Goal: Communication & Community: Answer question/provide support

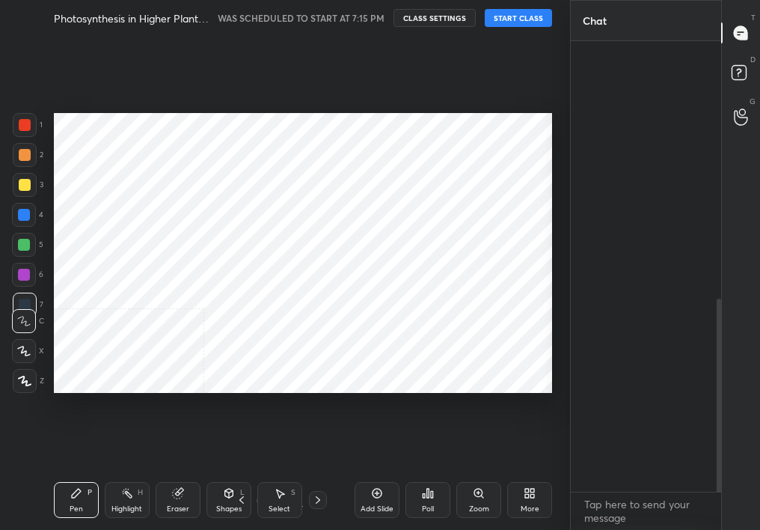
scroll to position [74404, 74327]
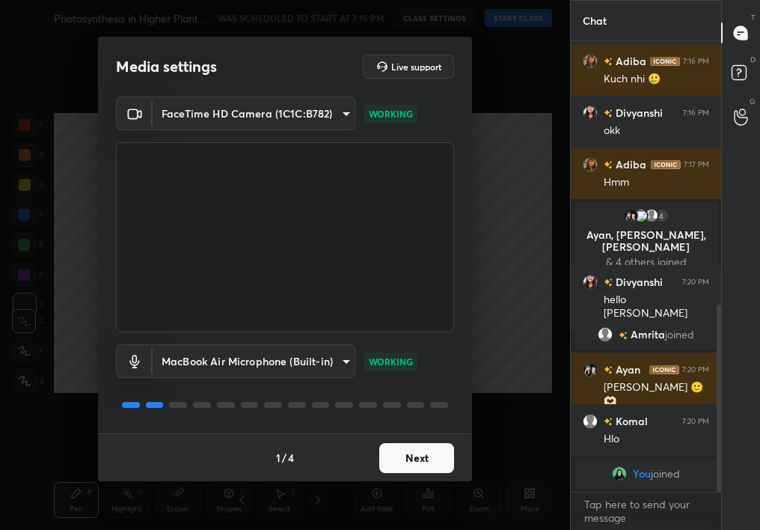
click at [421, 451] on button "Next" at bounding box center [416, 458] width 75 height 30
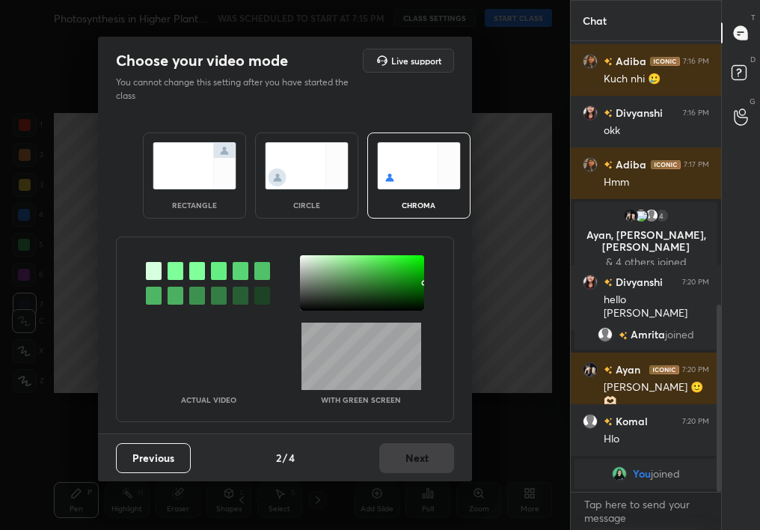
click at [305, 171] on img at bounding box center [307, 165] width 84 height 47
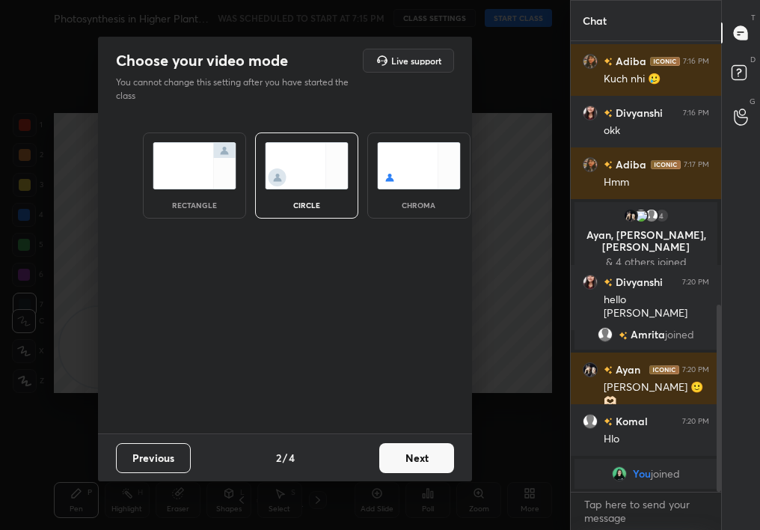
click at [415, 460] on button "Next" at bounding box center [416, 458] width 75 height 30
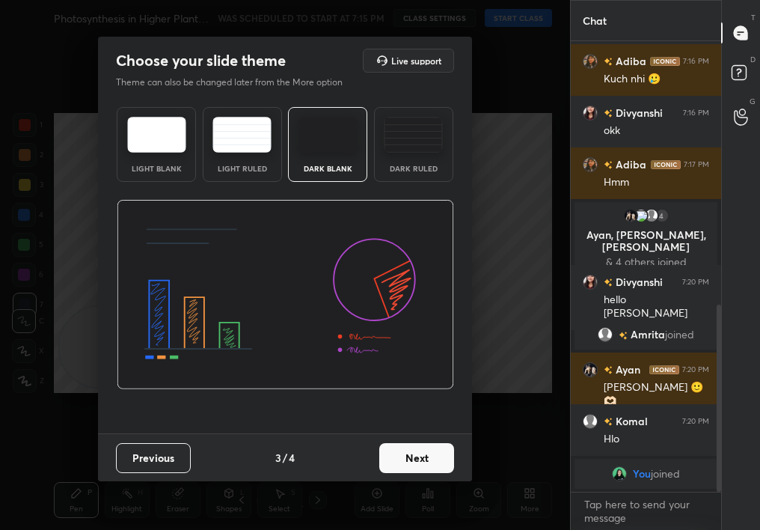
click at [436, 464] on button "Next" at bounding box center [416, 458] width 75 height 30
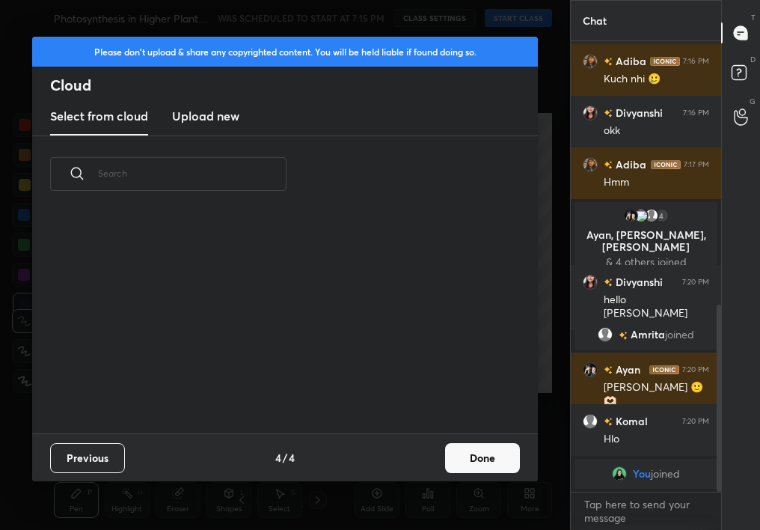
click at [485, 473] on div "Previous 4 / 4 Done" at bounding box center [285, 457] width 506 height 48
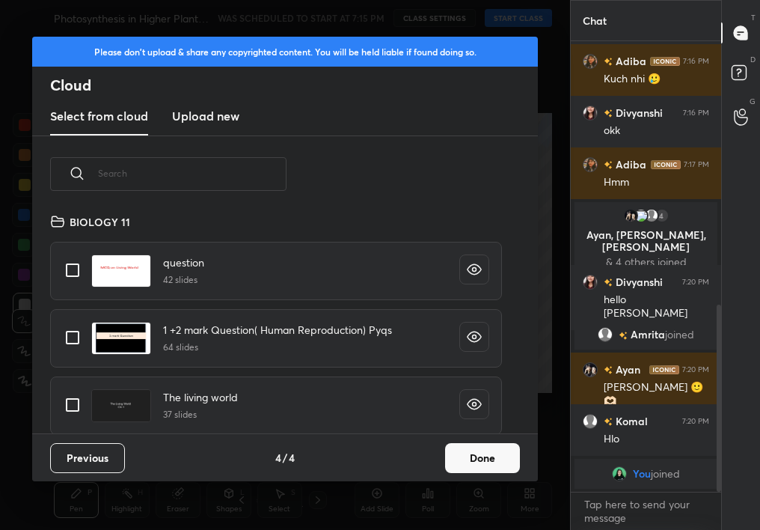
scroll to position [221, 480]
click at [487, 445] on button "Done" at bounding box center [482, 458] width 75 height 30
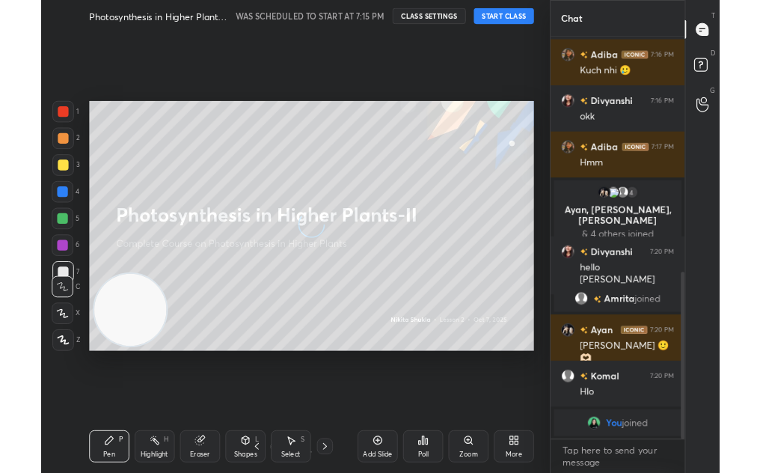
scroll to position [644, 0]
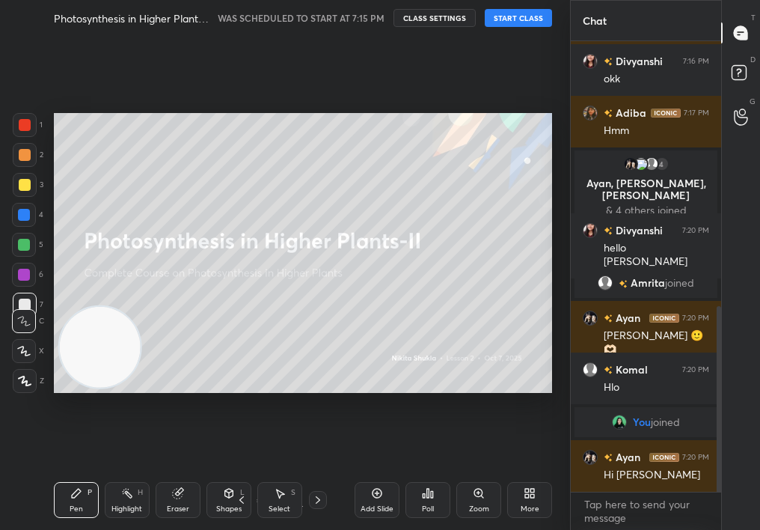
click at [533, 19] on button "START CLASS" at bounding box center [518, 18] width 67 height 18
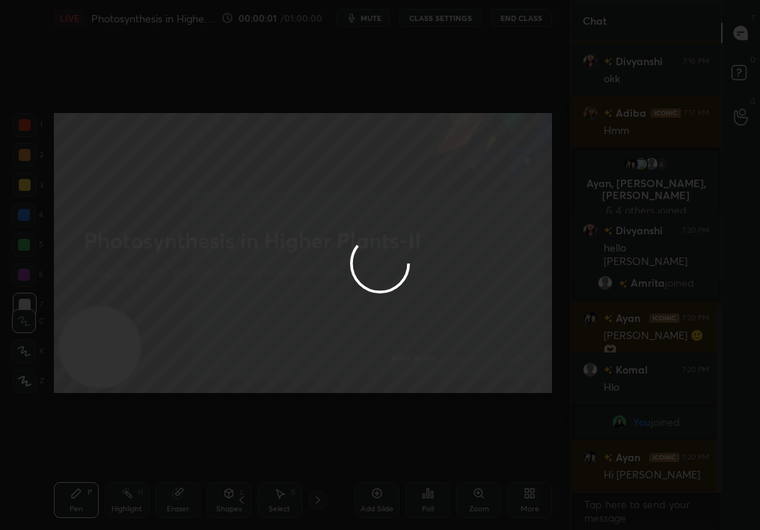
click at [376, 16] on div at bounding box center [380, 265] width 760 height 530
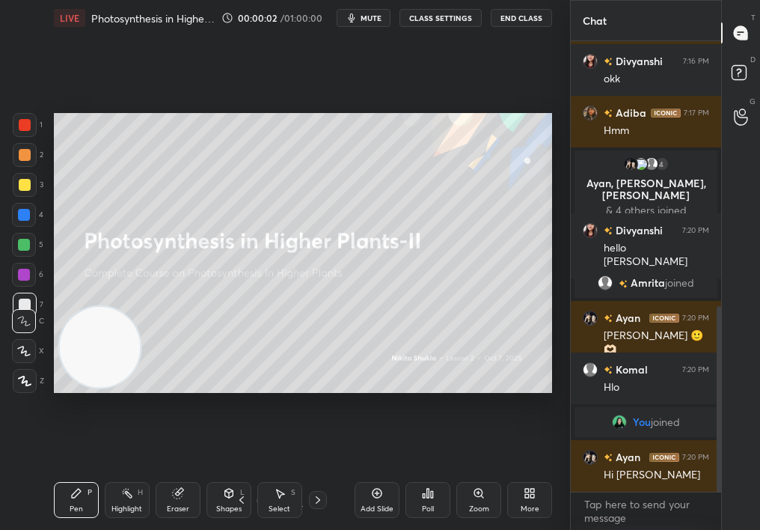
click at [376, 18] on span "mute" at bounding box center [371, 18] width 21 height 10
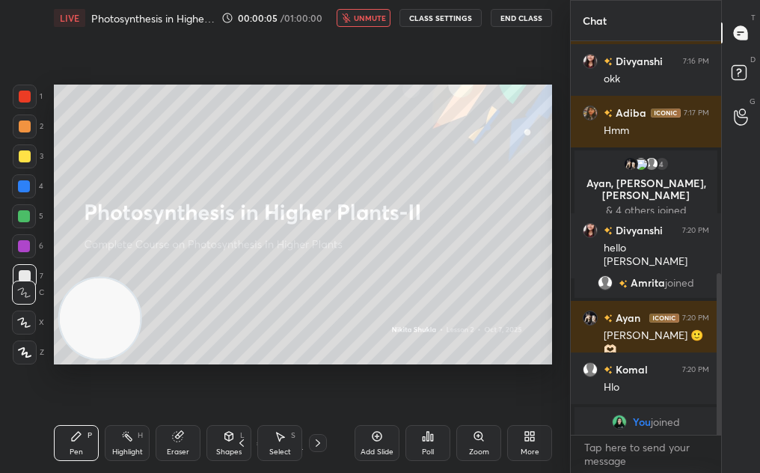
scroll to position [74461, 74327]
type textarea "x"
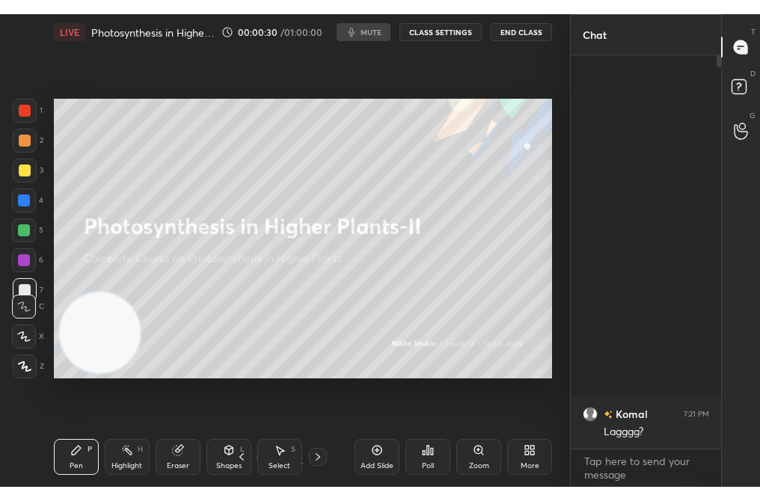
scroll to position [377, 510]
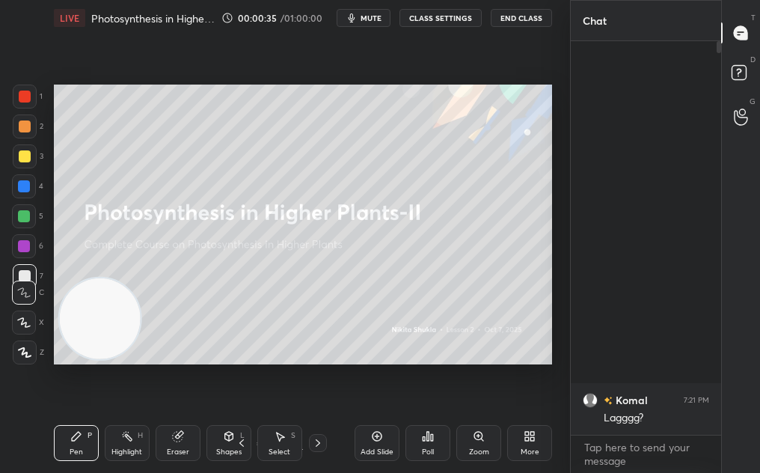
click at [381, 443] on div "Add Slide" at bounding box center [377, 443] width 45 height 36
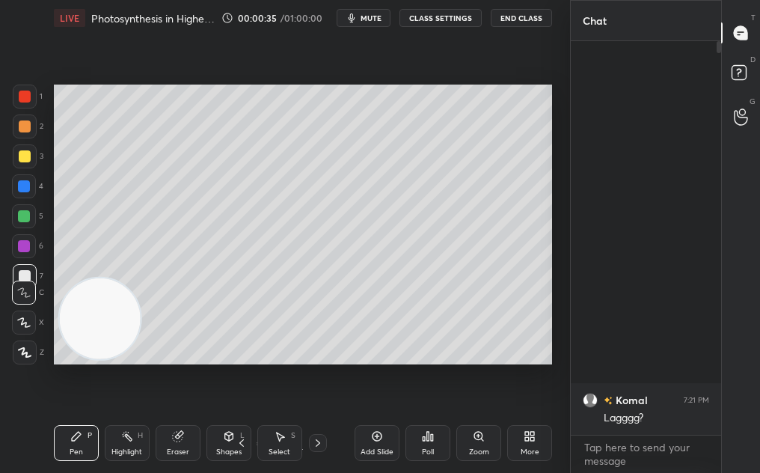
click at [530, 438] on icon at bounding box center [530, 436] width 12 height 12
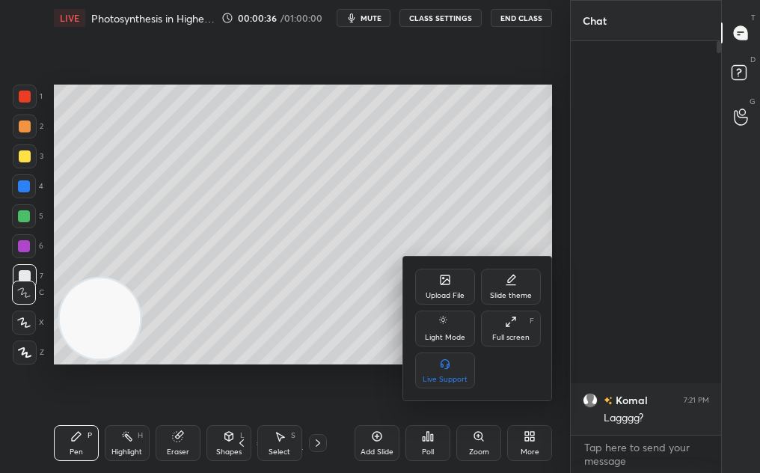
click at [508, 335] on div "Full screen" at bounding box center [510, 337] width 37 height 7
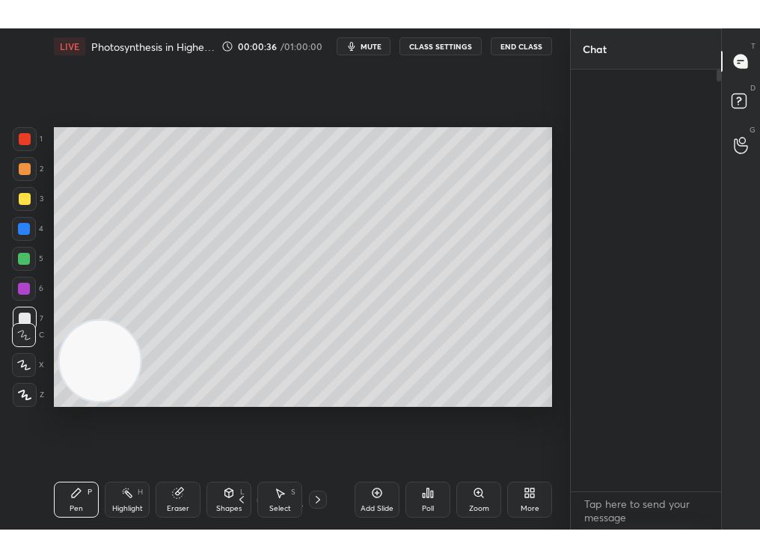
scroll to position [0, 0]
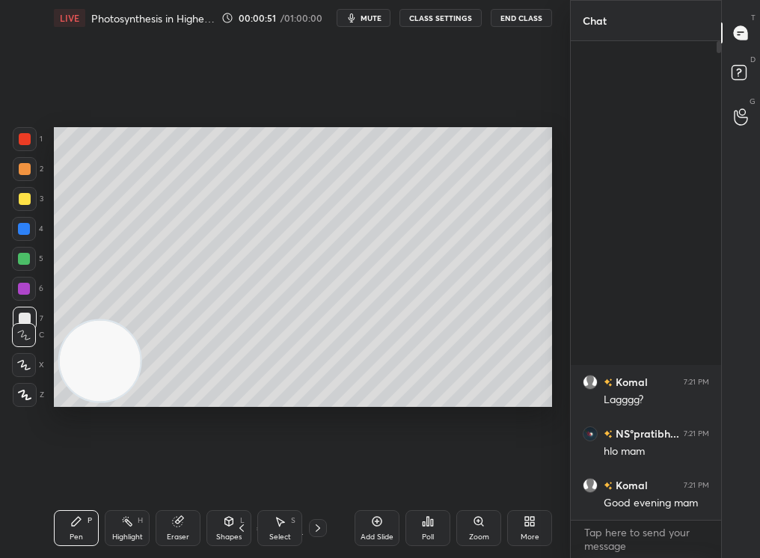
click at [756, 71] on div "D Doubts (D)" at bounding box center [741, 75] width 38 height 42
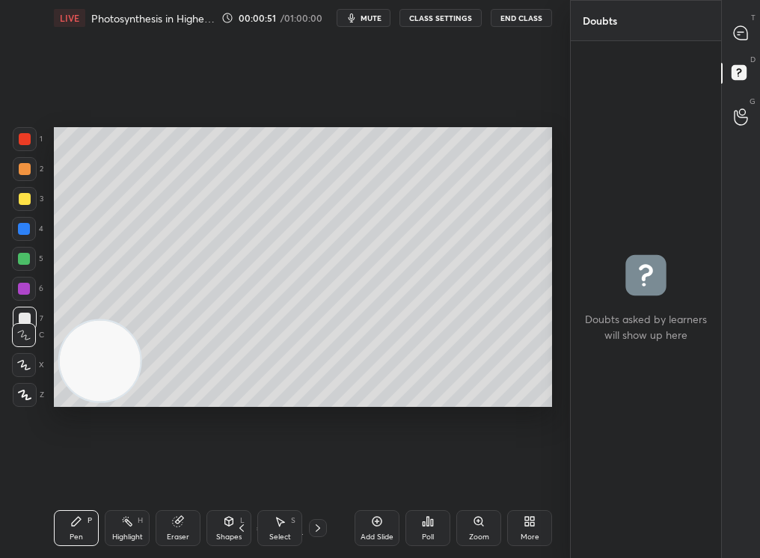
click at [748, 43] on div "T Messages (T)" at bounding box center [741, 33] width 38 height 42
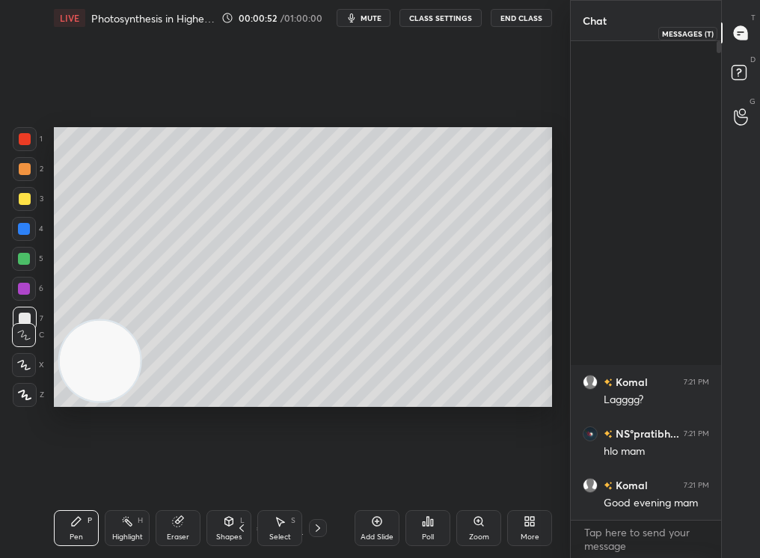
scroll to position [5, 5]
click at [522, 472] on div "More" at bounding box center [529, 528] width 45 height 36
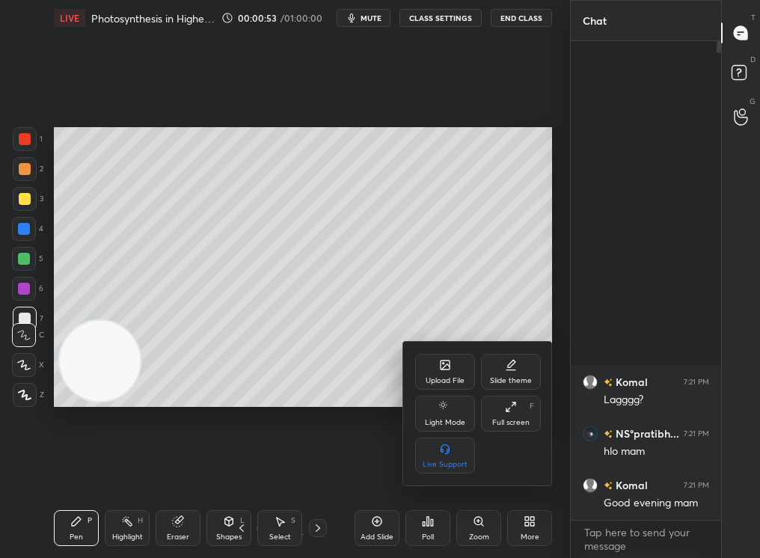
click at [462, 426] on div "Light Mode" at bounding box center [445, 414] width 60 height 36
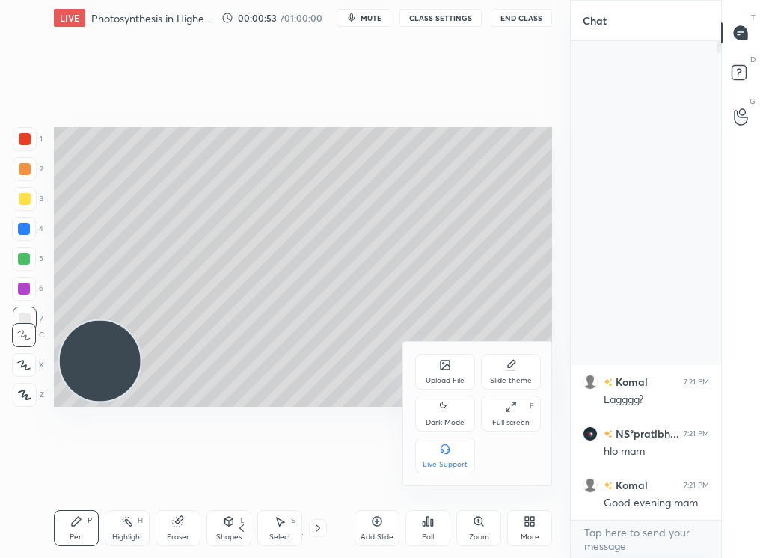
click at [456, 378] on div "Upload File" at bounding box center [445, 380] width 39 height 7
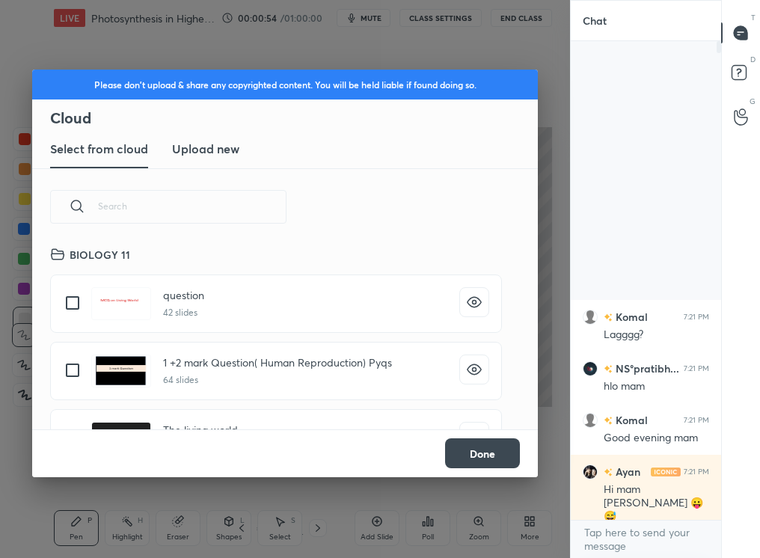
click at [494, 454] on button "Done" at bounding box center [482, 454] width 75 height 30
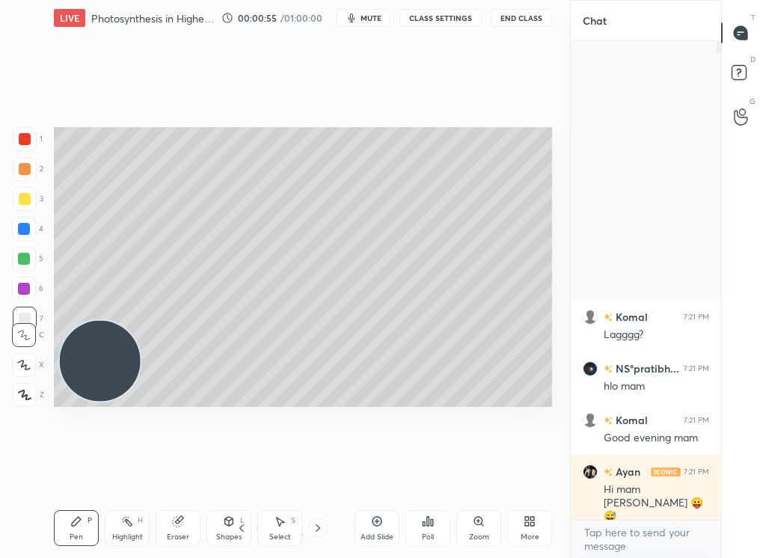
click at [534, 472] on icon at bounding box center [533, 519] width 4 height 4
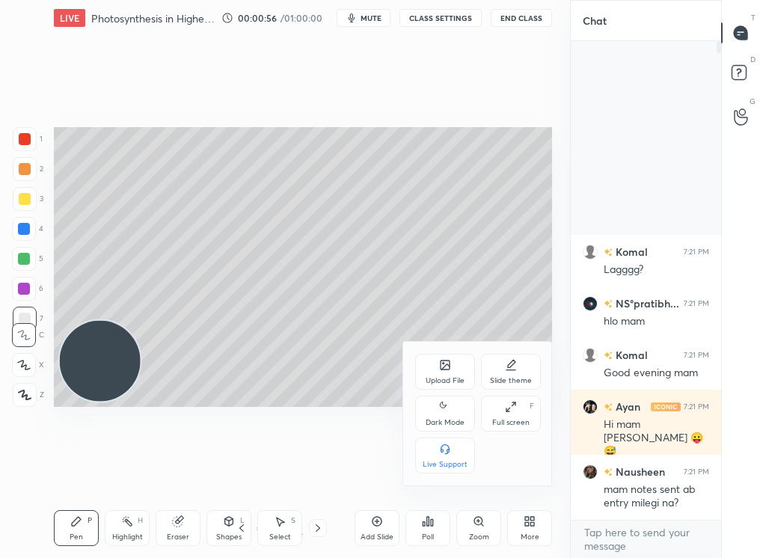
click at [450, 368] on icon at bounding box center [445, 365] width 12 height 12
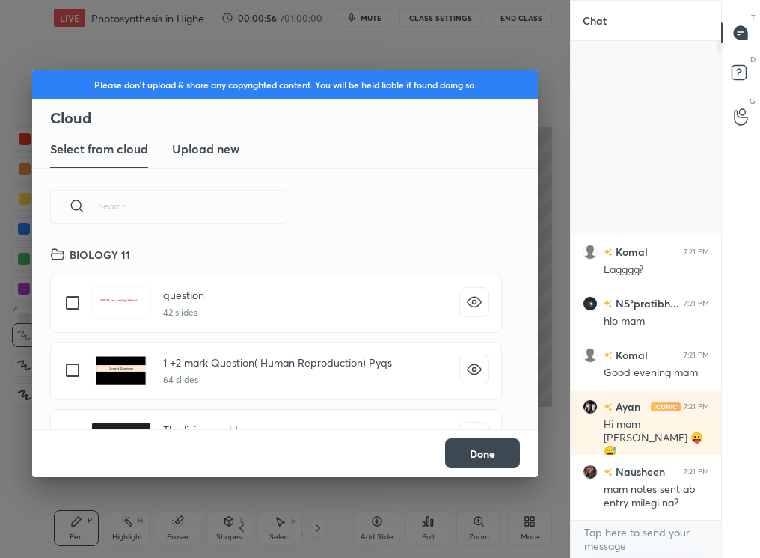
click at [480, 448] on button "Done" at bounding box center [482, 454] width 75 height 30
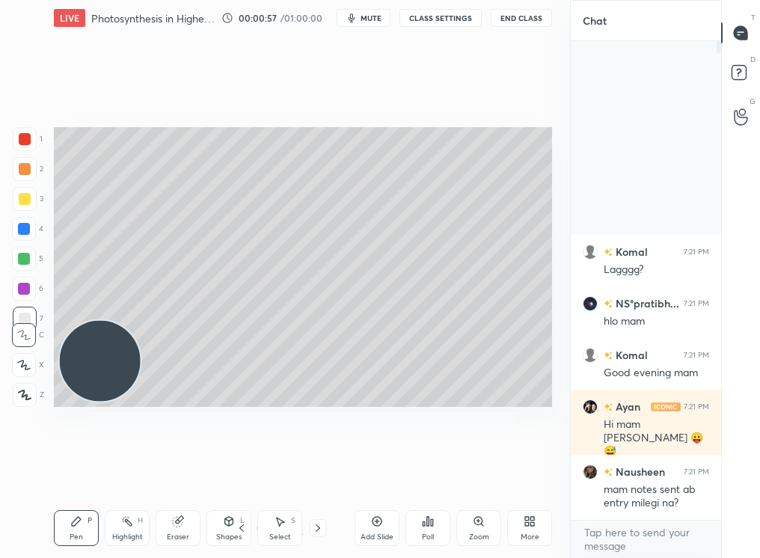
click at [539, 472] on div "More" at bounding box center [529, 528] width 45 height 36
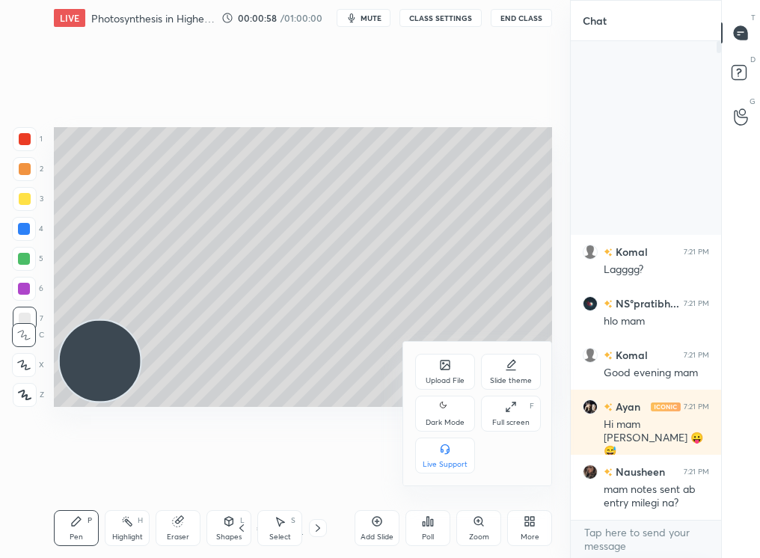
click at [518, 375] on div "Slide theme" at bounding box center [511, 372] width 60 height 36
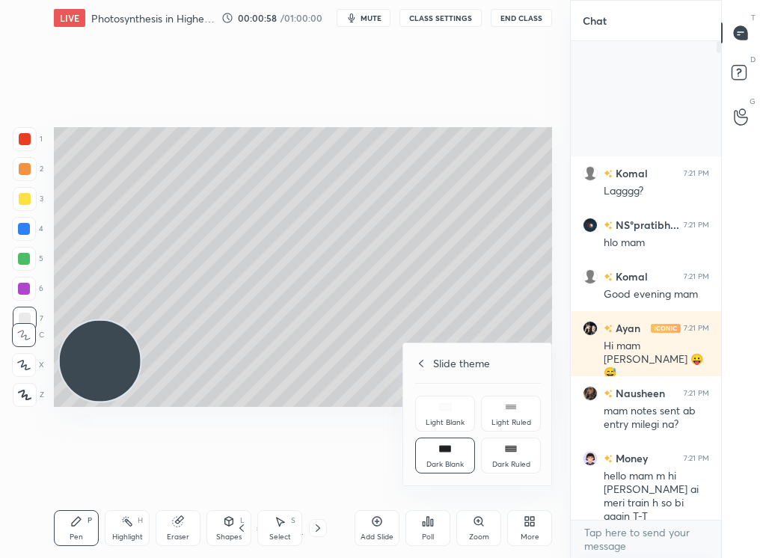
click at [418, 385] on div "Slide theme Light Blank Light Ruled Dark Blank Dark Ruled" at bounding box center [478, 415] width 150 height 142
click at [421, 348] on div "Slide theme Light Blank Light Ruled Dark Blank Dark Ruled" at bounding box center [478, 415] width 150 height 142
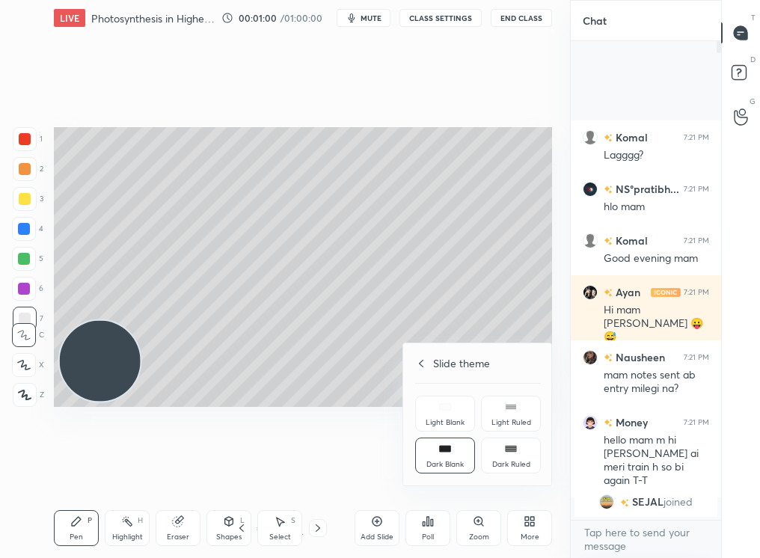
click at [415, 358] on div "Slide theme Light Blank Light Ruled Dark Blank Dark Ruled" at bounding box center [478, 415] width 150 height 142
click at [419, 360] on icon at bounding box center [415, 364] width 12 height 12
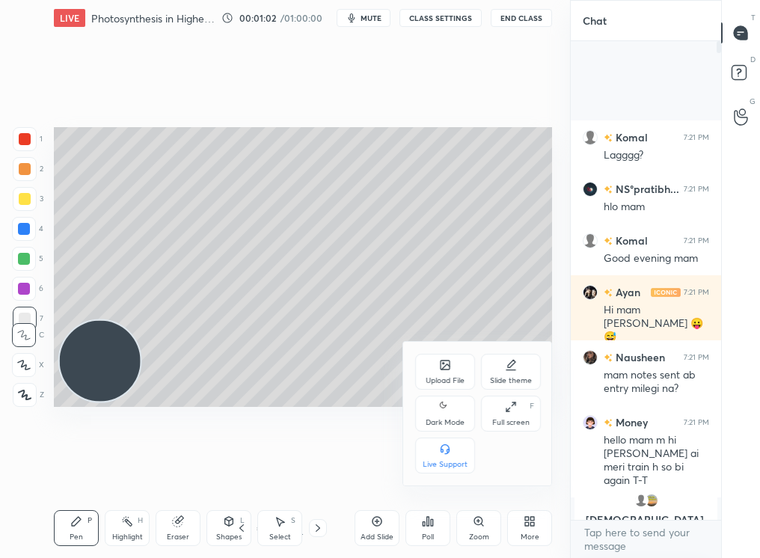
click at [444, 415] on icon at bounding box center [445, 407] width 12 height 18
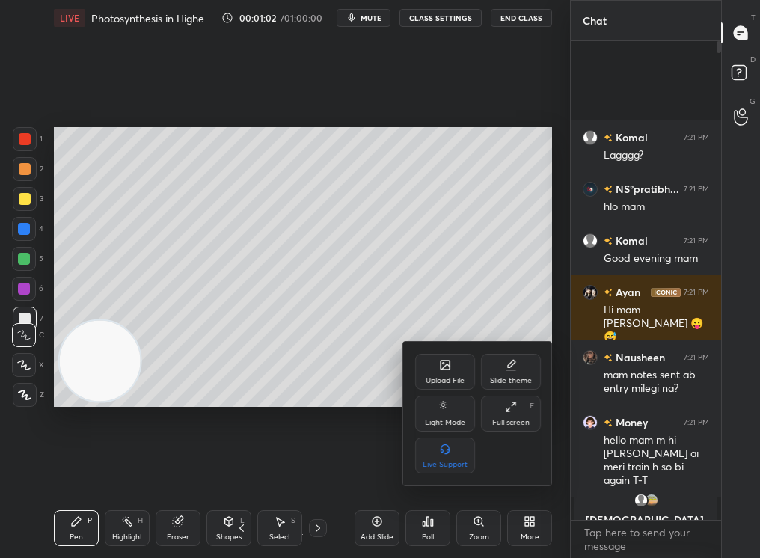
click at [347, 338] on div at bounding box center [380, 279] width 760 height 558
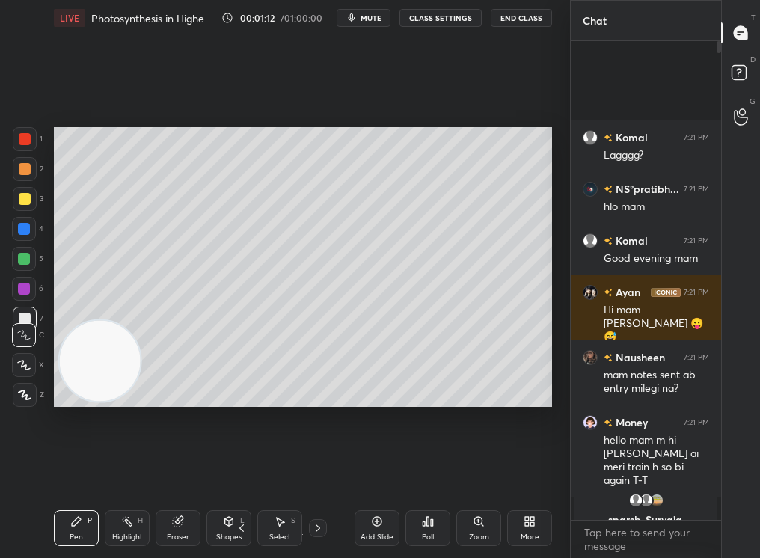
drag, startPoint x: 716, startPoint y: 520, endPoint x: 714, endPoint y: 558, distance: 37.5
click at [714, 472] on div "[PERSON_NAME] 7:21 PM Lagggg? NS°[PERSON_NAME]... 7:21 PM hlo mam [PERSON_NAME]…" at bounding box center [646, 299] width 150 height 517
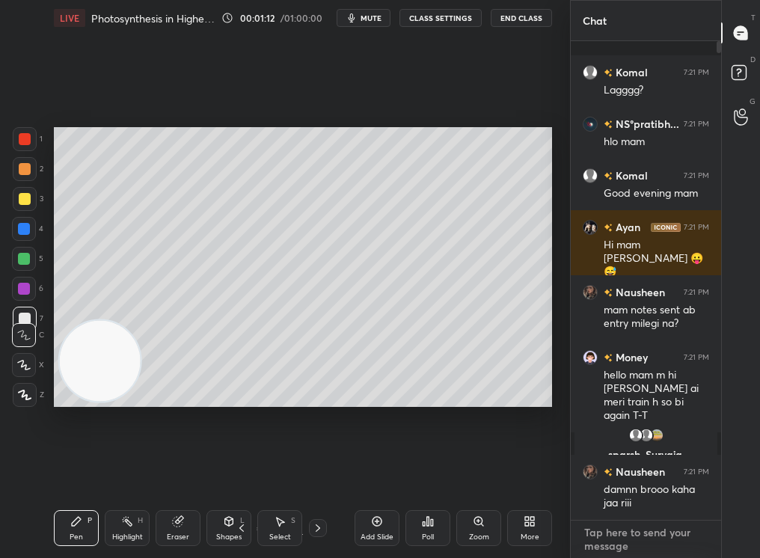
click at [680, 472] on textarea at bounding box center [646, 539] width 126 height 37
type textarea "x"
click at [540, 472] on div "More" at bounding box center [529, 528] width 45 height 36
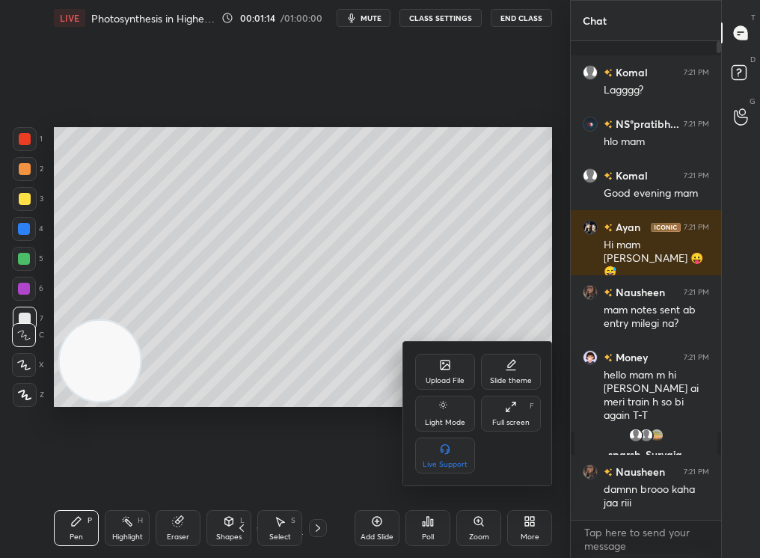
click at [448, 381] on div "Upload File" at bounding box center [445, 380] width 39 height 7
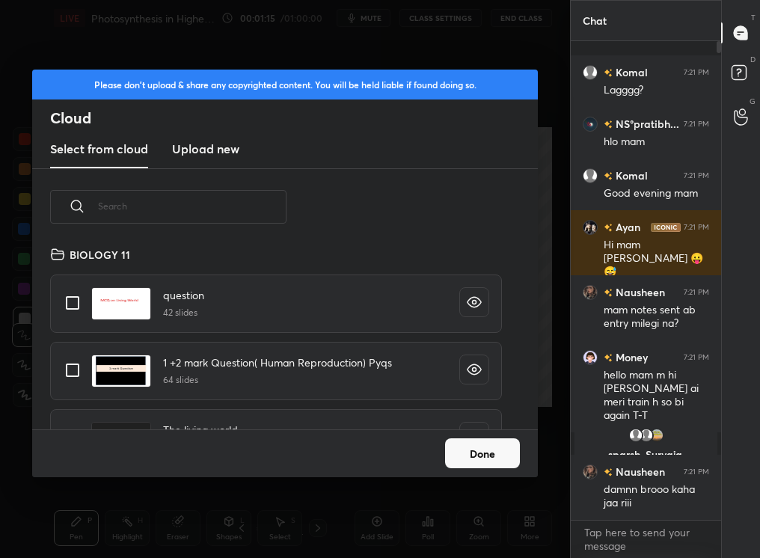
click at [232, 196] on input "text" at bounding box center [192, 206] width 189 height 64
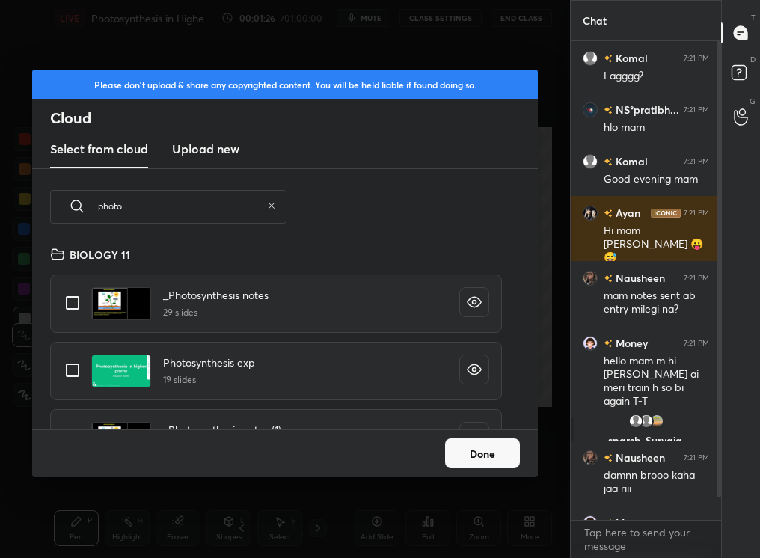
type input "photo"
click at [82, 379] on input "grid" at bounding box center [72, 370] width 31 height 31
checkbox input "true"
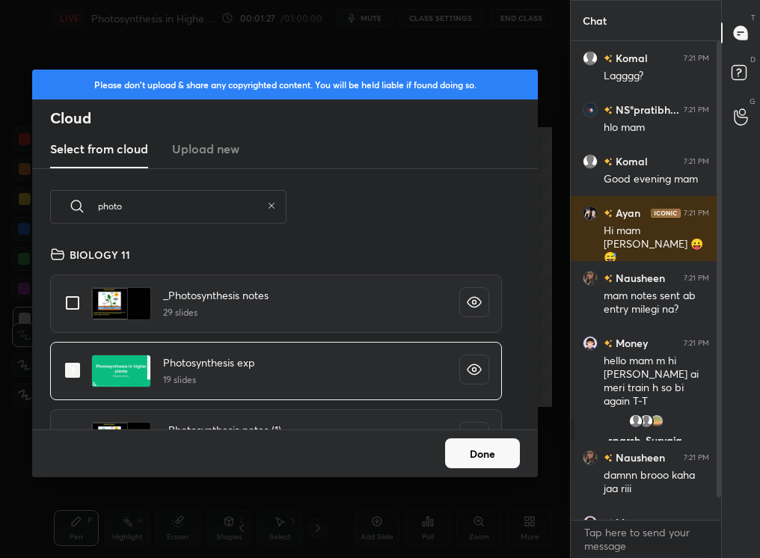
click at [567, 472] on div "Please don't upload & share any copyrighted content. You will be held liable if…" at bounding box center [285, 279] width 570 height 558
click at [468, 449] on button "Done" at bounding box center [482, 454] width 75 height 30
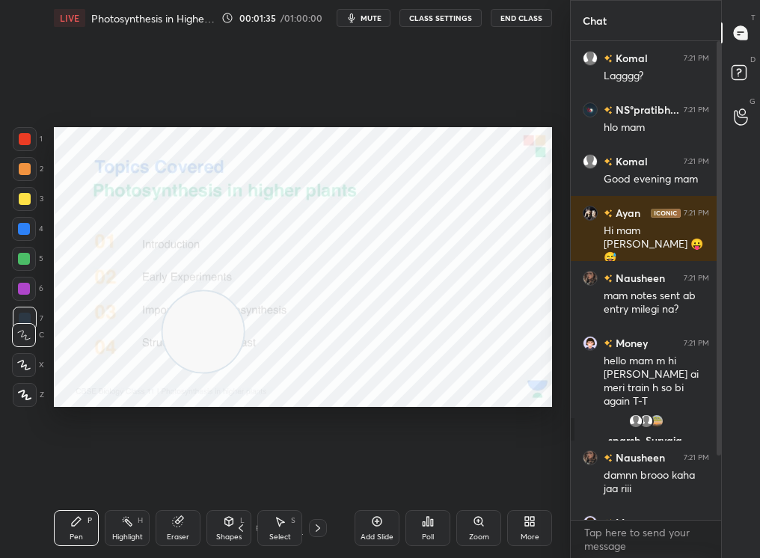
drag, startPoint x: 173, startPoint y: 338, endPoint x: 525, endPoint y: 260, distance: 361.0
click at [244, 291] on video at bounding box center [203, 331] width 81 height 81
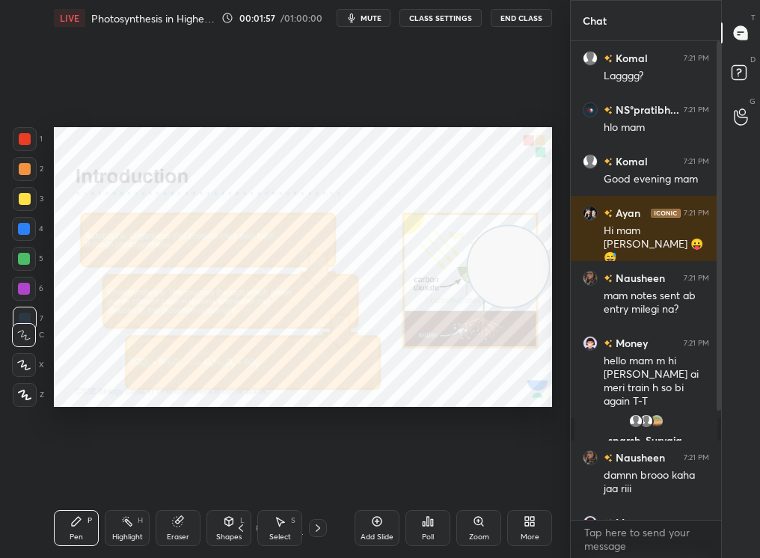
click at [313, 472] on icon at bounding box center [318, 528] width 12 height 12
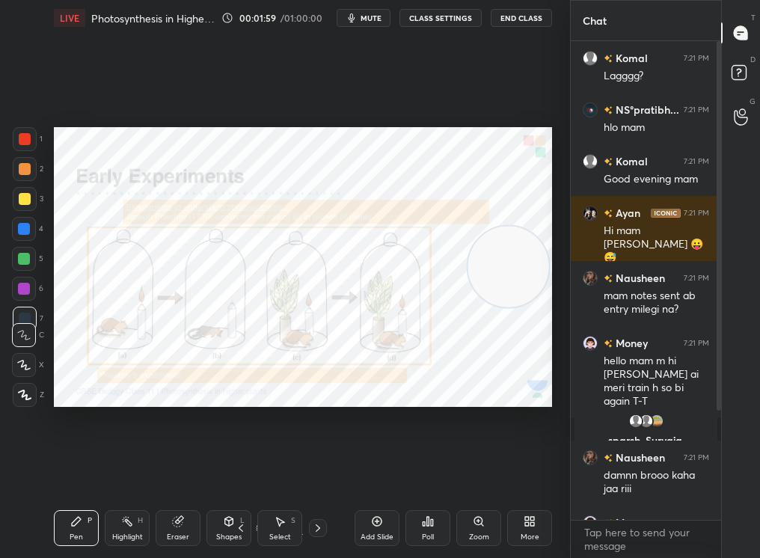
click at [314, 472] on icon at bounding box center [318, 528] width 12 height 12
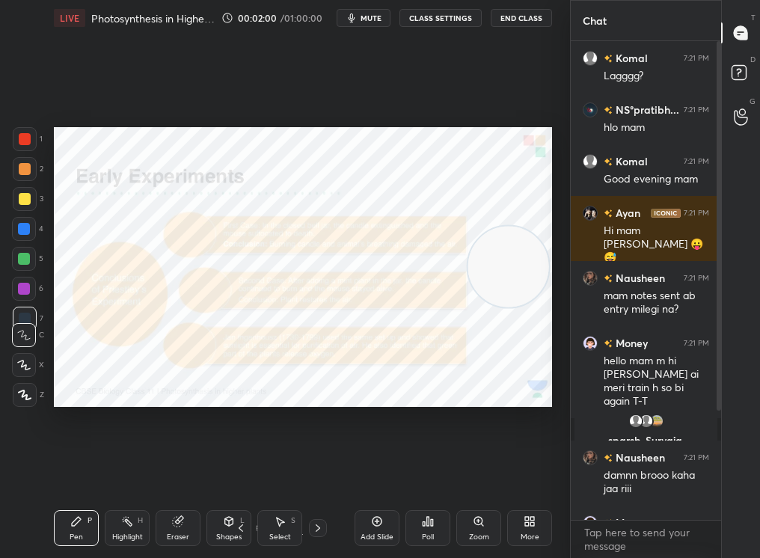
drag, startPoint x: 712, startPoint y: 428, endPoint x: 715, endPoint y: 508, distance: 80.1
click at [715, 472] on div at bounding box center [716, 280] width 9 height 479
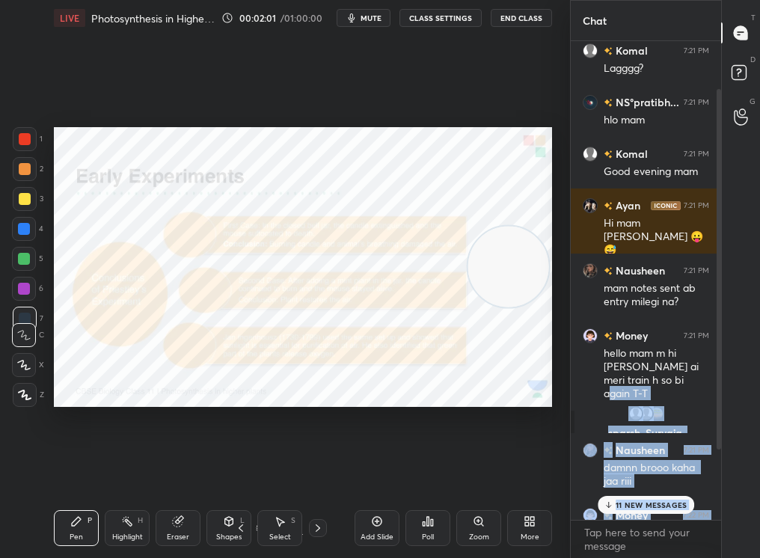
drag, startPoint x: 709, startPoint y: 475, endPoint x: 711, endPoint y: 533, distance: 57.6
click at [710, 472] on div "[PERSON_NAME] 7:21 PM Lagggg? NS°[PERSON_NAME]... 7:21 PM hlo mam [PERSON_NAME]…" at bounding box center [646, 299] width 150 height 517
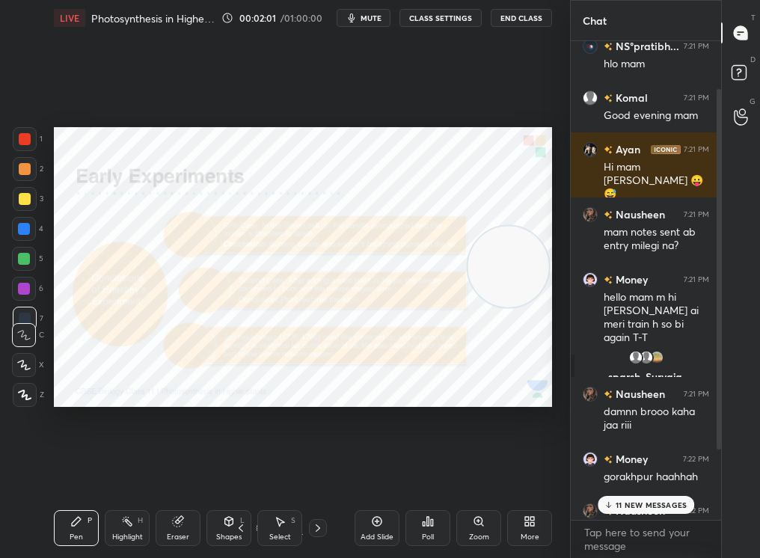
click at [667, 472] on div "11 NEW MESSAGES" at bounding box center [646, 505] width 97 height 18
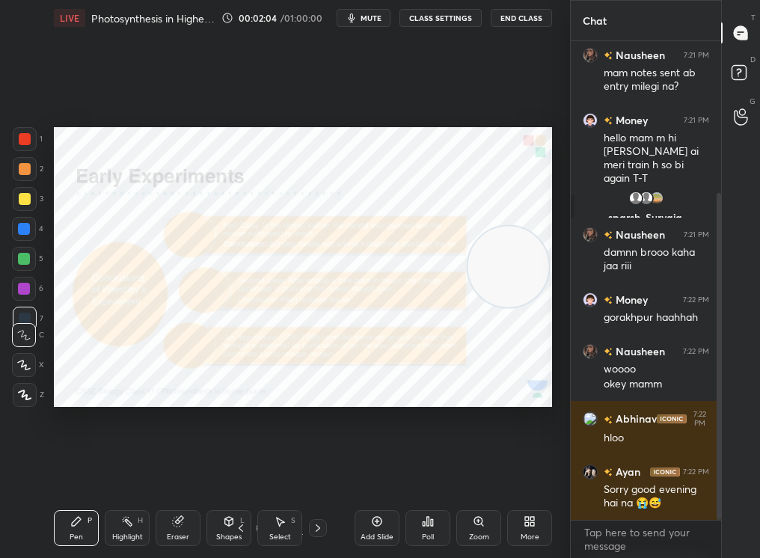
click at [82, 472] on div "Pen P" at bounding box center [76, 528] width 45 height 36
click at [18, 409] on div "1 2 3 4 5 6 7 C X Z C X Z E E Erase all H H LIVE Photosynthesis in Higher Plant…" at bounding box center [279, 279] width 558 height 558
click at [22, 410] on div "1 2 3 4 5 6 7 C X Z C X Z E E Erase all H H LIVE Photosynthesis in Higher Plant…" at bounding box center [279, 279] width 558 height 558
click at [314, 472] on icon at bounding box center [318, 528] width 12 height 12
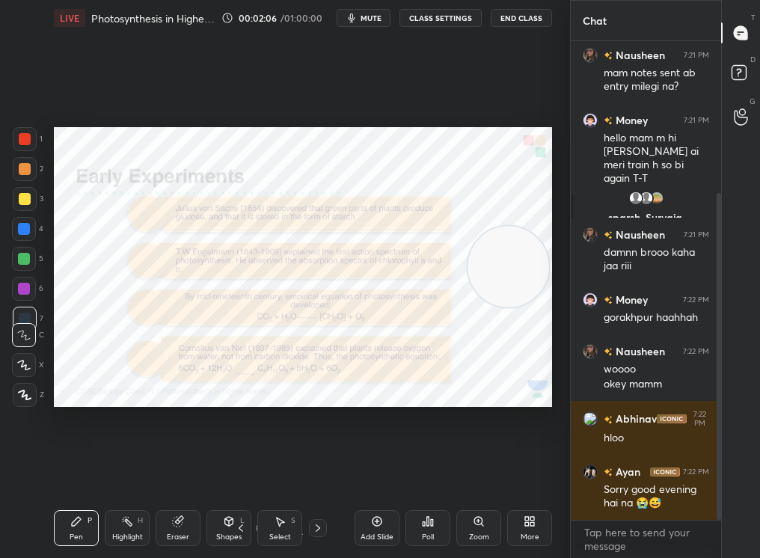
click at [311, 472] on div at bounding box center [318, 528] width 18 height 18
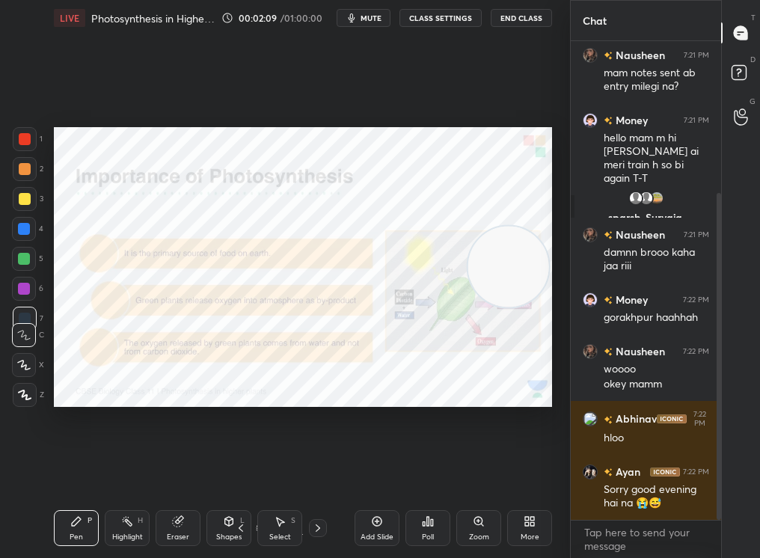
click at [241, 472] on icon at bounding box center [241, 528] width 12 height 12
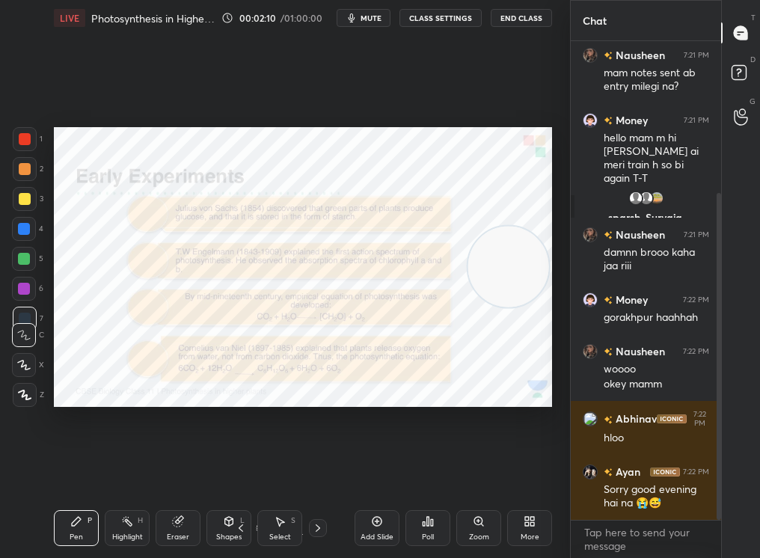
click at [244, 472] on icon at bounding box center [241, 528] width 12 height 12
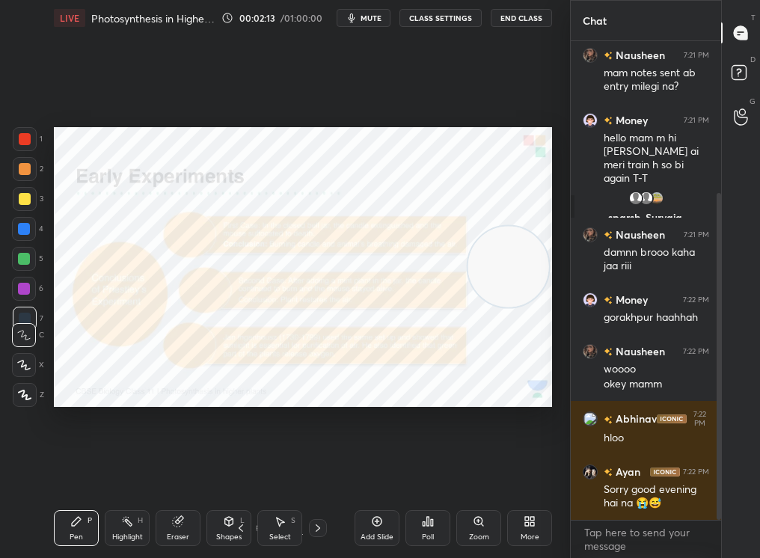
click at [182, 472] on div "Eraser" at bounding box center [178, 528] width 45 height 36
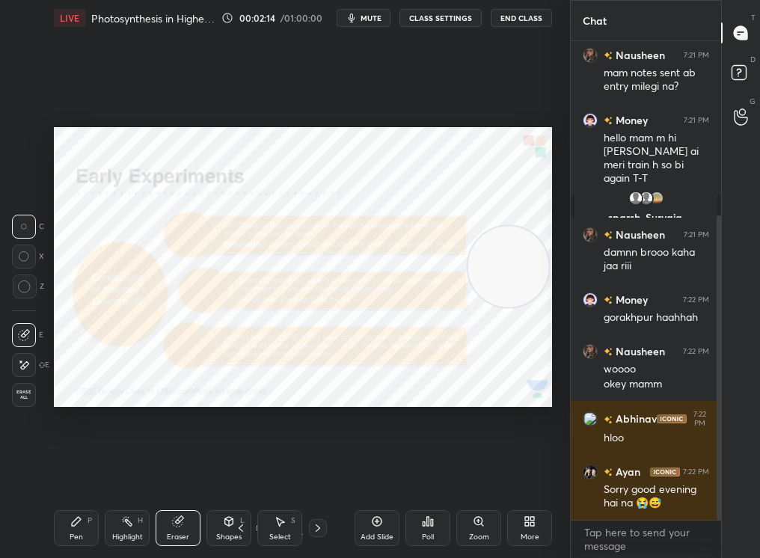
scroll to position [275, 0]
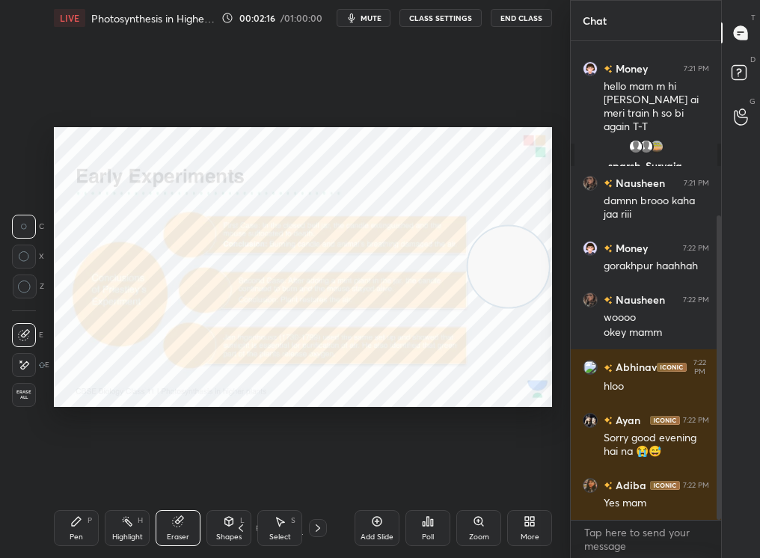
click at [241, 472] on icon at bounding box center [241, 528] width 12 height 12
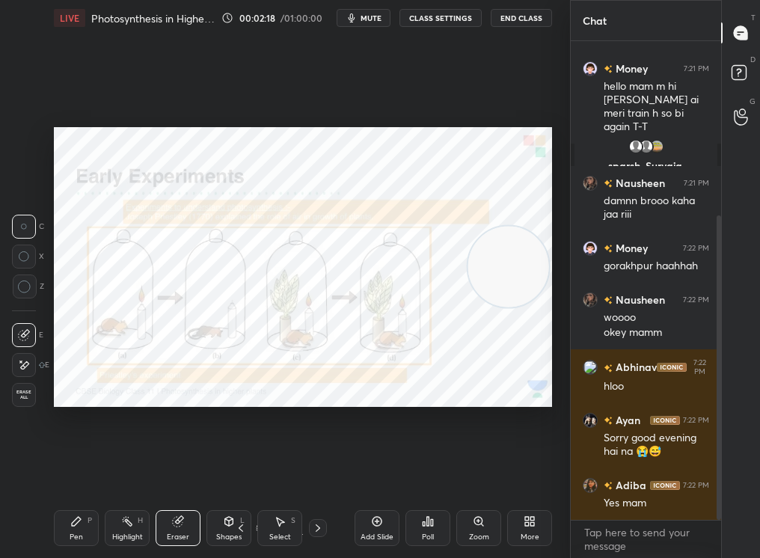
click at [229, 472] on div "Shapes L" at bounding box center [229, 528] width 45 height 36
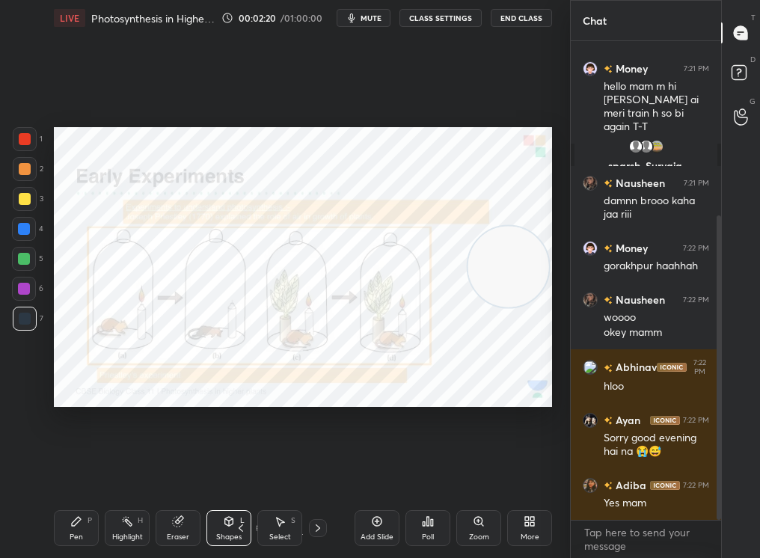
click at [308, 472] on div "7 / 23" at bounding box center [279, 528] width 95 height 18
click at [313, 472] on icon at bounding box center [318, 528] width 12 height 12
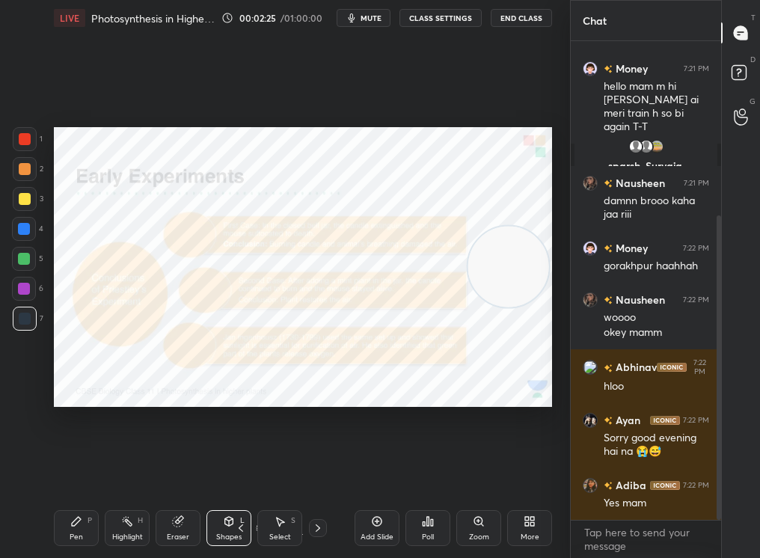
click at [18, 207] on div at bounding box center [25, 199] width 24 height 24
click at [20, 204] on div at bounding box center [25, 199] width 24 height 24
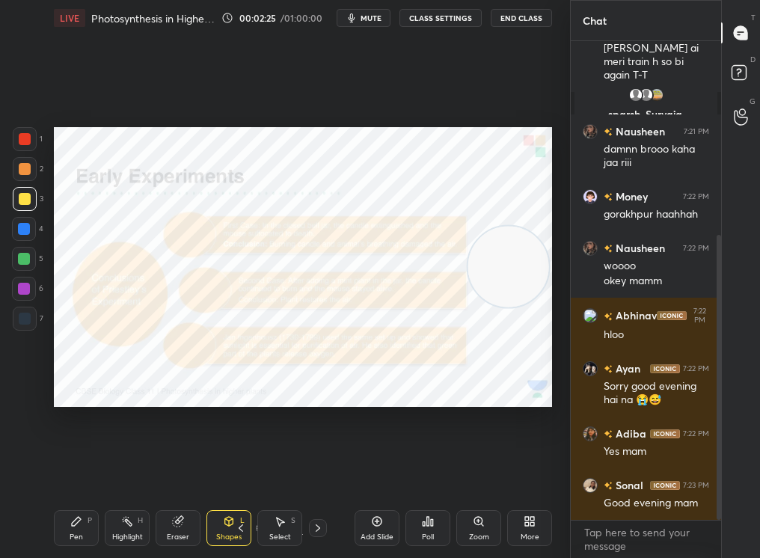
click at [14, 168] on div at bounding box center [25, 169] width 24 height 24
click at [13, 164] on div at bounding box center [25, 169] width 24 height 24
click at [18, 143] on div at bounding box center [25, 139] width 24 height 24
click at [320, 472] on icon at bounding box center [318, 528] width 12 height 12
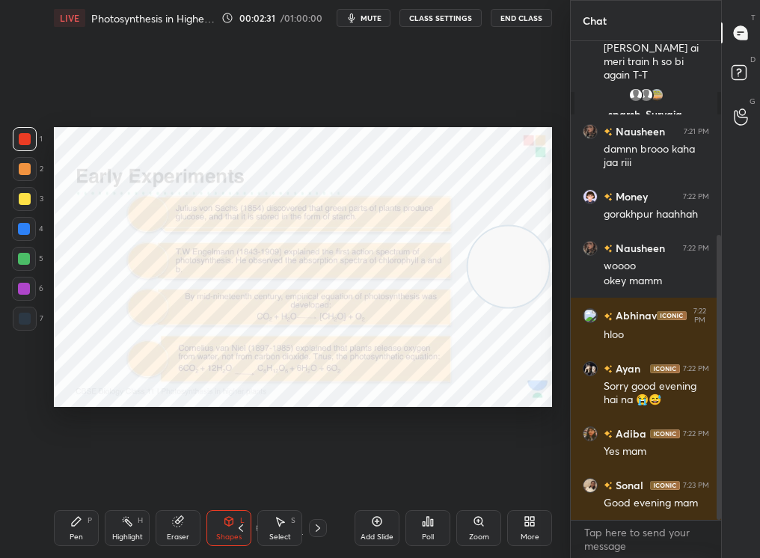
click at [317, 472] on icon at bounding box center [318, 528] width 12 height 12
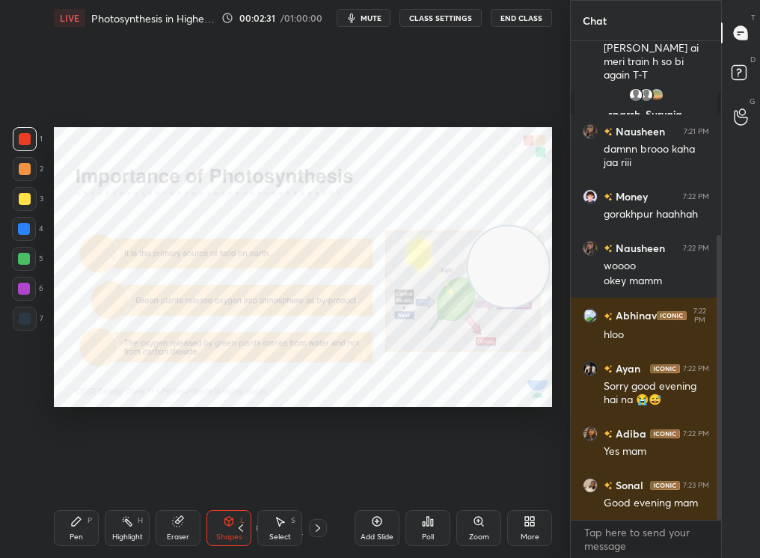
click at [316, 472] on icon at bounding box center [318, 528] width 12 height 12
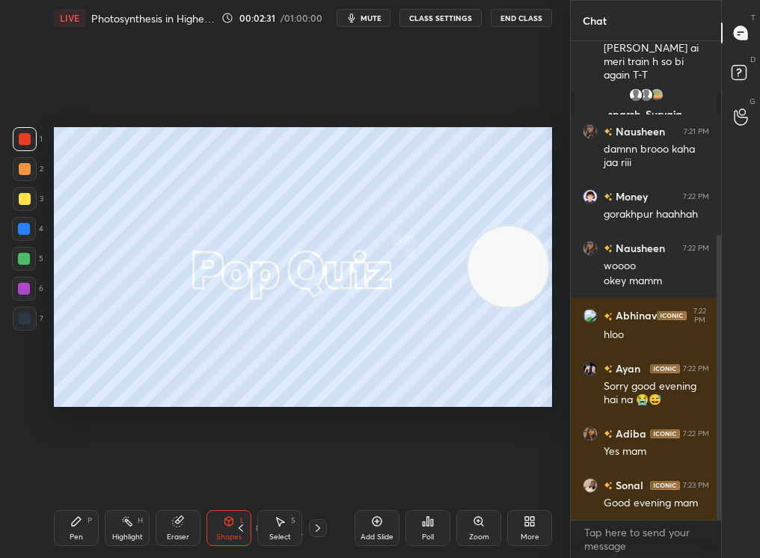
click at [317, 472] on icon at bounding box center [318, 528] width 12 height 12
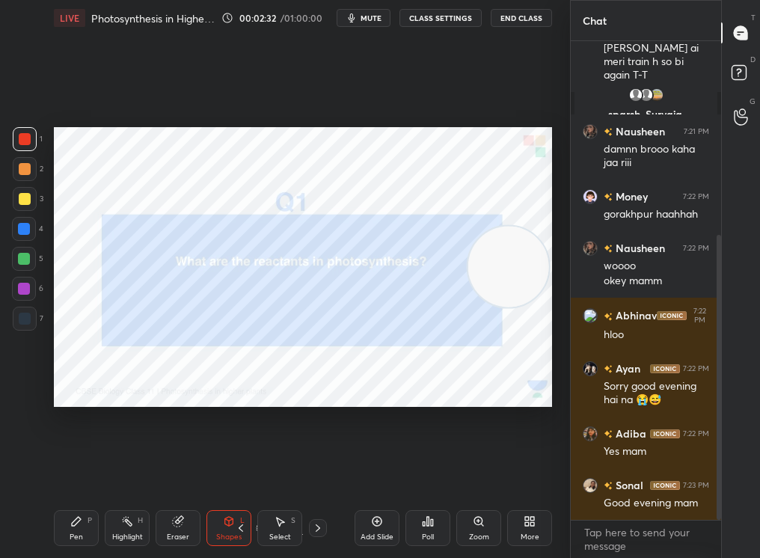
click at [317, 472] on icon at bounding box center [318, 528] width 4 height 7
click at [317, 472] on icon at bounding box center [318, 528] width 12 height 12
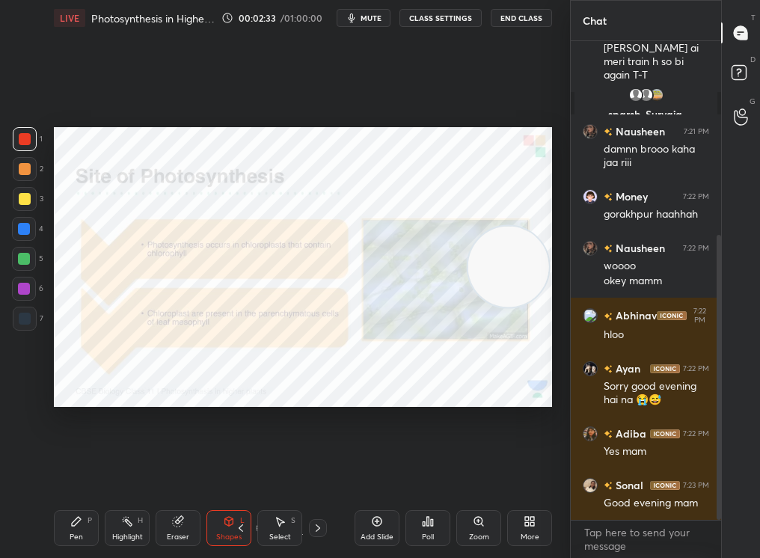
click at [241, 472] on icon at bounding box center [241, 528] width 12 height 12
click at [242, 472] on icon at bounding box center [241, 528] width 12 height 12
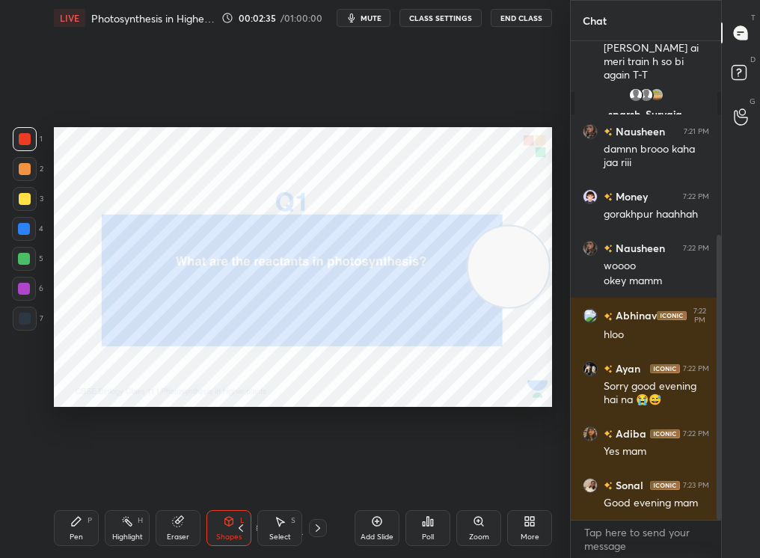
click at [47, 472] on div "1 2 3 4 5 6 7 C X Z C X Z E E Erase all H H LIVE Photosynthesis in Higher Plant…" at bounding box center [279, 279] width 558 height 558
click at [50, 472] on div "LIVE Photosynthesis in Higher Plants-II 00:02:35 / 01:00:00 mute CLASS SETTINGS…" at bounding box center [303, 279] width 510 height 558
click at [75, 472] on div "Pen P" at bounding box center [76, 528] width 45 height 36
click at [76, 472] on div "Pen P" at bounding box center [76, 528] width 45 height 36
click at [272, 472] on div "Select S" at bounding box center [279, 528] width 45 height 36
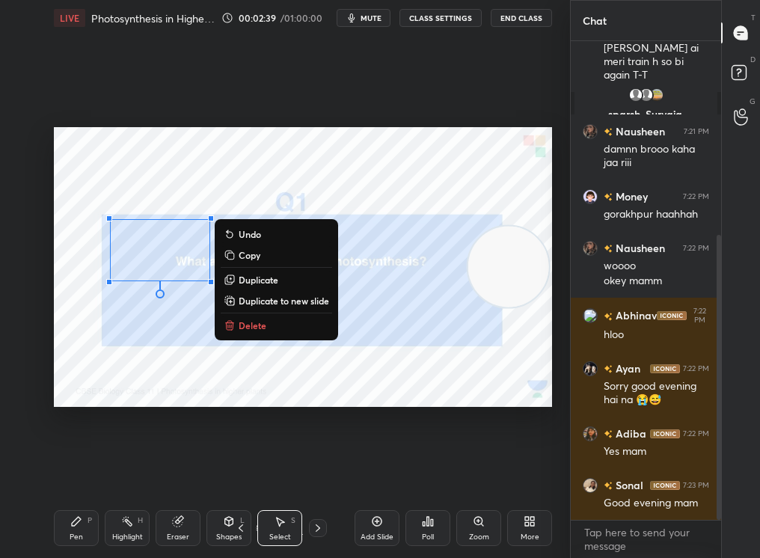
drag, startPoint x: 166, startPoint y: 239, endPoint x: 449, endPoint y: 426, distance: 338.7
click at [450, 426] on div "0 ° Undo Copy Duplicate Duplicate to new slide Delete Setting up your live clas…" at bounding box center [303, 267] width 510 height 462
click at [286, 338] on div "0 ° Undo Copy Duplicate Duplicate to new slide Delete" at bounding box center [303, 267] width 498 height 281
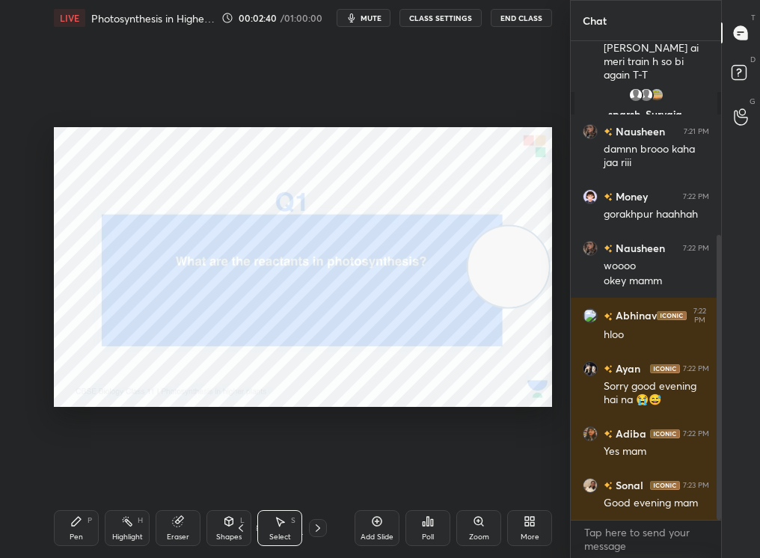
click at [77, 472] on div "Pen" at bounding box center [76, 537] width 13 height 7
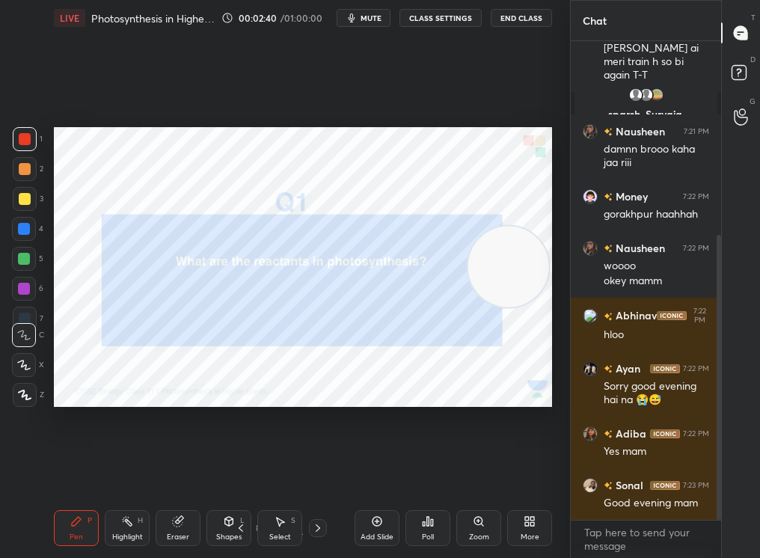
click at [77, 472] on div "Pen" at bounding box center [76, 537] width 13 height 7
click at [286, 472] on div "Select S" at bounding box center [279, 528] width 45 height 36
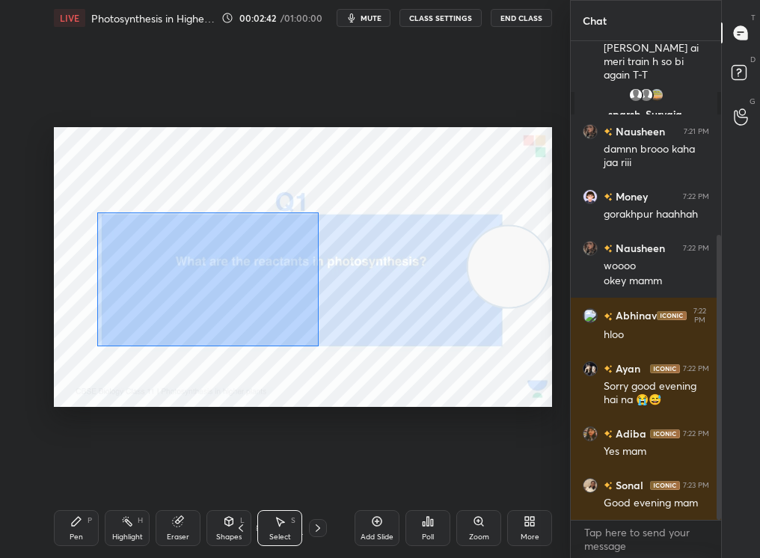
drag, startPoint x: 171, startPoint y: 262, endPoint x: 367, endPoint y: 382, distance: 229.7
click at [367, 382] on div "0 ° Undo Copy Duplicate Duplicate to new slide Delete" at bounding box center [303, 267] width 498 height 281
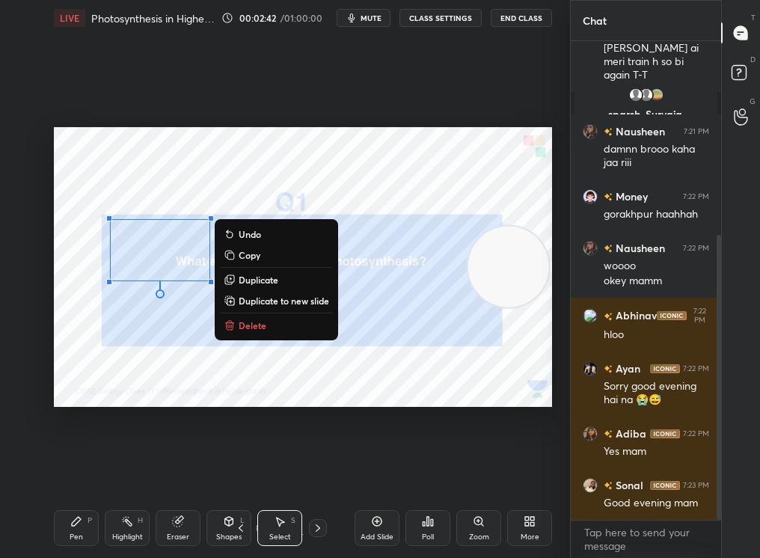
click at [265, 330] on button "Delete" at bounding box center [277, 326] width 112 height 18
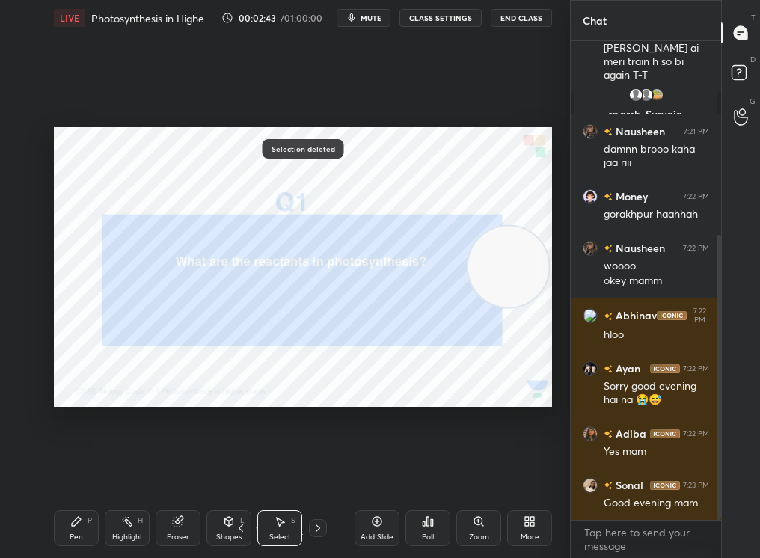
click at [76, 472] on div "Pen" at bounding box center [76, 537] width 13 height 7
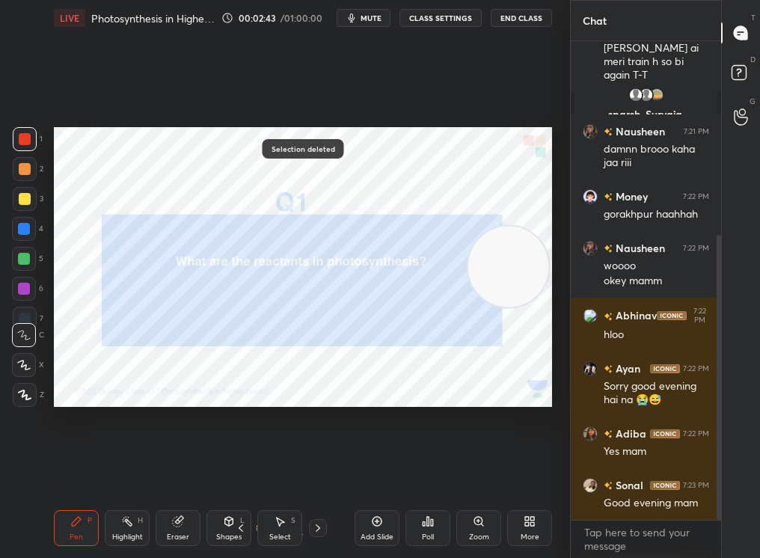
click at [76, 472] on div "Pen" at bounding box center [76, 537] width 13 height 7
click at [19, 395] on div at bounding box center [25, 395] width 24 height 24
click at [25, 395] on icon at bounding box center [24, 395] width 13 height 10
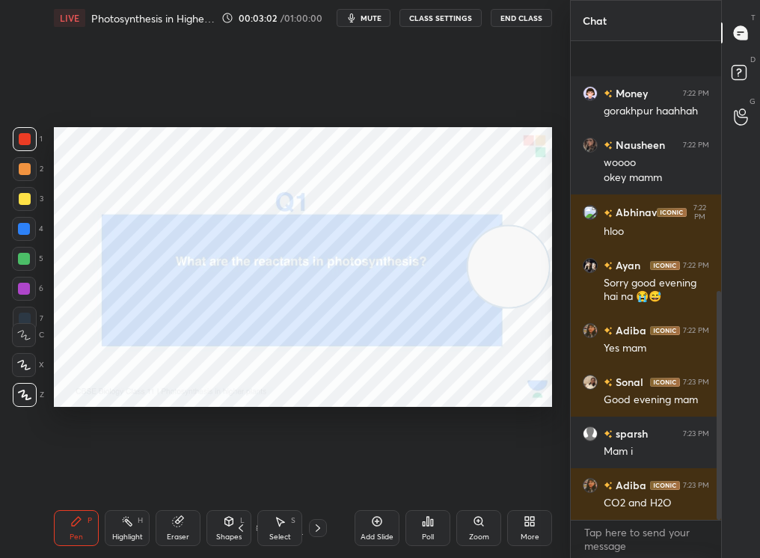
scroll to position [522, 0]
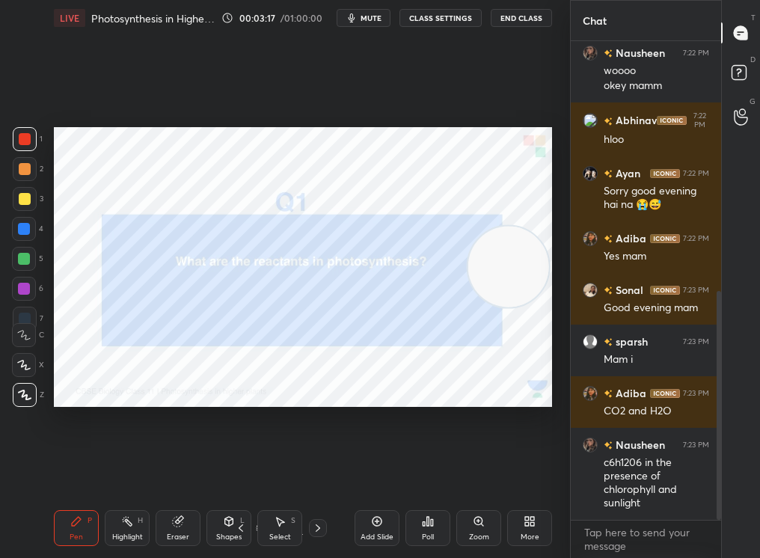
click at [513, 472] on div "More" at bounding box center [529, 528] width 45 height 36
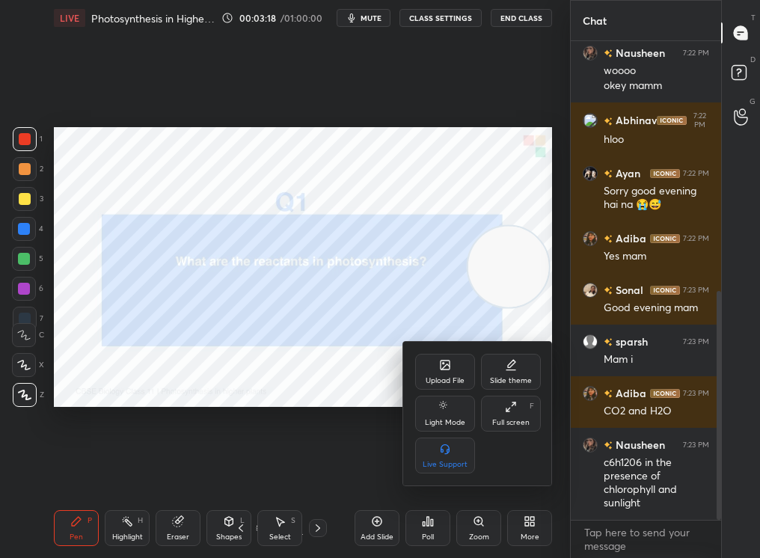
click at [441, 373] on div "Upload File" at bounding box center [445, 372] width 60 height 36
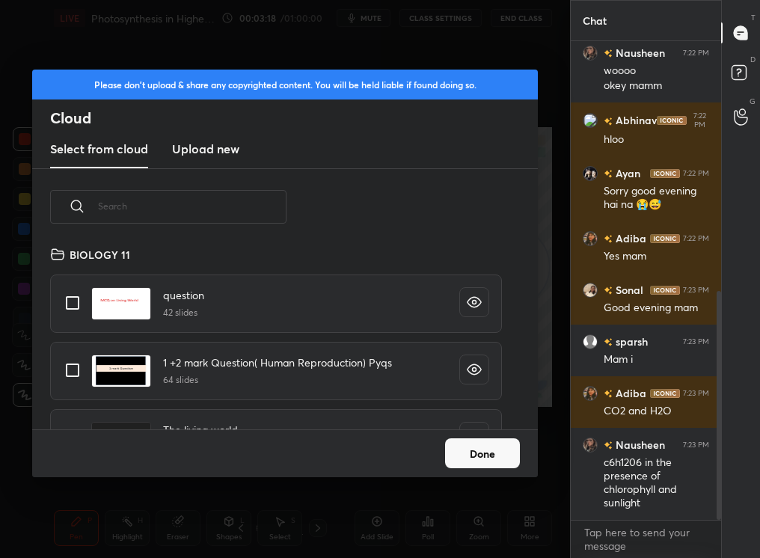
scroll to position [184, 480]
click at [150, 207] on input "text" at bounding box center [192, 206] width 189 height 64
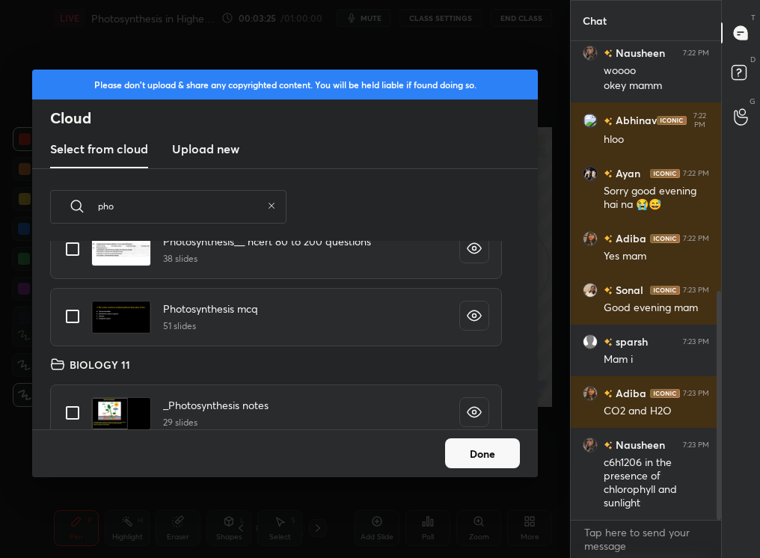
scroll to position [123, 0]
type input "pho"
click at [88, 315] on input "grid" at bounding box center [72, 314] width 31 height 31
checkbox input "true"
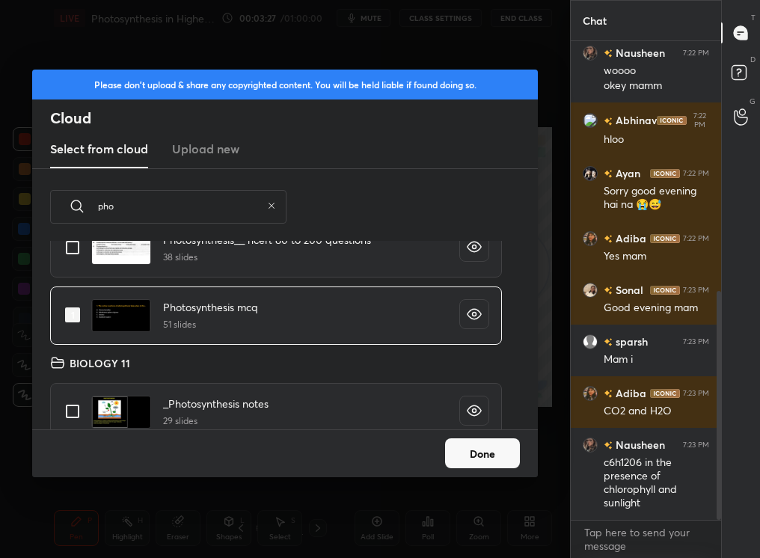
click at [455, 454] on button "Done" at bounding box center [482, 454] width 75 height 30
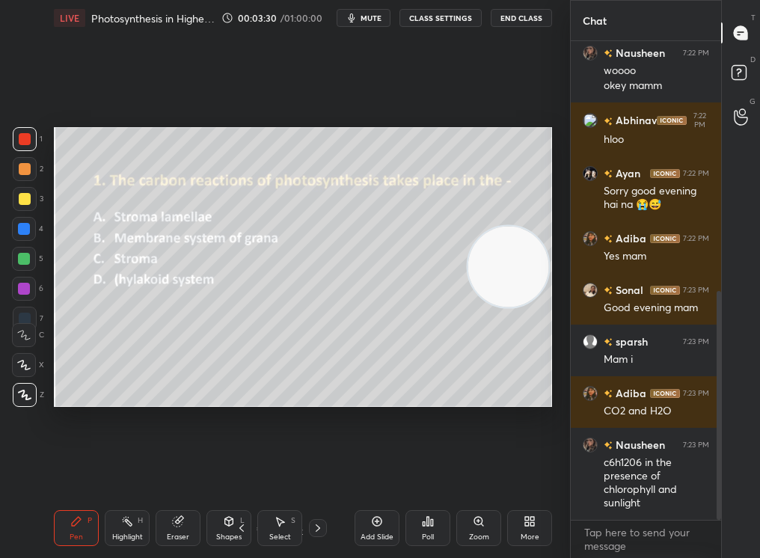
click at [320, 472] on icon at bounding box center [318, 528] width 12 height 12
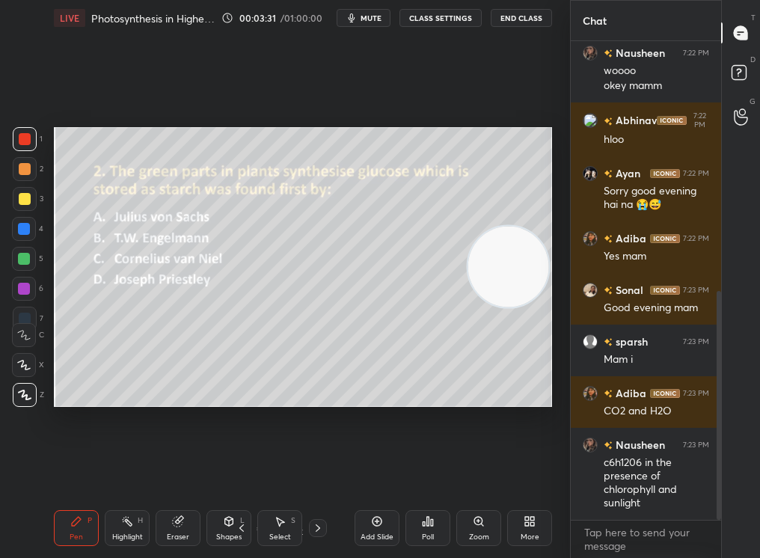
click at [13, 195] on div "1 2 3 4 5 6 7 C X Z C X Z E E Erase all H H" at bounding box center [24, 267] width 48 height 281
click at [22, 204] on div at bounding box center [25, 199] width 24 height 24
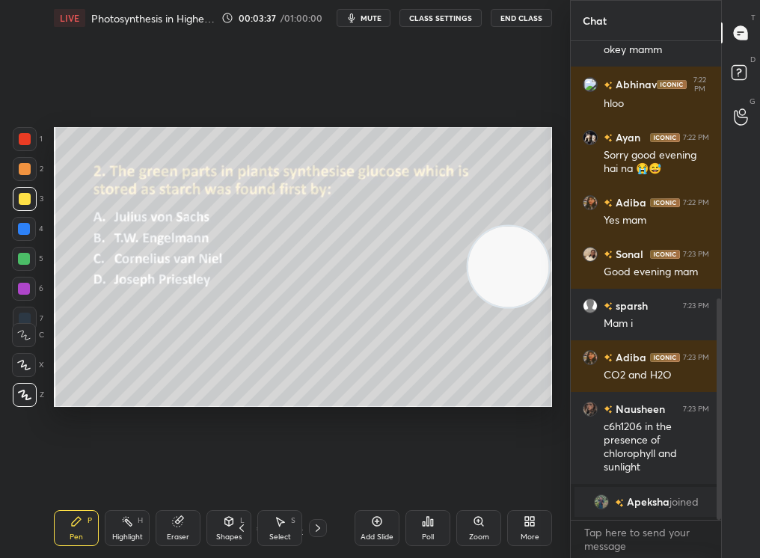
scroll to position [653, 0]
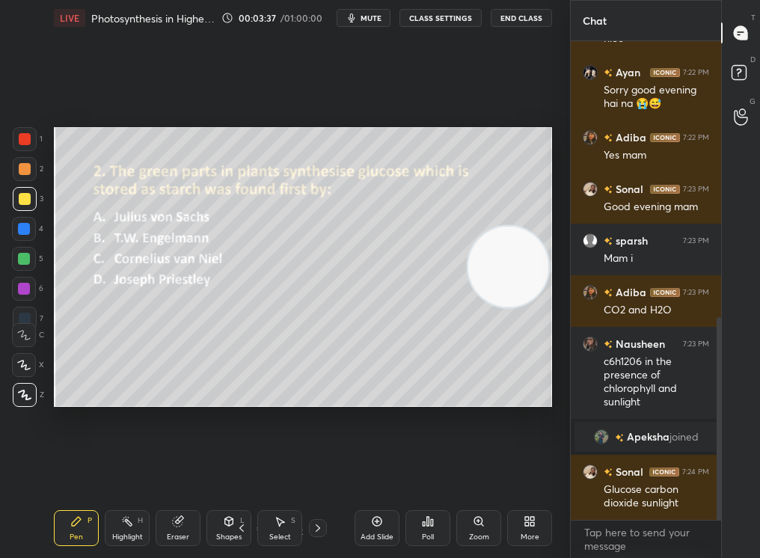
click at [428, 472] on div "Poll" at bounding box center [428, 528] width 45 height 36
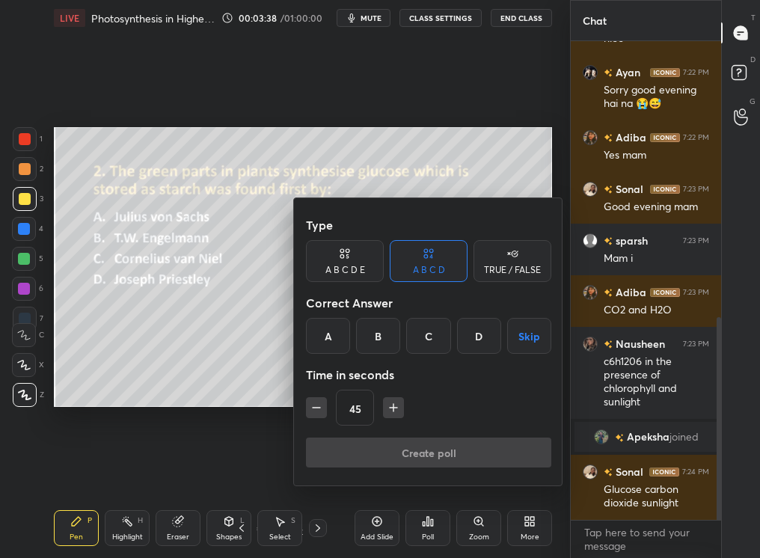
click at [325, 347] on div "A" at bounding box center [328, 336] width 44 height 36
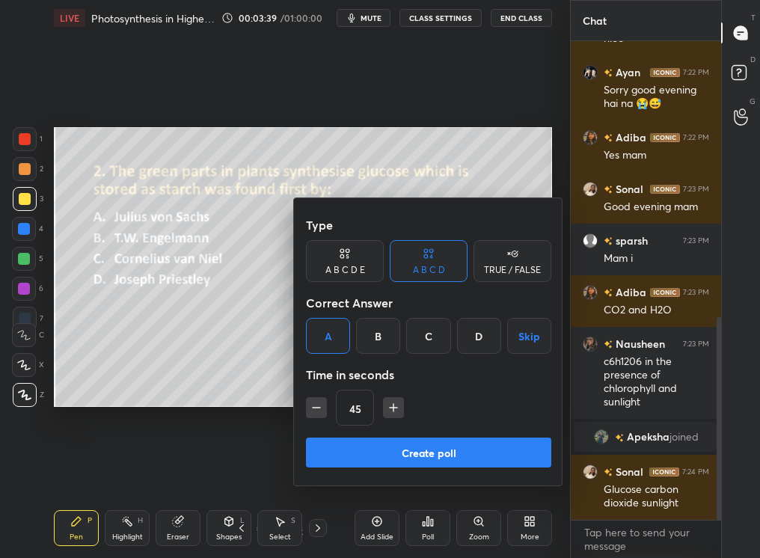
click at [346, 444] on button "Create poll" at bounding box center [428, 453] width 245 height 30
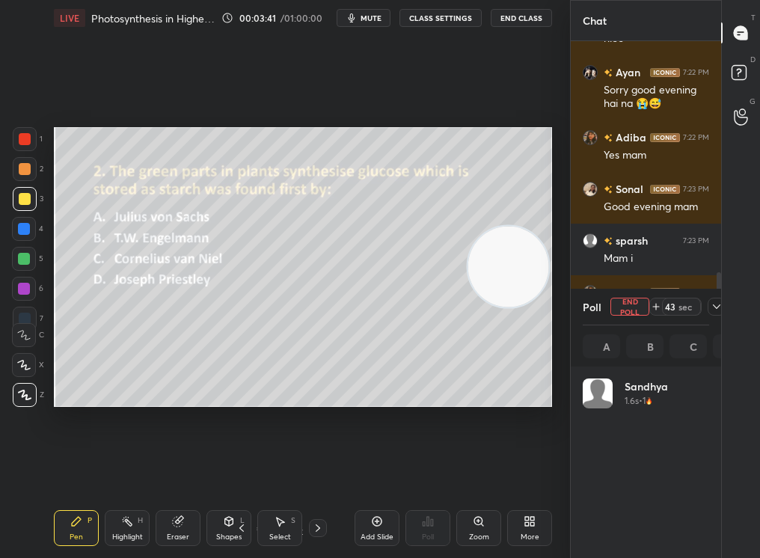
scroll to position [175, 122]
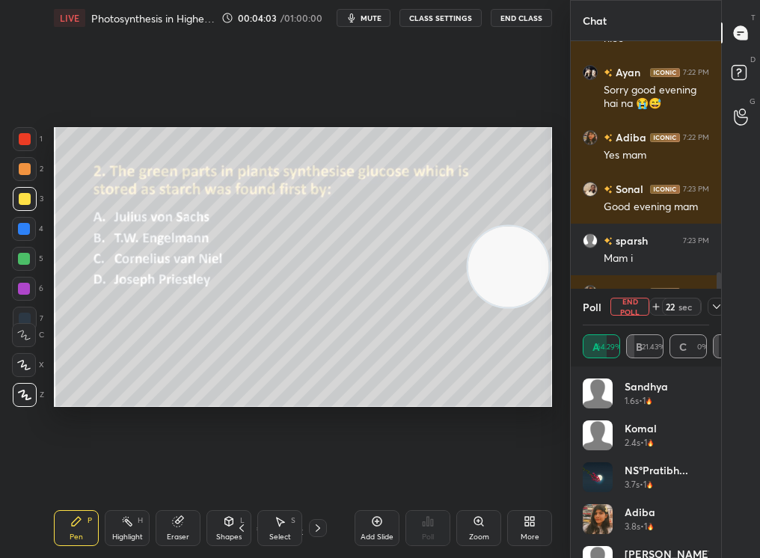
click at [721, 305] on div "Chat Nausheen 7:22 PM woooo okey mamm [PERSON_NAME] 7:22 PM hloo [PERSON_NAME] …" at bounding box center [665, 279] width 190 height 558
click at [724, 316] on div "Chat Nausheen 7:22 PM woooo okey mamm [PERSON_NAME] 7:22 PM hloo [PERSON_NAME] …" at bounding box center [665, 279] width 190 height 558
click at [713, 318] on div "Poll End Poll 21 sec A 64.29% B 21.43% C 0% D 14.28%" at bounding box center [646, 328] width 150 height 78
click at [712, 310] on icon at bounding box center [717, 307] width 12 height 12
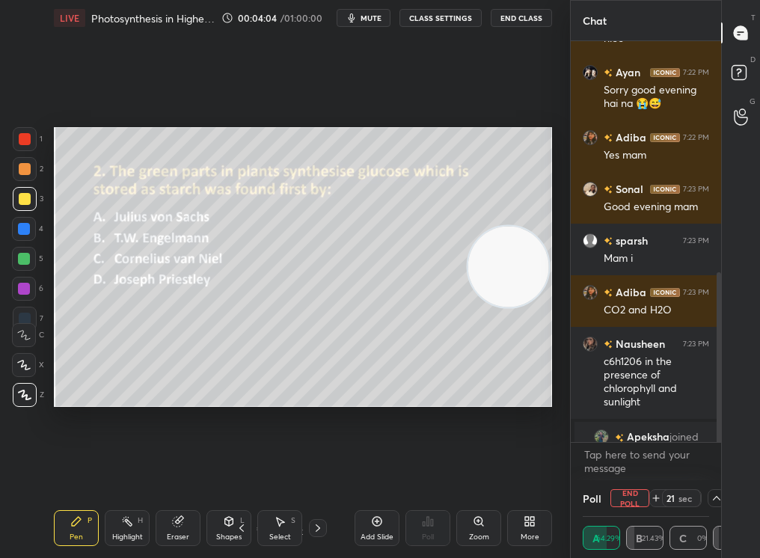
scroll to position [1, 5]
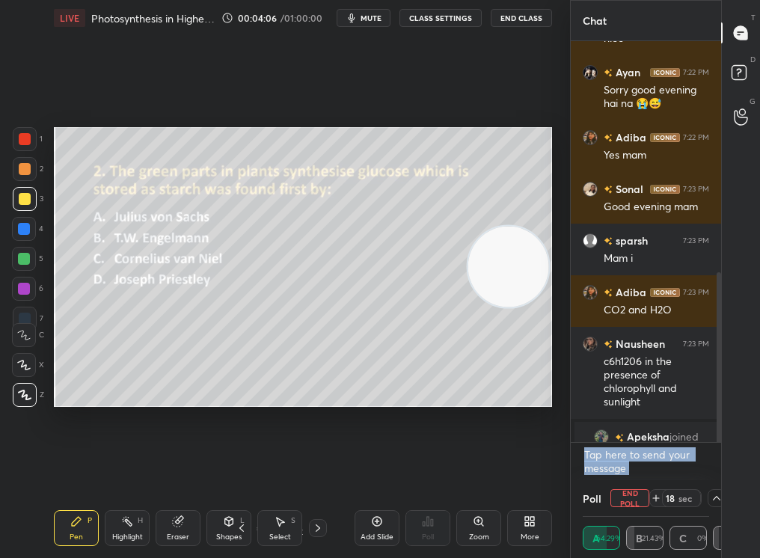
drag, startPoint x: 718, startPoint y: 436, endPoint x: 723, endPoint y: 492, distance: 57.1
click at [724, 472] on div "Chat Nausheen 7:22 PM woooo okey mamm [PERSON_NAME] 7:22 PM hloo [PERSON_NAME] …" at bounding box center [665, 279] width 190 height 558
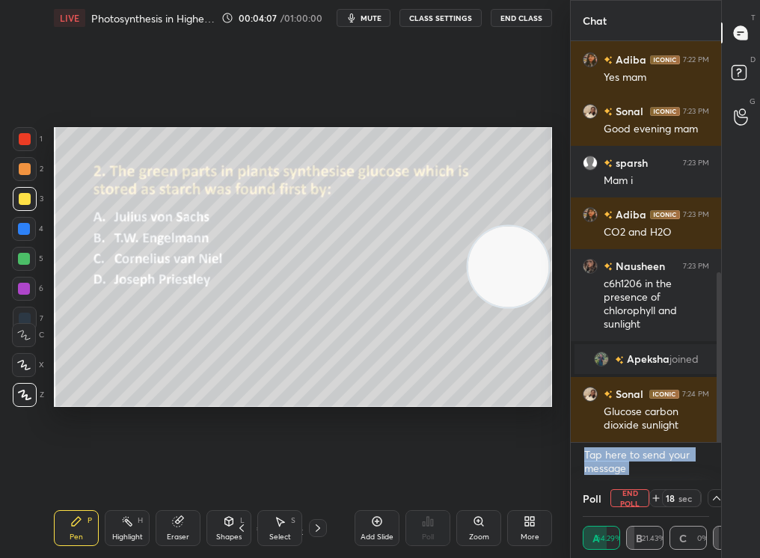
drag, startPoint x: 724, startPoint y: 472, endPoint x: 719, endPoint y: 505, distance: 33.2
click at [719, 472] on div "Chat Nausheen 7:22 PM woooo okey mamm [PERSON_NAME] 7:22 PM hloo [PERSON_NAME] …" at bounding box center [645, 279] width 151 height 558
click at [617, 464] on textarea at bounding box center [646, 461] width 126 height 37
drag, startPoint x: 715, startPoint y: 445, endPoint x: 714, endPoint y: 462, distance: 17.2
click at [714, 462] on div "[PERSON_NAME] 7:22 PM hloo [PERSON_NAME] 7:22 PM Sorry good evening hai na 😭😅 […" at bounding box center [646, 260] width 150 height 439
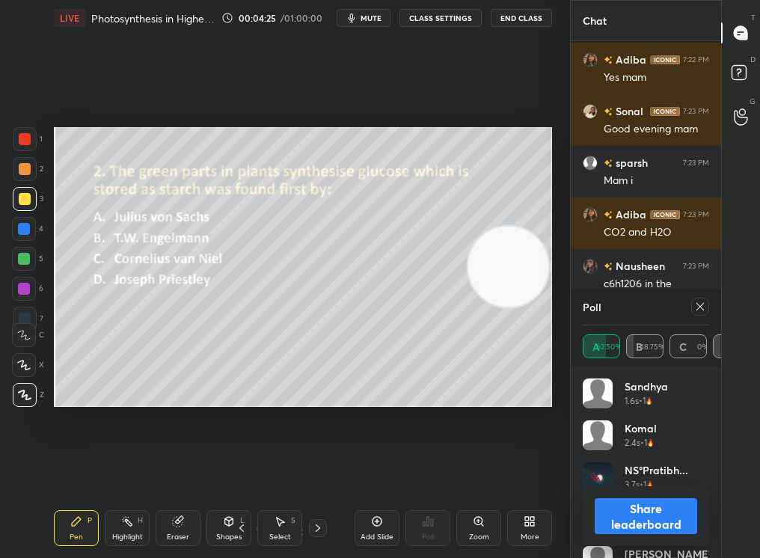
scroll to position [798, 0]
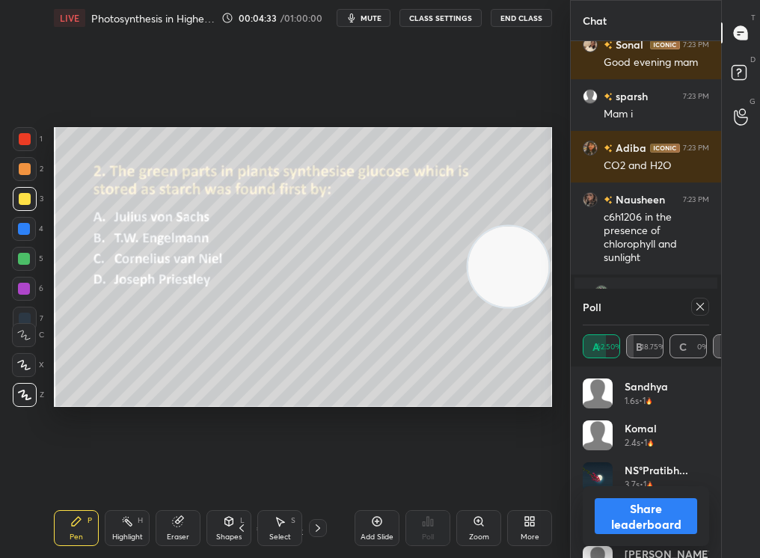
click at [660, 472] on button "Share leaderboard" at bounding box center [646, 516] width 103 height 36
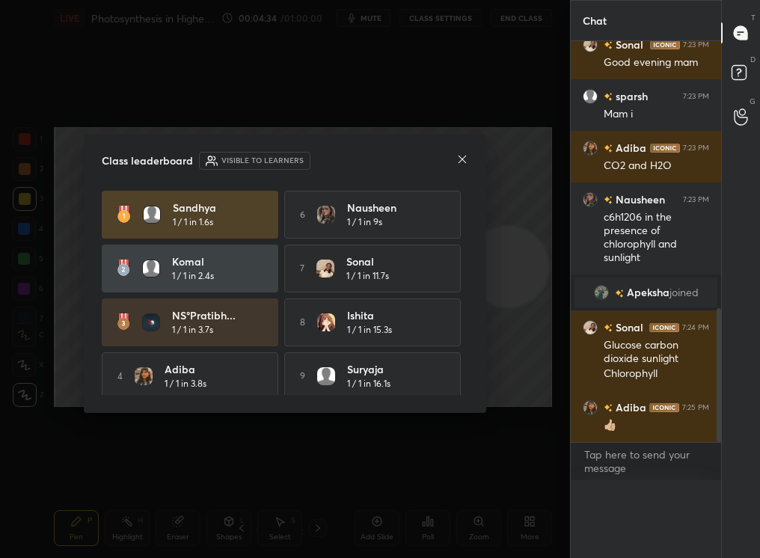
scroll to position [421, 146]
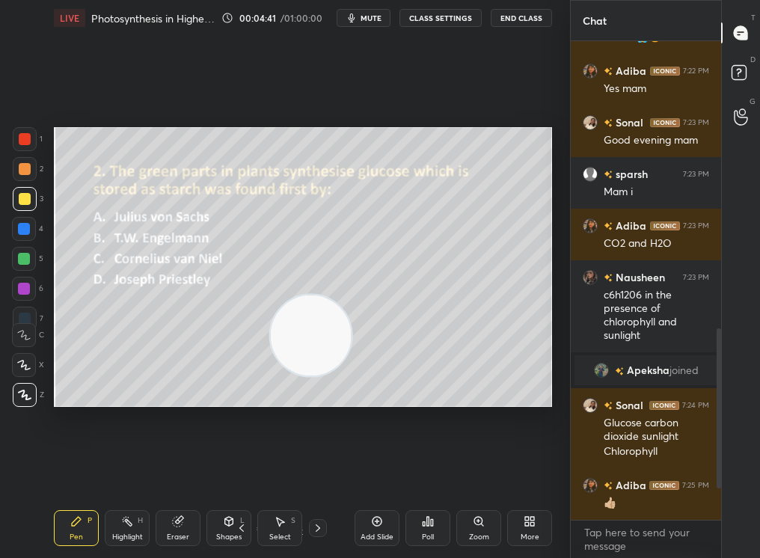
drag, startPoint x: 394, startPoint y: 322, endPoint x: 305, endPoint y: 347, distance: 92.6
click at [303, 347] on video at bounding box center [311, 335] width 81 height 81
click at [317, 472] on icon at bounding box center [318, 528] width 12 height 12
click at [24, 228] on div at bounding box center [24, 229] width 12 height 12
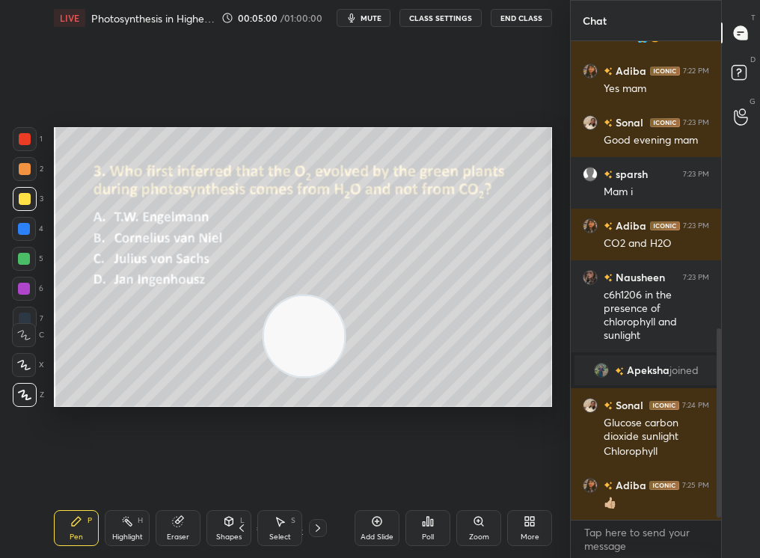
click at [24, 233] on div at bounding box center [24, 229] width 12 height 12
click at [22, 268] on div at bounding box center [24, 259] width 24 height 24
click at [20, 269] on div at bounding box center [24, 259] width 24 height 24
click at [19, 269] on div at bounding box center [24, 259] width 24 height 24
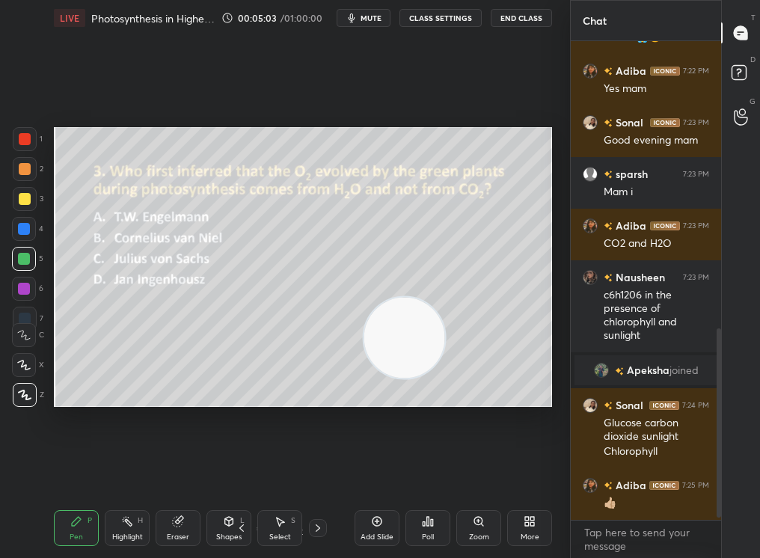
drag, startPoint x: 376, startPoint y: 342, endPoint x: 468, endPoint y: 327, distance: 93.3
click at [445, 324] on video at bounding box center [404, 337] width 81 height 81
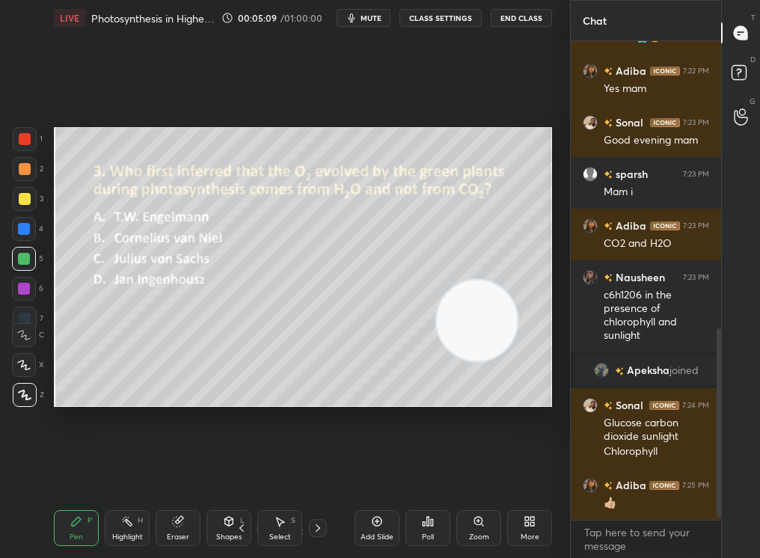
click at [164, 472] on div "Pen P Highlight H Eraser Shapes L Select S 15 / 74 Add Slide Poll Zoom More" at bounding box center [303, 528] width 498 height 60
click at [126, 472] on div "Highlight" at bounding box center [127, 537] width 31 height 7
click at [123, 472] on div "Highlight" at bounding box center [127, 537] width 31 height 7
click at [316, 472] on icon at bounding box center [318, 528] width 12 height 12
click at [61, 472] on div "Pen P" at bounding box center [76, 528] width 45 height 36
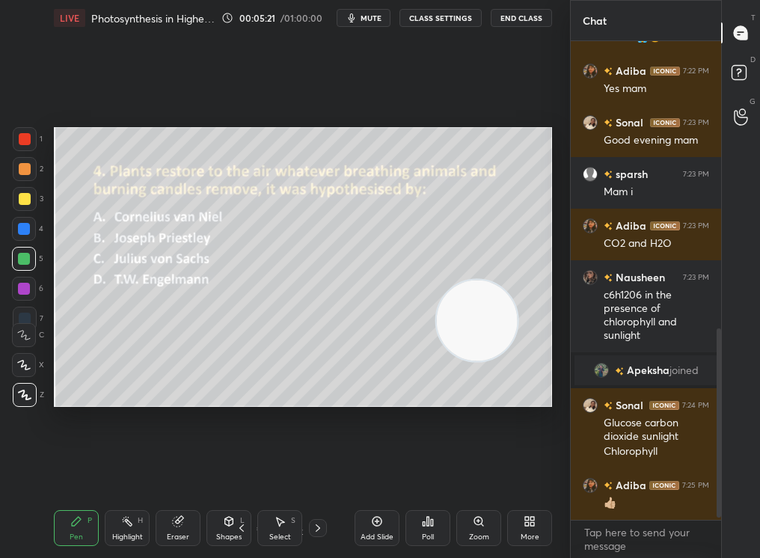
click at [62, 472] on div "Pen P" at bounding box center [76, 528] width 45 height 36
click at [430, 472] on div "Poll" at bounding box center [428, 528] width 45 height 84
drag, startPoint x: 428, startPoint y: 535, endPoint x: 461, endPoint y: 527, distance: 33.9
click at [462, 472] on div "Add Slide Poll Zoom More" at bounding box center [454, 528] width 198 height 84
click at [457, 472] on div "Add Slide Poll Zoom More" at bounding box center [454, 528] width 198 height 84
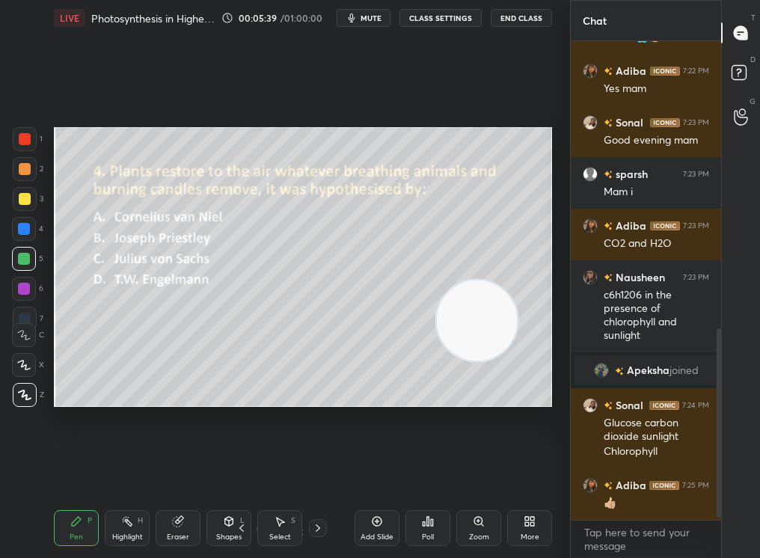
click at [431, 472] on div "Poll" at bounding box center [428, 537] width 12 height 7
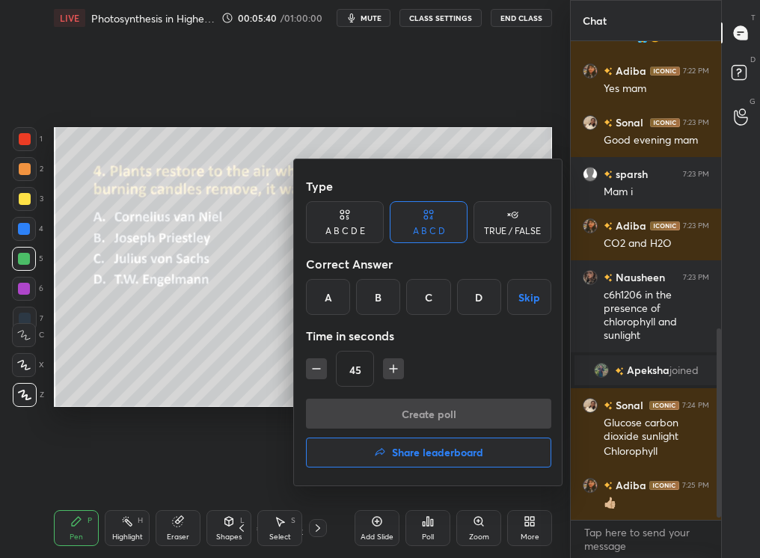
click at [373, 293] on div "B" at bounding box center [378, 297] width 44 height 36
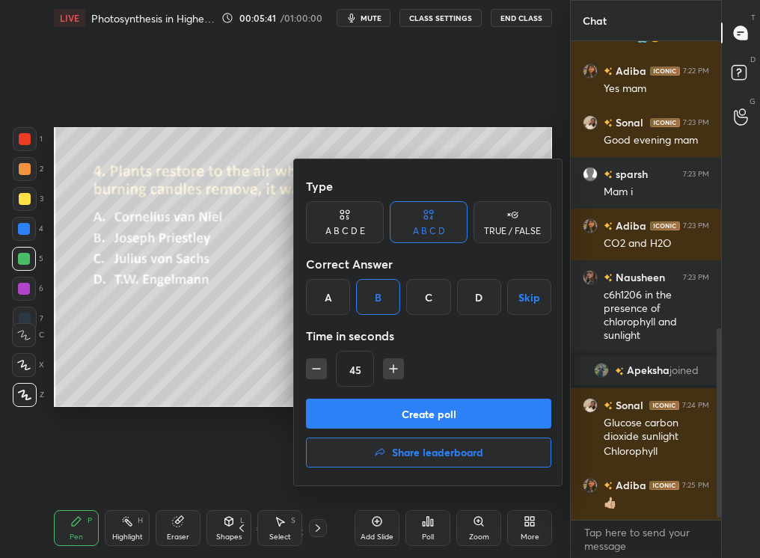
click at [426, 416] on button "Create poll" at bounding box center [428, 414] width 245 height 30
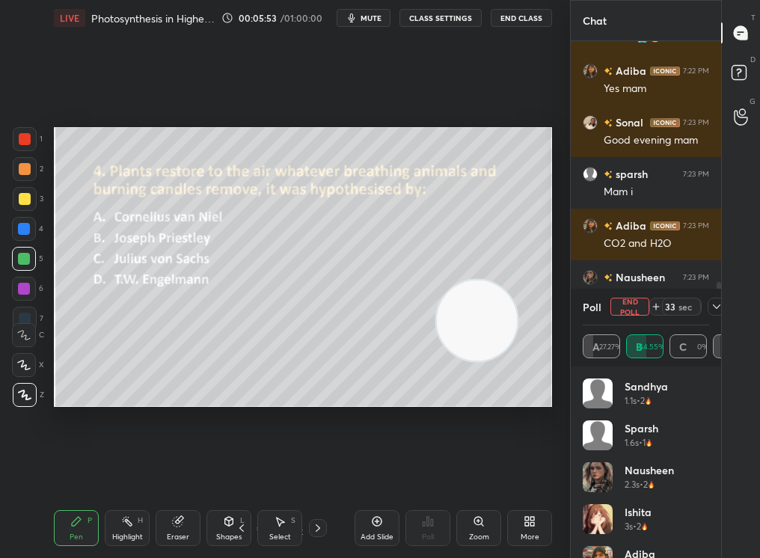
scroll to position [849, 0]
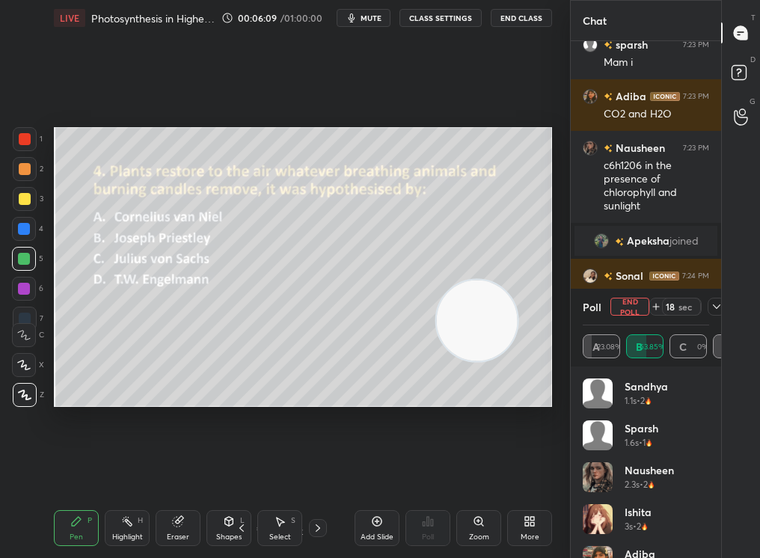
click at [718, 305] on icon at bounding box center [717, 307] width 12 height 12
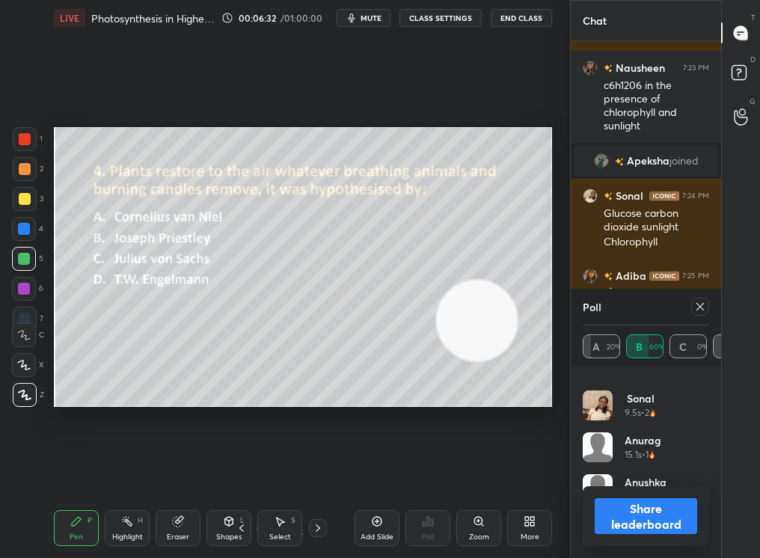
scroll to position [0, 0]
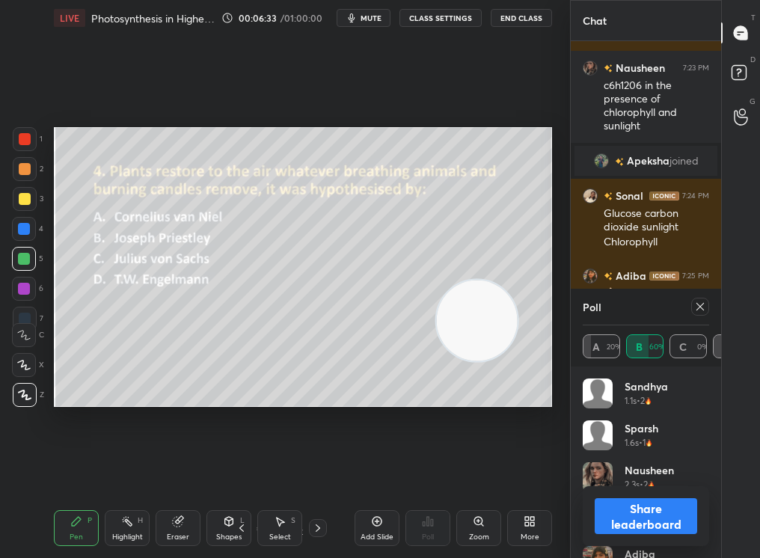
click at [703, 305] on icon at bounding box center [700, 307] width 12 height 12
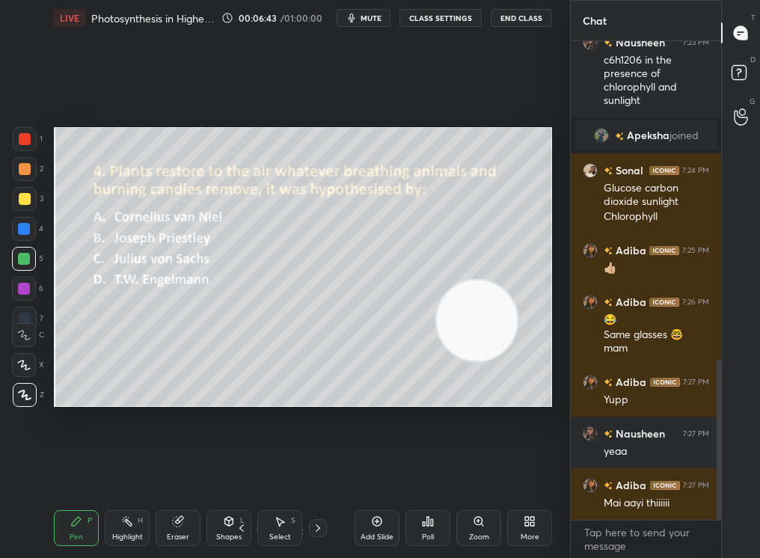
click at [385, 472] on div "Add Slide" at bounding box center [377, 528] width 45 height 36
click at [439, 472] on div "Poll" at bounding box center [428, 528] width 45 height 36
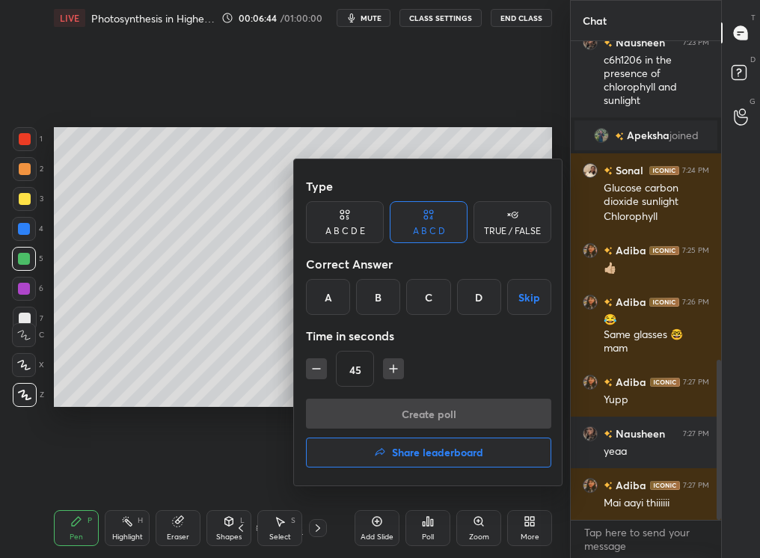
click at [412, 449] on h4 "Share leaderboard" at bounding box center [437, 453] width 91 height 10
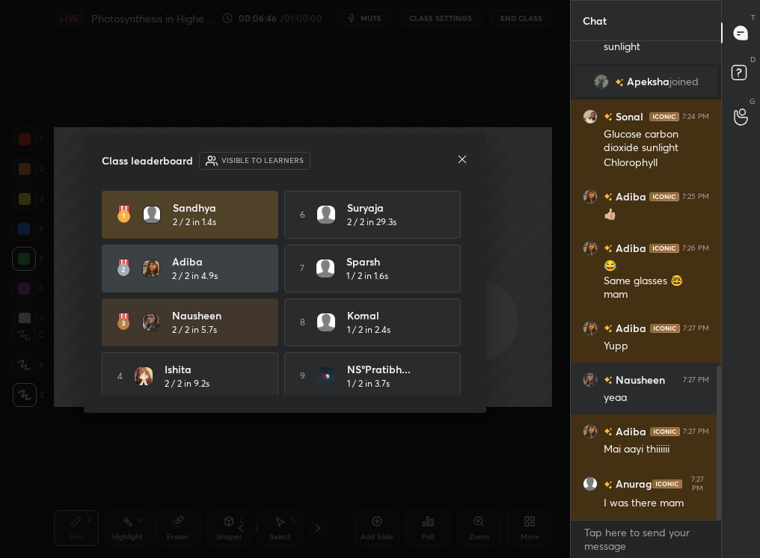
drag, startPoint x: 467, startPoint y: 382, endPoint x: 477, endPoint y: 426, distance: 44.5
click at [477, 423] on div "Class leaderboard Visible to learners Sandhya 2 / 2 in 1.4s 6 Suryaja 2 / 2 in …" at bounding box center [285, 279] width 570 height 558
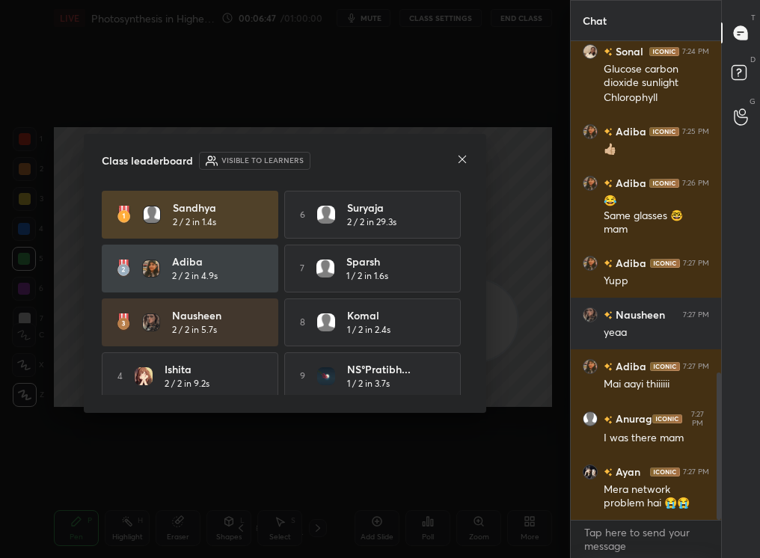
drag, startPoint x: 451, startPoint y: 330, endPoint x: 457, endPoint y: 431, distance: 101.2
click at [457, 429] on div "Class leaderboard Visible to learners Sandhya 2 / 2 in 1.4s 6 Suryaja 2 / 2 in …" at bounding box center [285, 279] width 570 height 558
drag, startPoint x: 467, startPoint y: 368, endPoint x: 454, endPoint y: 443, distance: 76.0
click at [452, 443] on div "Class leaderboard Visible to learners Sandhya 2 / 2 in 1.4s 6 Suryaja 2 / 2 in …" at bounding box center [285, 279] width 570 height 558
drag, startPoint x: 468, startPoint y: 326, endPoint x: 461, endPoint y: 433, distance: 107.2
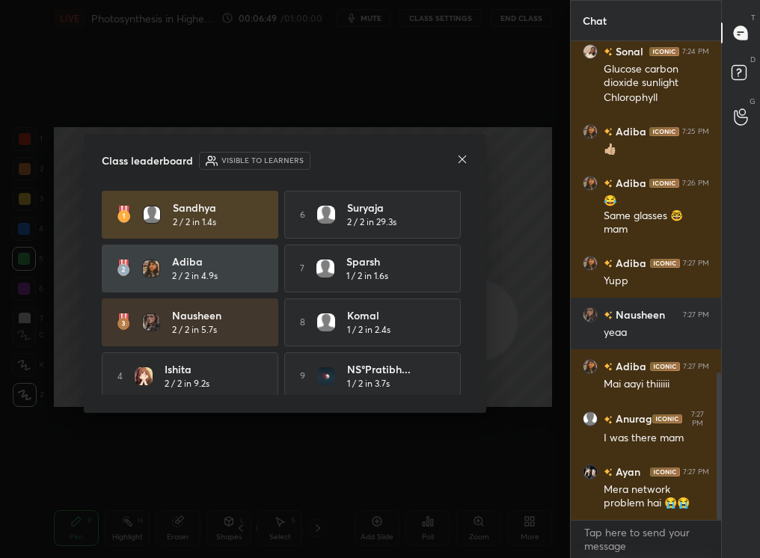
click at [462, 431] on div "Class leaderboard Visible to learners Sandhya 2 / 2 in 1.4s 6 Suryaja 2 / 2 in …" at bounding box center [285, 279] width 570 height 558
drag, startPoint x: 473, startPoint y: 363, endPoint x: 466, endPoint y: 385, distance: 23.4
click at [467, 384] on div "Class leaderboard Visible to learners Sandhya 2 / 2 in 1.4s 6 Suryaja 2 / 2 in …" at bounding box center [285, 273] width 403 height 279
drag, startPoint x: 463, startPoint y: 365, endPoint x: 459, endPoint y: 409, distance: 44.4
click at [459, 408] on div "Class leaderboard Visible to learners Sandhya 2 / 2 in 1.4s 6 Suryaja 2 / 2 in …" at bounding box center [285, 273] width 403 height 279
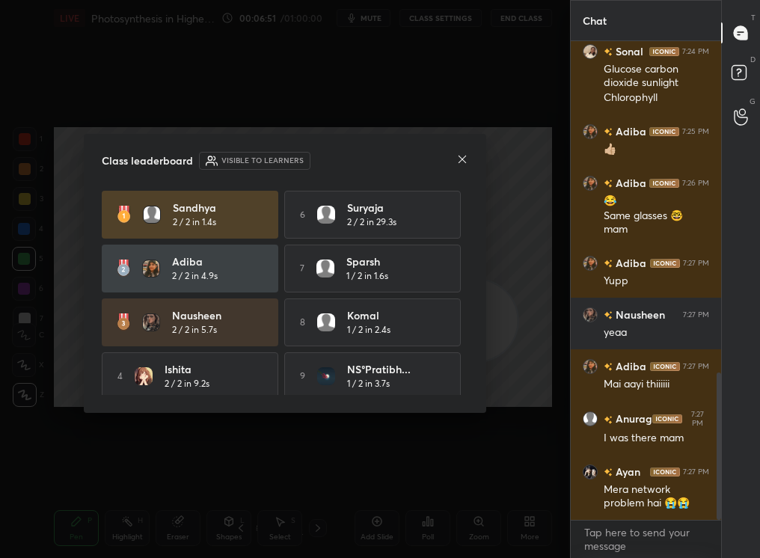
drag, startPoint x: 456, startPoint y: 327, endPoint x: 468, endPoint y: 388, distance: 61.9
click at [468, 385] on div "Sandhya 2 / 2 in 1.4s 6 Suryaja 2 / 2 in 29.3s [PERSON_NAME] 2 / 2 in 4.9s 7 sp…" at bounding box center [285, 293] width 367 height 204
drag, startPoint x: 466, startPoint y: 344, endPoint x: 462, endPoint y: 427, distance: 83.2
click at [462, 424] on div "Class leaderboard Visible to learners Sandhya 2 / 2 in 1.4s 6 Suryaja 2 / 2 in …" at bounding box center [285, 279] width 570 height 558
click at [460, 427] on div "Class leaderboard Visible to learners Sandhya 2 / 2 in 1.4s 6 Suryaja 2 / 2 in …" at bounding box center [285, 279] width 570 height 558
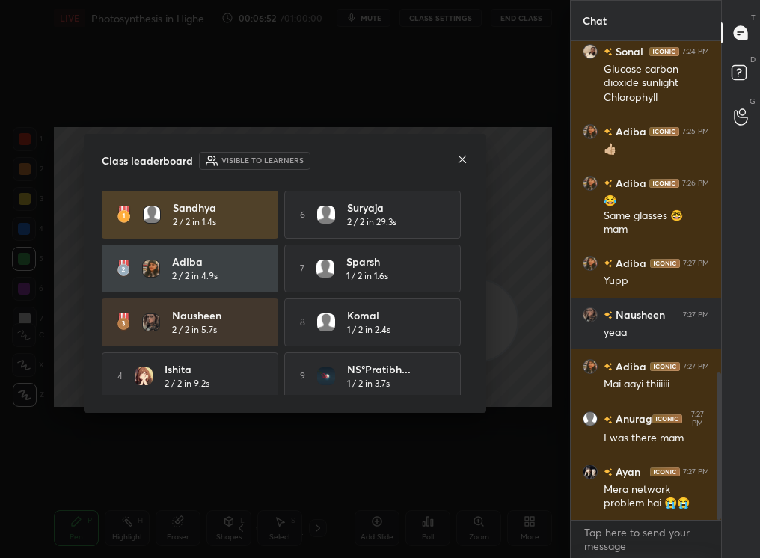
click at [464, 388] on div "Sandhya 2 / 2 in 1.4s 6 Suryaja 2 / 2 in 29.3s [PERSON_NAME] 2 / 2 in 4.9s 7 sp…" at bounding box center [285, 293] width 367 height 204
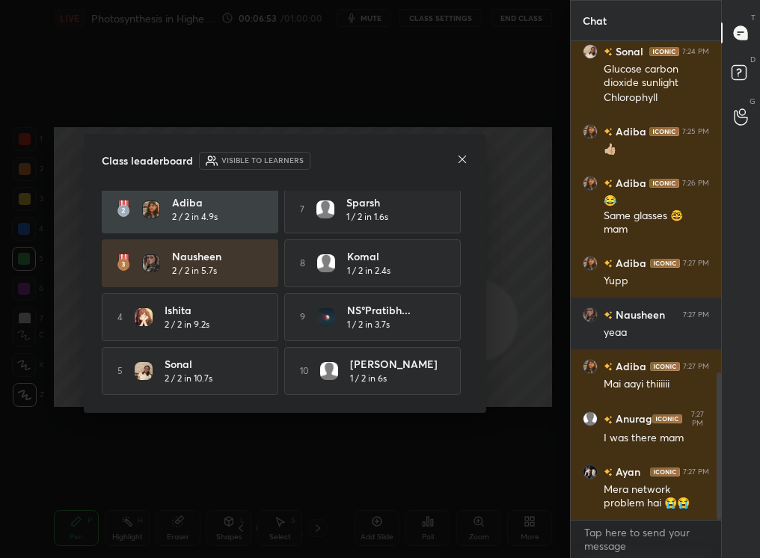
drag, startPoint x: 468, startPoint y: 356, endPoint x: 456, endPoint y: 398, distance: 43.6
click at [461, 399] on div "Class leaderboard Visible to learners Sandhya 2 / 2 in 1.4s 6 Suryaja 2 / 2 in …" at bounding box center [285, 273] width 403 height 279
click at [456, 399] on div "Class leaderboard Visible to learners Sandhya 2 / 2 in 1.4s 6 Suryaja 2 / 2 in …" at bounding box center [285, 273] width 403 height 279
drag, startPoint x: 460, startPoint y: 163, endPoint x: 315, endPoint y: 358, distance: 242.3
click at [315, 361] on div "Class leaderboard Visible to learners Sandhya 2 / 2 in 1.4s 6 Suryaja 2 / 2 in …" at bounding box center [285, 273] width 403 height 279
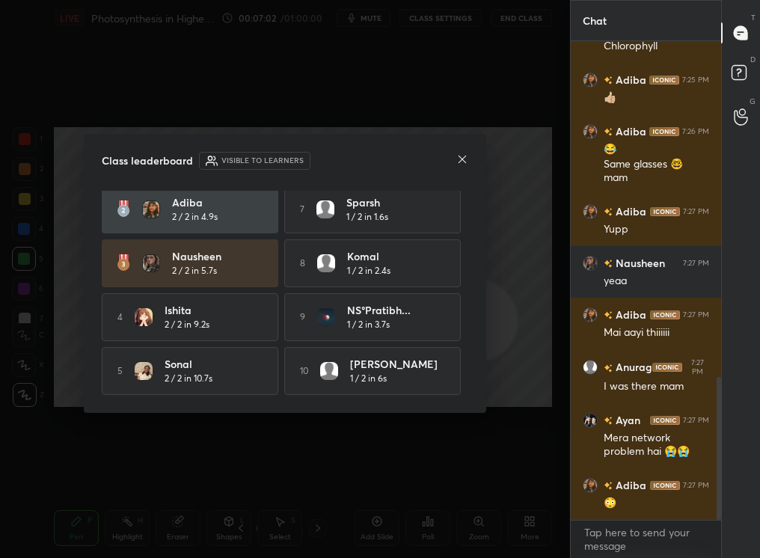
click at [461, 150] on div "Class leaderboard Visible to learners Sandhya 2 / 2 in 1.4s 6 Suryaja 2 / 2 in …" at bounding box center [285, 273] width 403 height 279
click at [461, 151] on div "Class leaderboard Visible to learners Sandhya 2 / 2 in 1.4s 6 Suryaja 2 / 2 in …" at bounding box center [285, 273] width 403 height 279
click at [463, 152] on div "Class leaderboard Visible to learners" at bounding box center [285, 161] width 367 height 18
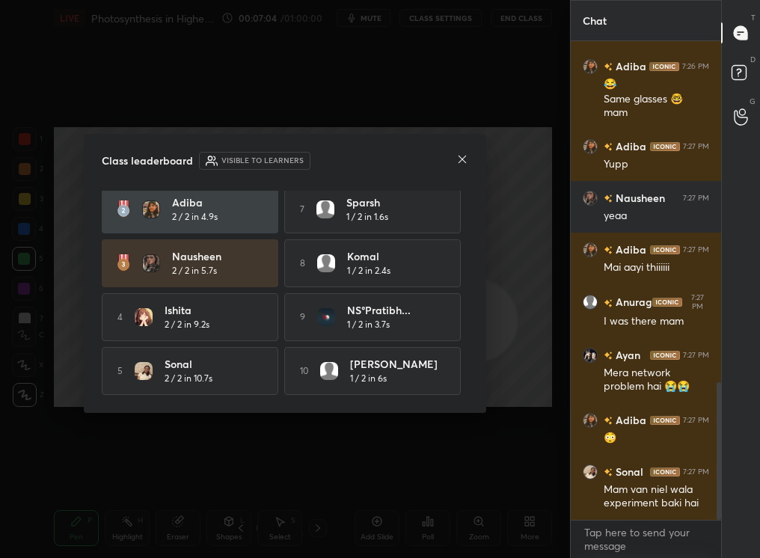
click at [447, 181] on div "Class leaderboard Visible to learners Sandhya 2 / 2 in 1.4s 6 Suryaja 2 / 2 in …" at bounding box center [285, 273] width 403 height 279
click at [462, 167] on div at bounding box center [463, 161] width 12 height 16
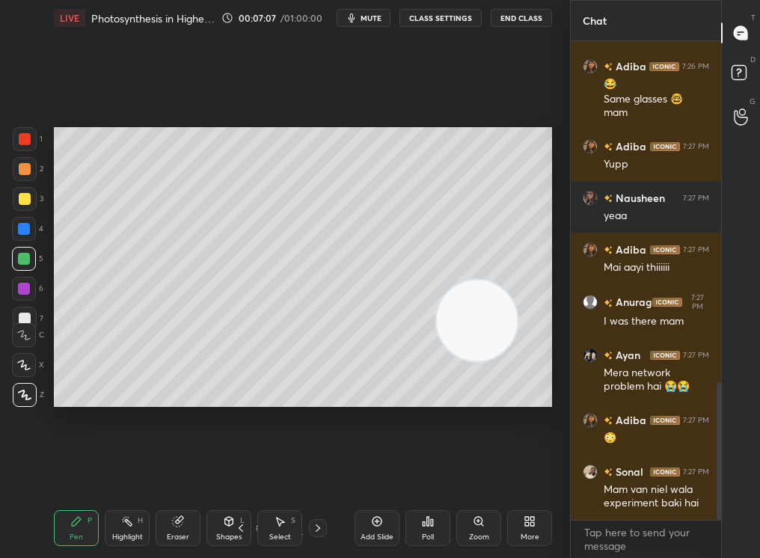
click at [234, 472] on div "LIVE Photosynthesis in Higher Plants-II 00:07:07 / 01:00:00 mute CLASS SETTINGS…" at bounding box center [303, 279] width 510 height 558
click at [322, 472] on icon at bounding box center [318, 528] width 12 height 12
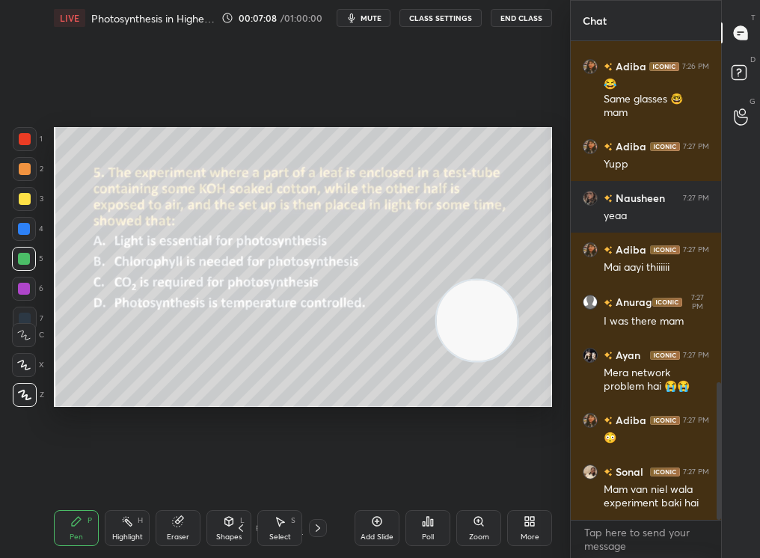
click at [319, 472] on icon at bounding box center [318, 528] width 12 height 12
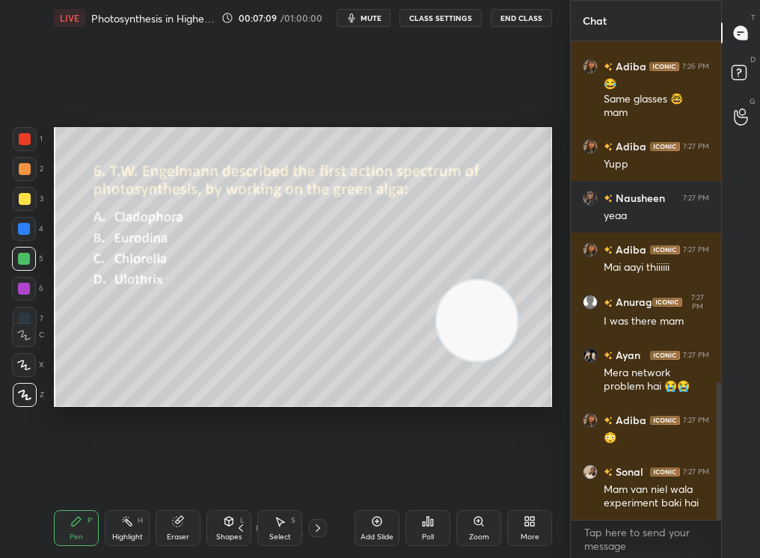
click at [239, 472] on icon at bounding box center [241, 528] width 12 height 12
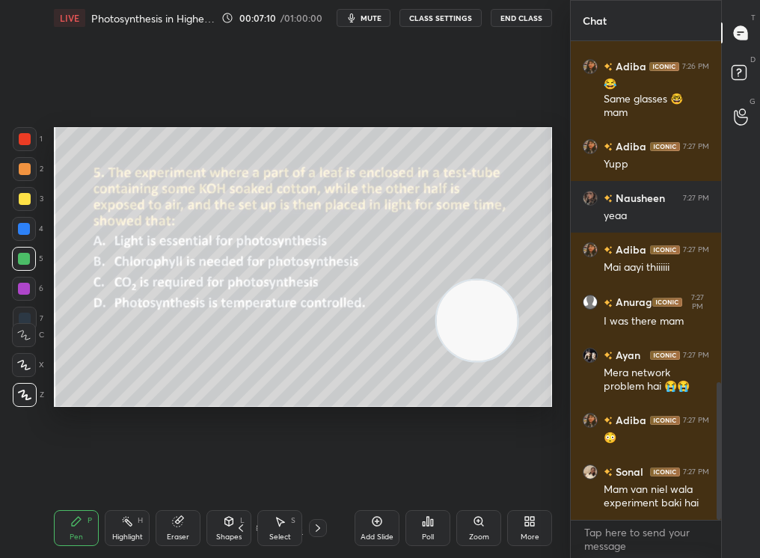
click at [24, 196] on div at bounding box center [25, 199] width 12 height 12
click at [23, 200] on div at bounding box center [25, 199] width 12 height 12
click at [25, 203] on div at bounding box center [25, 199] width 12 height 12
click at [21, 168] on div at bounding box center [25, 169] width 12 height 12
click at [22, 168] on div at bounding box center [25, 169] width 12 height 12
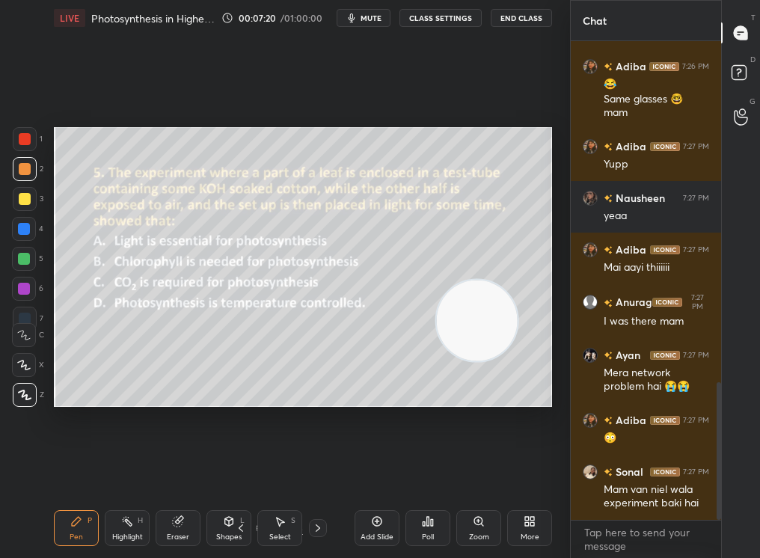
click at [427, 472] on div "Poll" at bounding box center [428, 537] width 12 height 7
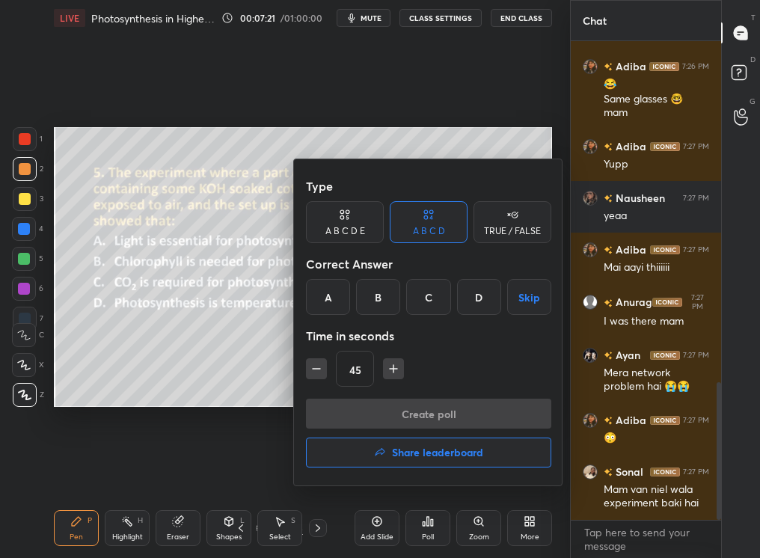
click at [427, 295] on div "C" at bounding box center [428, 297] width 44 height 36
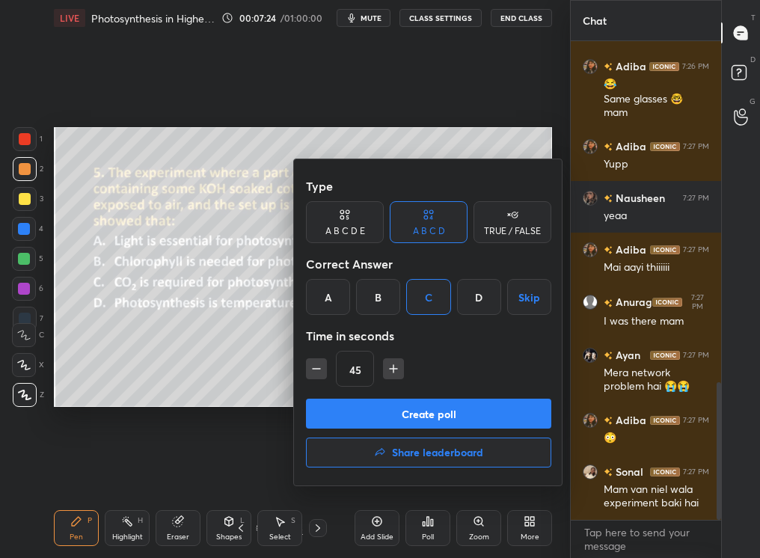
click at [385, 19] on div at bounding box center [380, 279] width 760 height 558
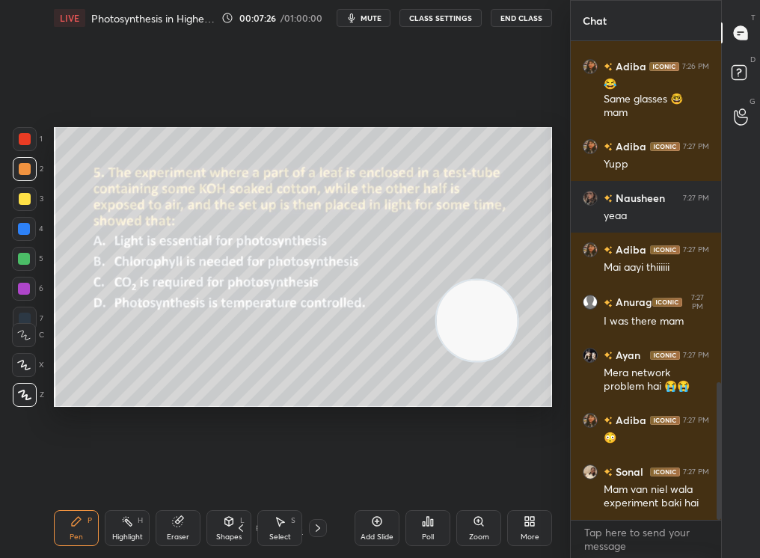
click at [366, 20] on span "mute" at bounding box center [371, 18] width 21 height 10
click at [428, 472] on div "Poll" at bounding box center [428, 528] width 45 height 84
click at [427, 472] on icon at bounding box center [428, 522] width 12 height 12
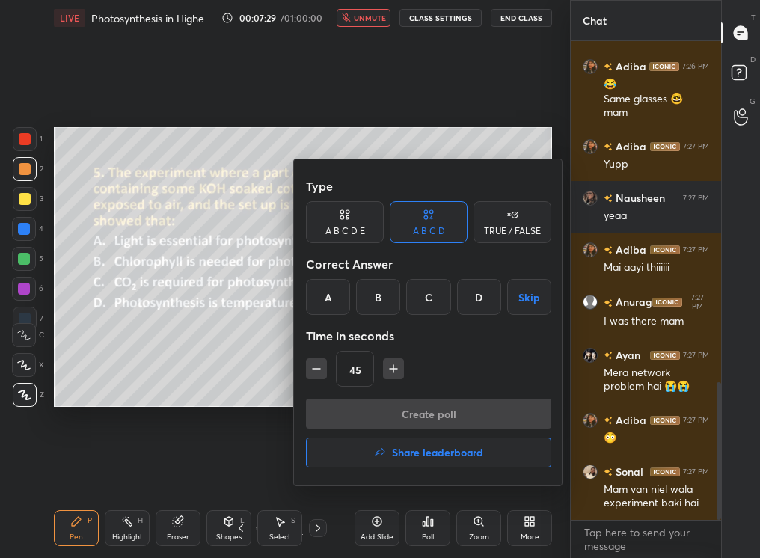
click at [428, 299] on div "C" at bounding box center [428, 297] width 44 height 36
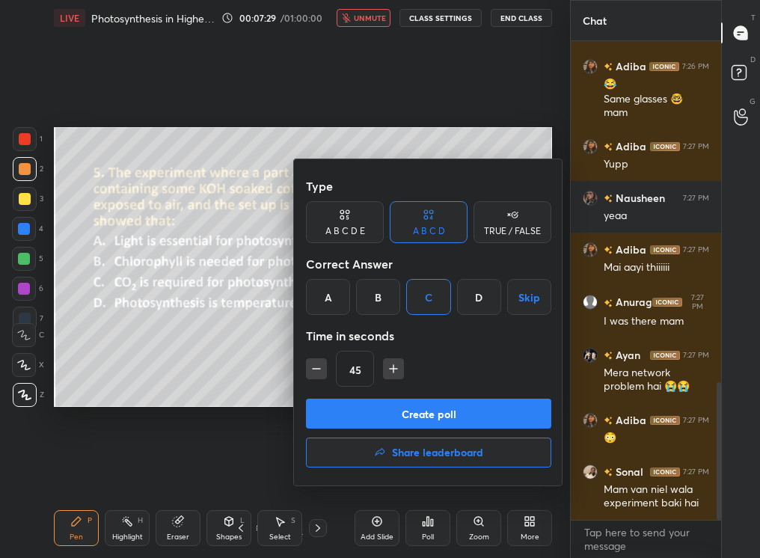
click at [424, 417] on button "Create poll" at bounding box center [428, 414] width 245 height 30
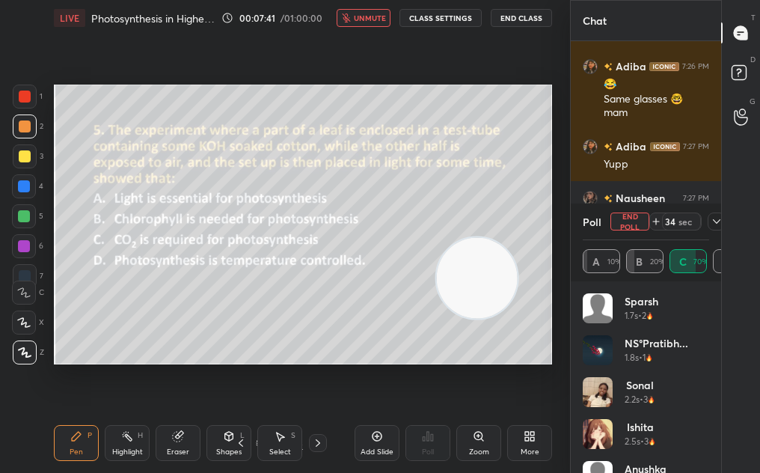
scroll to position [74461, 74327]
click at [373, 22] on button "unmute" at bounding box center [364, 18] width 54 height 18
click at [711, 222] on icon at bounding box center [717, 222] width 12 height 12
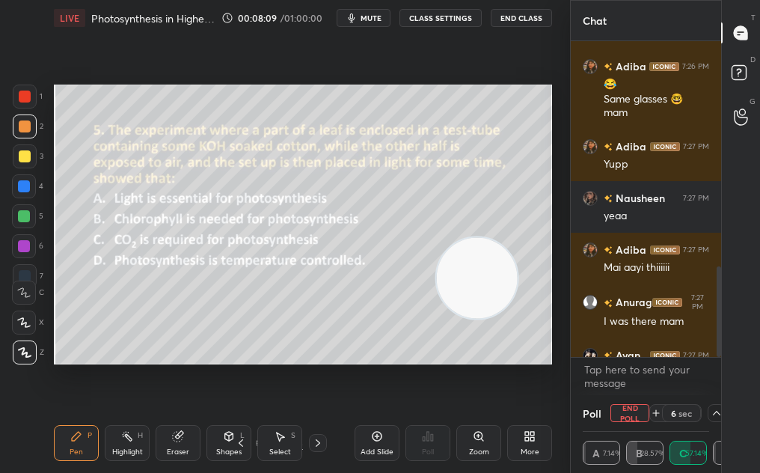
scroll to position [1, 5]
click at [718, 409] on icon at bounding box center [717, 413] width 12 height 12
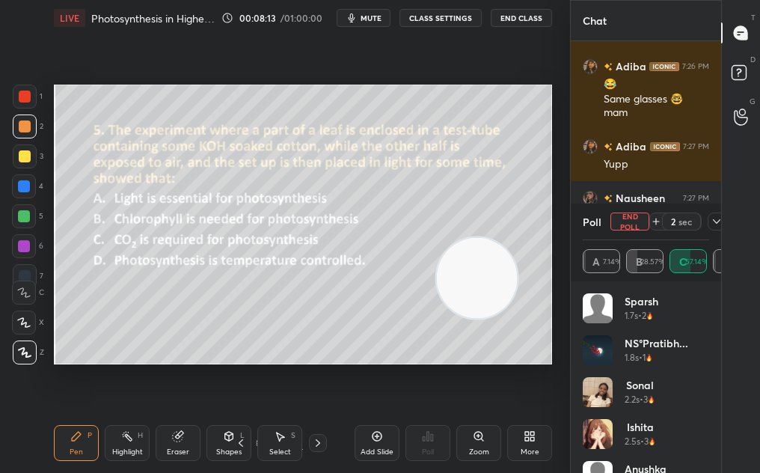
scroll to position [175, 122]
drag, startPoint x: 712, startPoint y: 361, endPoint x: 706, endPoint y: 415, distance: 53.5
click at [706, 415] on div "sparsh 1.7s • 2 NS°[PERSON_NAME]... 1.8s • 1 [PERSON_NAME] 2.2s • 3 [PERSON_NAM…" at bounding box center [646, 377] width 150 height 192
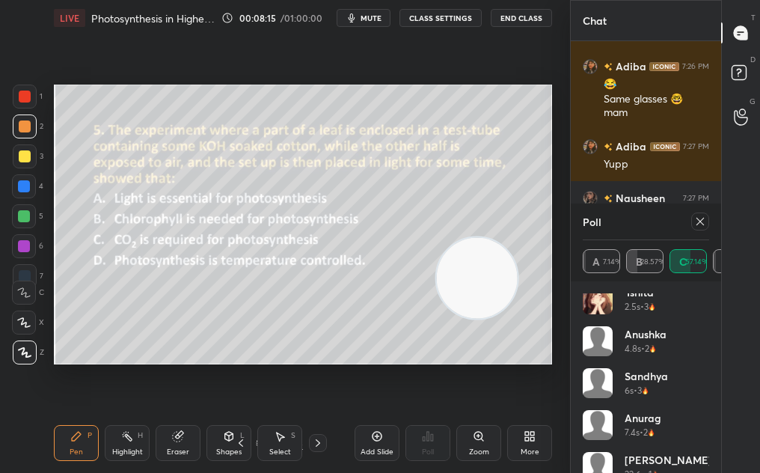
scroll to position [156, 0]
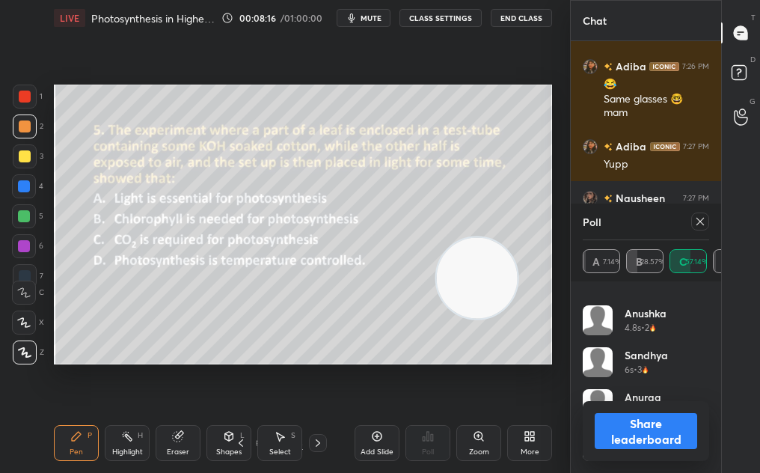
click at [668, 434] on button "Share leaderboard" at bounding box center [646, 431] width 103 height 36
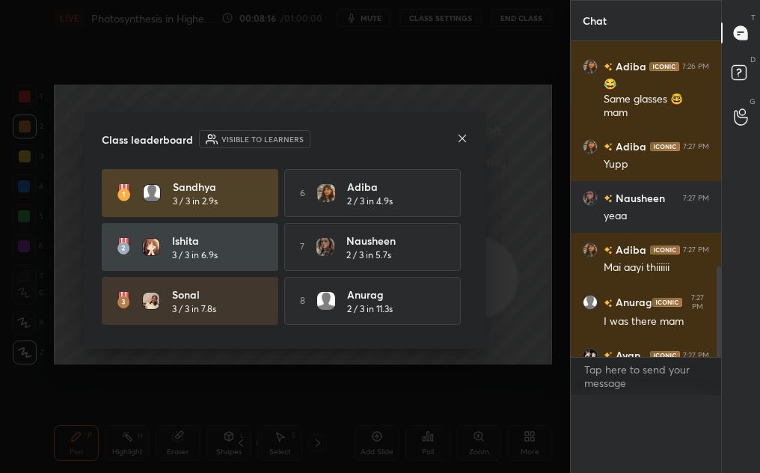
scroll to position [0, 0]
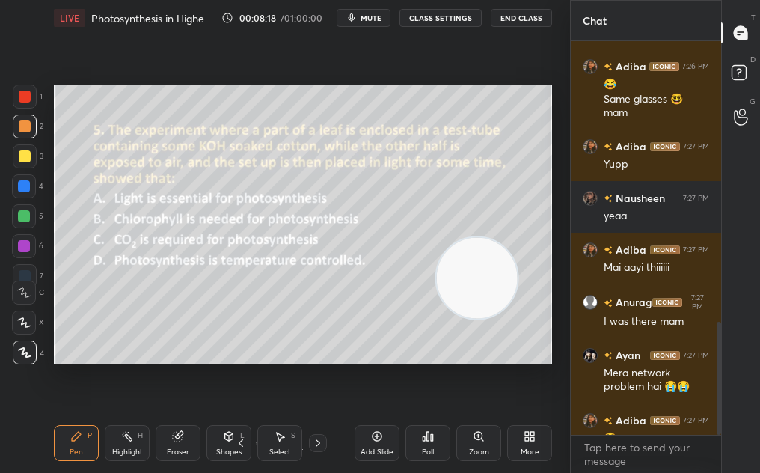
drag, startPoint x: 719, startPoint y: 427, endPoint x: 718, endPoint y: 468, distance: 41.2
click at [718, 468] on div "Chat [PERSON_NAME] 7:24 PM Glucose carbon dioxide sunlight Chlorophyll [PERSON_…" at bounding box center [665, 236] width 190 height 473
click at [688, 453] on textarea at bounding box center [646, 454] width 126 height 37
click at [375, 436] on div "Add Slide" at bounding box center [377, 443] width 45 height 36
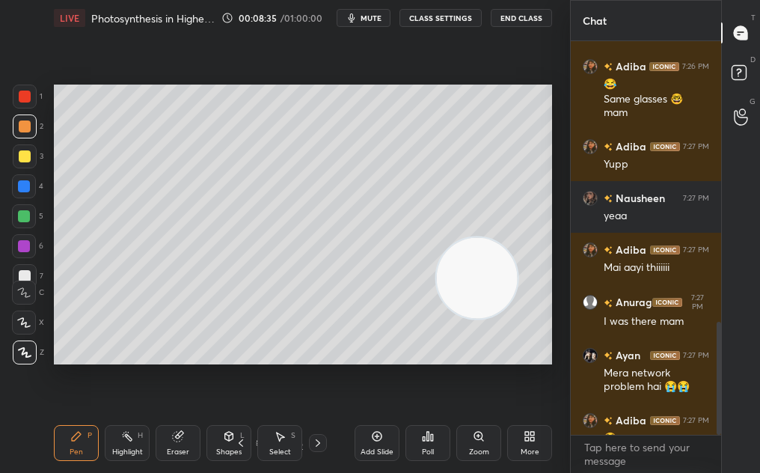
click at [527, 442] on div "More" at bounding box center [529, 443] width 45 height 36
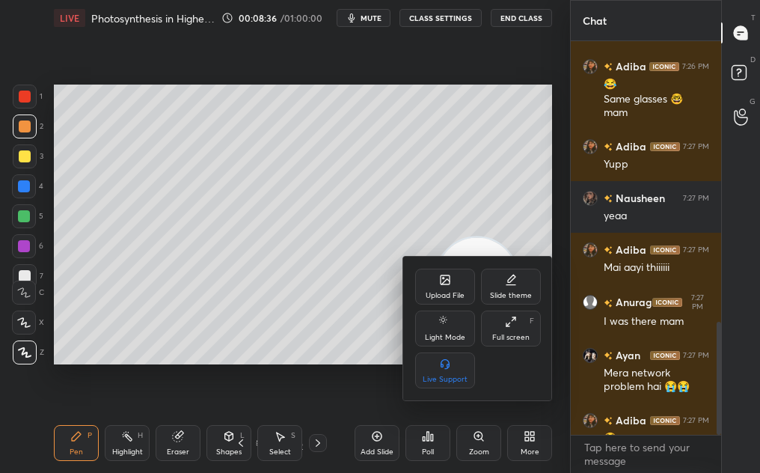
click at [513, 334] on div "Full screen" at bounding box center [510, 337] width 37 height 7
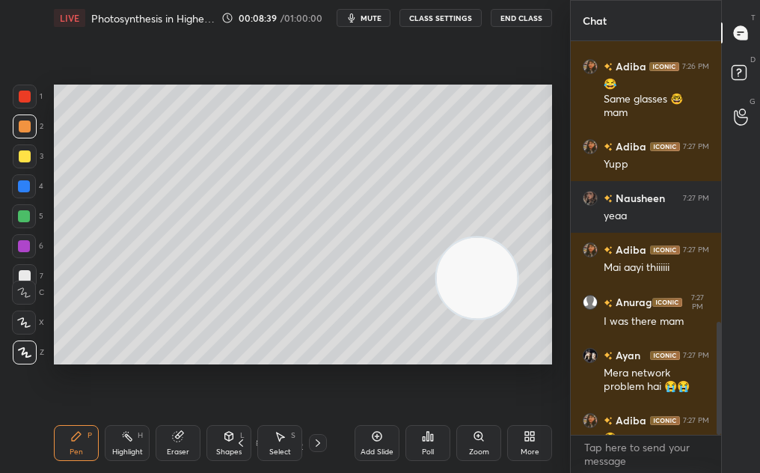
click at [479, 445] on div "Zoom" at bounding box center [479, 443] width 45 height 36
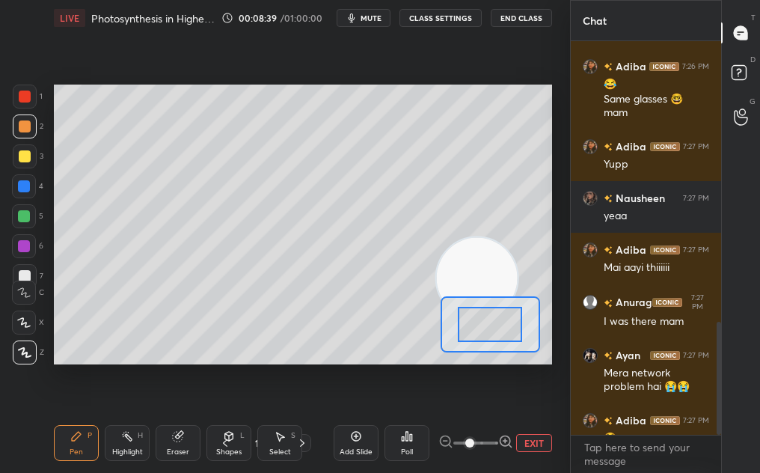
click at [474, 446] on span at bounding box center [469, 443] width 9 height 9
drag, startPoint x: 474, startPoint y: 445, endPoint x: 510, endPoint y: 444, distance: 35.9
click at [474, 443] on span at bounding box center [469, 443] width 9 height 9
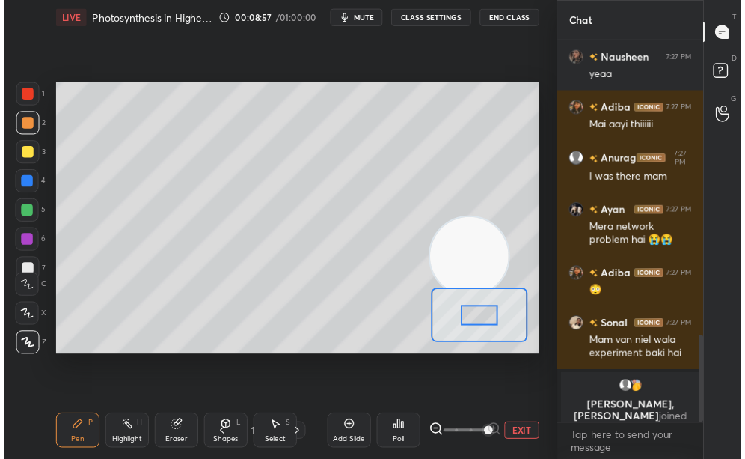
scroll to position [1186, 0]
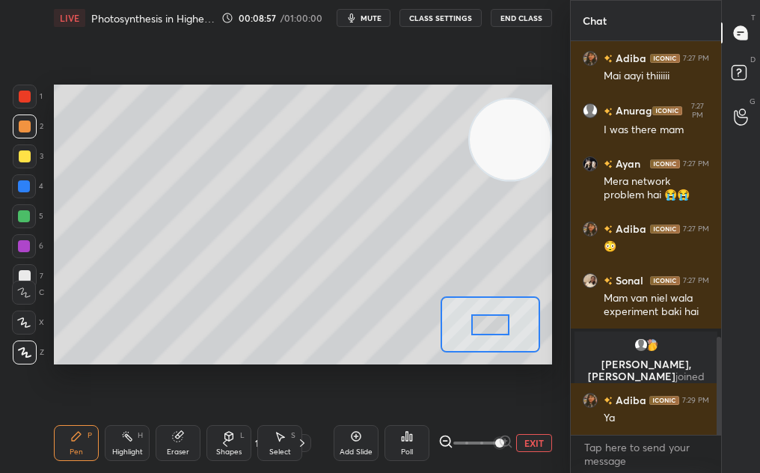
drag, startPoint x: 486, startPoint y: 257, endPoint x: 536, endPoint y: 86, distance: 177.8
click at [537, 83] on div "Setting up your live class Poll for secs No correct answer Start poll" at bounding box center [303, 224] width 510 height 377
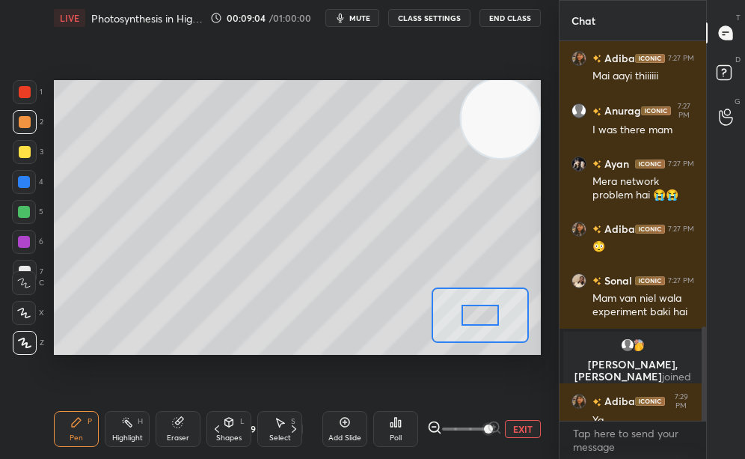
scroll to position [5, 5]
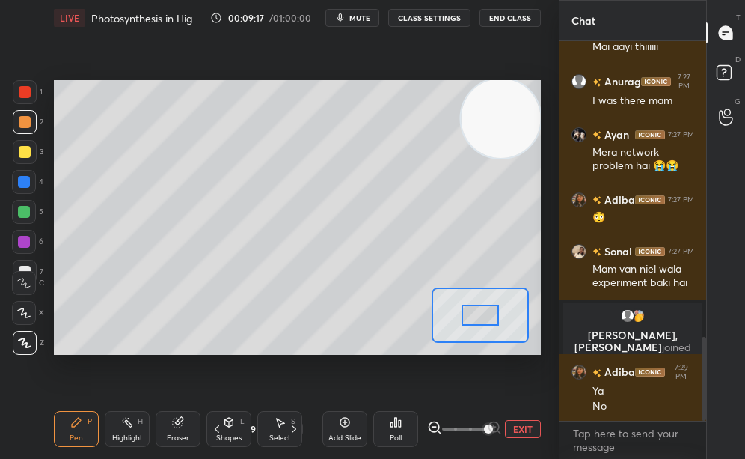
click at [24, 156] on div at bounding box center [25, 152] width 12 height 12
click at [23, 153] on div at bounding box center [25, 152] width 12 height 12
click at [22, 153] on div at bounding box center [25, 152] width 12 height 12
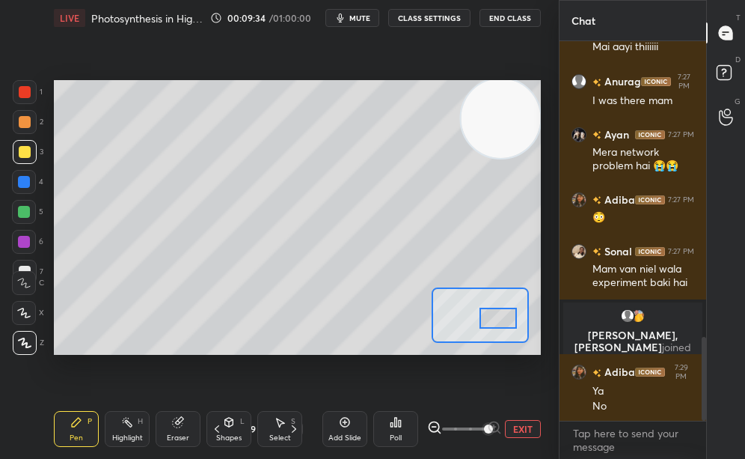
drag, startPoint x: 489, startPoint y: 320, endPoint x: 501, endPoint y: 321, distance: 12.0
click at [501, 320] on div at bounding box center [498, 318] width 37 height 21
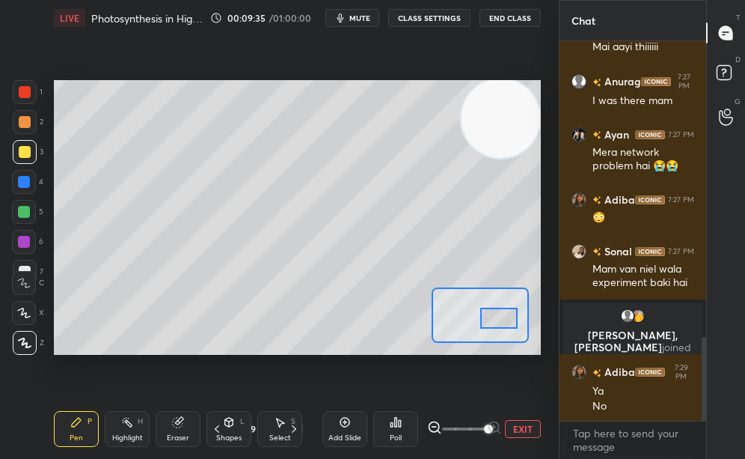
click at [234, 424] on div "Shapes L" at bounding box center [229, 429] width 45 height 36
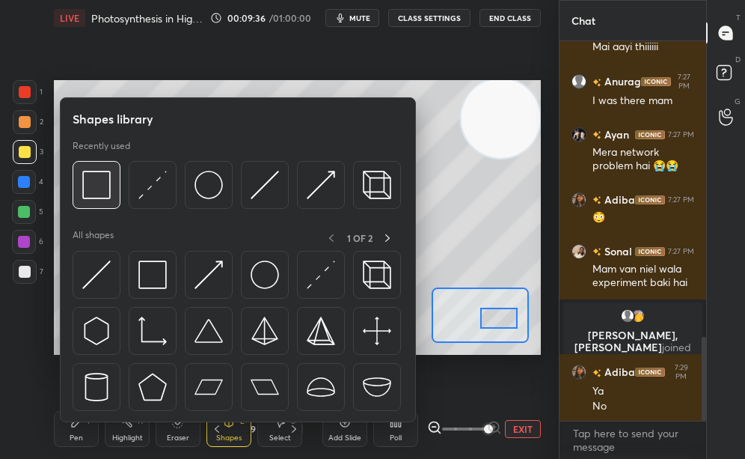
click at [88, 182] on img at bounding box center [96, 185] width 28 height 28
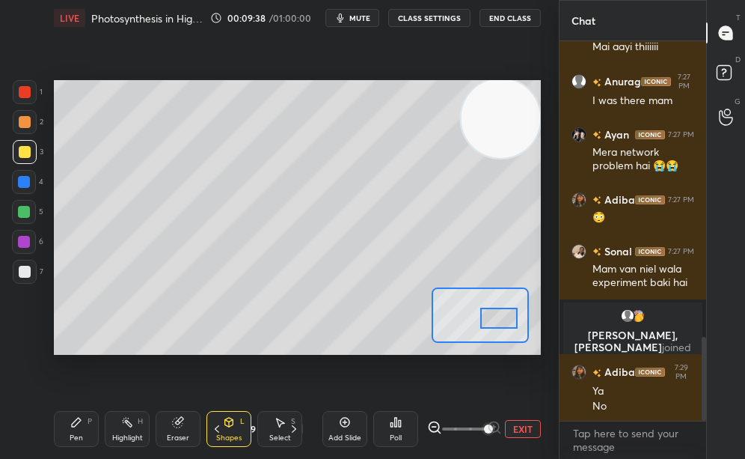
click at [83, 441] on div "Pen P" at bounding box center [76, 429] width 45 height 36
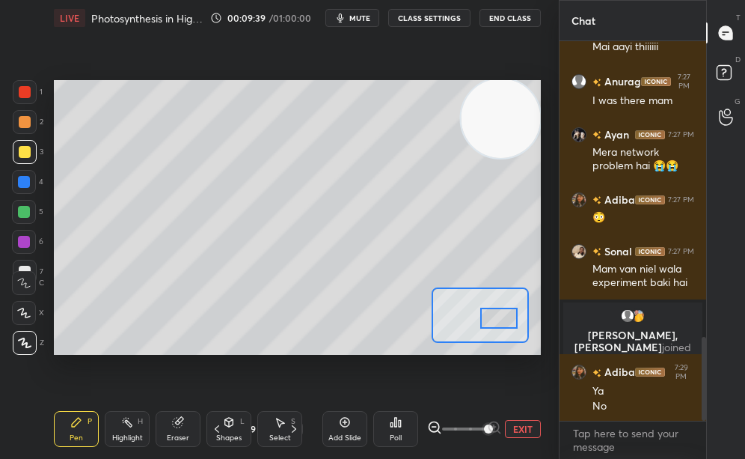
click at [20, 278] on icon at bounding box center [23, 283] width 13 height 10
click at [16, 269] on div "C" at bounding box center [28, 280] width 32 height 30
click at [18, 217] on div at bounding box center [24, 212] width 12 height 12
click at [17, 216] on div at bounding box center [24, 212] width 24 height 24
click at [27, 159] on div at bounding box center [25, 152] width 24 height 24
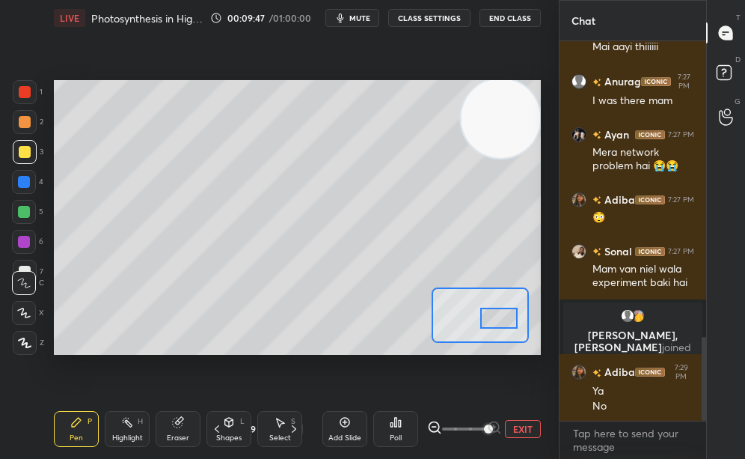
click at [25, 156] on div at bounding box center [25, 152] width 12 height 12
click at [25, 219] on div at bounding box center [24, 212] width 24 height 24
click at [23, 220] on div at bounding box center [24, 212] width 24 height 24
click at [23, 266] on div "1 2 3 4 5 6 7 C X Z C X Z E E Erase all H H" at bounding box center [24, 217] width 48 height 274
click at [23, 263] on div at bounding box center [25, 272] width 24 height 24
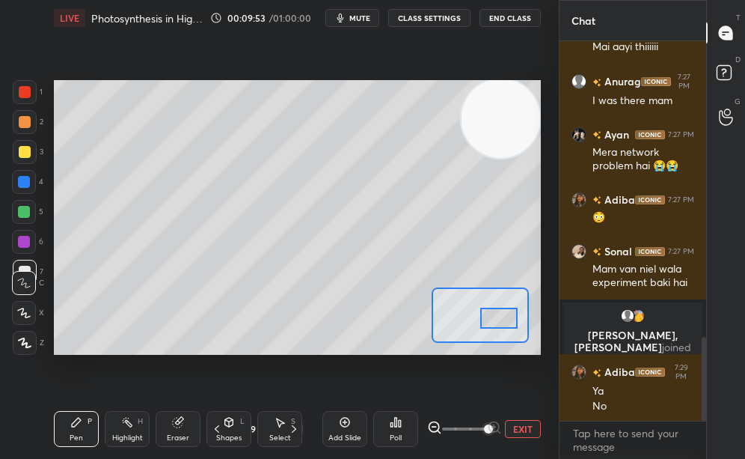
click at [25, 261] on div at bounding box center [25, 272] width 24 height 24
click at [21, 265] on div "C" at bounding box center [28, 280] width 32 height 30
click at [492, 323] on div at bounding box center [498, 318] width 37 height 21
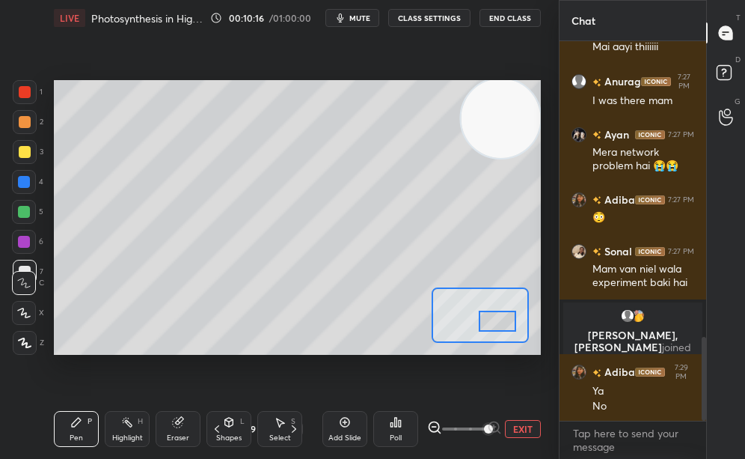
click at [498, 318] on div at bounding box center [497, 321] width 37 height 21
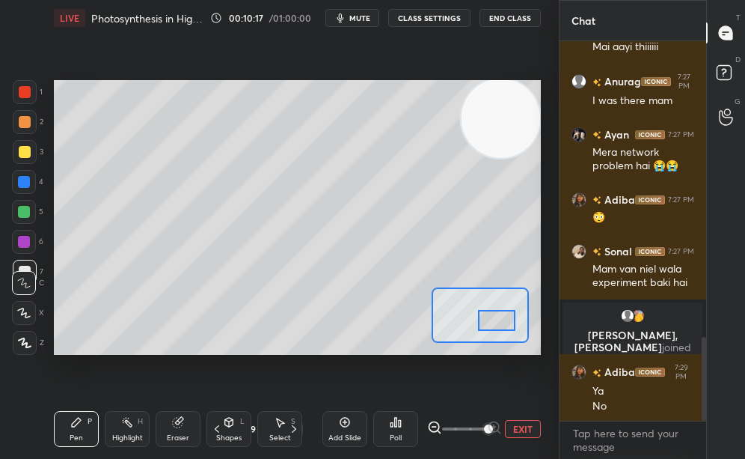
click at [510, 432] on button "EXIT" at bounding box center [523, 429] width 36 height 18
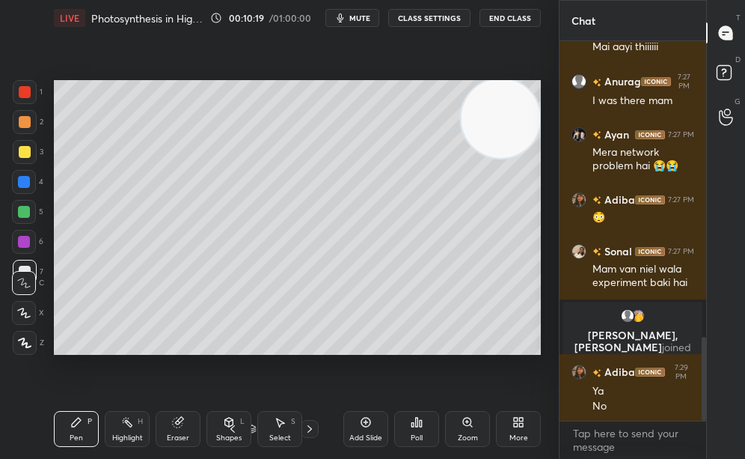
click at [235, 427] on icon at bounding box center [233, 429] width 12 height 12
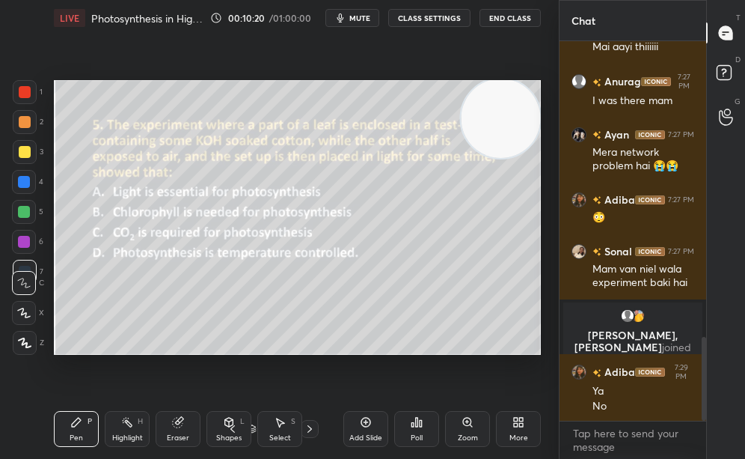
click at [311, 434] on icon at bounding box center [310, 429] width 12 height 12
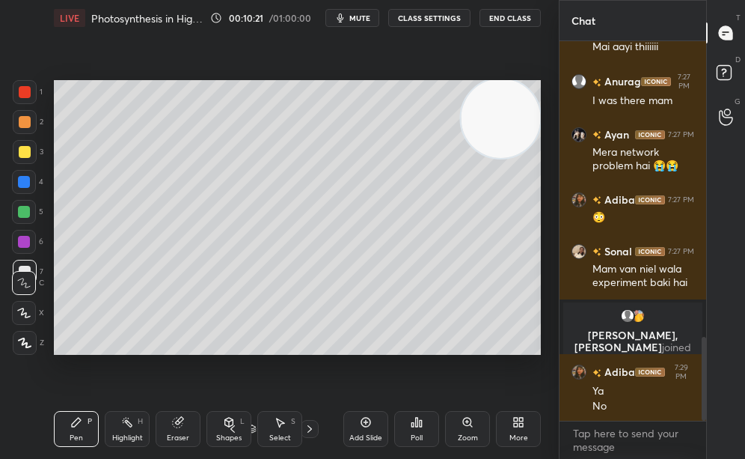
click at [230, 425] on icon at bounding box center [233, 429] width 12 height 12
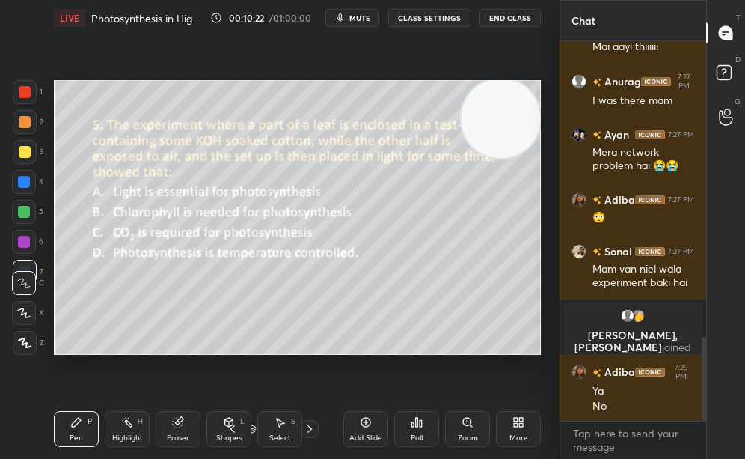
click at [305, 428] on icon at bounding box center [310, 429] width 12 height 12
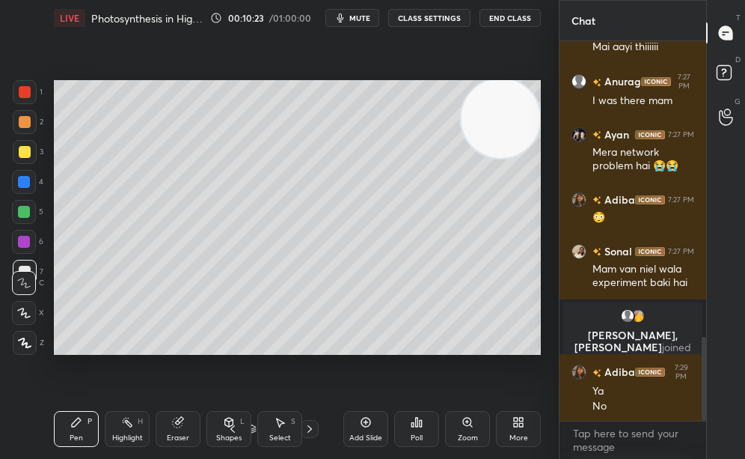
click at [233, 416] on icon at bounding box center [229, 422] width 12 height 12
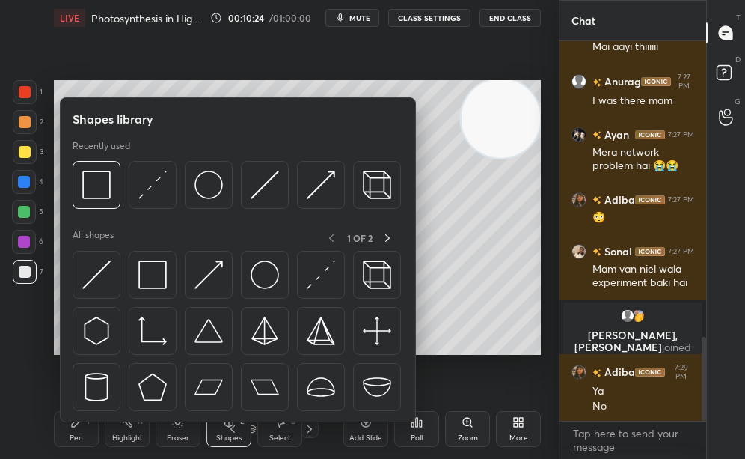
click at [22, 241] on div at bounding box center [24, 242] width 12 height 12
click at [26, 246] on div at bounding box center [24, 242] width 12 height 12
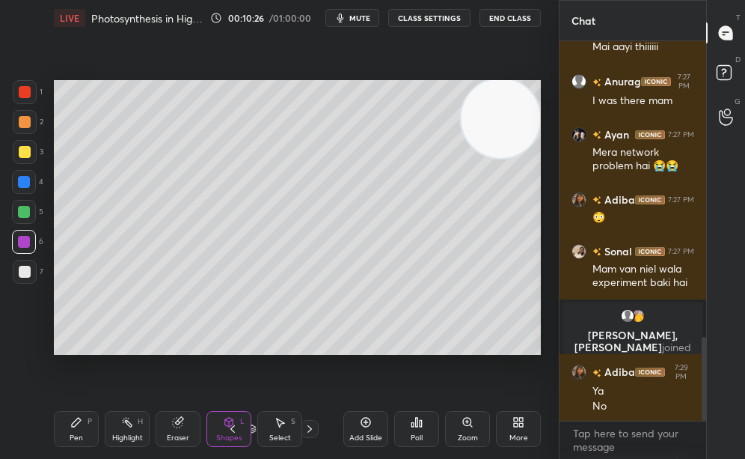
click at [68, 439] on div "Pen P" at bounding box center [76, 429] width 45 height 36
click at [27, 210] on div at bounding box center [24, 212] width 12 height 12
click at [23, 209] on div at bounding box center [24, 212] width 12 height 12
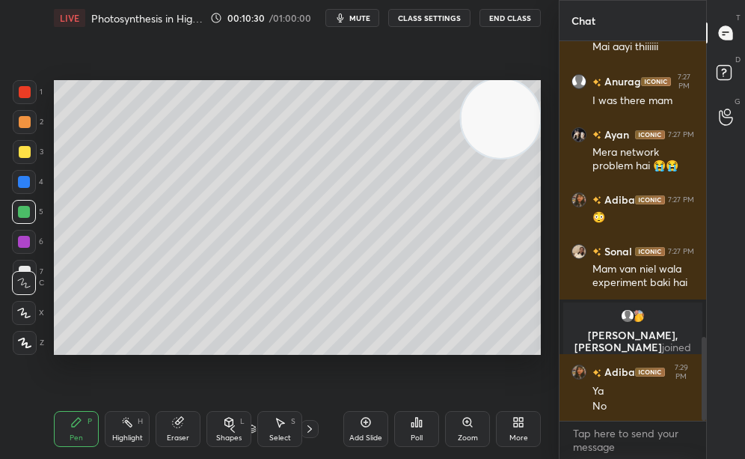
click at [17, 182] on div at bounding box center [24, 182] width 24 height 24
click at [18, 182] on div at bounding box center [24, 182] width 12 height 12
click at [26, 266] on div "C" at bounding box center [28, 280] width 32 height 30
click at [23, 268] on div "C" at bounding box center [28, 280] width 32 height 30
click at [22, 268] on div "C" at bounding box center [28, 280] width 32 height 30
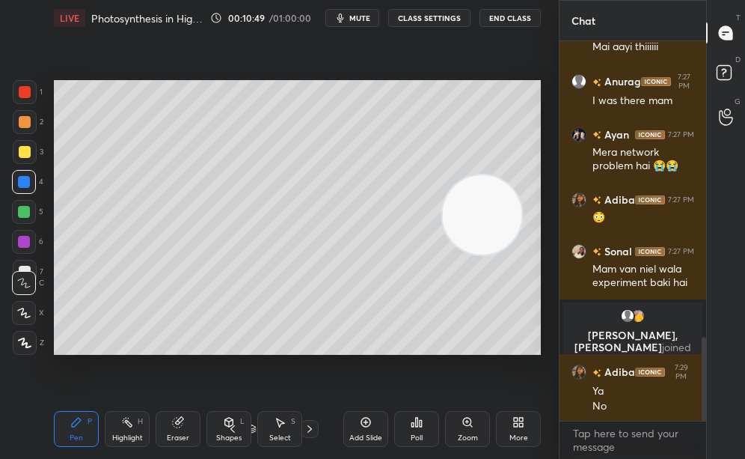
drag, startPoint x: 470, startPoint y: 215, endPoint x: 458, endPoint y: 259, distance: 45.7
click at [457, 254] on video at bounding box center [482, 214] width 79 height 79
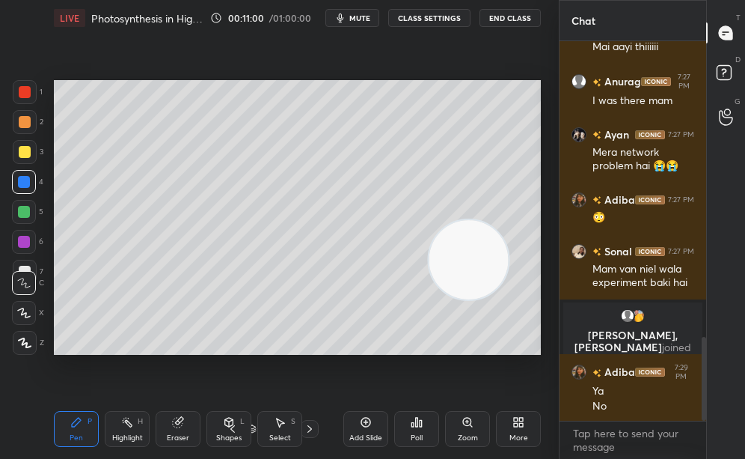
click at [373, 423] on div "Add Slide" at bounding box center [366, 429] width 45 height 36
click at [27, 132] on div "2" at bounding box center [28, 125] width 31 height 30
click at [26, 126] on div at bounding box center [25, 122] width 24 height 24
click at [23, 127] on div at bounding box center [25, 122] width 24 height 24
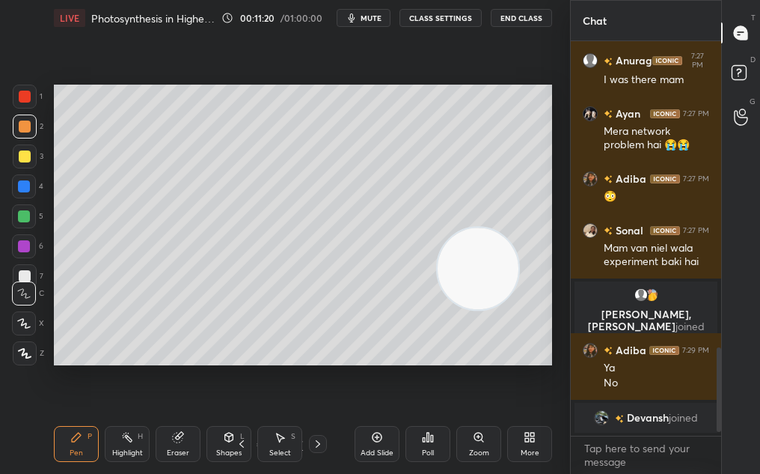
scroll to position [766, 0]
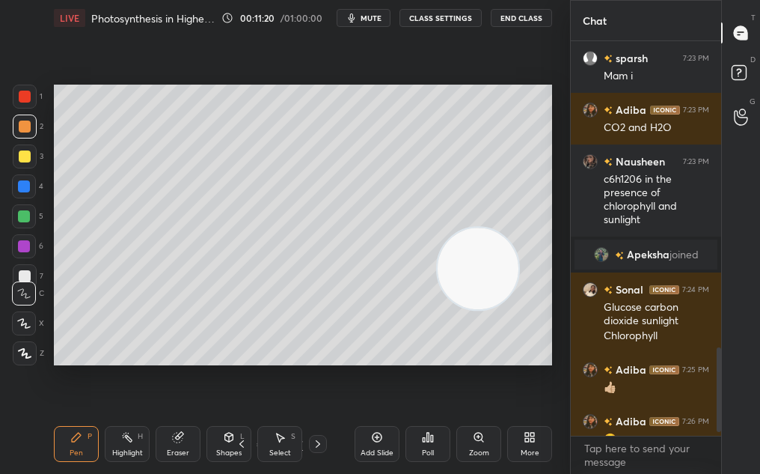
click at [21, 355] on icon at bounding box center [24, 353] width 13 height 10
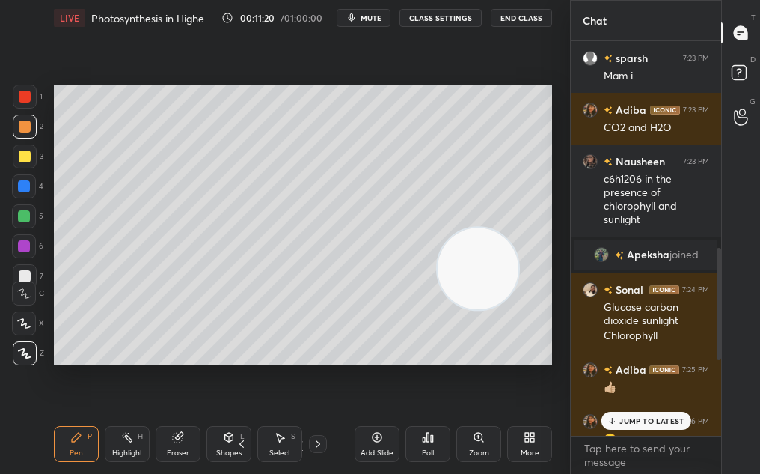
click at [22, 355] on icon at bounding box center [25, 353] width 12 height 9
click at [185, 442] on div "Eraser" at bounding box center [178, 444] width 45 height 36
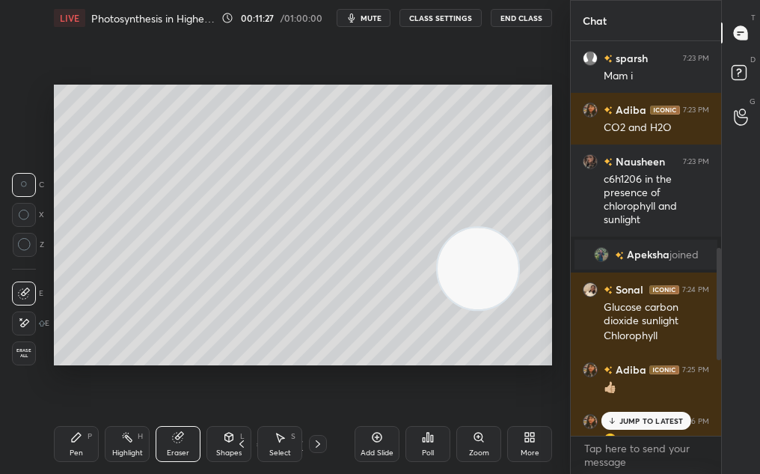
click at [236, 441] on icon at bounding box center [242, 444] width 12 height 12
click at [316, 444] on icon at bounding box center [318, 444] width 12 height 12
click at [227, 441] on icon at bounding box center [229, 437] width 12 height 12
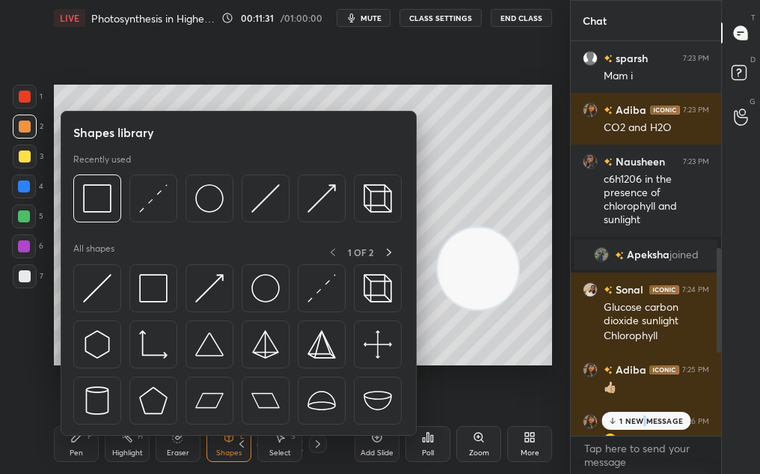
click at [645, 419] on p "1 NEW MESSAGE" at bounding box center [652, 420] width 64 height 9
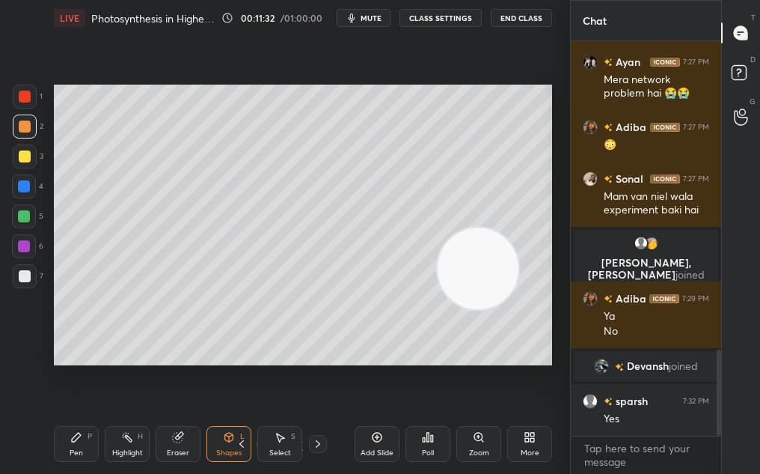
click at [26, 277] on div at bounding box center [25, 276] width 12 height 12
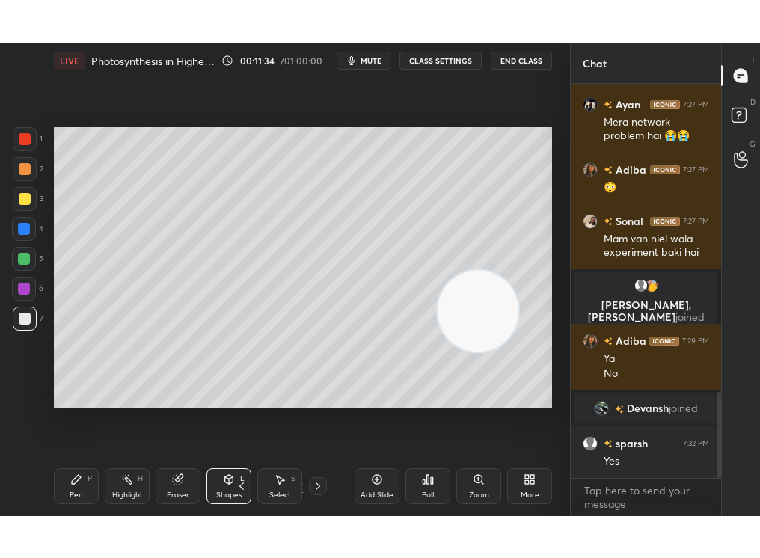
scroll to position [1465, 0]
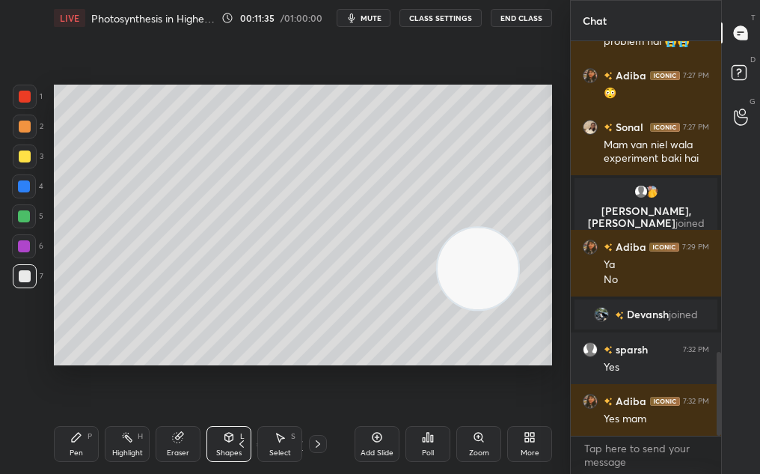
click at [67, 444] on div "Pen P" at bounding box center [76, 444] width 45 height 36
click at [68, 442] on div "Pen P" at bounding box center [76, 444] width 45 height 36
click at [23, 302] on div "C X Z" at bounding box center [28, 320] width 32 height 90
click at [16, 293] on div at bounding box center [24, 293] width 24 height 24
click at [18, 291] on icon at bounding box center [23, 293] width 13 height 10
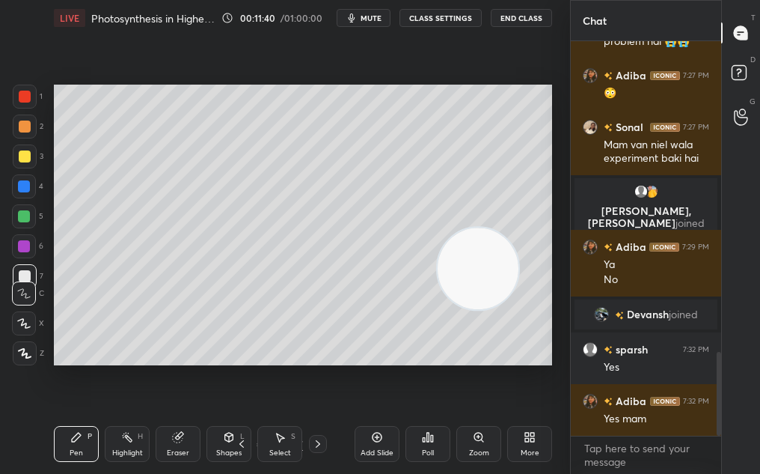
click at [26, 219] on div at bounding box center [24, 216] width 12 height 12
click at [25, 355] on icon at bounding box center [24, 353] width 13 height 10
click at [25, 349] on icon at bounding box center [24, 353] width 13 height 10
drag, startPoint x: 483, startPoint y: 261, endPoint x: 507, endPoint y: 140, distance: 123.6
click at [507, 228] on video at bounding box center [478, 268] width 81 height 81
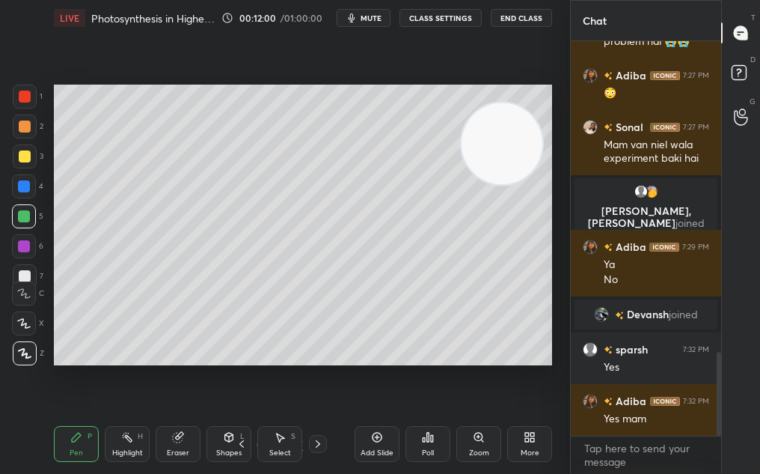
click at [22, 287] on div at bounding box center [24, 293] width 24 height 24
click at [20, 278] on div "C" at bounding box center [28, 290] width 32 height 30
click at [25, 275] on div "C" at bounding box center [28, 290] width 32 height 30
click at [25, 327] on icon at bounding box center [23, 323] width 13 height 10
click at [23, 334] on div at bounding box center [24, 323] width 24 height 24
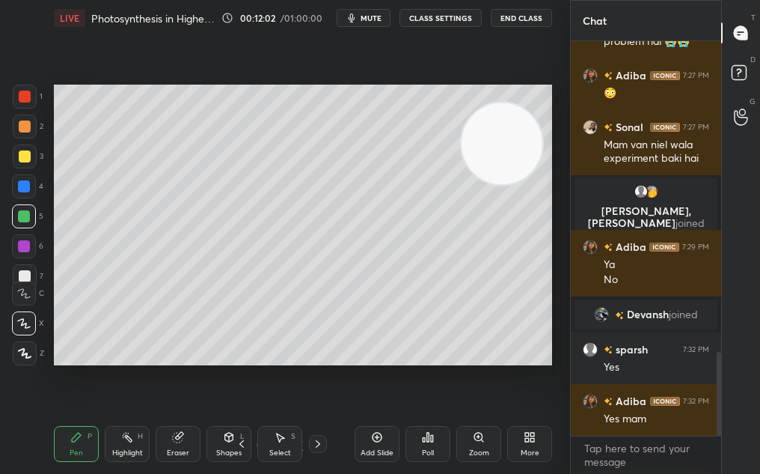
click at [22, 349] on icon at bounding box center [24, 353] width 13 height 10
click at [22, 160] on div at bounding box center [25, 156] width 24 height 24
click at [23, 158] on div at bounding box center [25, 156] width 12 height 12
click at [24, 158] on div at bounding box center [25, 156] width 12 height 12
click at [21, 222] on div at bounding box center [24, 216] width 24 height 24
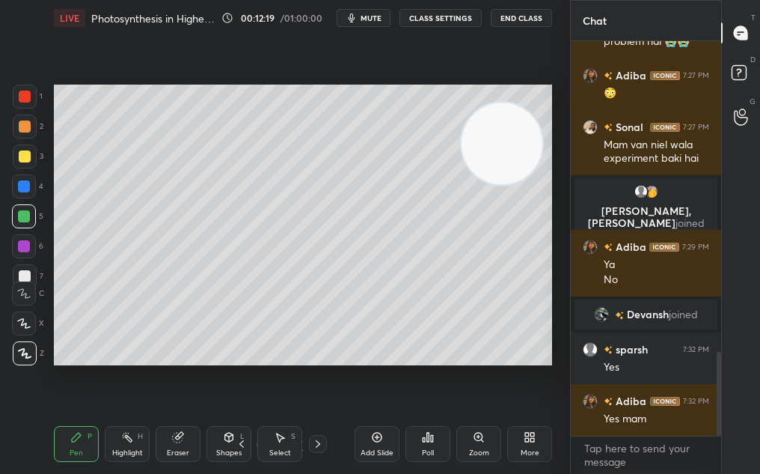
click at [21, 220] on div at bounding box center [24, 216] width 12 height 12
click at [20, 219] on div at bounding box center [24, 216] width 12 height 12
click at [164, 444] on div "Eraser" at bounding box center [178, 444] width 45 height 36
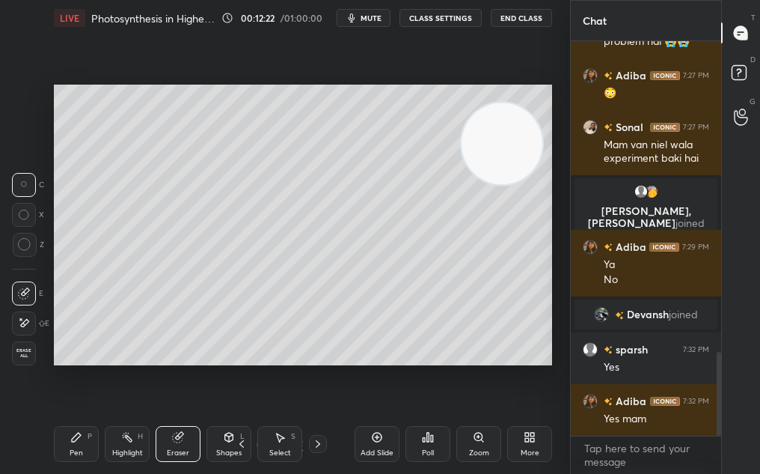
click at [219, 440] on div "Shapes L" at bounding box center [229, 444] width 45 height 36
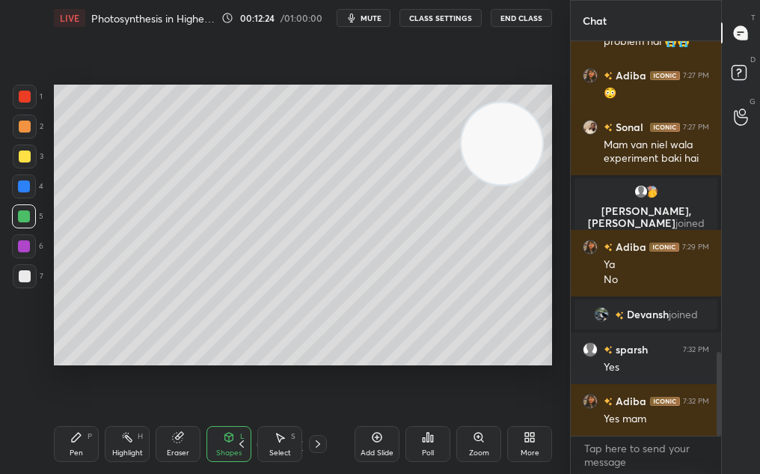
click at [187, 445] on div "Eraser" at bounding box center [178, 444] width 45 height 36
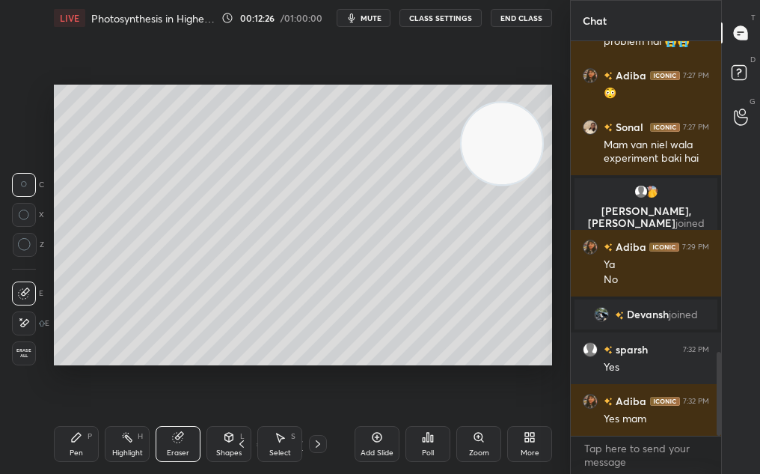
click at [70, 444] on div "Pen P" at bounding box center [76, 444] width 45 height 36
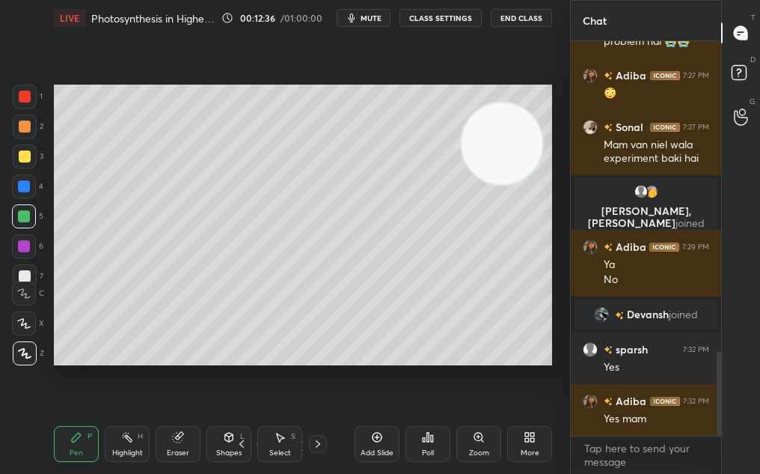
click at [22, 311] on div at bounding box center [24, 323] width 24 height 24
click at [22, 296] on div at bounding box center [24, 293] width 24 height 24
click at [20, 293] on icon at bounding box center [23, 293] width 13 height 10
click at [20, 291] on icon at bounding box center [23, 293] width 13 height 10
click at [22, 187] on div at bounding box center [24, 186] width 12 height 12
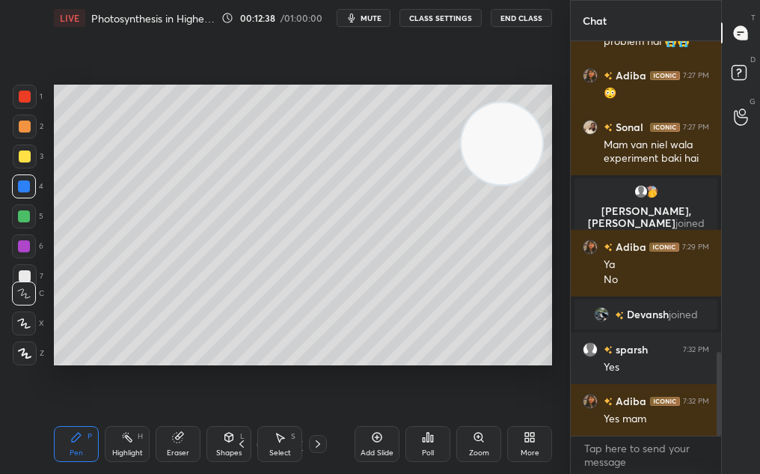
click at [26, 183] on div at bounding box center [24, 186] width 12 height 12
click at [22, 162] on div at bounding box center [25, 156] width 24 height 24
click at [19, 159] on div at bounding box center [25, 156] width 12 height 12
click at [20, 157] on div at bounding box center [25, 156] width 12 height 12
click at [21, 156] on div at bounding box center [25, 156] width 12 height 12
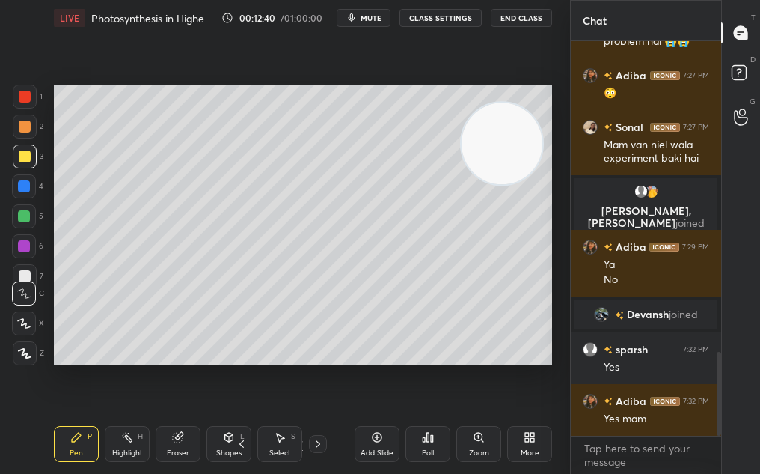
click at [477, 445] on div "Zoom" at bounding box center [479, 444] width 45 height 36
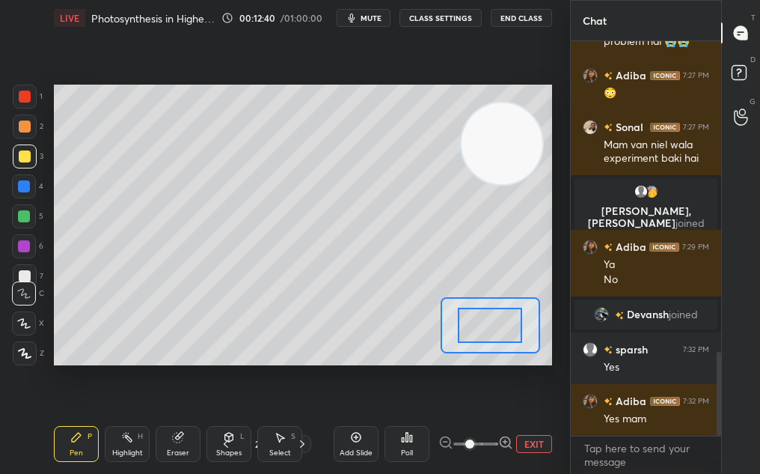
click at [471, 444] on span at bounding box center [469, 443] width 9 height 9
click at [534, 439] on button "EXIT" at bounding box center [534, 444] width 36 height 18
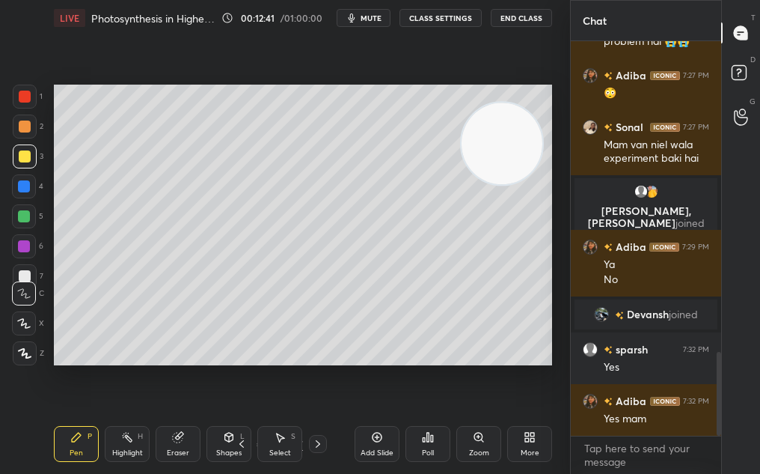
click at [531, 445] on div "More" at bounding box center [529, 444] width 45 height 36
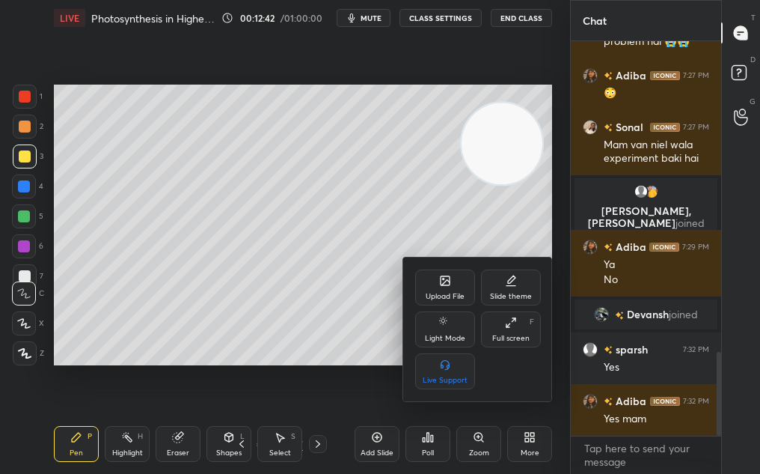
click at [507, 329] on div "Full screen F" at bounding box center [511, 329] width 60 height 36
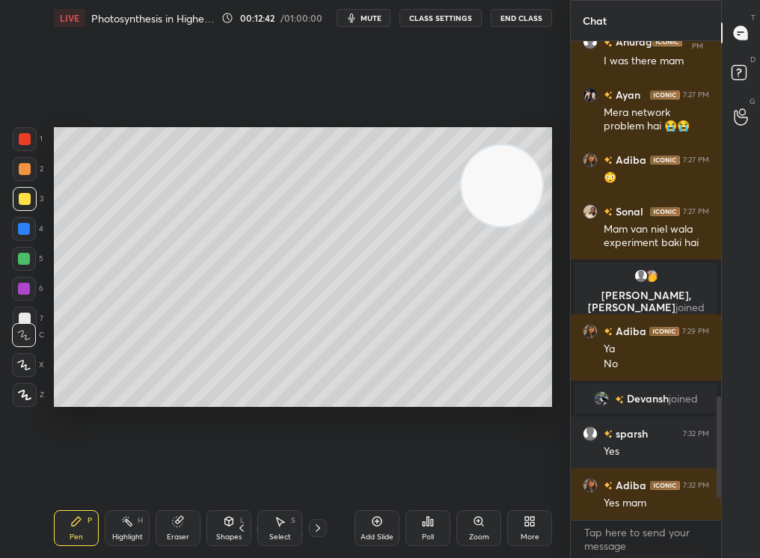
scroll to position [513, 146]
click at [477, 472] on icon at bounding box center [479, 522] width 12 height 12
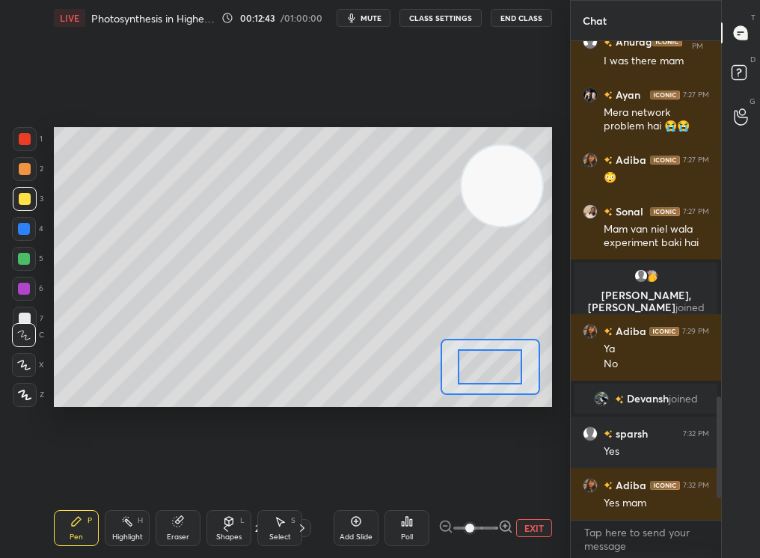
click at [474, 472] on span at bounding box center [469, 528] width 9 height 9
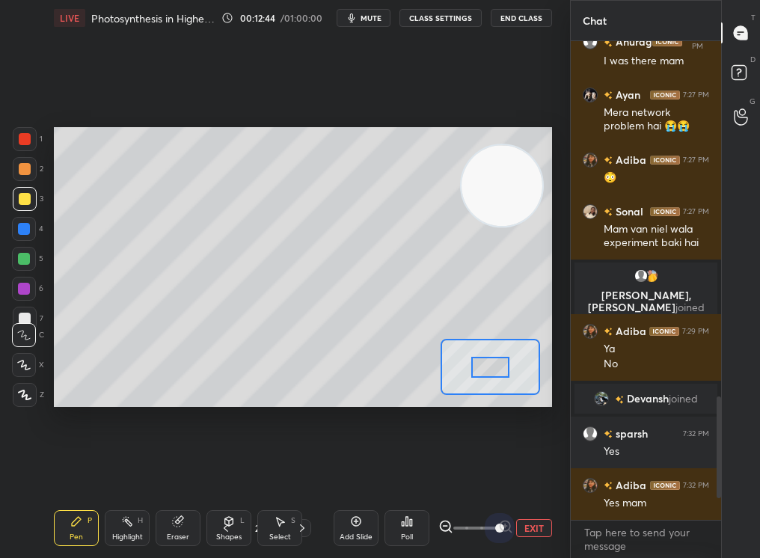
drag, startPoint x: 488, startPoint y: 528, endPoint x: 518, endPoint y: 523, distance: 30.3
click at [518, 472] on div "EXIT" at bounding box center [496, 528] width 114 height 18
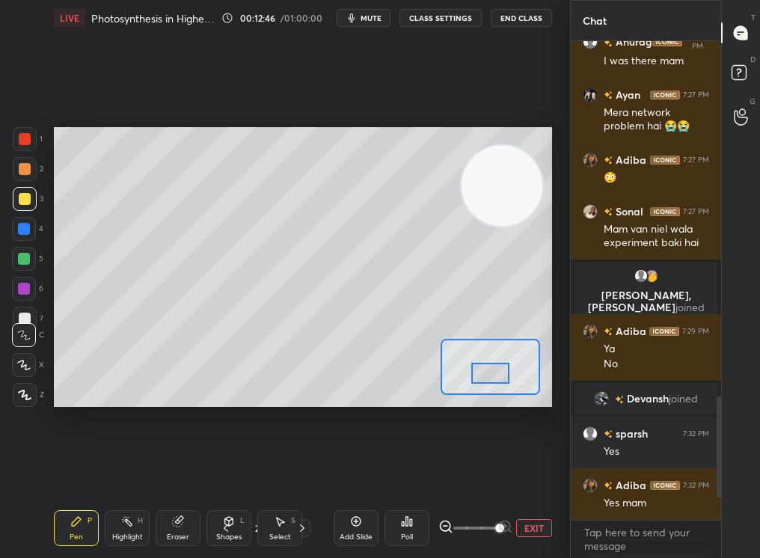
click at [492, 371] on div at bounding box center [490, 373] width 39 height 21
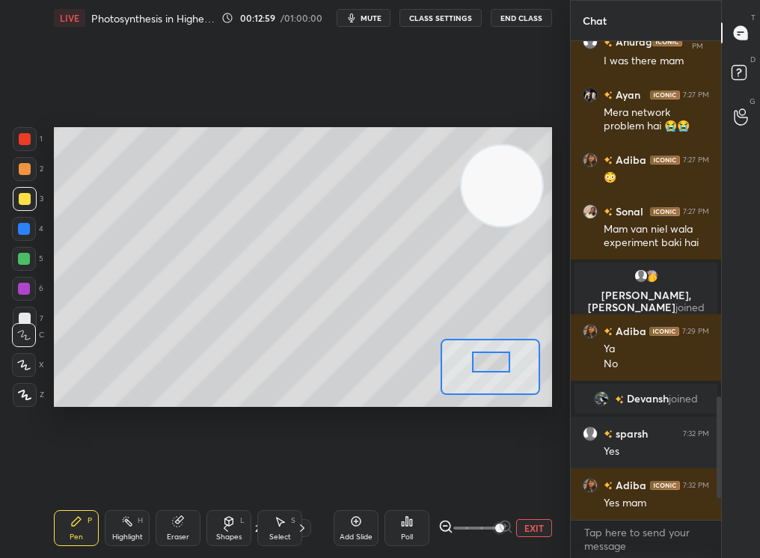
click at [501, 364] on div at bounding box center [491, 362] width 39 height 21
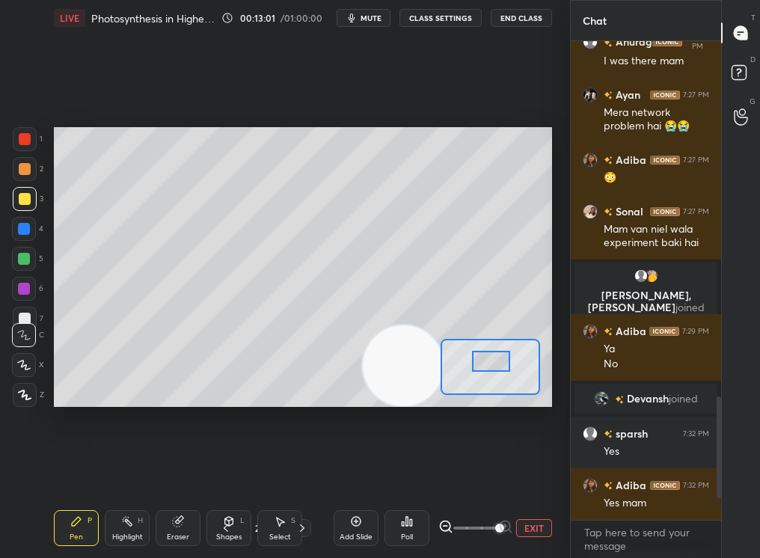
drag, startPoint x: 498, startPoint y: 200, endPoint x: 390, endPoint y: 383, distance: 212.7
click at [388, 381] on video at bounding box center [403, 366] width 81 height 81
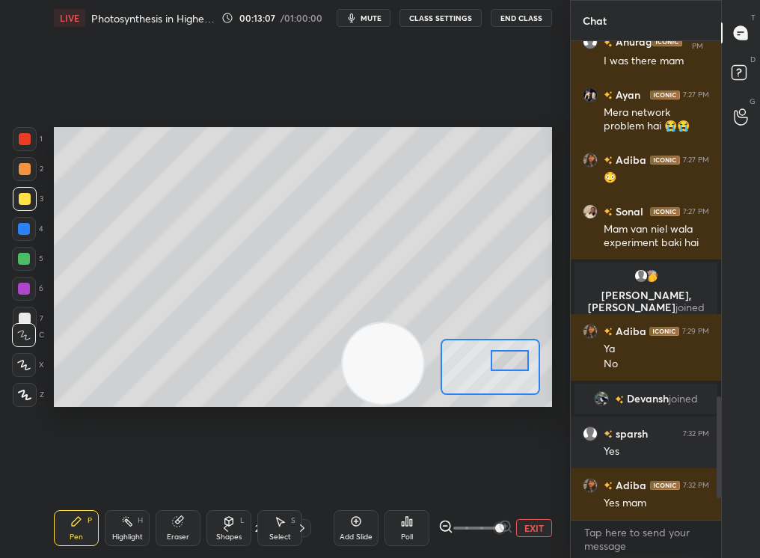
click at [510, 359] on div at bounding box center [510, 360] width 39 height 21
click at [536, 472] on button "EXIT" at bounding box center [534, 528] width 36 height 18
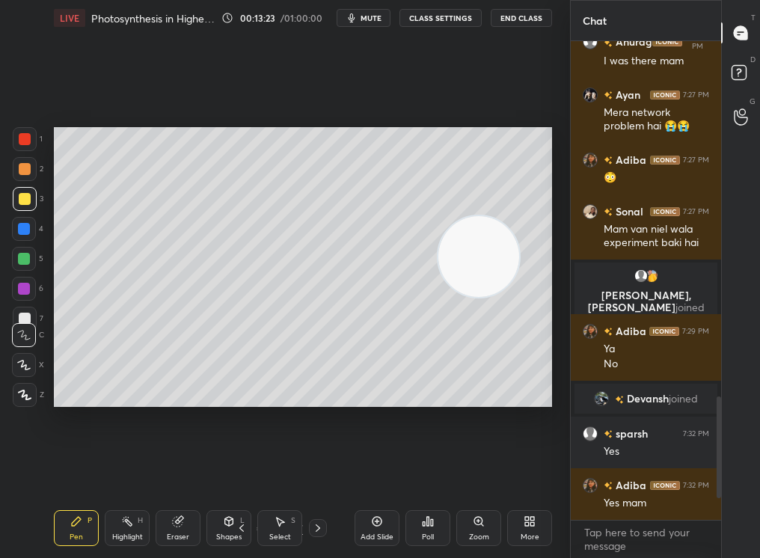
drag, startPoint x: 391, startPoint y: 358, endPoint x: 495, endPoint y: 249, distance: 150.3
click at [494, 249] on video at bounding box center [479, 256] width 81 height 81
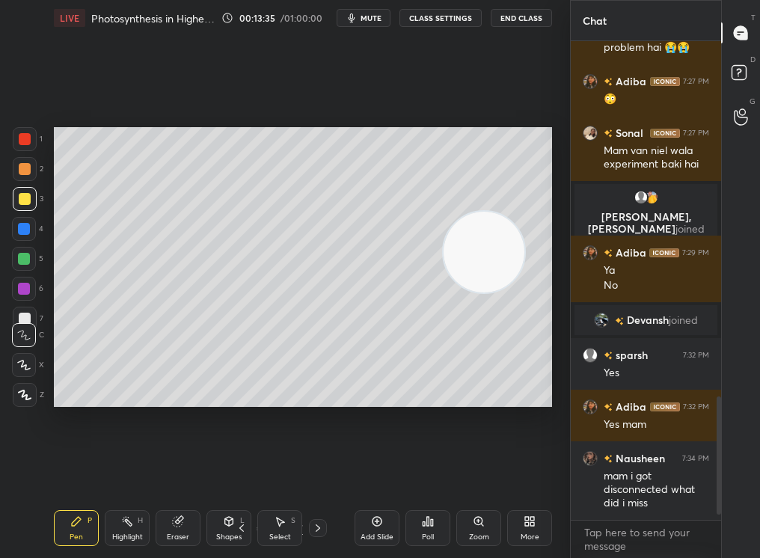
click at [119, 472] on div "Highlight H" at bounding box center [127, 528] width 45 height 36
click at [474, 472] on div "Zoom" at bounding box center [479, 528] width 45 height 36
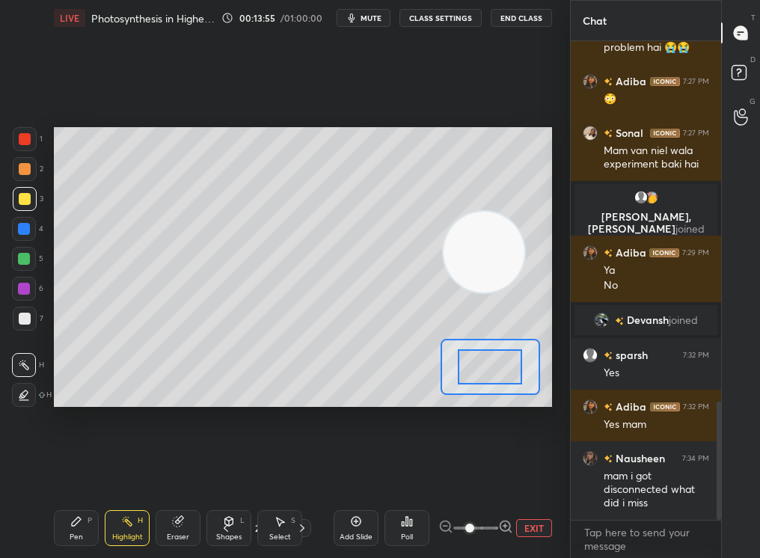
click at [474, 472] on span at bounding box center [469, 528] width 9 height 9
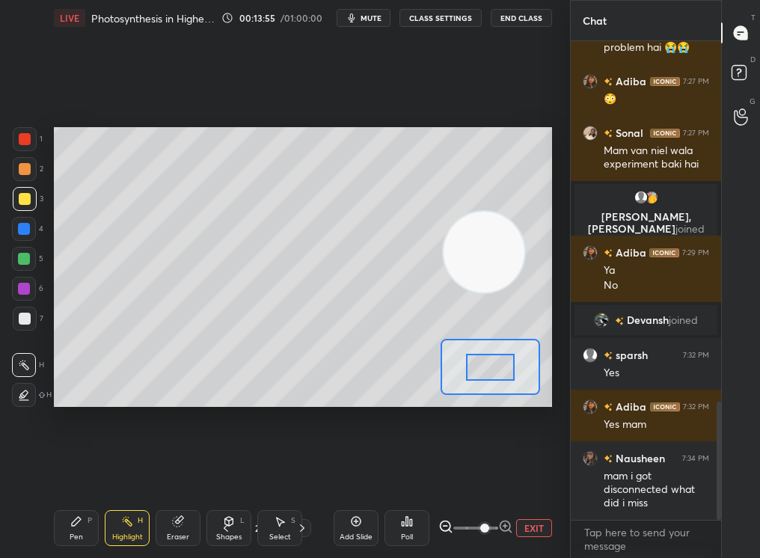
click at [489, 472] on span at bounding box center [484, 528] width 9 height 9
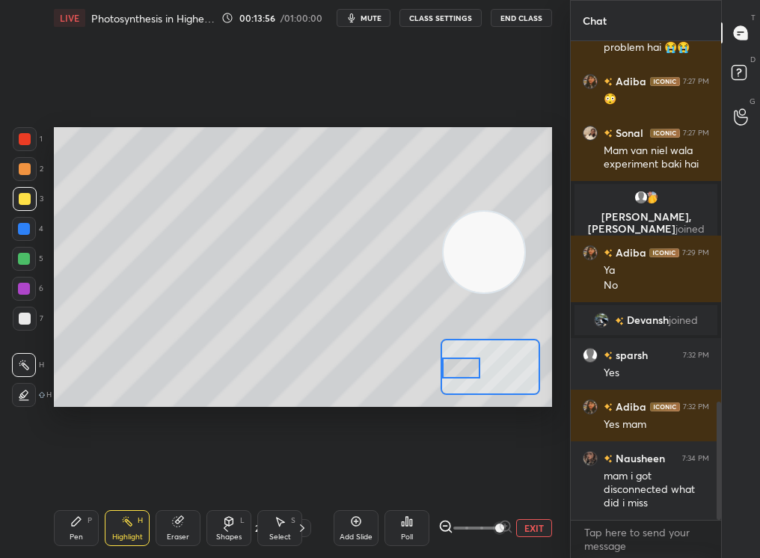
drag, startPoint x: 503, startPoint y: 361, endPoint x: 462, endPoint y: 363, distance: 41.2
click at [462, 363] on div at bounding box center [461, 368] width 39 height 21
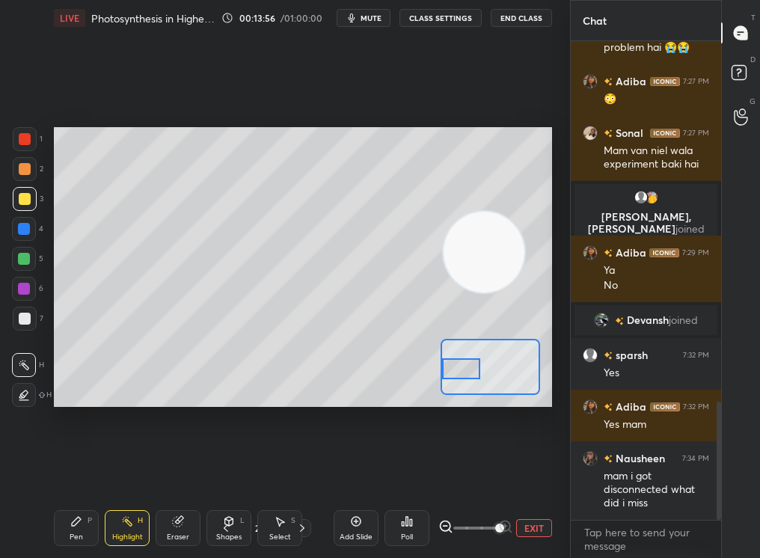
click at [468, 370] on div at bounding box center [491, 367] width 100 height 56
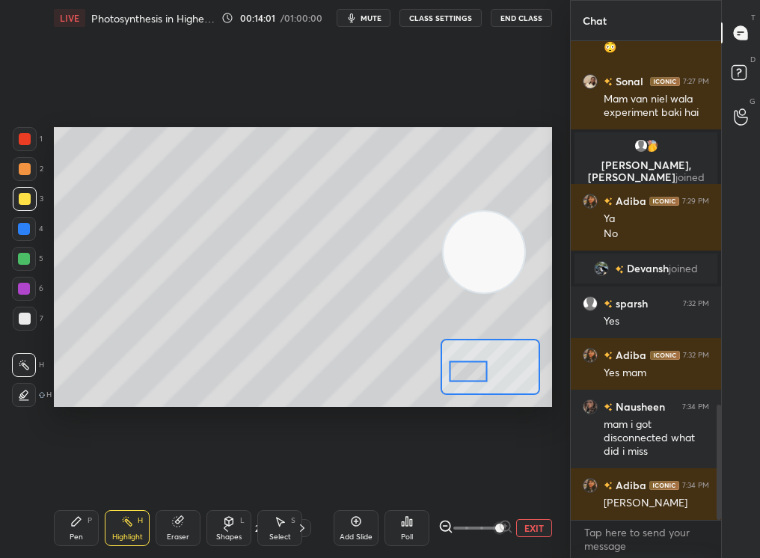
click at [73, 472] on icon at bounding box center [76, 521] width 9 height 9
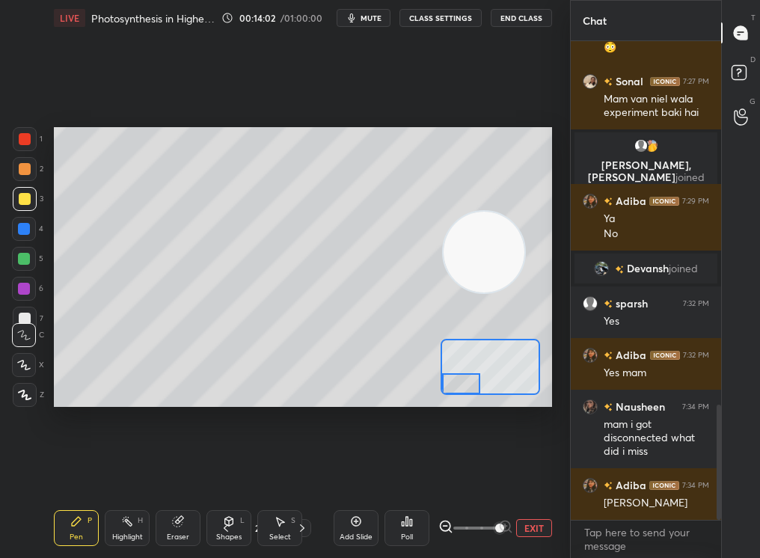
click at [454, 397] on div "Setting up your live class Poll for secs No correct answer Start poll" at bounding box center [303, 267] width 498 height 281
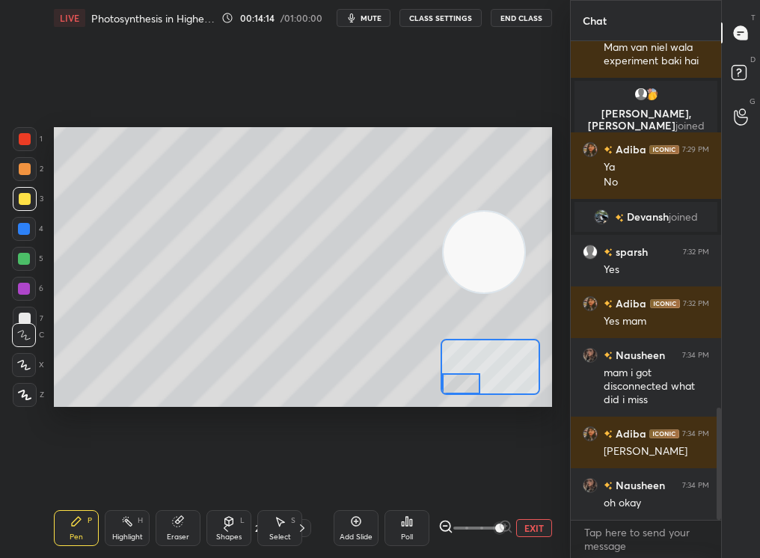
click at [176, 472] on icon at bounding box center [178, 522] width 10 height 10
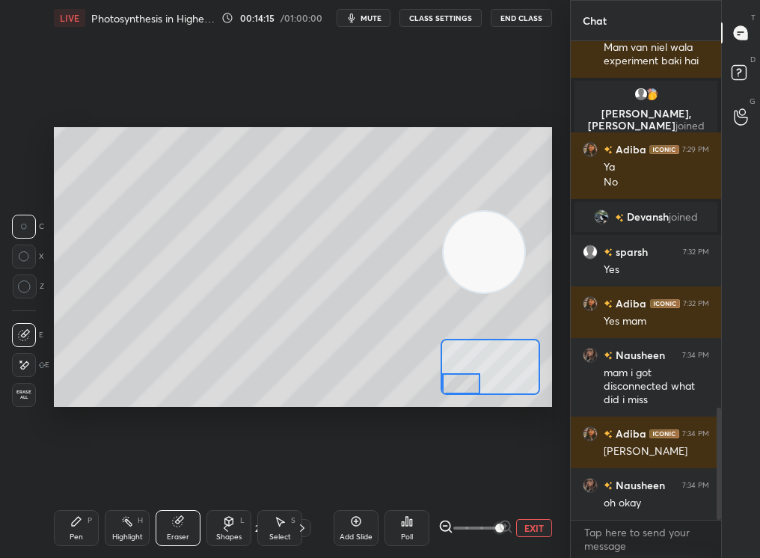
click at [65, 472] on div "Pen P" at bounding box center [76, 528] width 45 height 36
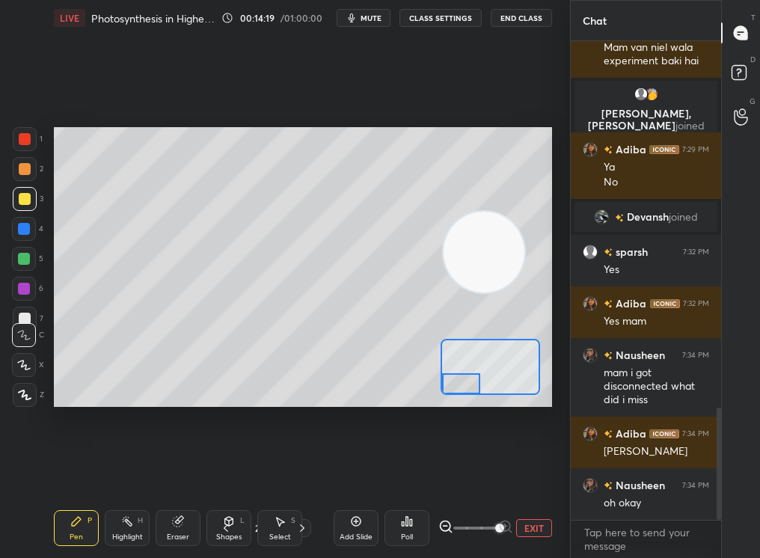
click at [471, 402] on div "Setting up your live class Poll for secs No correct answer Start poll" at bounding box center [303, 267] width 498 height 281
click at [16, 213] on div "3" at bounding box center [28, 202] width 31 height 30
click at [25, 229] on div at bounding box center [24, 229] width 12 height 12
click at [27, 227] on div at bounding box center [24, 229] width 24 height 24
drag, startPoint x: 479, startPoint y: 379, endPoint x: 495, endPoint y: 383, distance: 16.2
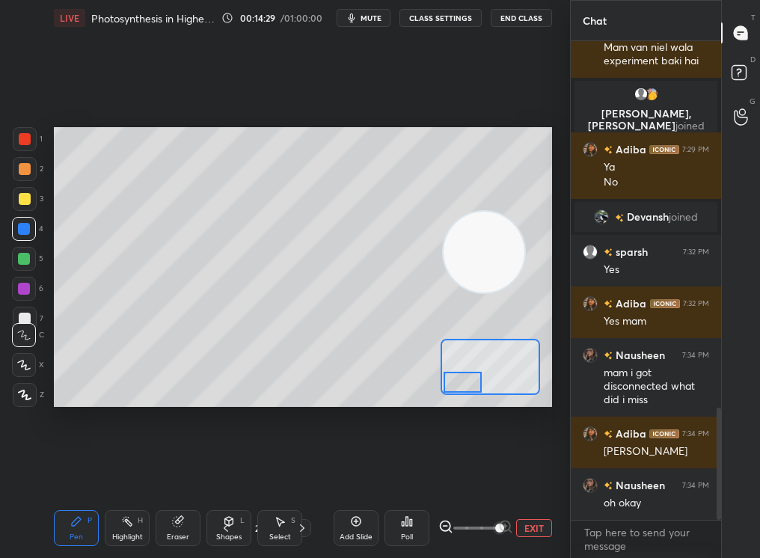
click at [483, 383] on div at bounding box center [463, 382] width 39 height 21
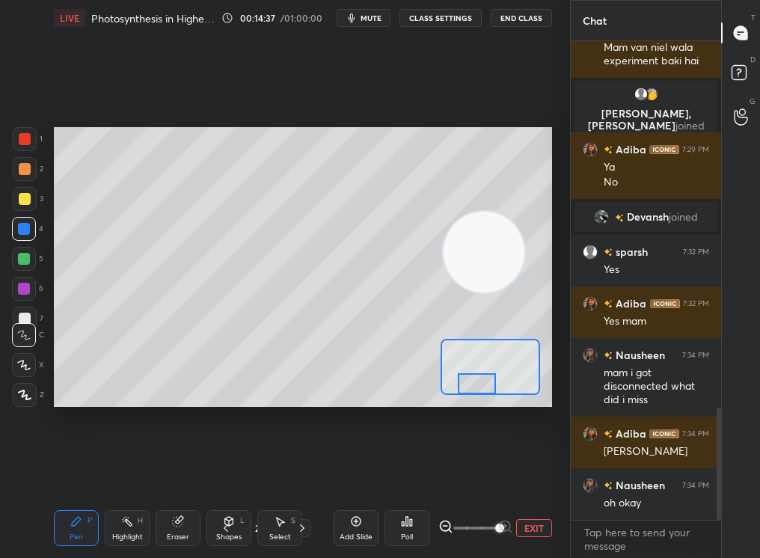
click at [530, 472] on button "EXIT" at bounding box center [534, 528] width 36 height 18
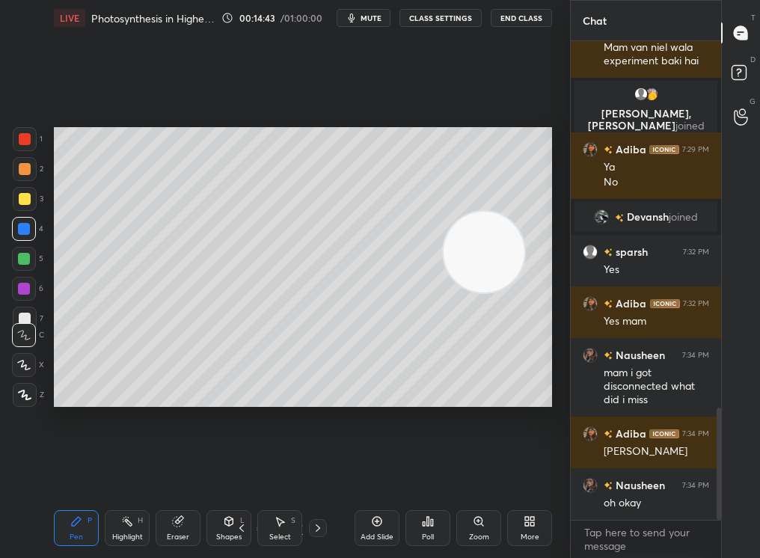
click at [21, 373] on div at bounding box center [24, 365] width 24 height 24
click at [29, 371] on div at bounding box center [24, 365] width 24 height 24
click at [31, 260] on div at bounding box center [24, 259] width 24 height 24
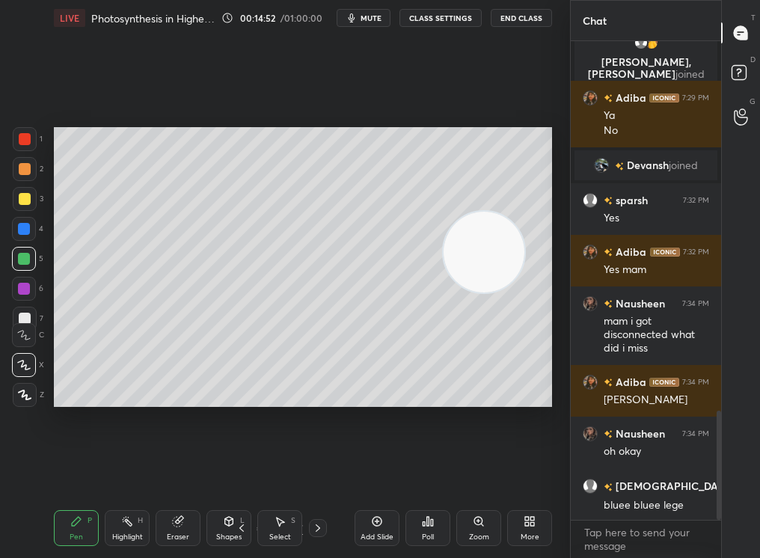
click at [26, 259] on div at bounding box center [24, 259] width 12 height 12
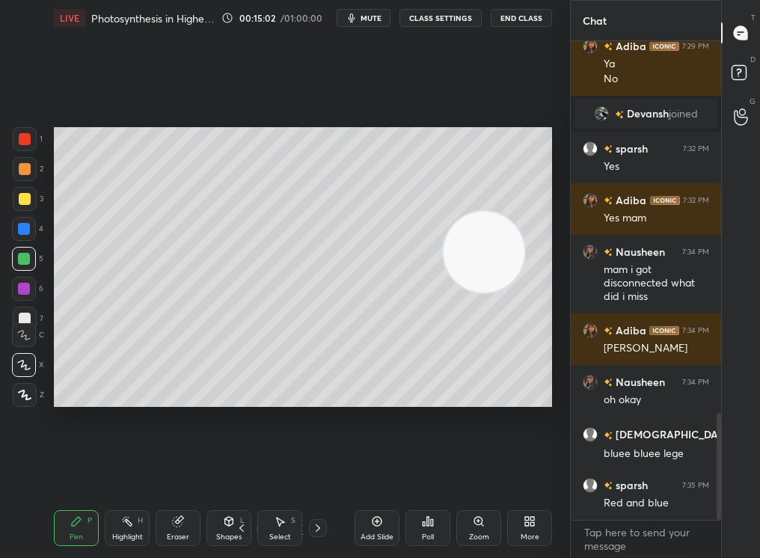
click at [113, 472] on div "Highlight H" at bounding box center [127, 528] width 45 height 36
click at [62, 472] on div "Pen P" at bounding box center [76, 528] width 45 height 36
click at [61, 472] on div "Pen P" at bounding box center [76, 528] width 45 height 36
drag, startPoint x: 467, startPoint y: 361, endPoint x: 457, endPoint y: 383, distance: 24.5
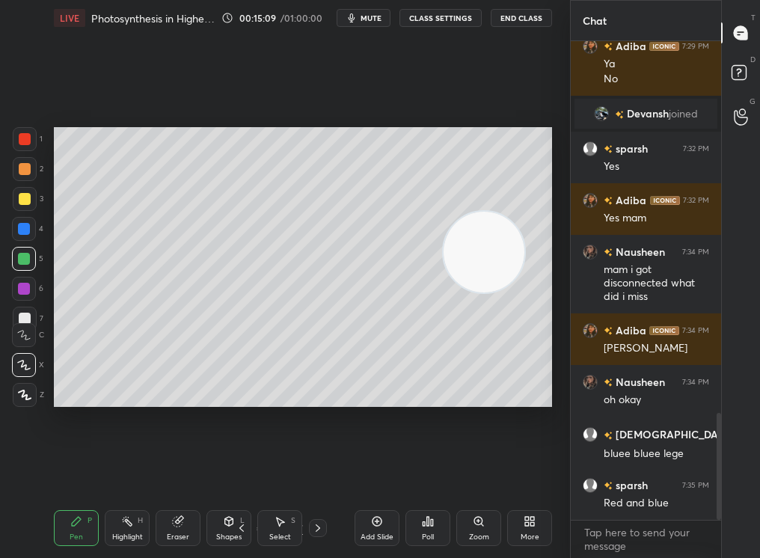
click at [456, 293] on video at bounding box center [484, 252] width 81 height 81
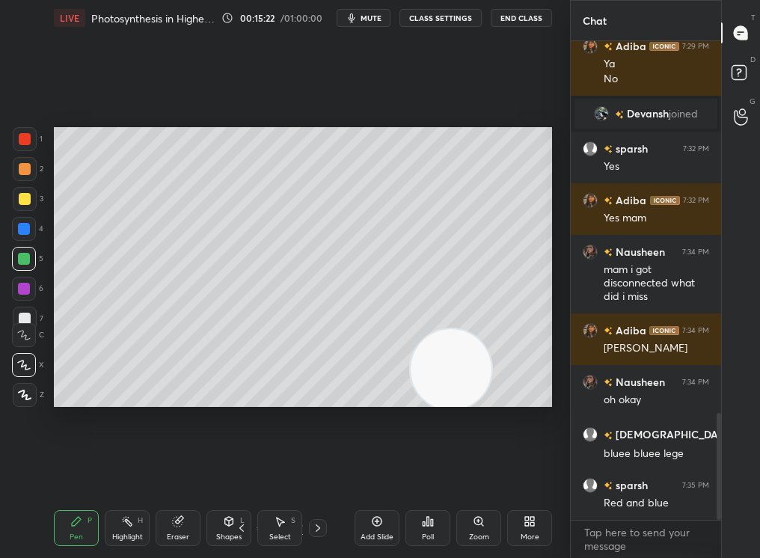
click at [125, 472] on div "Highlight" at bounding box center [127, 537] width 31 height 7
click at [333, 409] on div "Setting up your live class Poll for secs No correct answer Start poll" at bounding box center [303, 267] width 510 height 462
click at [38, 361] on div "1 2 3 4 5 6 7 C X Z C X Z E E Erase all H H LIVE Photosynthesis in Higher Plant…" at bounding box center [279, 279] width 558 height 558
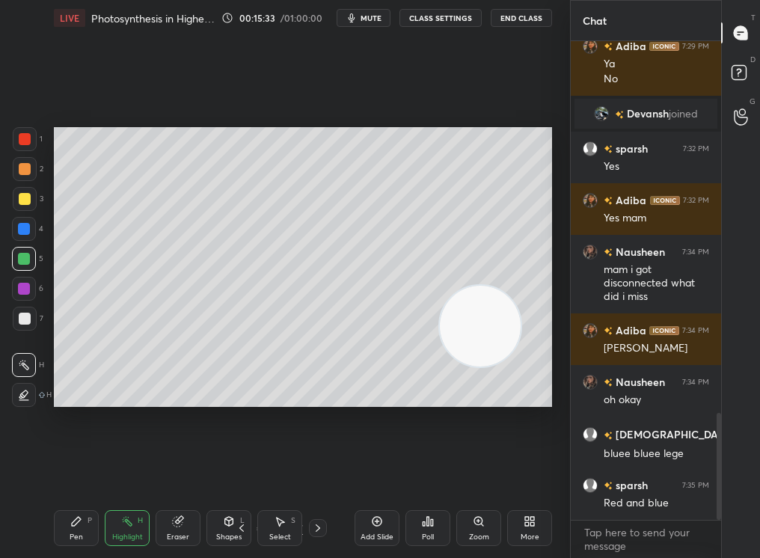
drag, startPoint x: 494, startPoint y: 326, endPoint x: 557, endPoint y: 299, distance: 68.1
click at [559, 296] on div "1 2 3 4 5 6 7 C X Z C X Z E E Erase all H H LIVE Photosynthesis in Higher Plant…" at bounding box center [285, 279] width 570 height 558
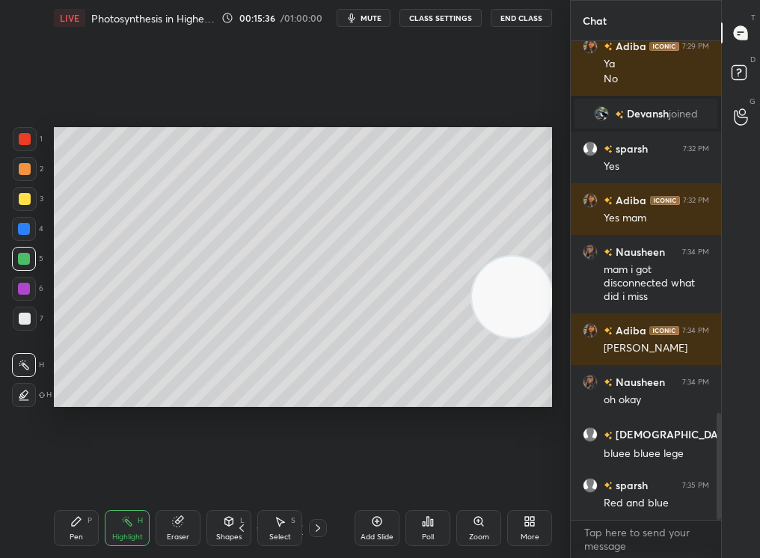
click at [370, 472] on div "Add Slide" at bounding box center [377, 537] width 33 height 7
click at [65, 472] on div "Pen P" at bounding box center [76, 528] width 45 height 36
click at [64, 472] on div "Pen P" at bounding box center [76, 528] width 45 height 36
click at [28, 168] on div at bounding box center [25, 169] width 24 height 24
click at [24, 170] on div at bounding box center [25, 169] width 12 height 12
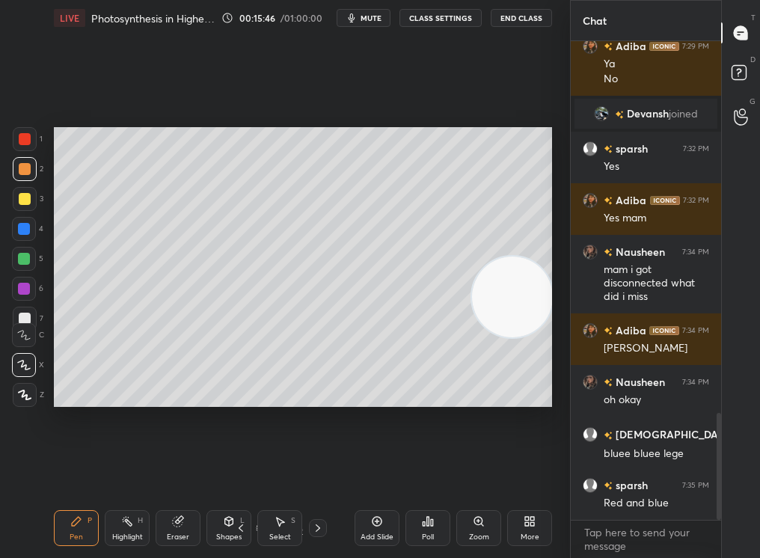
click at [372, 472] on icon at bounding box center [377, 522] width 12 height 12
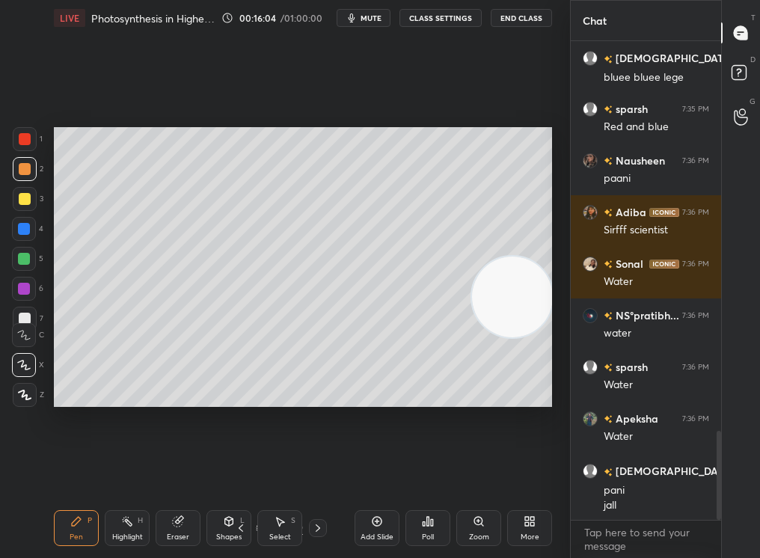
scroll to position [2094, 0]
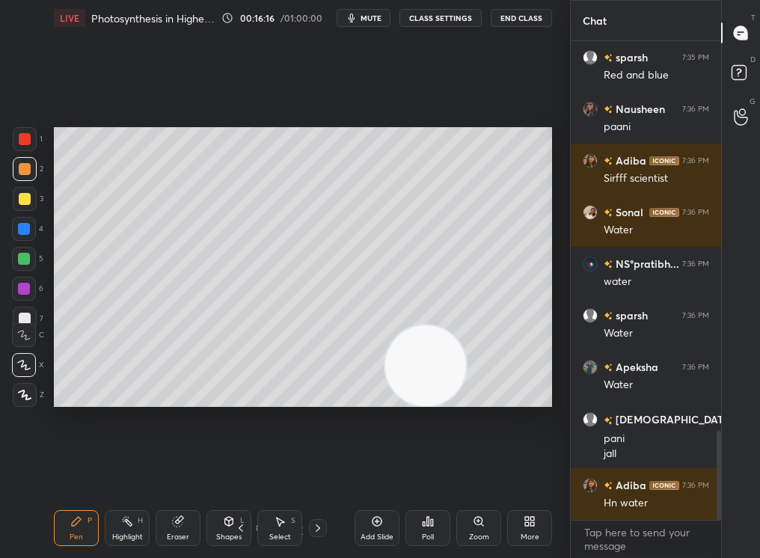
drag, startPoint x: 423, startPoint y: 361, endPoint x: 273, endPoint y: 460, distance: 178.9
click at [266, 466] on div "Setting up your live class Poll for secs No correct answer Start poll" at bounding box center [303, 267] width 510 height 462
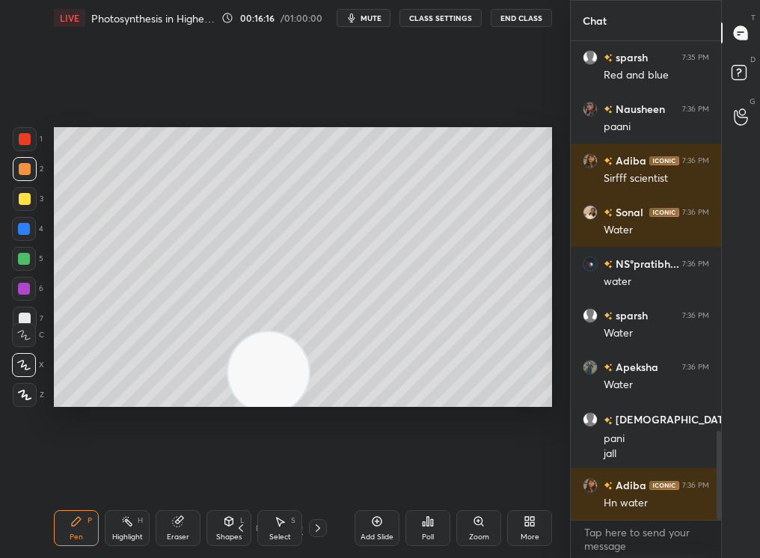
click at [369, 472] on div "Add Slide" at bounding box center [377, 528] width 45 height 36
click at [23, 309] on div at bounding box center [25, 319] width 24 height 24
click at [28, 314] on div "1 2 3 4 5 6 7 C X Z C X Z E E Erase all H H" at bounding box center [24, 267] width 48 height 281
click at [19, 195] on div at bounding box center [25, 199] width 12 height 12
click at [27, 203] on div at bounding box center [25, 199] width 24 height 24
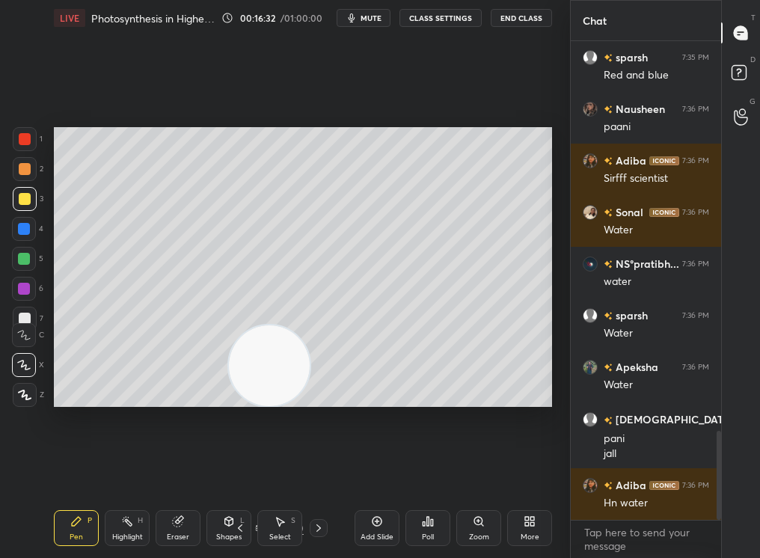
drag, startPoint x: 264, startPoint y: 352, endPoint x: 89, endPoint y: 385, distance: 178.3
click at [229, 386] on video at bounding box center [269, 366] width 81 height 81
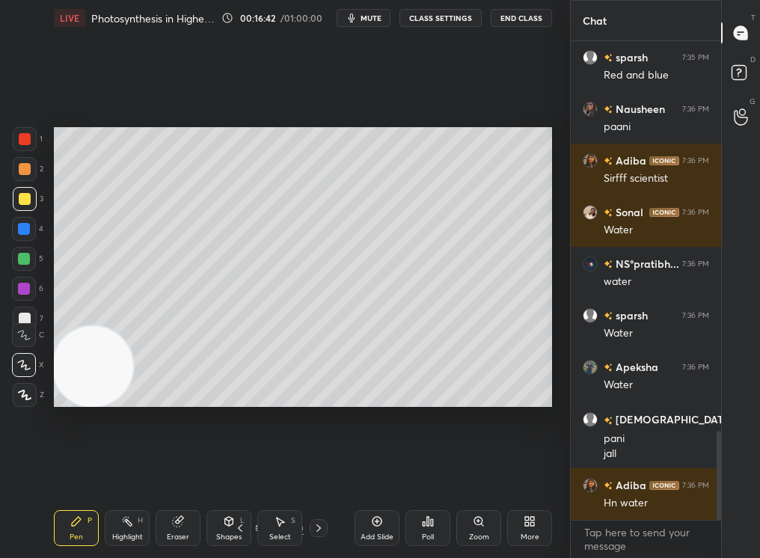
drag, startPoint x: 131, startPoint y: 528, endPoint x: 125, endPoint y: 536, distance: 10.2
click at [126, 472] on div "Highlight H" at bounding box center [127, 528] width 45 height 36
click at [73, 472] on div "Pen P Highlight H Eraser Shapes L Select S 22 / 80 Add Slide Poll Zoom More" at bounding box center [303, 528] width 498 height 60
click at [77, 472] on div "Pen P" at bounding box center [76, 528] width 45 height 36
click at [15, 177] on div at bounding box center [25, 169] width 24 height 24
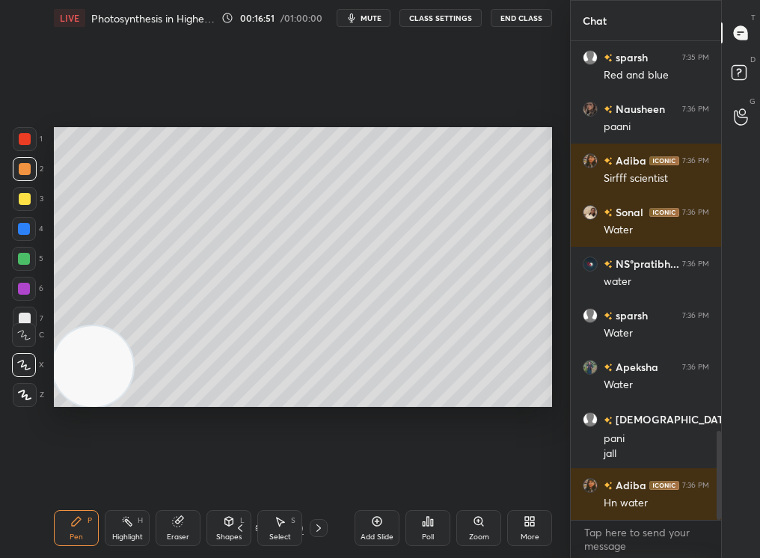
click at [20, 171] on div at bounding box center [25, 169] width 12 height 12
drag, startPoint x: 118, startPoint y: 361, endPoint x: 518, endPoint y: 290, distance: 405.9
click at [150, 326] on video at bounding box center [110, 366] width 81 height 81
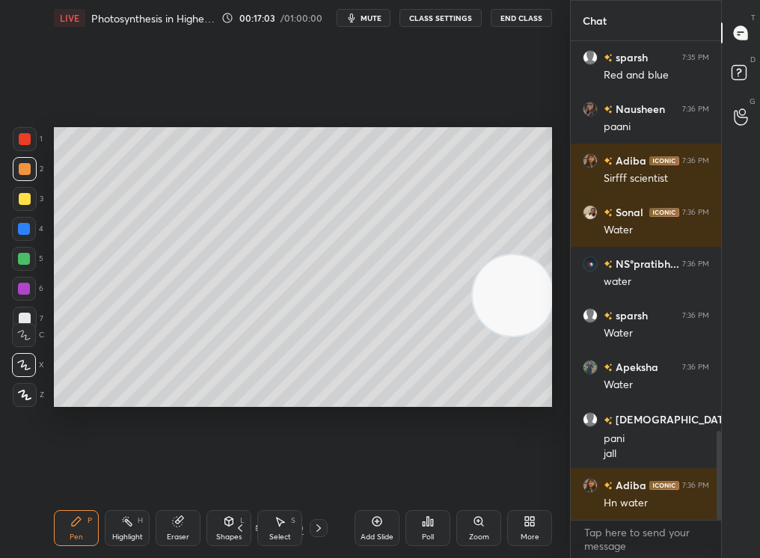
drag, startPoint x: 446, startPoint y: 389, endPoint x: 441, endPoint y: 395, distance: 8.0
click at [473, 336] on video at bounding box center [513, 295] width 81 height 81
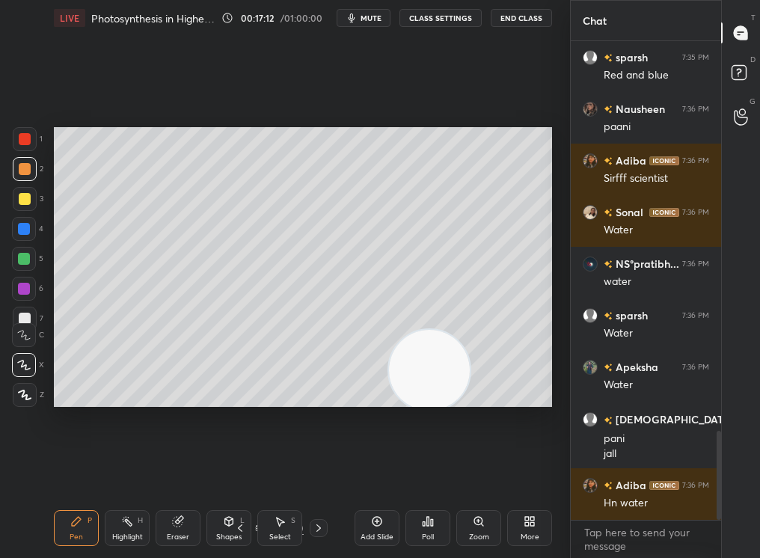
click at [19, 287] on div at bounding box center [24, 289] width 24 height 24
click at [18, 284] on div at bounding box center [24, 289] width 12 height 12
click at [15, 259] on div at bounding box center [24, 259] width 24 height 24
click at [15, 257] on div at bounding box center [24, 259] width 24 height 24
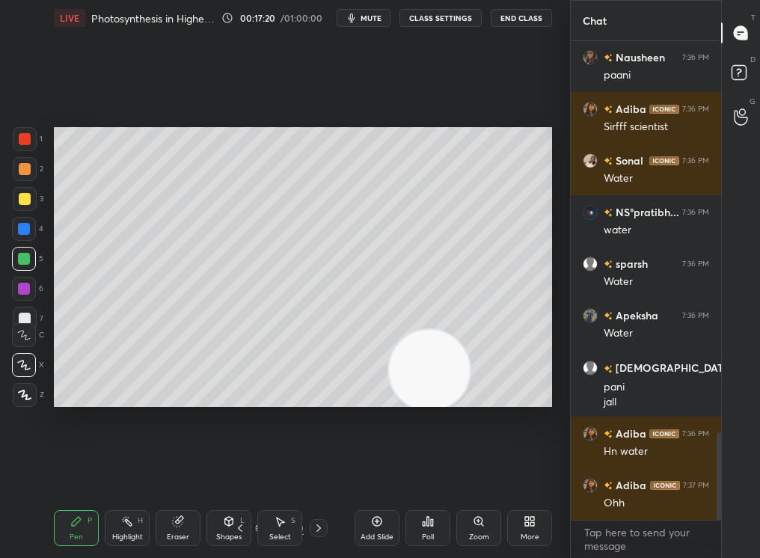
click at [470, 330] on video at bounding box center [429, 370] width 81 height 81
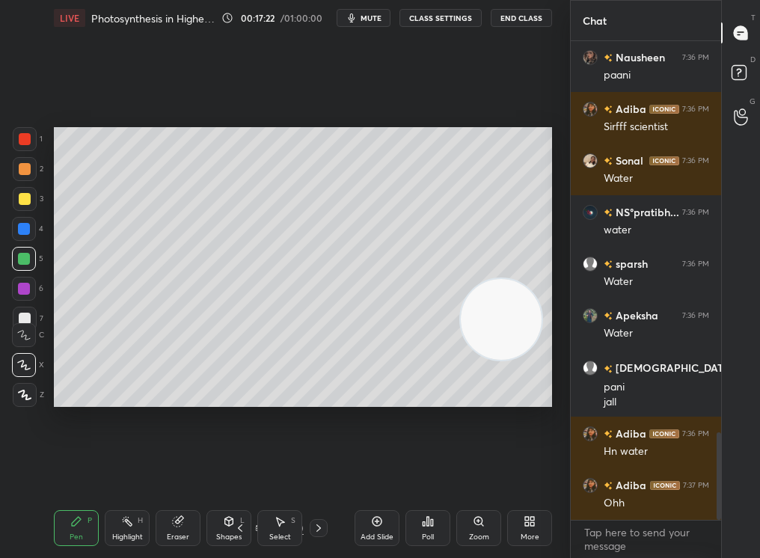
click at [181, 472] on div "Eraser" at bounding box center [178, 528] width 45 height 36
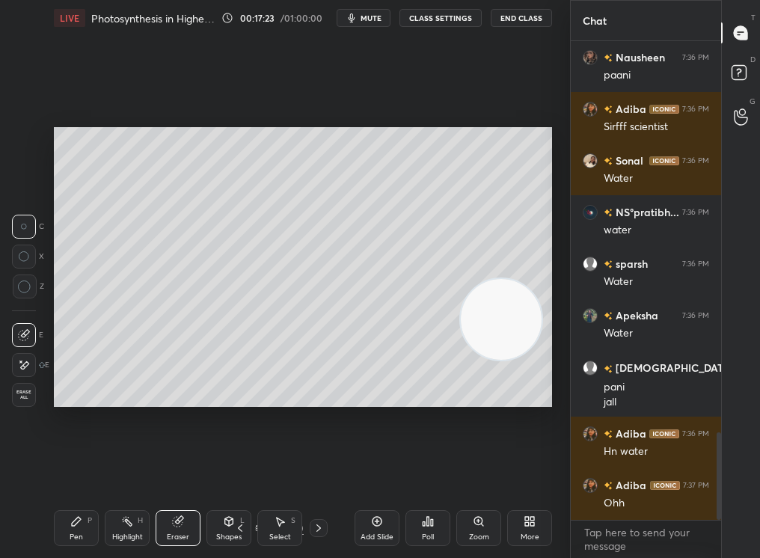
click at [61, 472] on div "Pen P" at bounding box center [76, 528] width 45 height 36
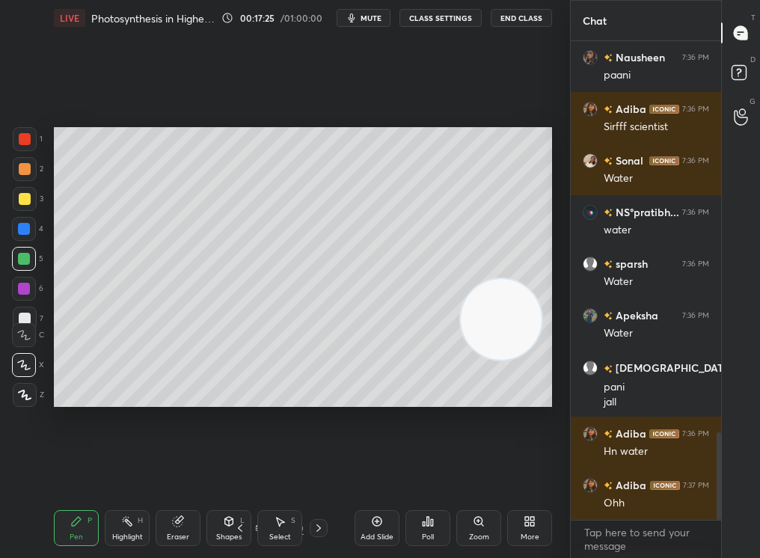
click at [156, 472] on div "Pen P Highlight H Eraser Shapes L Select S" at bounding box center [129, 528] width 150 height 36
click at [172, 472] on div "Eraser" at bounding box center [178, 537] width 22 height 7
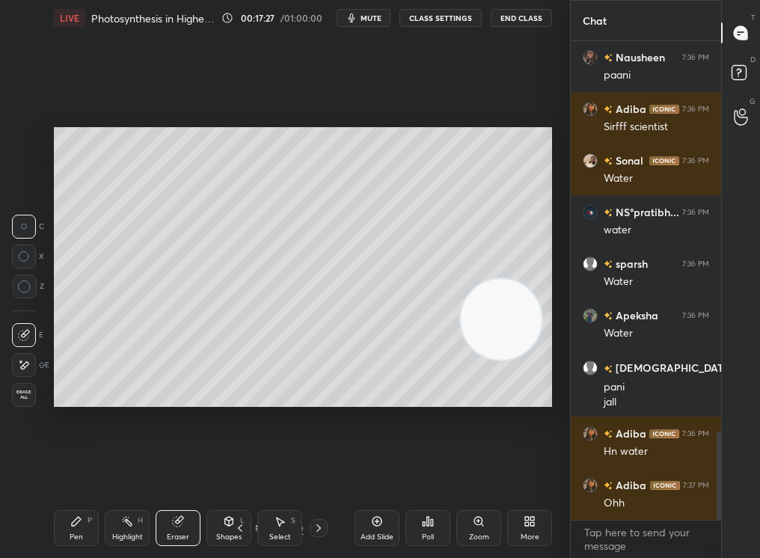
click at [63, 472] on div "Pen P" at bounding box center [76, 528] width 45 height 36
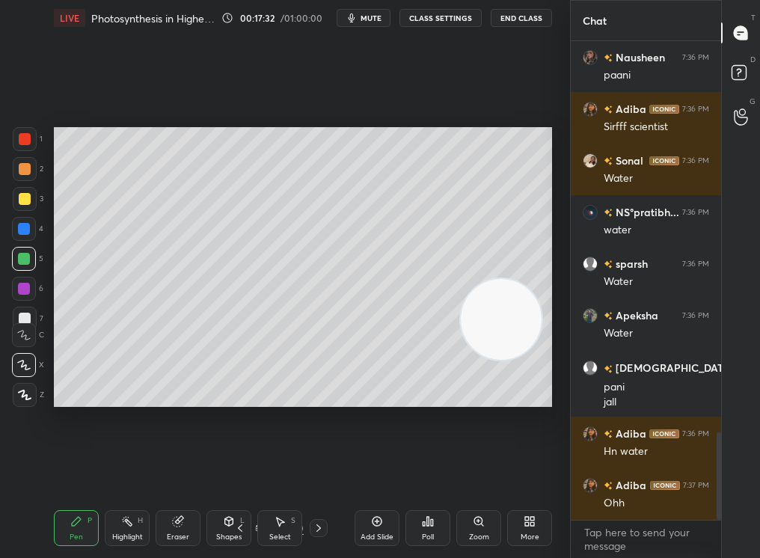
click at [172, 472] on div "Eraser" at bounding box center [178, 528] width 45 height 36
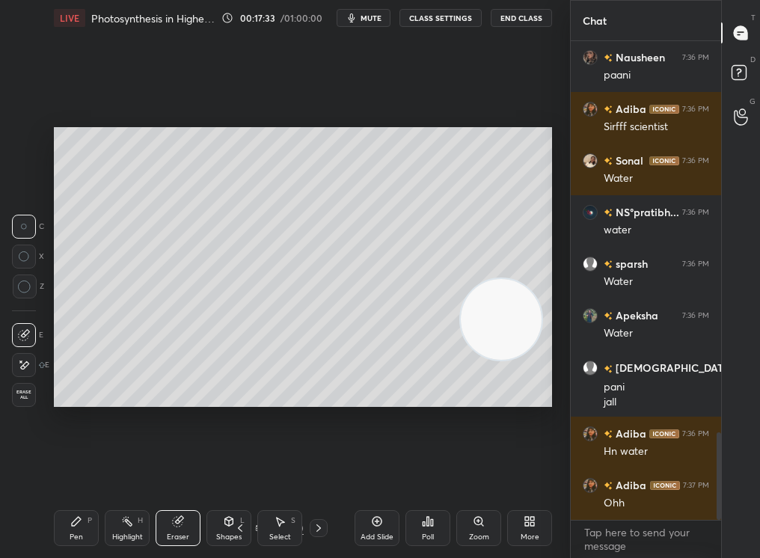
click at [65, 472] on div "Pen P" at bounding box center [76, 528] width 45 height 36
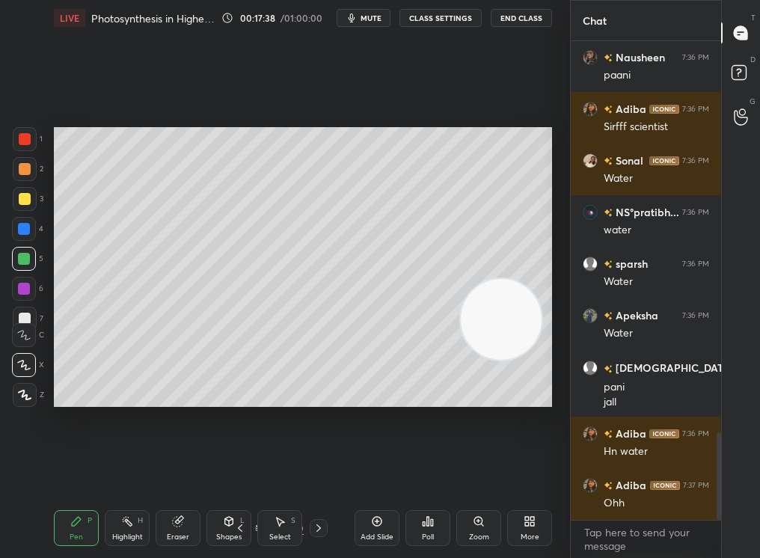
drag, startPoint x: 113, startPoint y: 414, endPoint x: 224, endPoint y: 413, distance: 110.8
click at [222, 414] on div "Setting up your live class Poll for secs No correct answer Start poll" at bounding box center [303, 267] width 510 height 462
click at [364, 472] on div "Add Slide" at bounding box center [377, 528] width 45 height 36
click at [19, 204] on div at bounding box center [25, 199] width 24 height 24
click at [16, 202] on div at bounding box center [25, 199] width 24 height 24
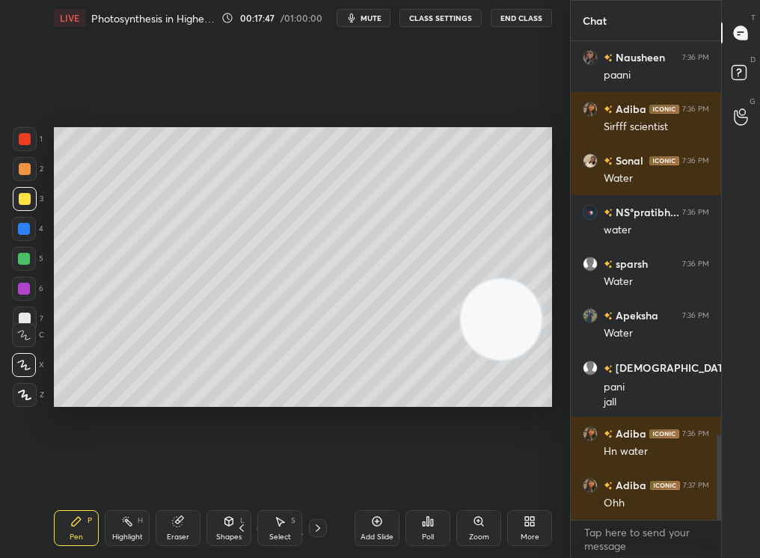
scroll to position [2211, 0]
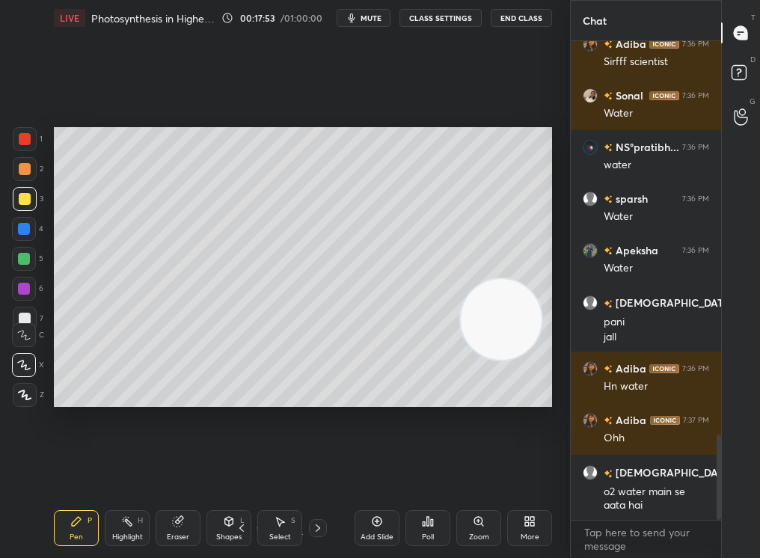
click at [560, 247] on div "1 2 3 4 5 6 7 C X Z C X Z E E Erase all H H LIVE Photosynthesis in Higher Plant…" at bounding box center [285, 279] width 570 height 558
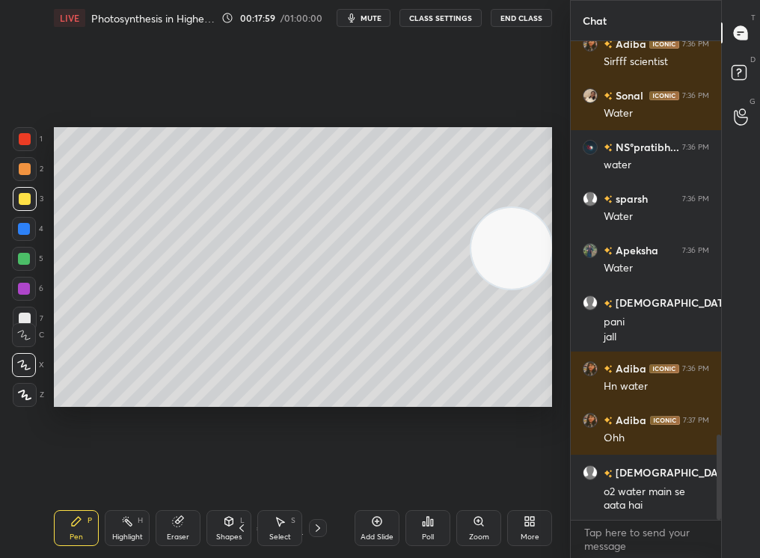
click at [387, 472] on div "Add Slide" at bounding box center [377, 528] width 45 height 36
click at [276, 472] on div "Select S" at bounding box center [279, 528] width 45 height 36
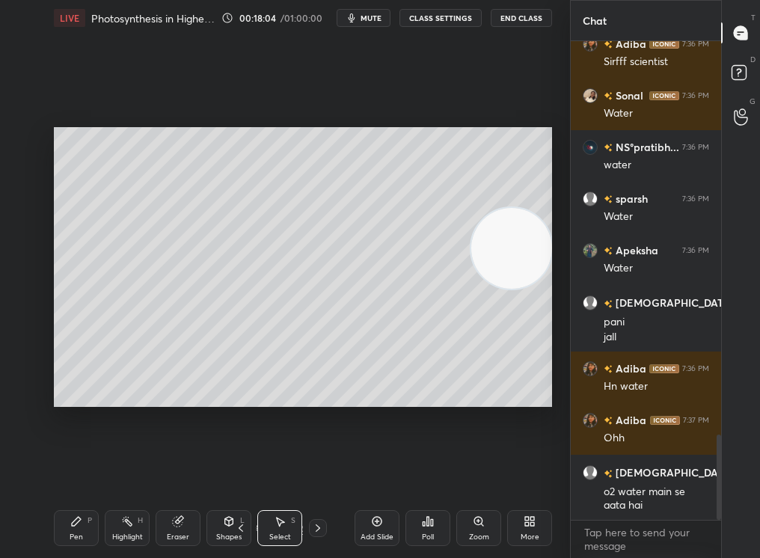
click at [270, 472] on div "Select" at bounding box center [280, 537] width 22 height 7
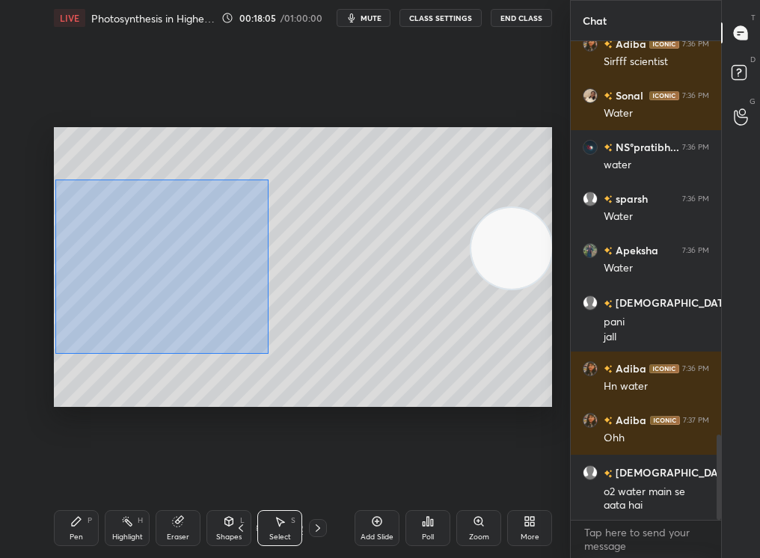
drag, startPoint x: 56, startPoint y: 179, endPoint x: 274, endPoint y: 361, distance: 284.2
click at [275, 363] on div "0 ° Undo Copy Duplicate Duplicate to new slide Delete" at bounding box center [303, 267] width 498 height 281
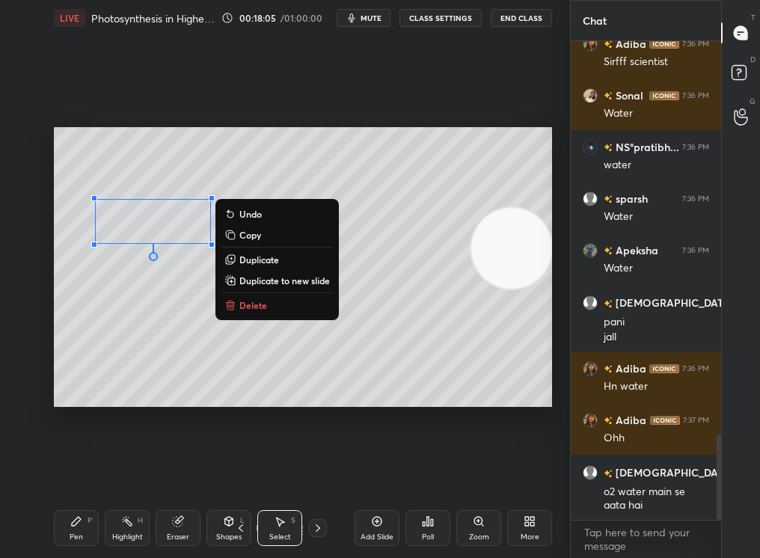
click at [261, 299] on button "Delete" at bounding box center [278, 305] width 112 height 18
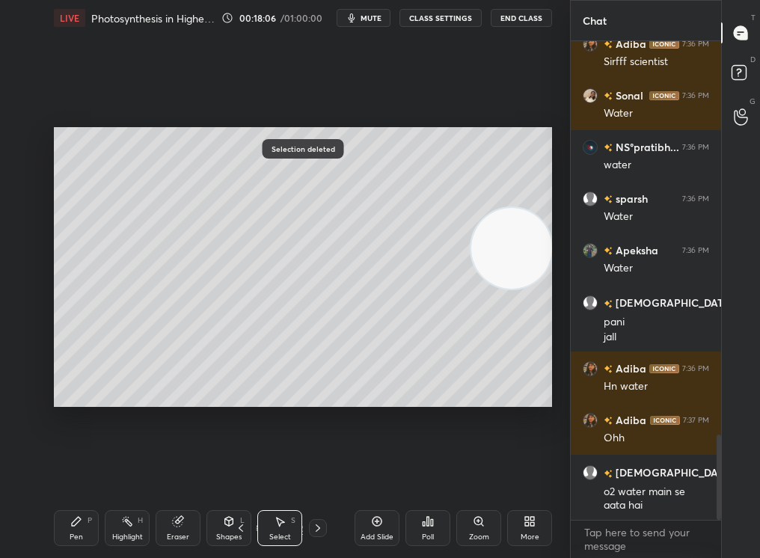
drag, startPoint x: 218, startPoint y: 528, endPoint x: 226, endPoint y: 523, distance: 9.8
click at [227, 472] on div "Shapes L" at bounding box center [229, 528] width 45 height 36
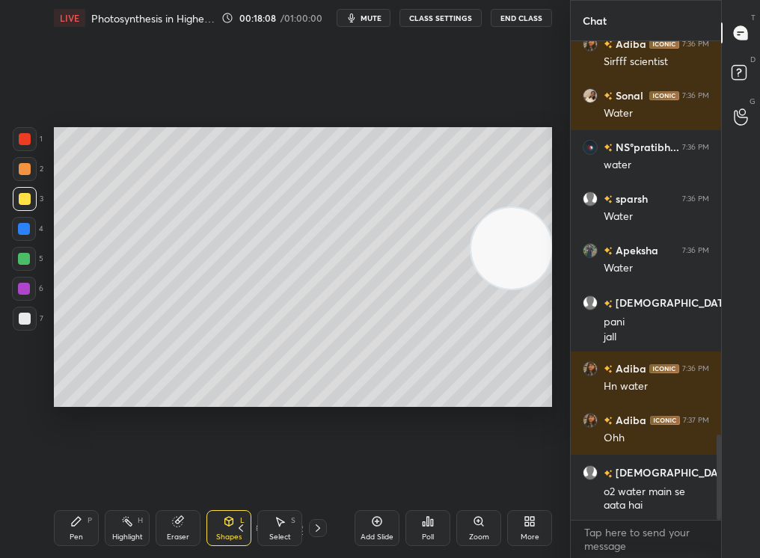
click at [93, 472] on div "Pen P Highlight H Eraser Shapes L Select S" at bounding box center [129, 528] width 150 height 36
click at [80, 472] on div "Pen P" at bounding box center [76, 528] width 45 height 36
click at [76, 472] on div "Pen P" at bounding box center [76, 528] width 45 height 36
click at [22, 167] on div at bounding box center [25, 169] width 12 height 12
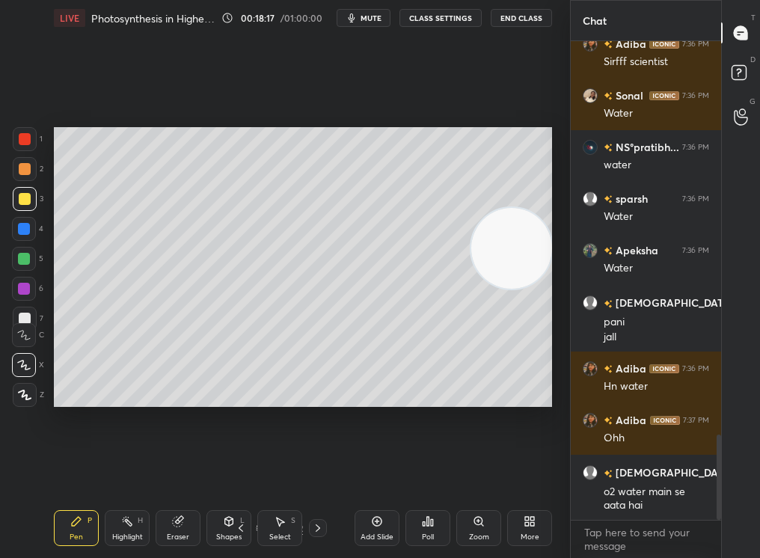
click at [29, 163] on div at bounding box center [25, 169] width 24 height 24
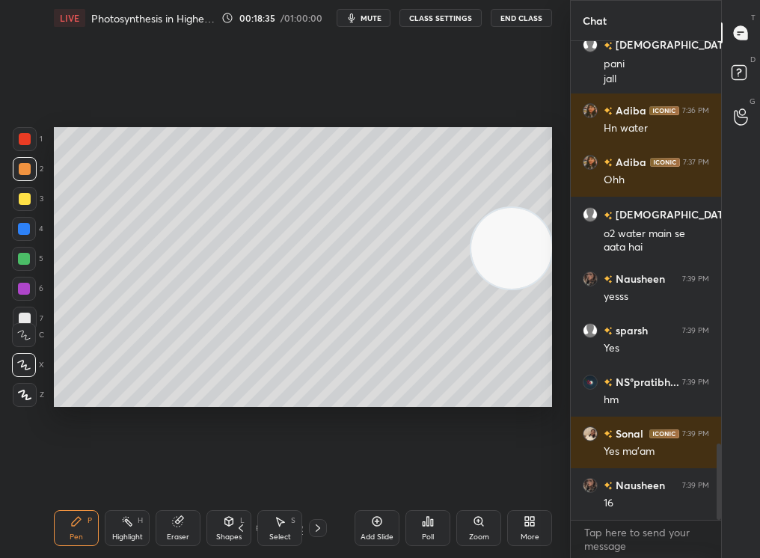
scroll to position [2521, 0]
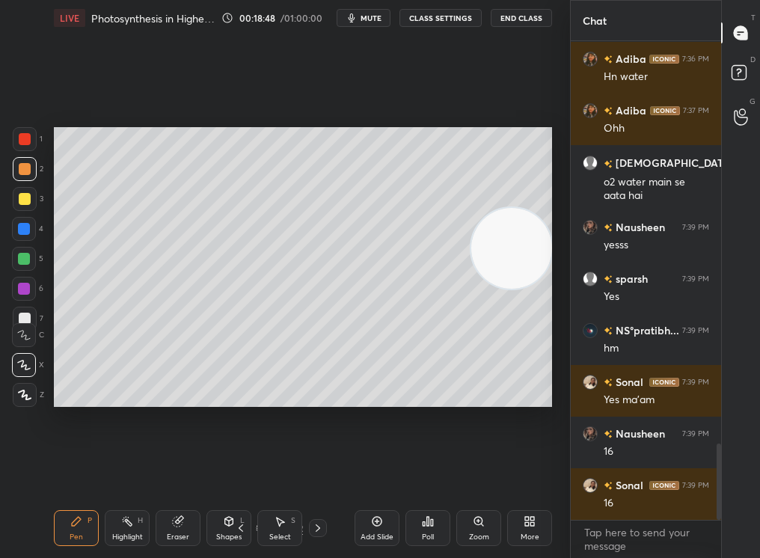
click at [16, 263] on div at bounding box center [24, 259] width 24 height 24
click at [20, 260] on div at bounding box center [24, 259] width 12 height 12
click at [23, 390] on div at bounding box center [25, 395] width 24 height 24
click at [25, 391] on icon at bounding box center [24, 395] width 13 height 10
click at [181, 472] on icon at bounding box center [178, 522] width 12 height 12
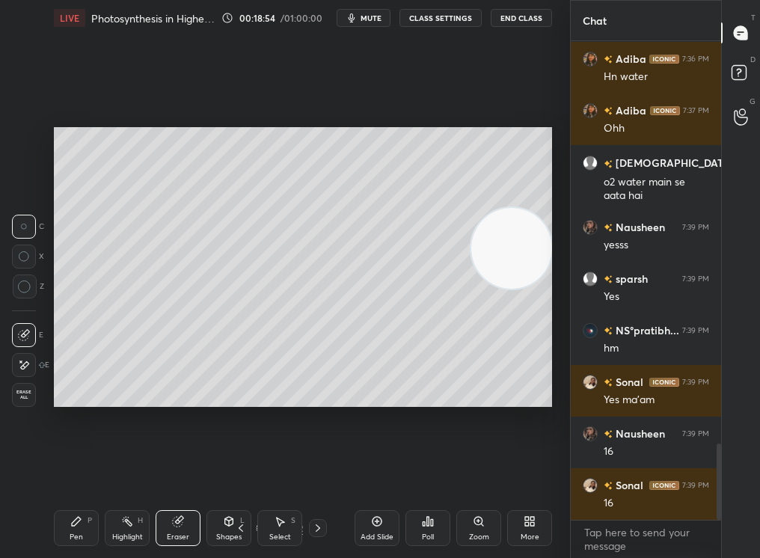
click at [75, 472] on div "Pen" at bounding box center [76, 537] width 13 height 7
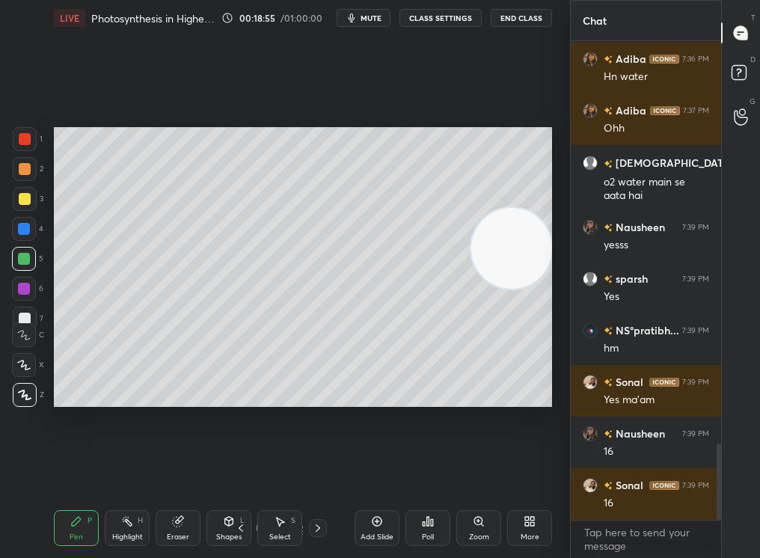
click at [20, 317] on div "1 2 3 4 5 6 7 C X Z C X Z E E Erase all H H" at bounding box center [24, 267] width 48 height 281
click at [167, 472] on div "Eraser" at bounding box center [178, 528] width 45 height 36
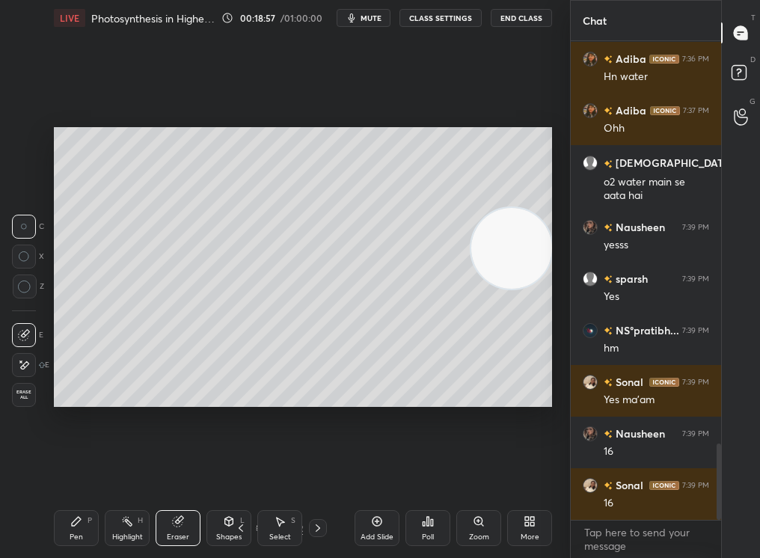
click at [188, 472] on div "Eraser" at bounding box center [178, 528] width 45 height 36
click at [205, 410] on div "Setting up your live class Poll for secs No correct answer Start poll" at bounding box center [303, 267] width 510 height 462
click at [74, 472] on div "Pen P" at bounding box center [76, 528] width 45 height 36
click at [70, 472] on icon at bounding box center [76, 522] width 12 height 12
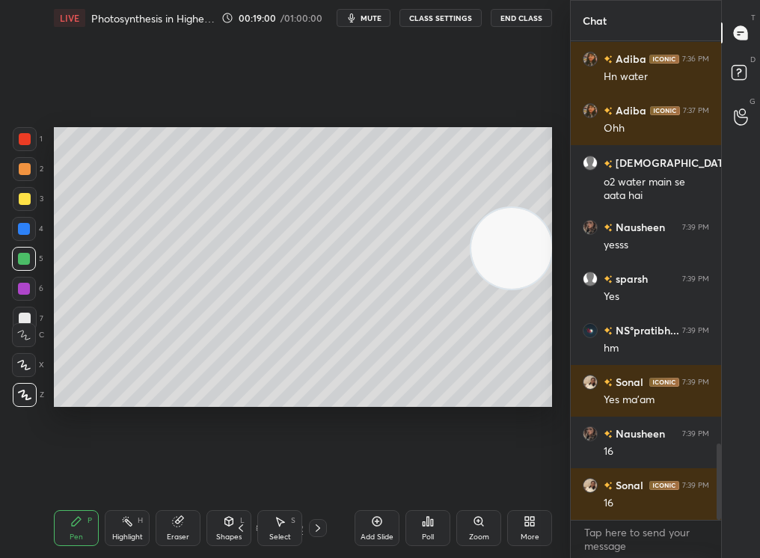
click at [18, 282] on div at bounding box center [24, 289] width 24 height 24
click at [17, 312] on div at bounding box center [25, 319] width 24 height 24
click at [16, 320] on div "C" at bounding box center [28, 332] width 32 height 30
click at [22, 262] on div at bounding box center [24, 259] width 12 height 12
click at [21, 260] on div at bounding box center [24, 259] width 12 height 12
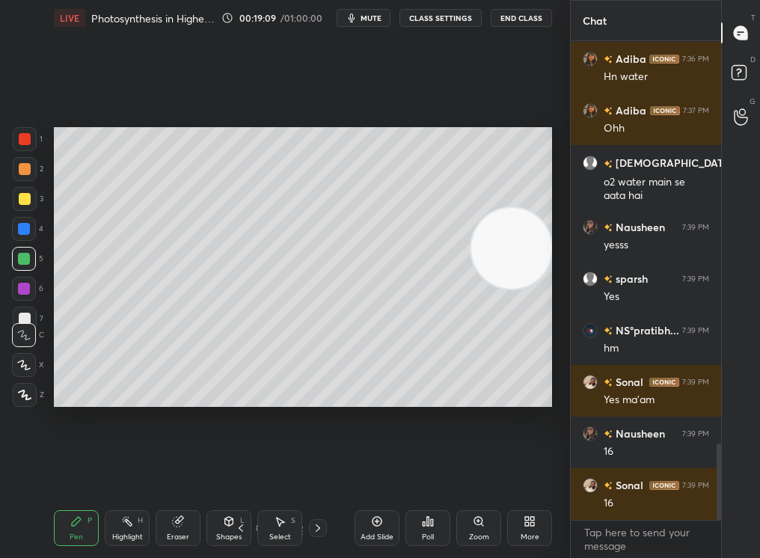
click at [22, 315] on div at bounding box center [25, 319] width 12 height 12
click at [22, 321] on div "C" at bounding box center [28, 332] width 32 height 30
click at [16, 232] on div at bounding box center [24, 229] width 24 height 24
click at [16, 233] on div at bounding box center [24, 229] width 24 height 24
click at [20, 193] on div at bounding box center [25, 199] width 12 height 12
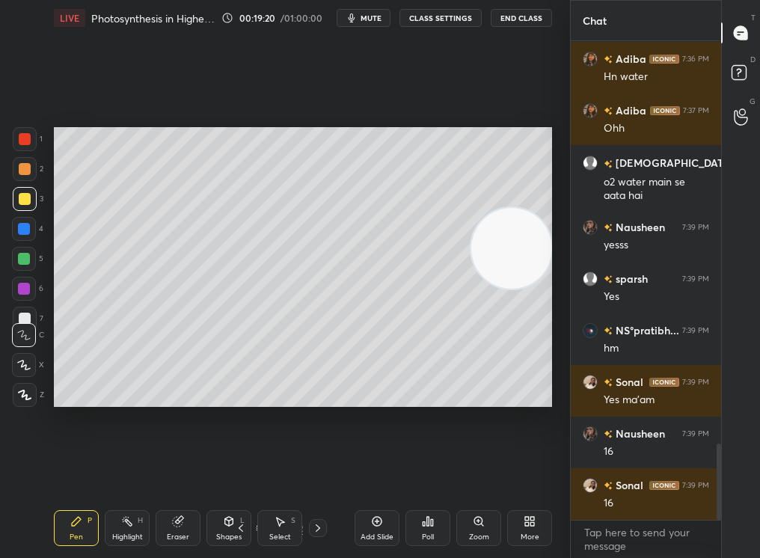
click at [19, 196] on div at bounding box center [25, 199] width 12 height 12
click at [17, 198] on div at bounding box center [25, 199] width 24 height 24
click at [141, 416] on div "Setting up your live class Poll for secs No correct answer Start poll" at bounding box center [303, 267] width 510 height 462
click at [120, 472] on div "Highlight H" at bounding box center [127, 528] width 45 height 36
drag, startPoint x: 119, startPoint y: 520, endPoint x: 378, endPoint y: 531, distance: 259.2
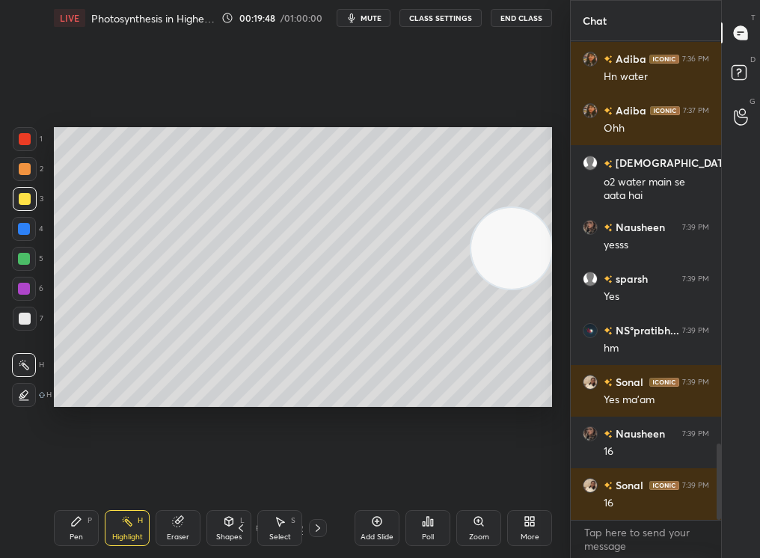
click at [379, 472] on div "Add Slide" at bounding box center [377, 528] width 45 height 36
click at [86, 472] on div "Pen P" at bounding box center [76, 528] width 45 height 36
click at [83, 472] on div "Pen P" at bounding box center [76, 528] width 45 height 36
click at [173, 472] on icon at bounding box center [178, 522] width 10 height 10
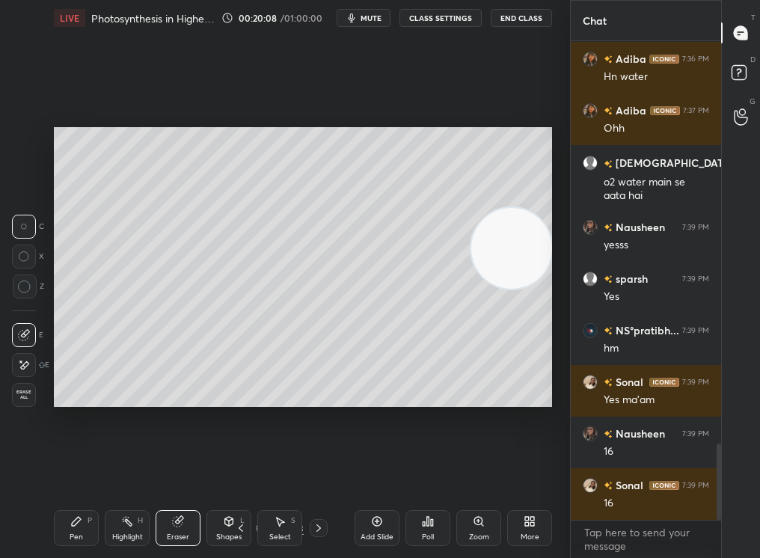
click at [65, 472] on div "Pen P" at bounding box center [76, 528] width 45 height 36
click at [71, 472] on div "Pen" at bounding box center [76, 537] width 13 height 7
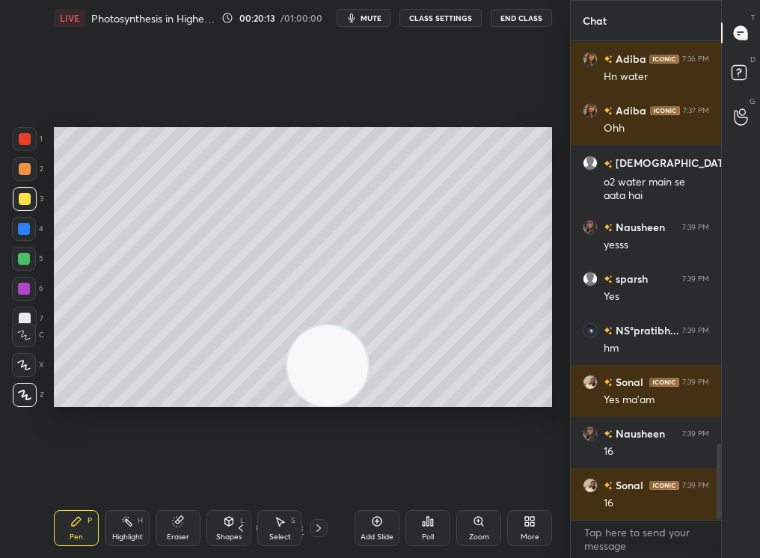
drag, startPoint x: 507, startPoint y: 266, endPoint x: 111, endPoint y: 472, distance: 446.5
click at [107, 471] on div "Setting up your live class Poll for secs No correct answer Start poll" at bounding box center [303, 267] width 510 height 462
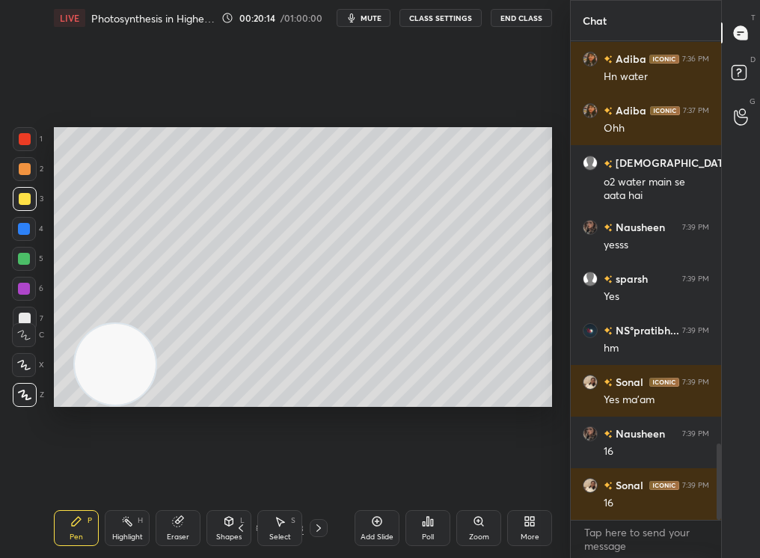
click at [23, 308] on div at bounding box center [25, 319] width 24 height 24
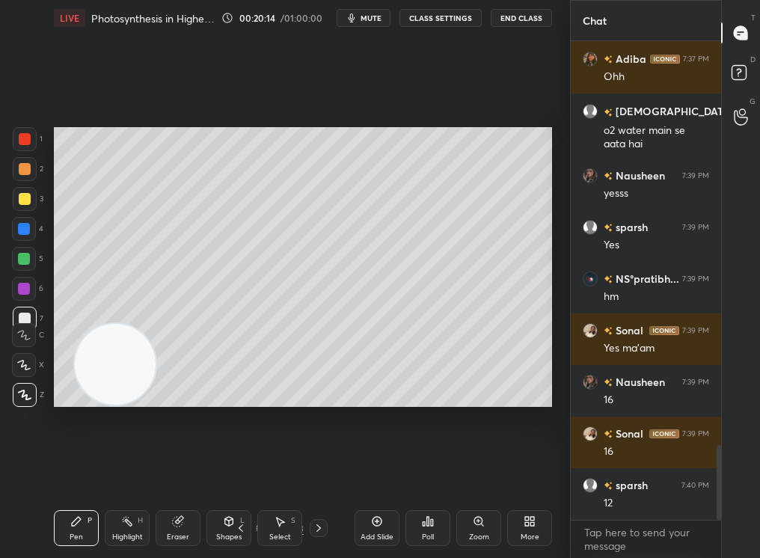
click at [20, 317] on div "C" at bounding box center [28, 332] width 32 height 30
click at [21, 316] on div "1 2 3 4 5 6 7 C X Z C X Z E E Erase all H H" at bounding box center [24, 267] width 48 height 281
click at [282, 472] on div "Select S" at bounding box center [279, 528] width 45 height 36
click at [282, 472] on icon at bounding box center [280, 522] width 12 height 12
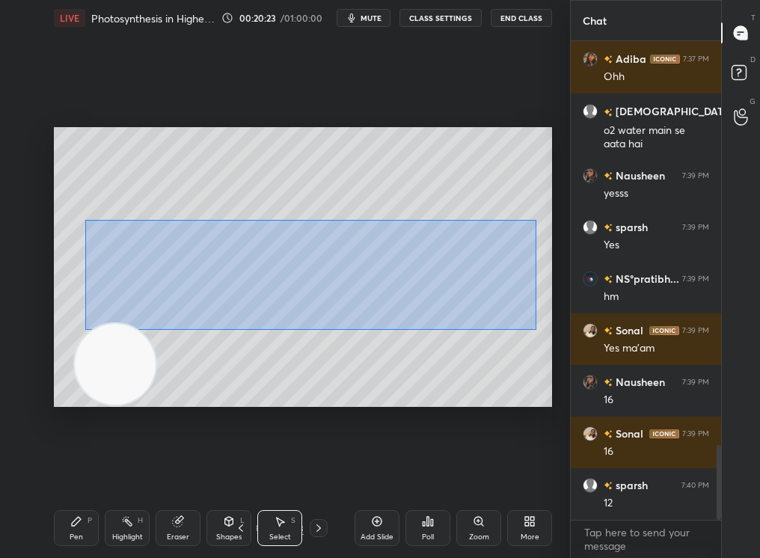
drag, startPoint x: 76, startPoint y: 216, endPoint x: 537, endPoint y: 332, distance: 475.2
click at [537, 332] on div "0 ° Undo Copy Duplicate Duplicate to new slide Delete" at bounding box center [303, 267] width 498 height 281
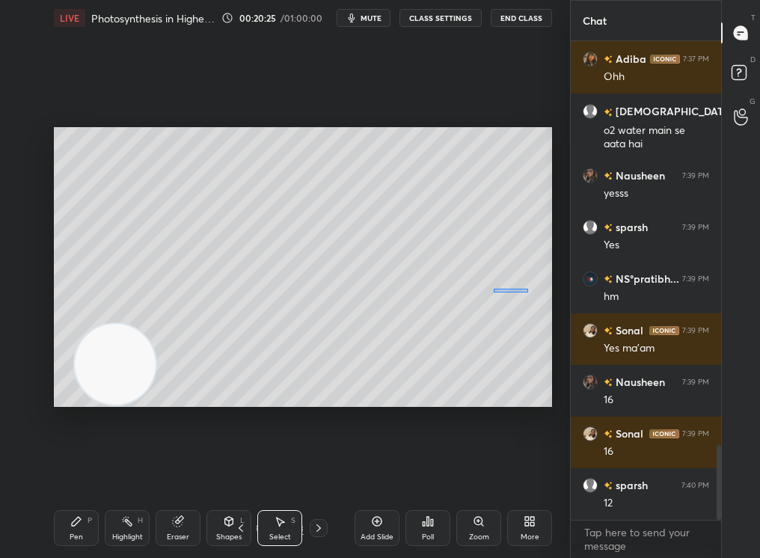
drag, startPoint x: 525, startPoint y: 290, endPoint x: 490, endPoint y: 289, distance: 34.5
click at [489, 289] on div "0 ° Undo Copy Duplicate Duplicate to new slide Delete" at bounding box center [303, 267] width 498 height 281
drag, startPoint x: 156, startPoint y: 244, endPoint x: 410, endPoint y: 311, distance: 262.3
click at [410, 309] on div "0 ° Undo Copy Duplicate Duplicate to new slide Delete Setting up your live clas…" at bounding box center [303, 267] width 510 height 462
drag, startPoint x: 181, startPoint y: 236, endPoint x: 464, endPoint y: 332, distance: 298.4
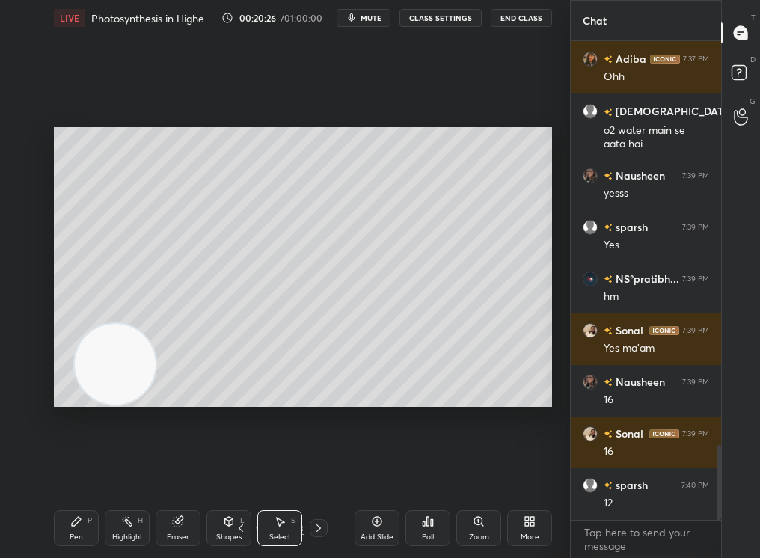
click at [464, 332] on div "0 ° Undo Copy Duplicate Duplicate to new slide Delete Setting up your live clas…" at bounding box center [303, 267] width 510 height 462
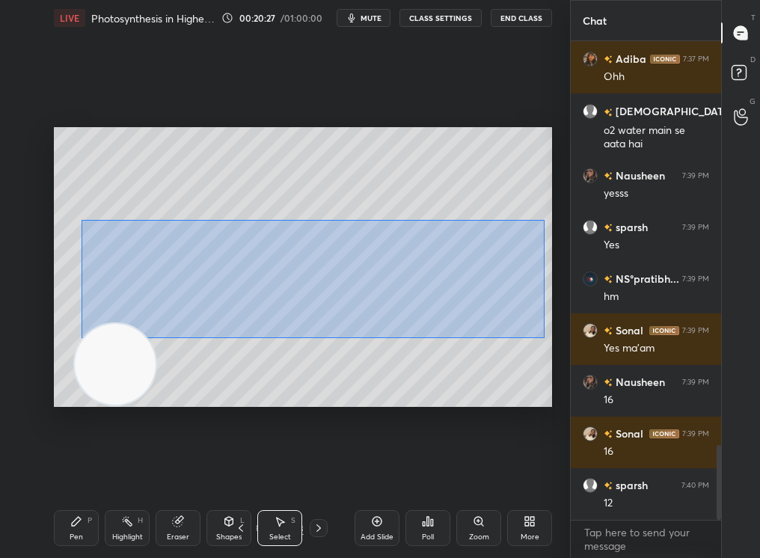
drag, startPoint x: 112, startPoint y: 238, endPoint x: 549, endPoint y: 338, distance: 448.4
click at [549, 338] on div "0 ° Undo Copy Duplicate Duplicate to new slide Delete" at bounding box center [303, 267] width 498 height 281
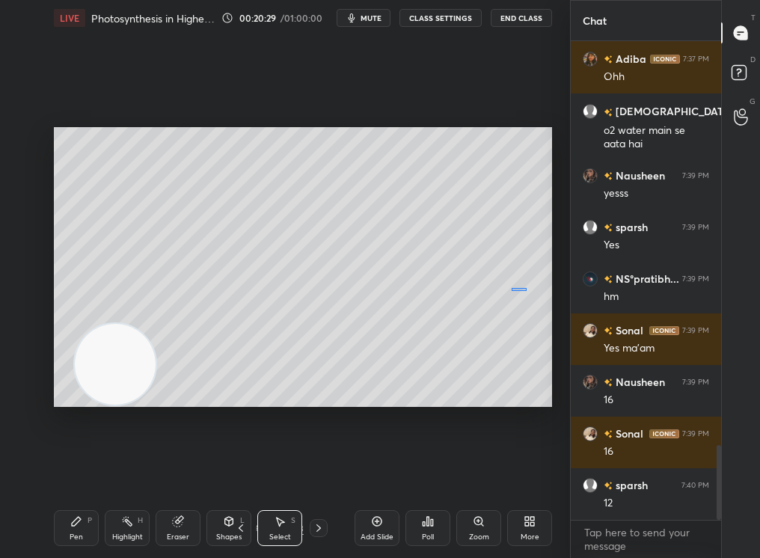
drag, startPoint x: 521, startPoint y: 289, endPoint x: 486, endPoint y: 287, distance: 34.5
click at [486, 287] on div "0 ° Undo Copy Duplicate Duplicate to new slide Delete" at bounding box center [303, 267] width 498 height 281
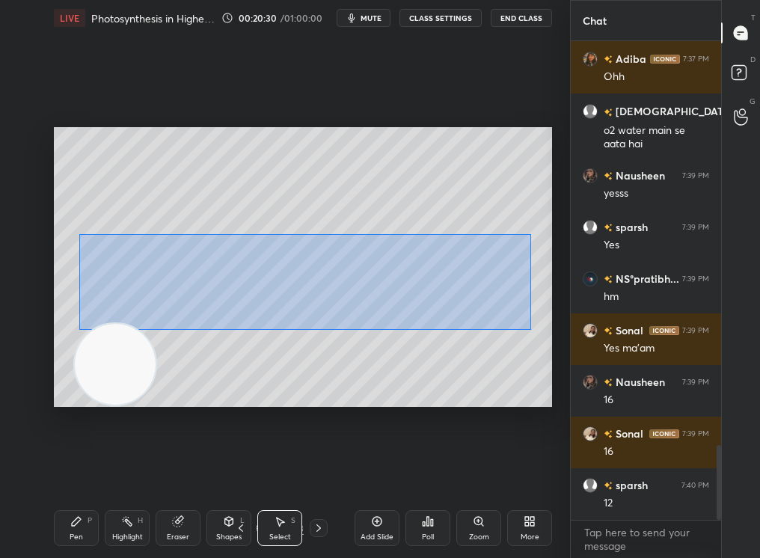
drag, startPoint x: 77, startPoint y: 236, endPoint x: 531, endPoint y: 329, distance: 463.6
click at [531, 329] on div "0 ° Undo Copy Duplicate Duplicate to new slide Delete" at bounding box center [303, 267] width 498 height 281
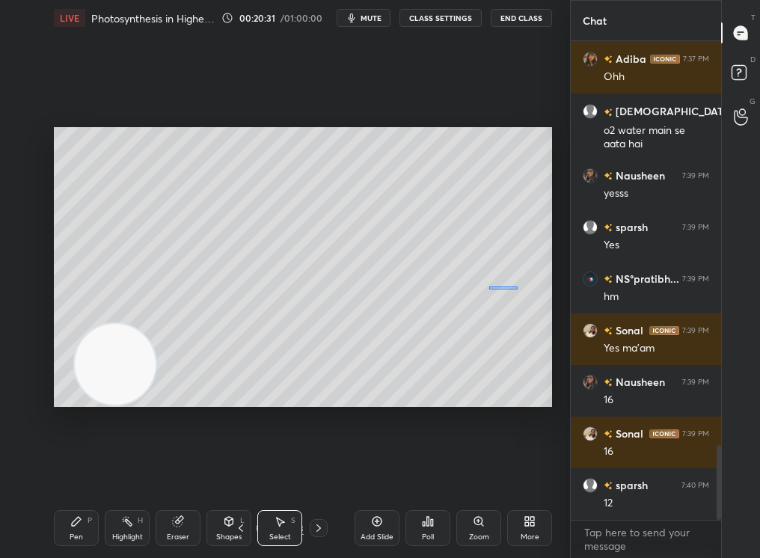
drag, startPoint x: 504, startPoint y: 287, endPoint x: 474, endPoint y: 287, distance: 29.9
click at [474, 287] on div "0 ° Undo Copy Duplicate Duplicate to new slide Delete" at bounding box center [303, 267] width 498 height 281
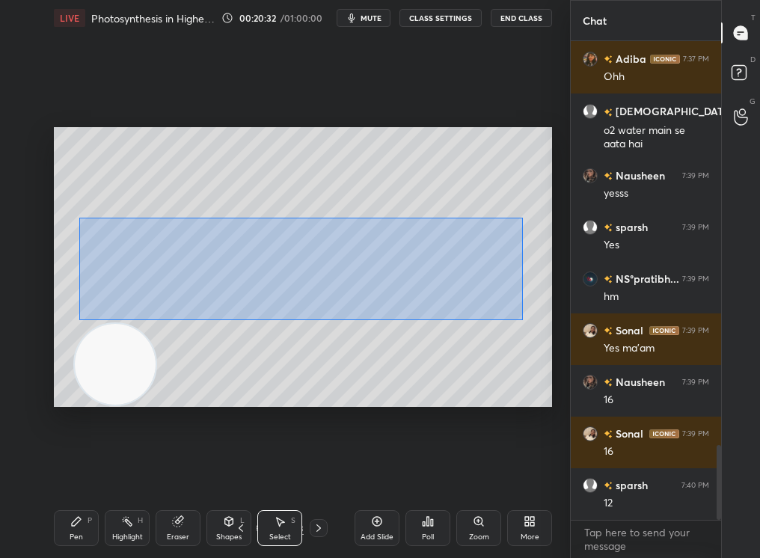
drag, startPoint x: 179, startPoint y: 248, endPoint x: 551, endPoint y: 330, distance: 380.9
click at [550, 329] on div "0 ° Undo Copy Duplicate Duplicate to new slide Delete" at bounding box center [303, 267] width 498 height 281
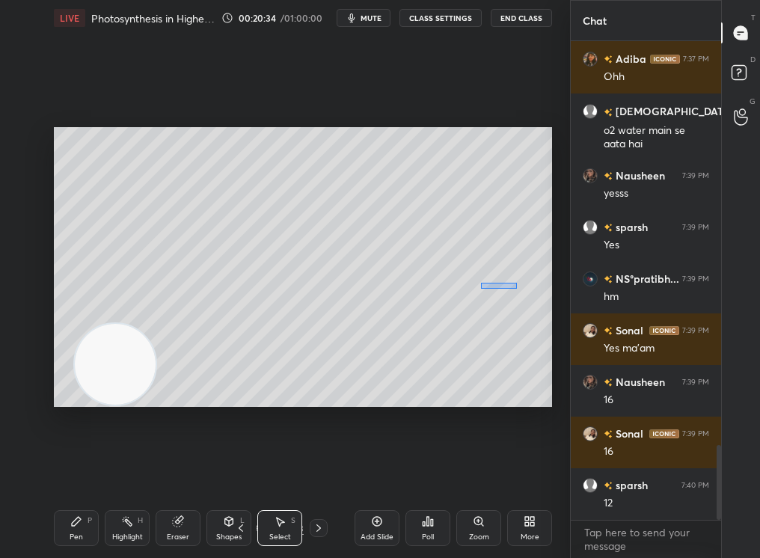
drag, startPoint x: 510, startPoint y: 287, endPoint x: 477, endPoint y: 282, distance: 32.6
click at [477, 283] on div "0 ° Undo Copy Duplicate Duplicate to new slide Delete" at bounding box center [303, 267] width 498 height 281
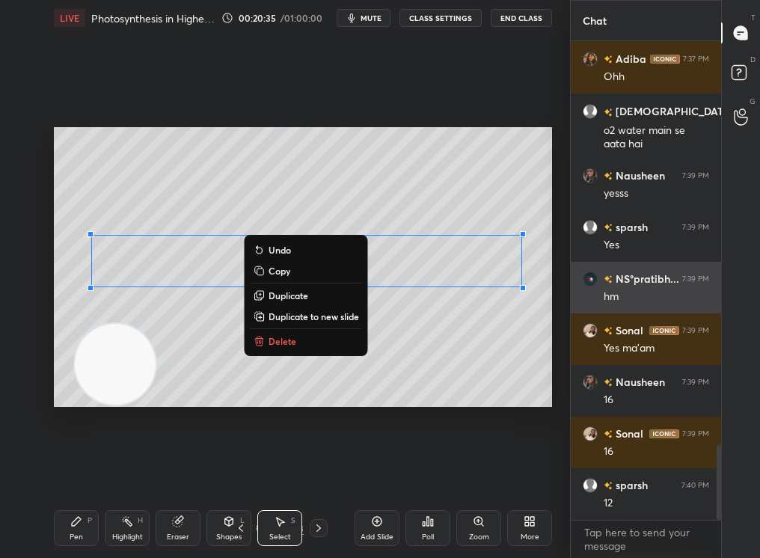
drag, startPoint x: 89, startPoint y: 223, endPoint x: 574, endPoint y: 299, distance: 490.9
click at [574, 299] on div "1 2 3 4 5 6 7 C X Z C X Z E E Erase all H H LIVE Photosynthesis in Higher Plant…" at bounding box center [380, 279] width 760 height 558
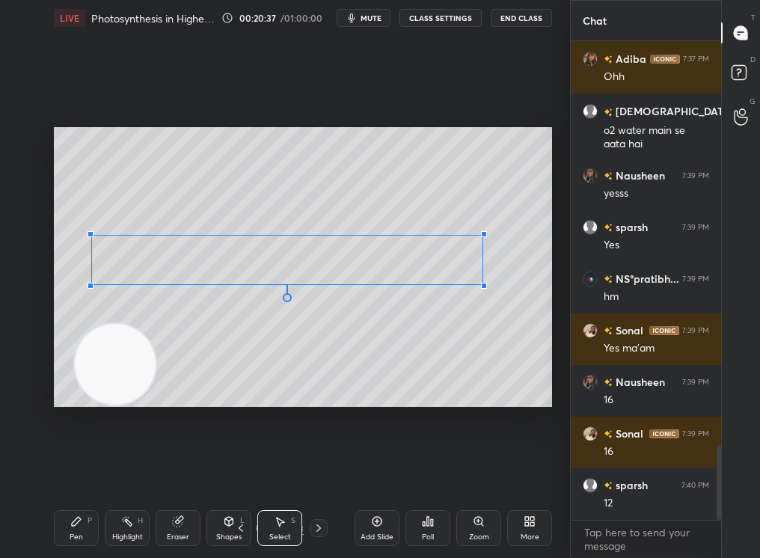
drag, startPoint x: 517, startPoint y: 288, endPoint x: 482, endPoint y: 284, distance: 35.4
click at [481, 284] on div at bounding box center [484, 286] width 6 height 6
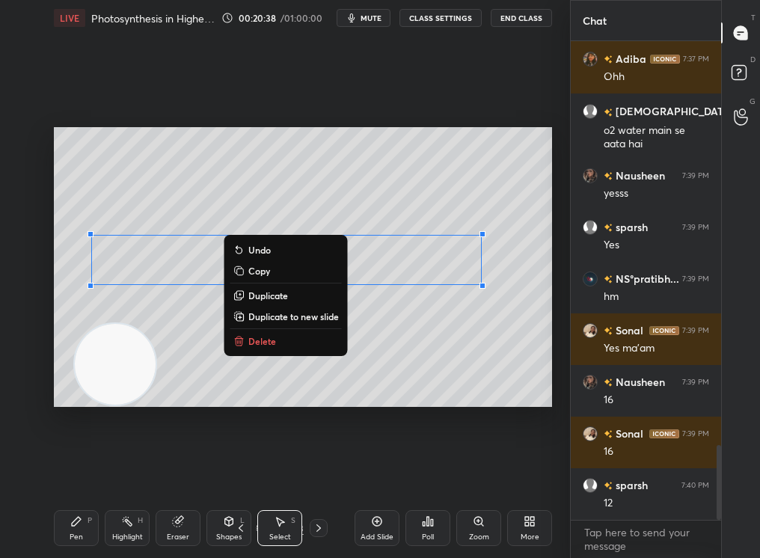
click at [376, 359] on div "0 ° Undo Copy Duplicate Duplicate to new slide Delete" at bounding box center [303, 267] width 498 height 281
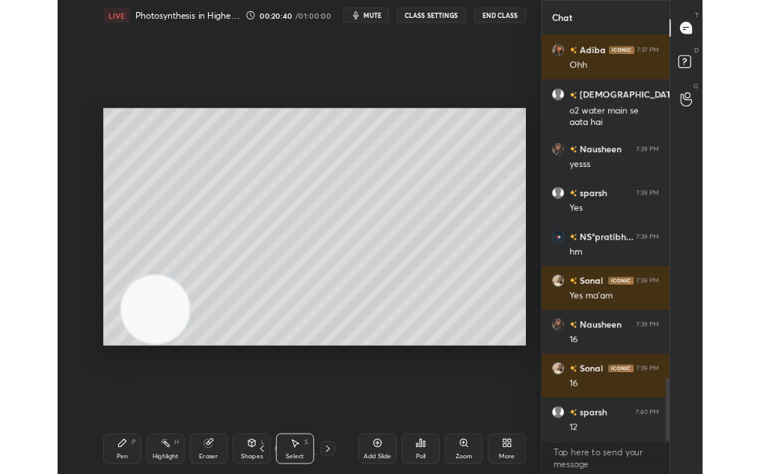
scroll to position [2624, 0]
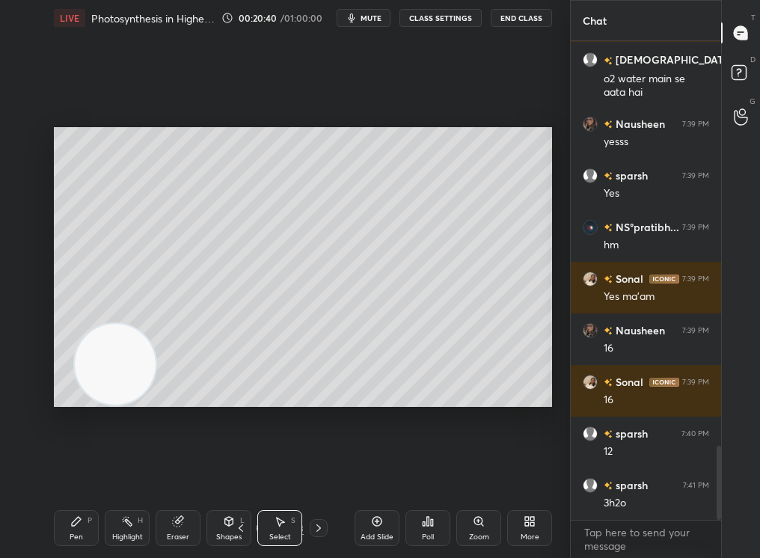
click at [77, 472] on icon at bounding box center [76, 522] width 12 height 12
click at [76, 472] on div "Pen P" at bounding box center [76, 528] width 45 height 36
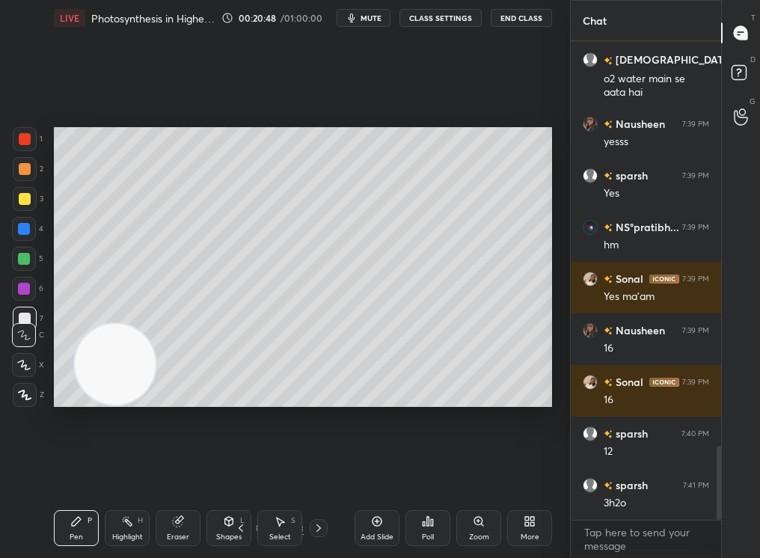
click at [20, 174] on div at bounding box center [25, 169] width 12 height 12
click at [21, 174] on div at bounding box center [25, 169] width 24 height 24
click at [28, 260] on div at bounding box center [24, 259] width 12 height 12
click at [23, 263] on div at bounding box center [24, 259] width 12 height 12
click at [23, 201] on div at bounding box center [25, 199] width 12 height 12
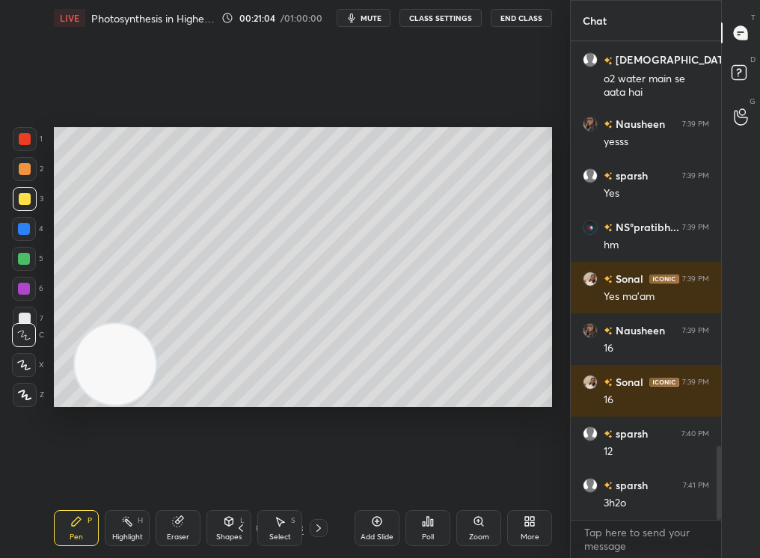
click at [22, 204] on div at bounding box center [25, 199] width 12 height 12
click at [10, 166] on div "1 2 3 4 5 6 7 C X Z C X Z E E Erase all H H" at bounding box center [24, 267] width 48 height 281
click at [22, 138] on div at bounding box center [25, 139] width 24 height 24
click at [24, 138] on div at bounding box center [25, 139] width 12 height 12
click at [26, 193] on div at bounding box center [25, 199] width 12 height 12
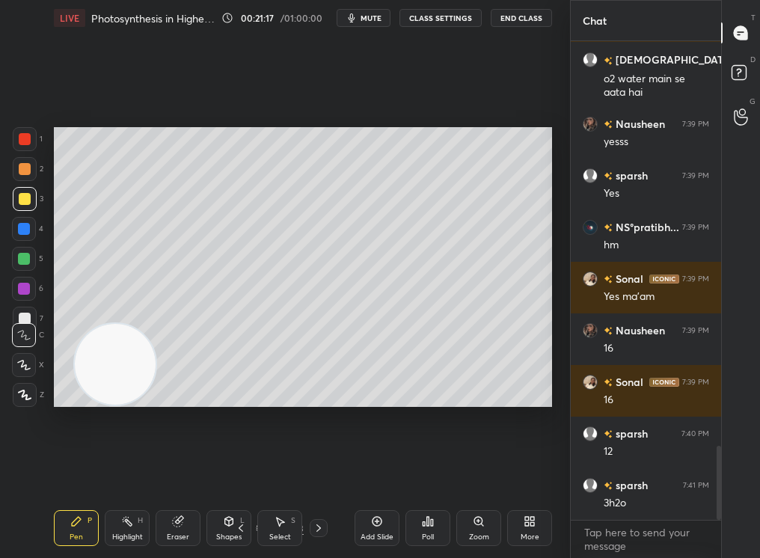
click at [28, 195] on div at bounding box center [25, 199] width 12 height 12
click at [32, 229] on div at bounding box center [24, 229] width 24 height 24
click at [35, 233] on div "4" at bounding box center [27, 229] width 31 height 24
click at [123, 472] on div "Highlight H" at bounding box center [127, 528] width 45 height 36
click at [121, 472] on icon at bounding box center [127, 522] width 12 height 12
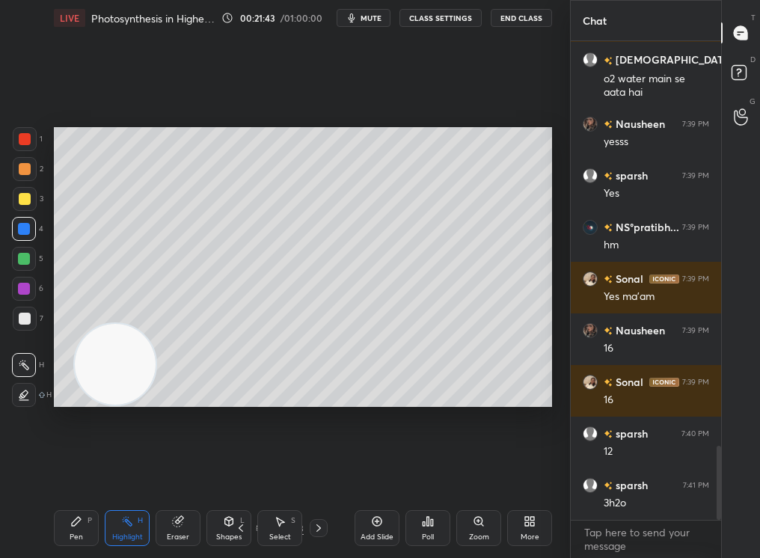
click at [71, 472] on div "Pen P" at bounding box center [76, 528] width 45 height 36
click at [70, 472] on div "Pen P" at bounding box center [76, 528] width 45 height 36
click at [26, 267] on div at bounding box center [24, 259] width 24 height 24
click at [26, 263] on div at bounding box center [24, 259] width 24 height 24
click at [23, 289] on div at bounding box center [24, 289] width 12 height 12
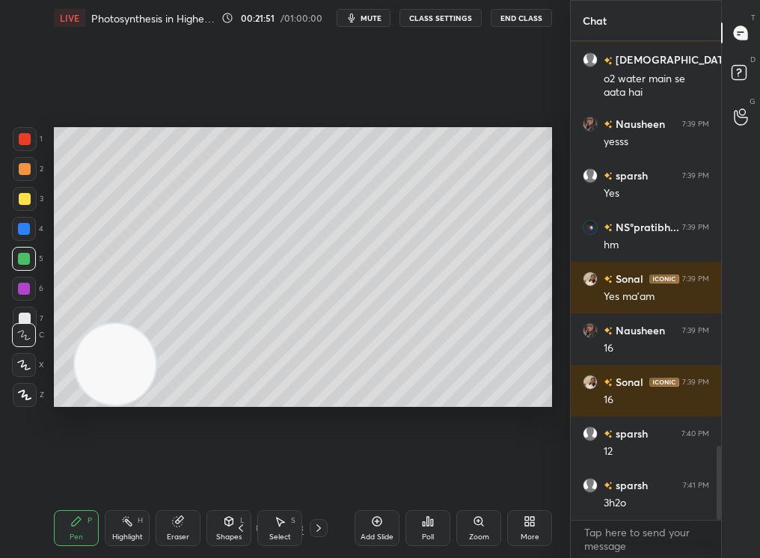
click at [23, 287] on div at bounding box center [24, 289] width 12 height 12
click at [25, 289] on div at bounding box center [24, 289] width 12 height 12
click at [23, 389] on div at bounding box center [25, 395] width 24 height 24
click at [21, 395] on icon at bounding box center [25, 395] width 12 height 9
click at [121, 472] on div "Highlight" at bounding box center [127, 537] width 31 height 7
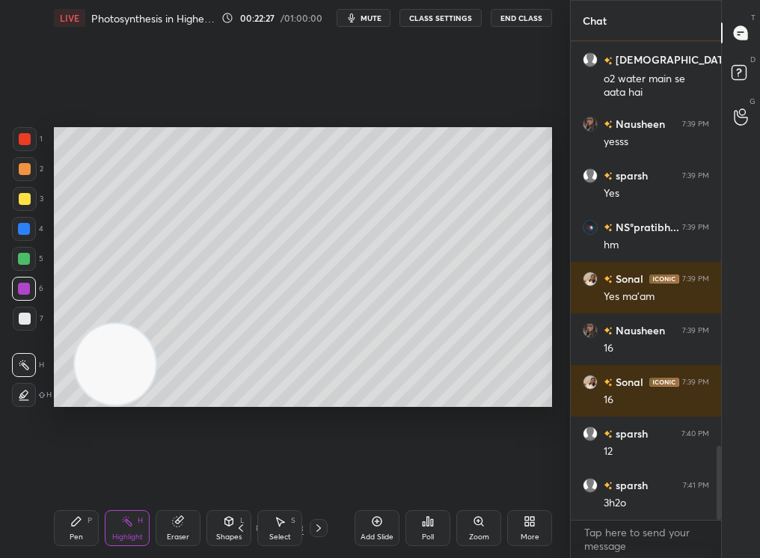
click at [121, 472] on div "Highlight" at bounding box center [127, 537] width 31 height 7
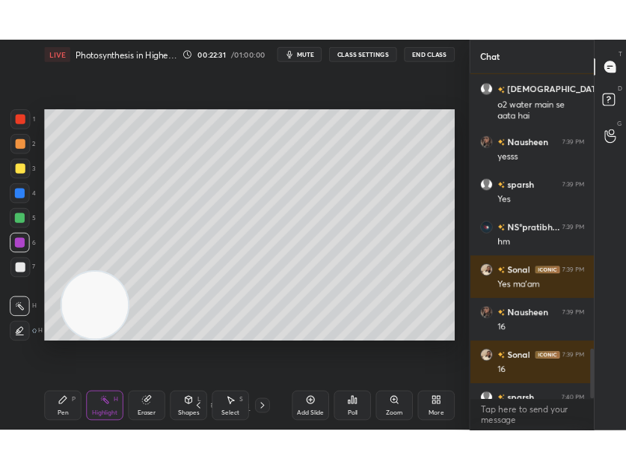
scroll to position [5, 5]
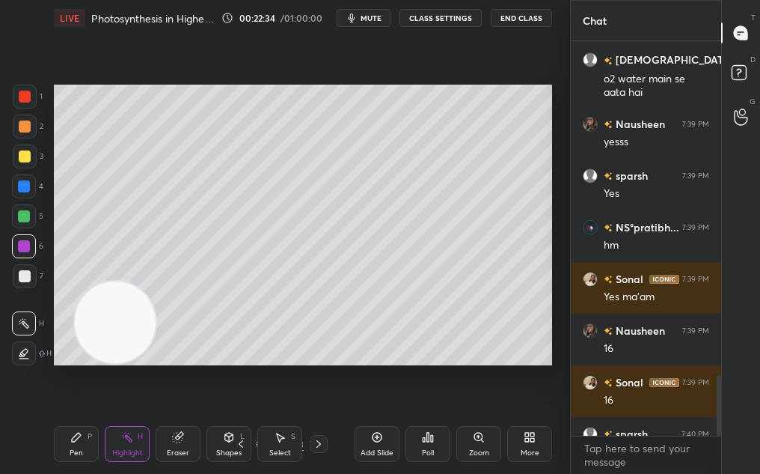
click at [375, 25] on div "LIVE Photosynthesis in Higher Plants-II 00:22:34 / 01:00:00 mute CLASS SETTINGS…" at bounding box center [303, 18] width 498 height 36
click at [373, 18] on span "mute" at bounding box center [371, 18] width 21 height 10
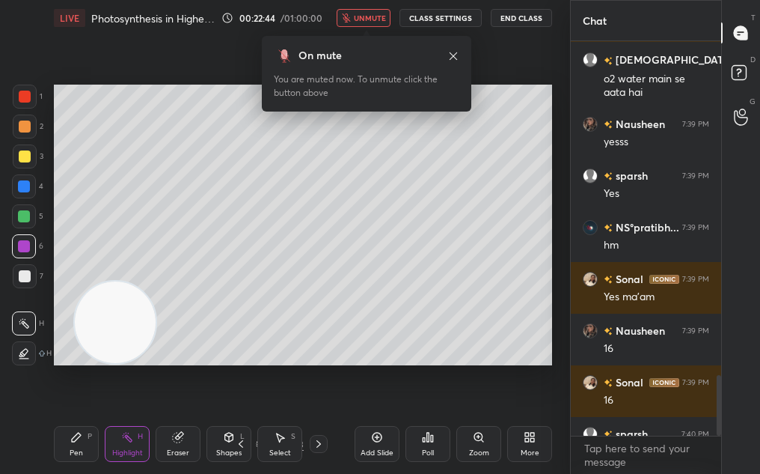
click at [373, 13] on button "unmute" at bounding box center [364, 18] width 54 height 18
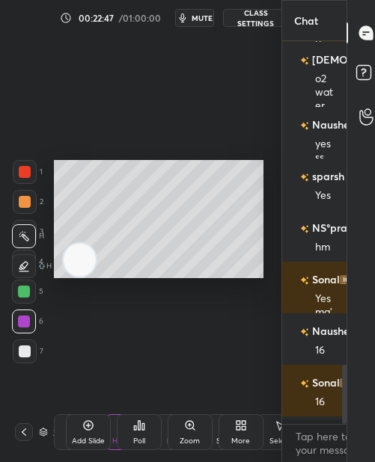
scroll to position [74471, 74616]
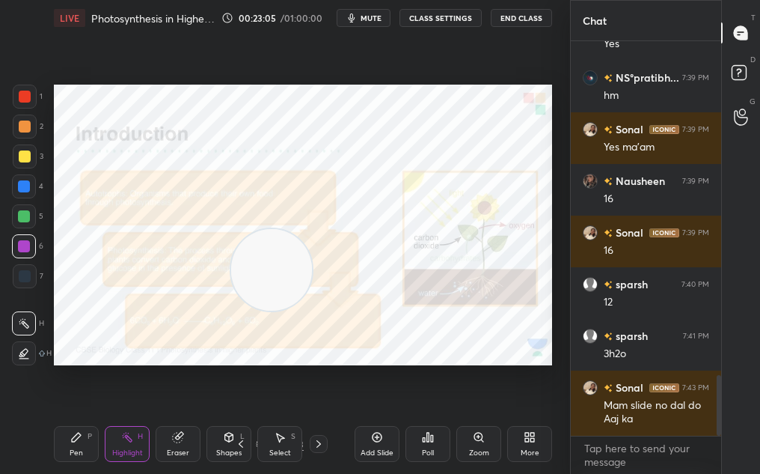
drag, startPoint x: 174, startPoint y: 291, endPoint x: 462, endPoint y: 198, distance: 302.7
click at [312, 229] on video at bounding box center [271, 269] width 81 height 81
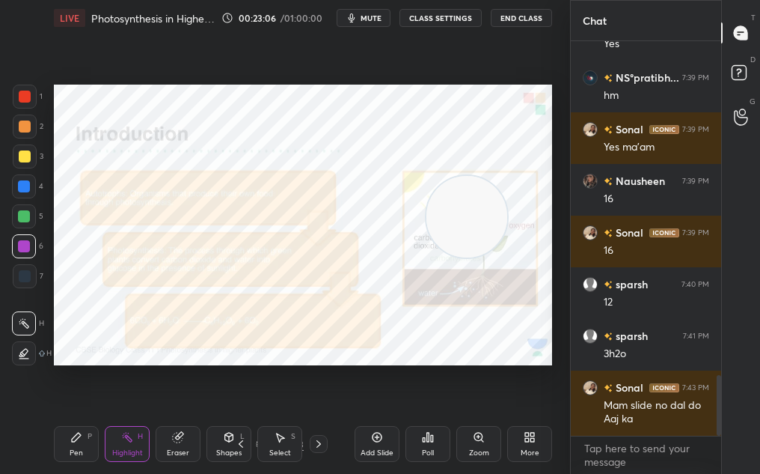
click at [92, 449] on div "Pen P" at bounding box center [76, 444] width 45 height 36
click at [86, 445] on div "Pen P" at bounding box center [76, 444] width 45 height 36
click at [318, 444] on icon at bounding box center [319, 444] width 12 height 12
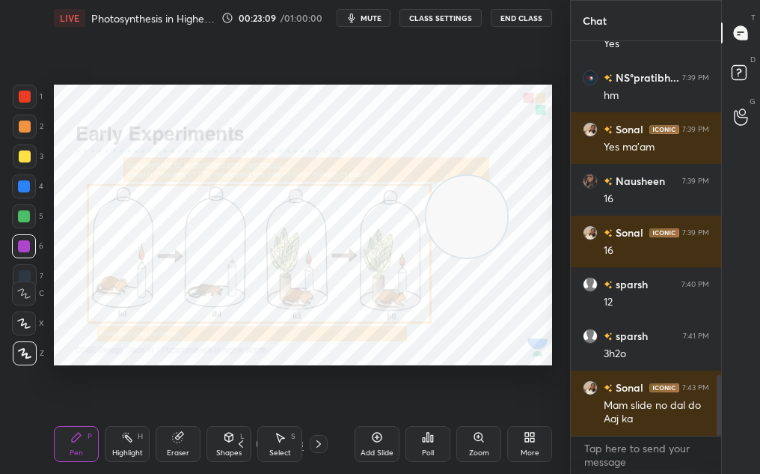
click at [319, 442] on icon at bounding box center [319, 443] width 4 height 7
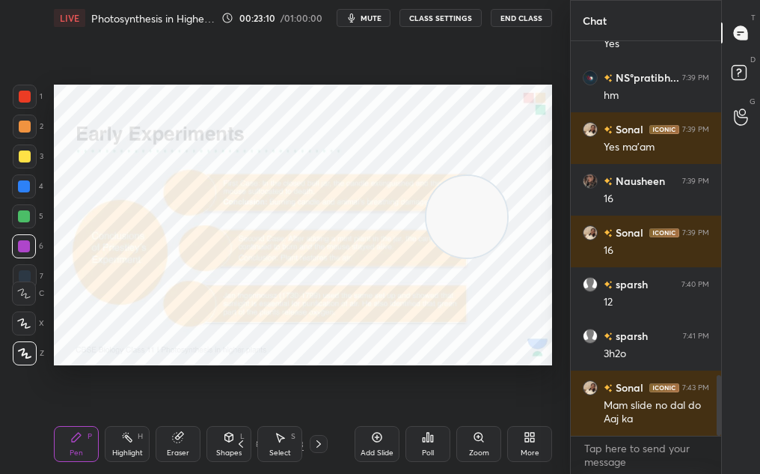
click at [321, 442] on icon at bounding box center [319, 444] width 12 height 12
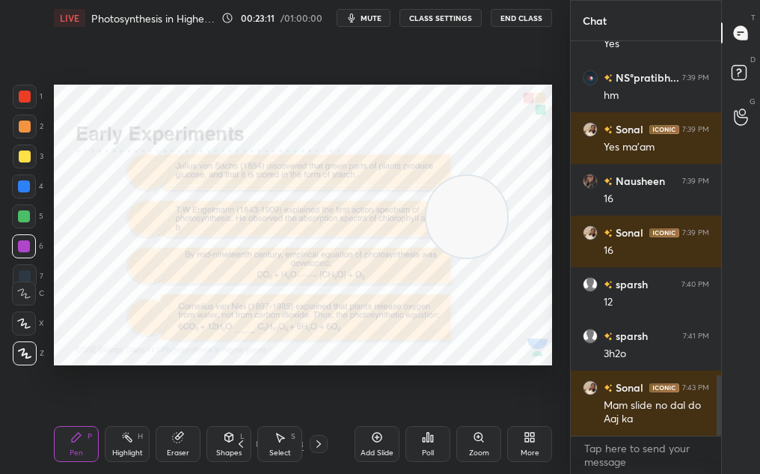
click at [507, 177] on video at bounding box center [467, 216] width 81 height 81
click at [506, 200] on div "Setting up your live class Poll for secs No correct answer Start poll" at bounding box center [303, 225] width 498 height 281
drag, startPoint x: 537, startPoint y: 149, endPoint x: 542, endPoint y: 131, distance: 18.7
click at [541, 130] on video at bounding box center [510, 136] width 81 height 81
click at [495, 154] on div "Setting up your live class Poll for secs No correct answer Start poll" at bounding box center [303, 225] width 498 height 281
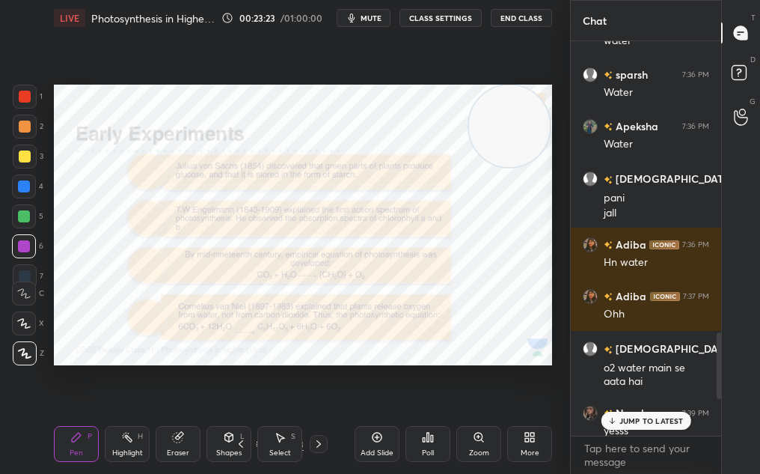
click at [22, 355] on icon at bounding box center [25, 353] width 12 height 9
click at [664, 421] on p "JUMP TO LATEST" at bounding box center [652, 420] width 64 height 9
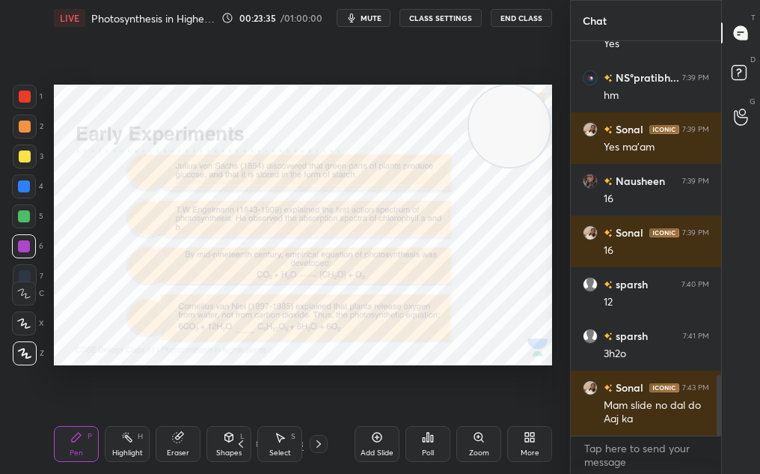
click at [182, 440] on div "Eraser" at bounding box center [178, 444] width 45 height 36
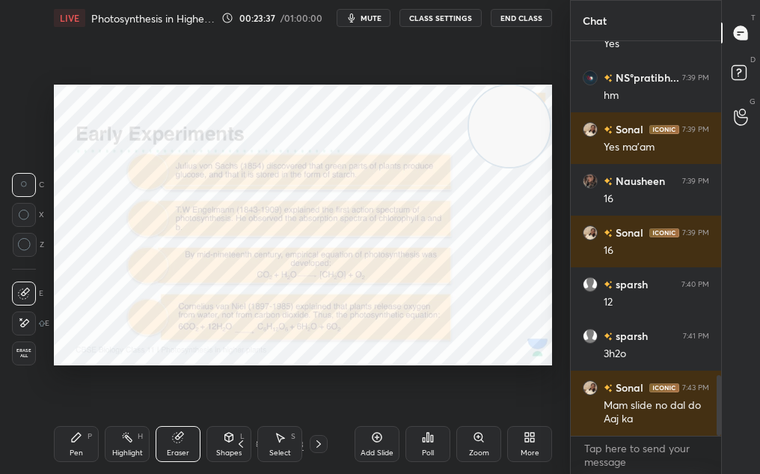
click at [60, 445] on div "Pen P" at bounding box center [76, 444] width 45 height 36
click at [58, 446] on div "Pen P" at bounding box center [76, 444] width 45 height 36
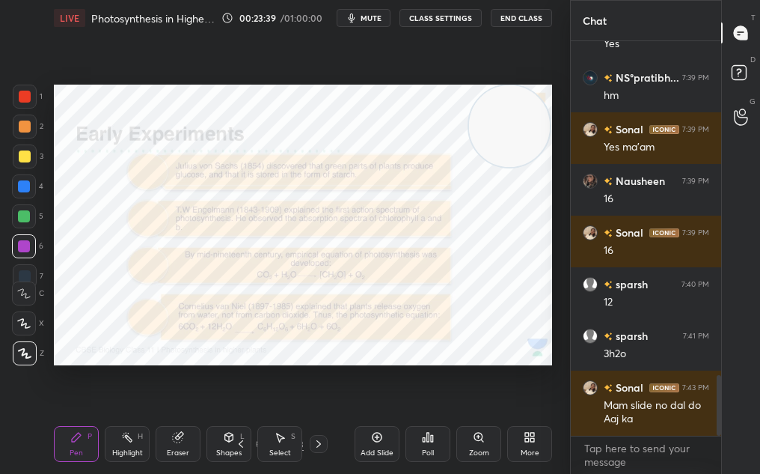
click at [314, 441] on icon at bounding box center [319, 444] width 12 height 12
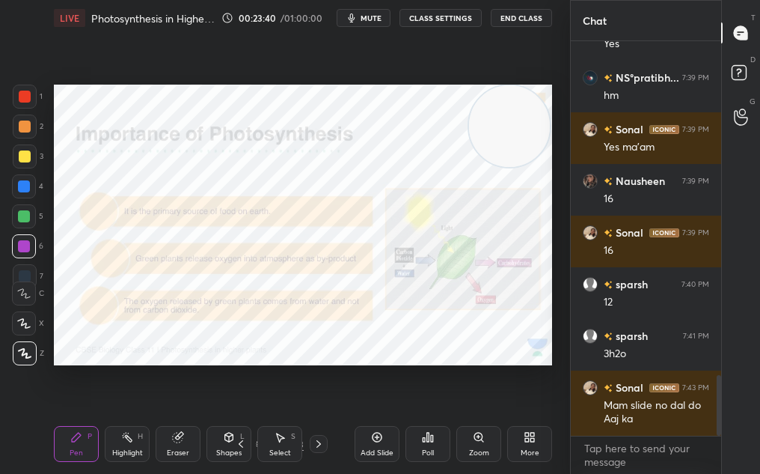
click at [313, 440] on icon at bounding box center [319, 444] width 12 height 12
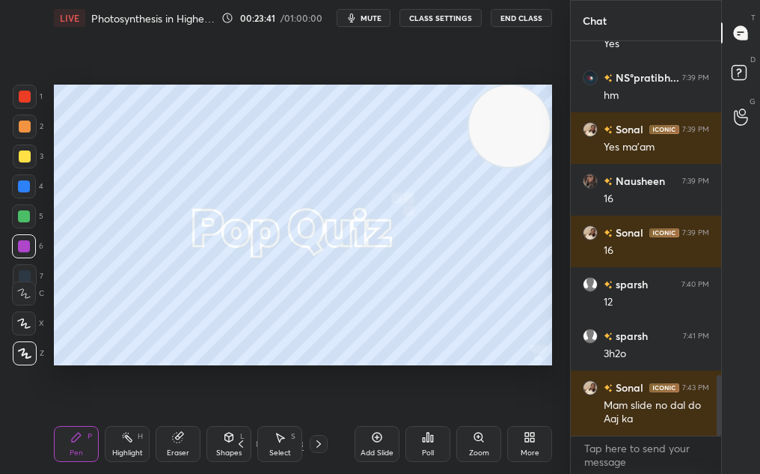
click at [253, 445] on div "11 / 83" at bounding box center [280, 444] width 96 height 18
click at [256, 440] on icon at bounding box center [260, 443] width 9 height 9
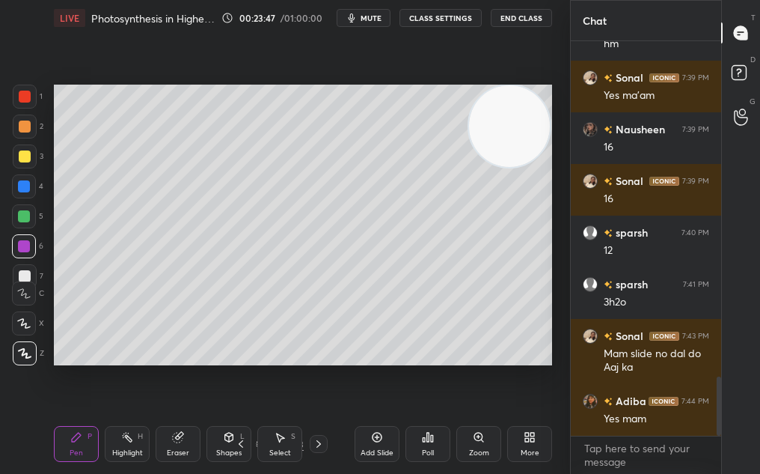
click at [20, 328] on div at bounding box center [24, 323] width 24 height 24
click at [19, 327] on icon at bounding box center [23, 323] width 13 height 10
drag, startPoint x: 318, startPoint y: 445, endPoint x: 358, endPoint y: 367, distance: 86.7
click at [357, 368] on div "LIVE Photosynthesis in Higher Plants-II 00:23:57 / 01:00:00 mute CLASS SETTINGS…" at bounding box center [303, 237] width 510 height 474
click at [29, 215] on div at bounding box center [24, 216] width 24 height 24
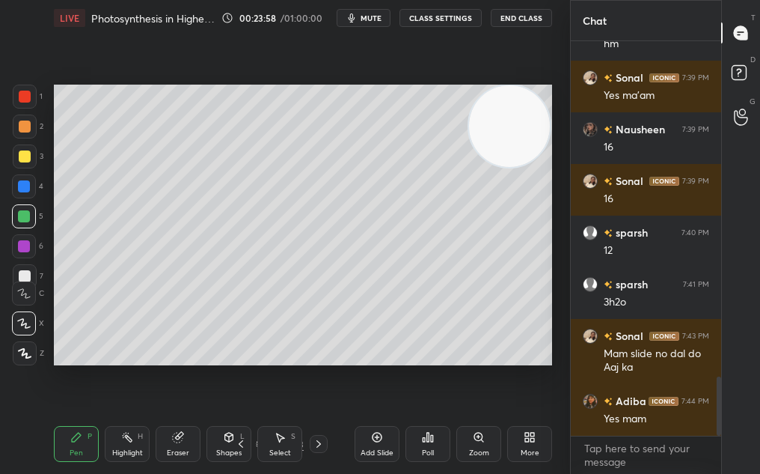
click at [23, 213] on div at bounding box center [24, 216] width 12 height 12
click at [25, 215] on div at bounding box center [24, 216] width 12 height 12
drag, startPoint x: 522, startPoint y: 239, endPoint x: 522, endPoint y: 249, distance: 10.5
click at [521, 166] on video at bounding box center [509, 125] width 81 height 81
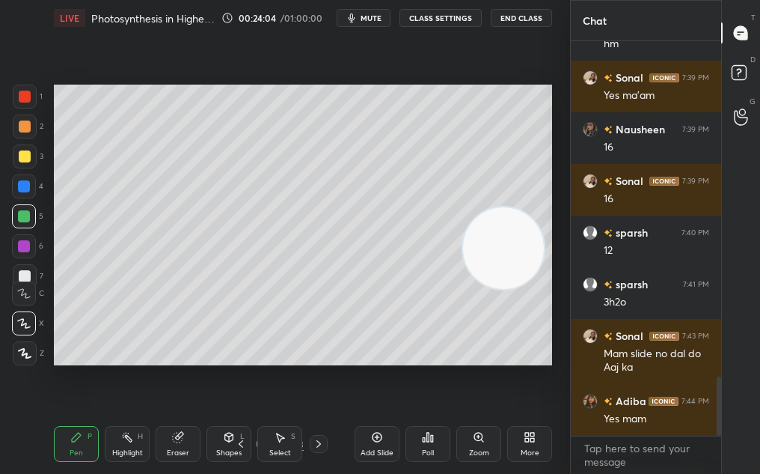
click at [125, 458] on div "Highlight H" at bounding box center [127, 444] width 45 height 36
click at [126, 447] on div "Highlight H" at bounding box center [127, 444] width 45 height 36
click at [85, 439] on div "Pen P" at bounding box center [76, 444] width 45 height 36
click at [537, 440] on div "More" at bounding box center [529, 444] width 45 height 36
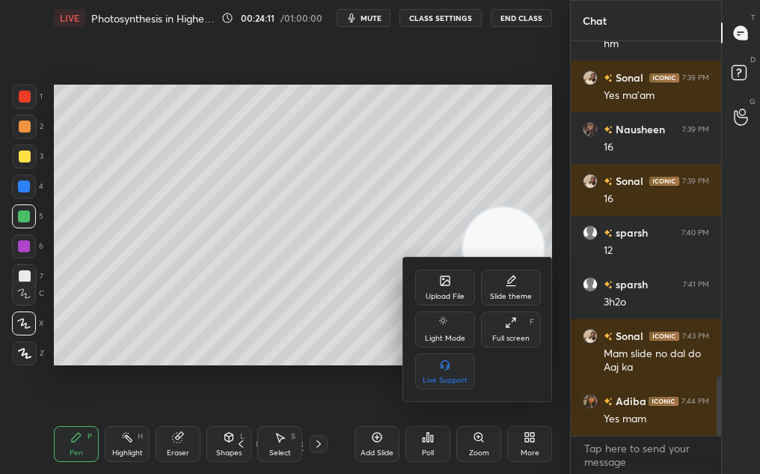
click at [510, 337] on div "Full screen" at bounding box center [510, 338] width 37 height 7
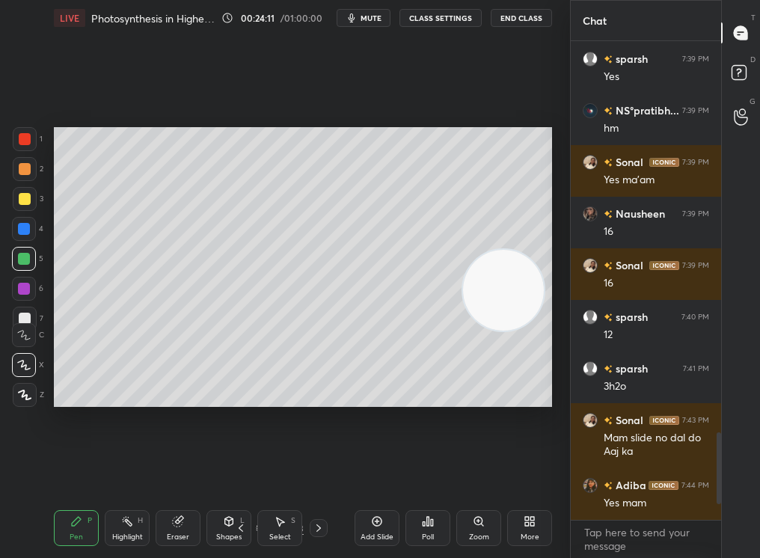
click at [69, 472] on div "Pen P" at bounding box center [76, 528] width 45 height 36
click at [534, 250] on video at bounding box center [503, 290] width 81 height 81
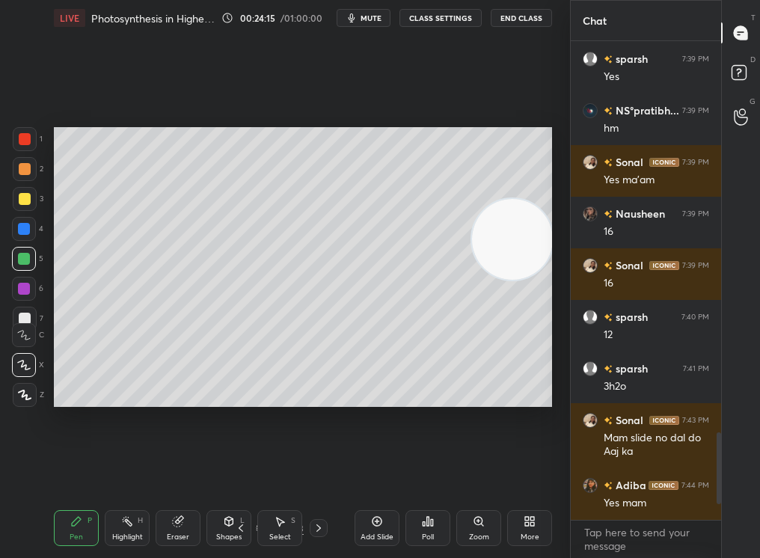
click at [314, 472] on icon at bounding box center [319, 528] width 12 height 12
click at [319, 472] on icon at bounding box center [319, 528] width 12 height 12
click at [28, 207] on div "1 2 3 4 5 6 7" at bounding box center [27, 232] width 31 height 210
click at [26, 203] on div at bounding box center [25, 199] width 12 height 12
click at [22, 207] on div at bounding box center [25, 199] width 24 height 24
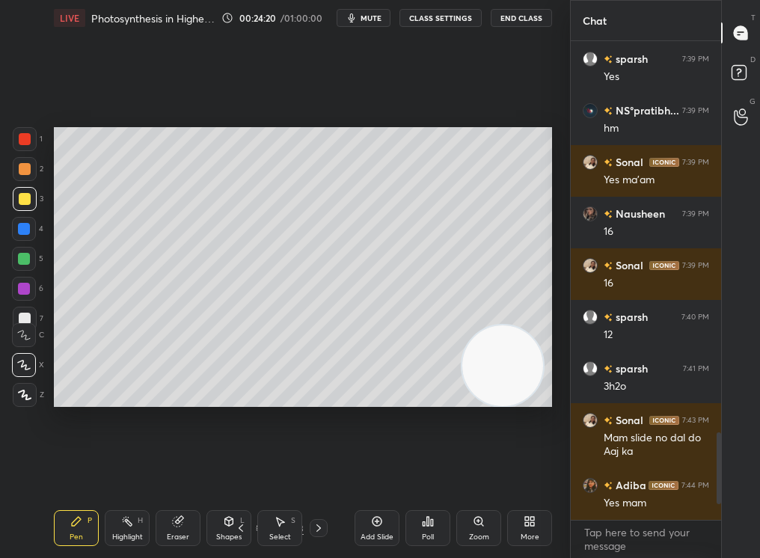
drag, startPoint x: 516, startPoint y: 310, endPoint x: 520, endPoint y: 475, distance: 165.4
click at [521, 472] on div "Setting up your live class Poll for secs No correct answer Start poll" at bounding box center [303, 267] width 510 height 462
click at [179, 472] on div "Eraser" at bounding box center [178, 528] width 45 height 36
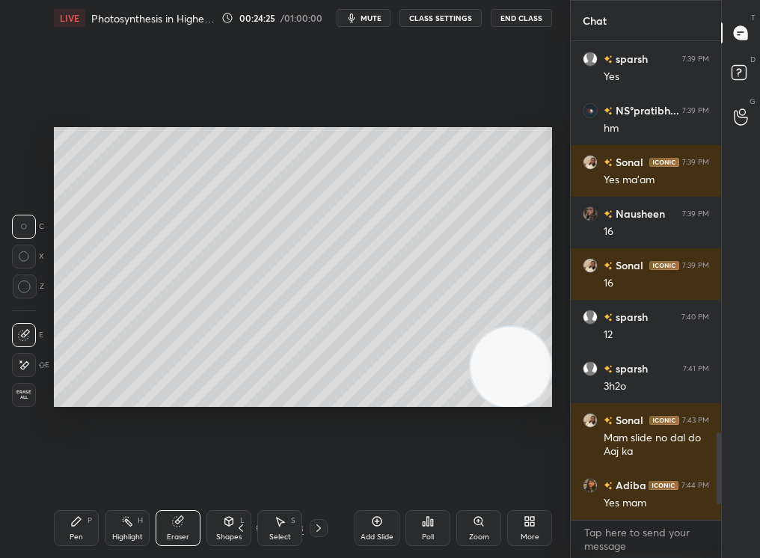
click at [76, 472] on div "Pen" at bounding box center [76, 537] width 13 height 7
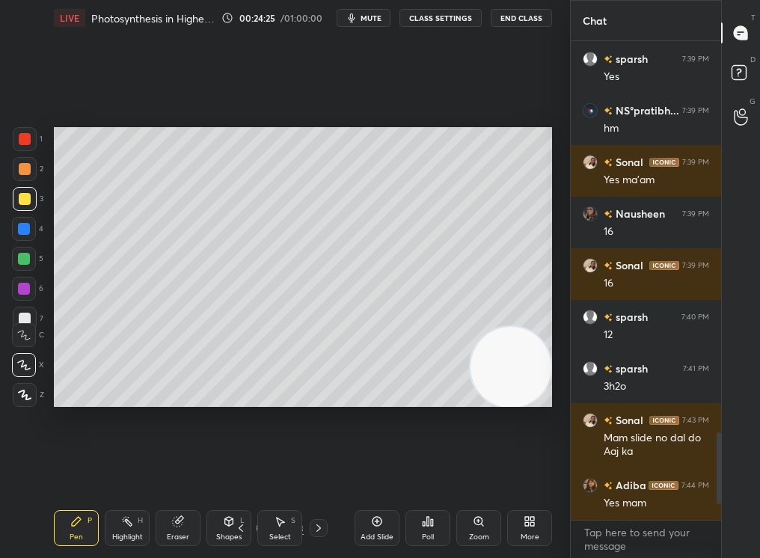
click at [74, 472] on div "Pen P Highlight H Eraser Shapes L Select S 21 / 83 Add Slide Poll Zoom More" at bounding box center [303, 528] width 498 height 60
click at [322, 472] on icon at bounding box center [319, 528] width 12 height 12
click at [257, 472] on icon at bounding box center [260, 529] width 7 height 2
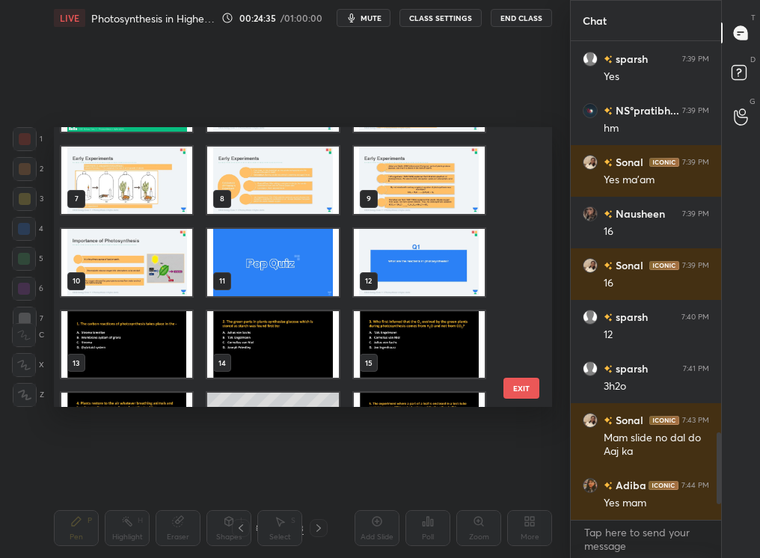
scroll to position [141, 0]
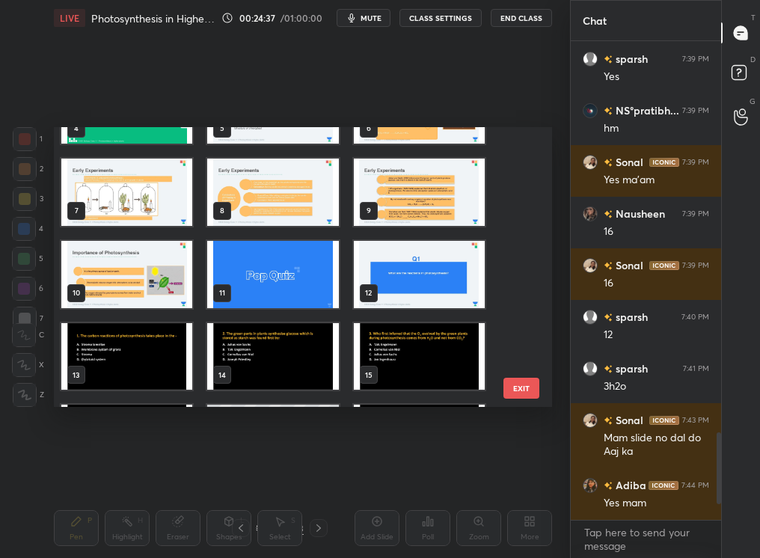
click at [428, 193] on img "grid" at bounding box center [419, 191] width 131 height 67
click at [429, 193] on img "grid" at bounding box center [419, 191] width 131 height 67
click at [430, 193] on img "grid" at bounding box center [419, 191] width 131 height 67
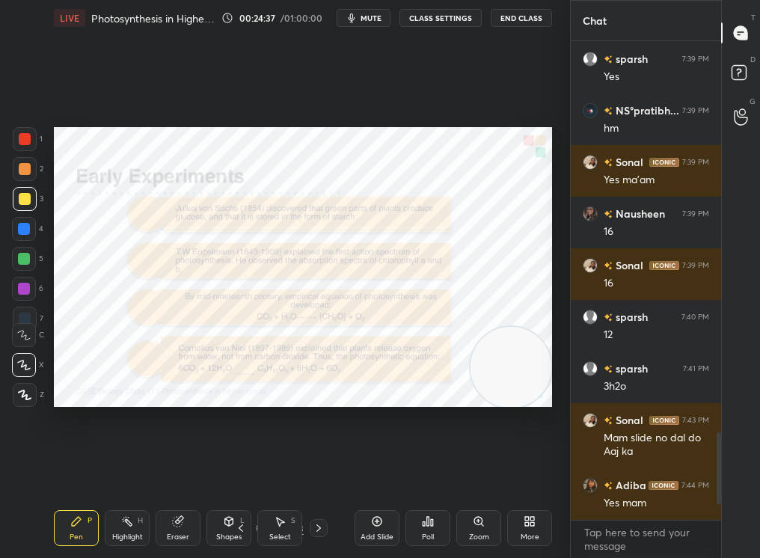
click at [430, 195] on img "grid" at bounding box center [419, 191] width 131 height 67
click at [284, 472] on div "Select" at bounding box center [280, 537] width 22 height 7
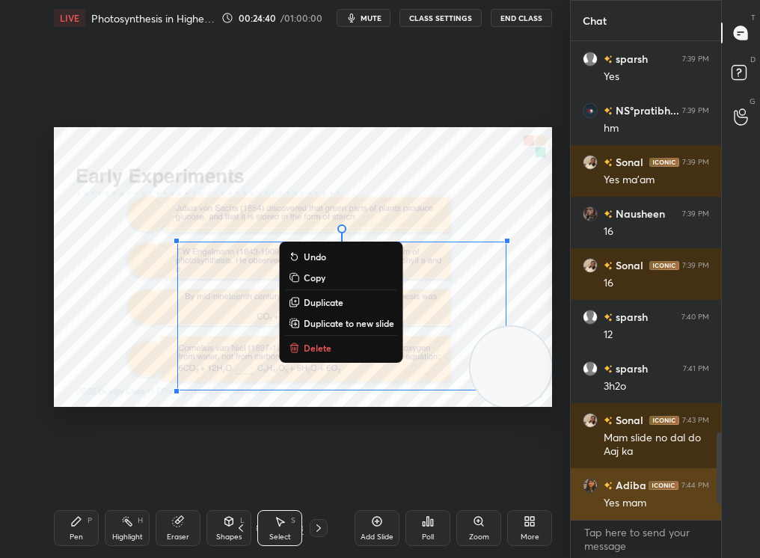
drag, startPoint x: 301, startPoint y: 317, endPoint x: 581, endPoint y: 474, distance: 321.4
click at [579, 472] on div "1 2 3 4 5 6 7 C X Z C X Z E E Erase all H H LIVE Photosynthesis in Higher Plant…" at bounding box center [380, 279] width 760 height 558
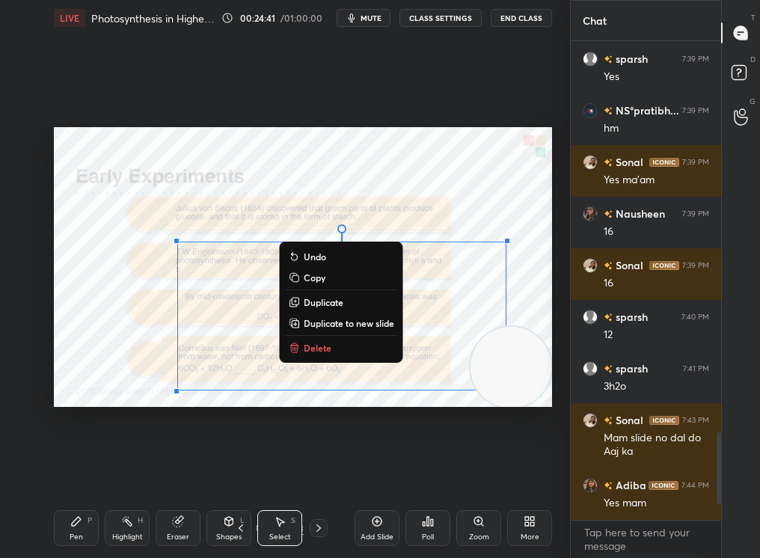
click at [320, 345] on p "Delete" at bounding box center [318, 348] width 28 height 12
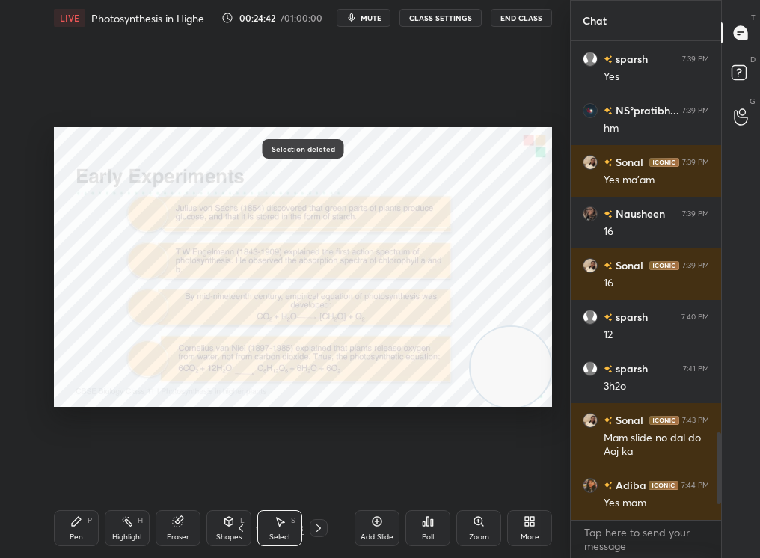
click at [73, 472] on icon at bounding box center [76, 521] width 9 height 9
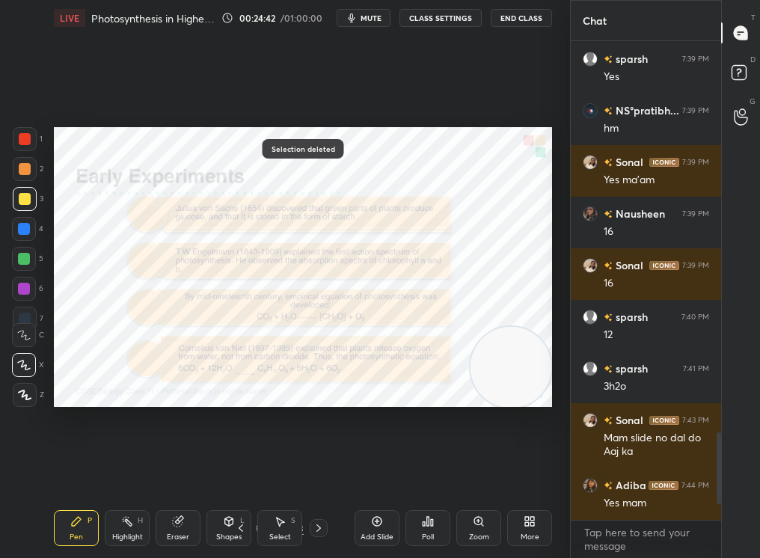
click at [72, 472] on icon at bounding box center [76, 522] width 12 height 12
click at [24, 138] on div at bounding box center [25, 139] width 12 height 12
click at [17, 144] on div at bounding box center [25, 139] width 24 height 24
click at [193, 472] on div "Eraser" at bounding box center [178, 528] width 45 height 36
click at [175, 472] on div "Eraser" at bounding box center [178, 528] width 45 height 36
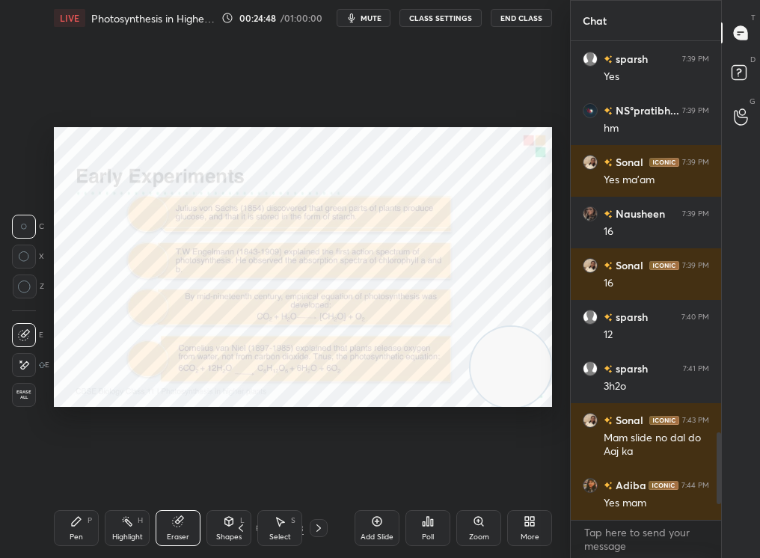
click at [125, 472] on div "Highlight H" at bounding box center [127, 528] width 45 height 36
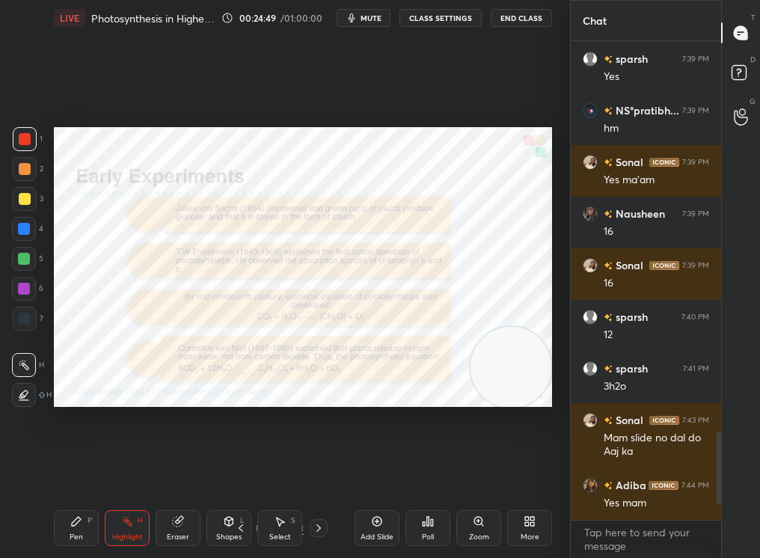
drag, startPoint x: 117, startPoint y: 525, endPoint x: 117, endPoint y: 515, distance: 9.7
click at [121, 472] on div "Highlight H" at bounding box center [127, 528] width 45 height 36
click at [77, 472] on icon at bounding box center [76, 521] width 9 height 9
click at [74, 472] on icon at bounding box center [76, 521] width 9 height 9
click at [251, 472] on div "Shapes L" at bounding box center [229, 528] width 45 height 36
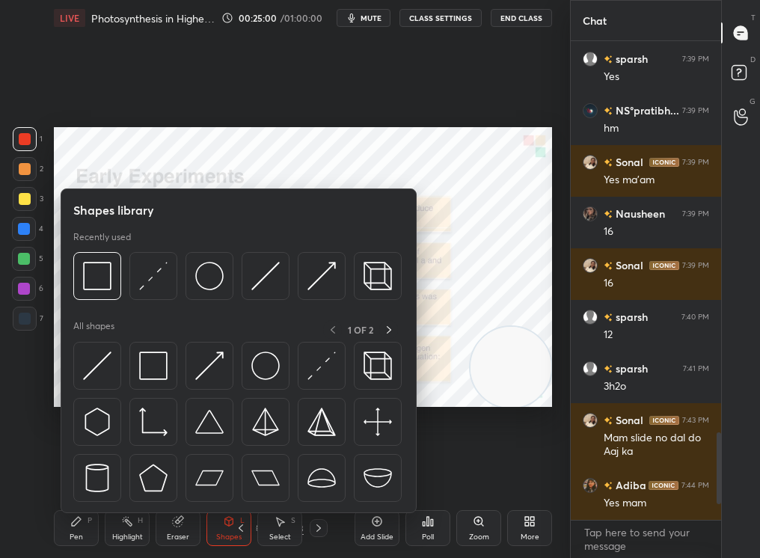
click at [255, 472] on div "9 / 83" at bounding box center [280, 528] width 96 height 18
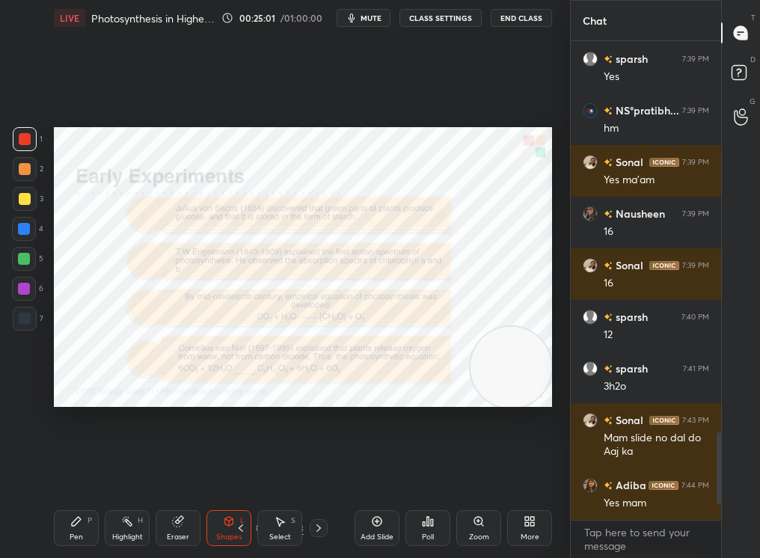
click at [255, 472] on div "9 / 83" at bounding box center [280, 528] width 96 height 18
click at [257, 472] on icon at bounding box center [260, 527] width 7 height 4
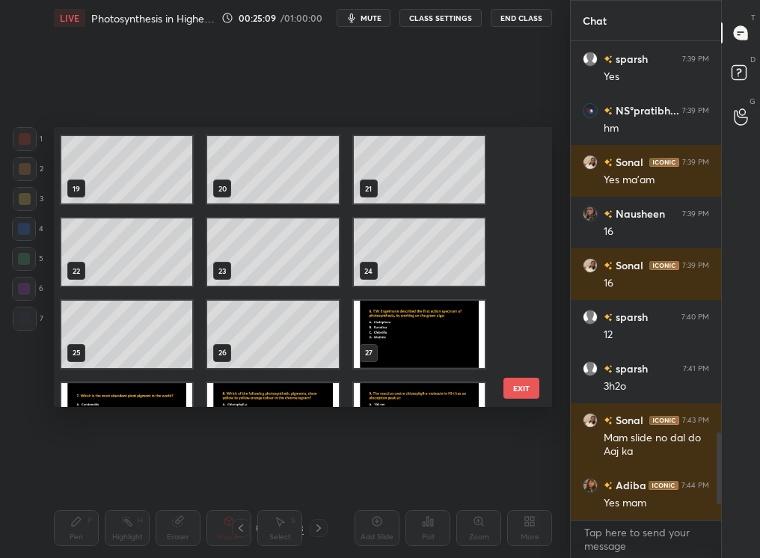
scroll to position [457, 0]
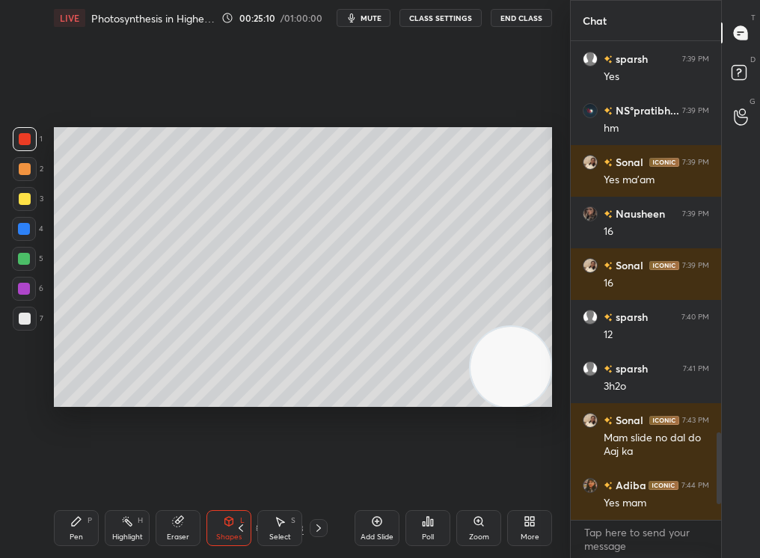
click at [79, 472] on div "Pen P" at bounding box center [76, 528] width 45 height 36
click at [72, 472] on div "Pen" at bounding box center [76, 537] width 13 height 7
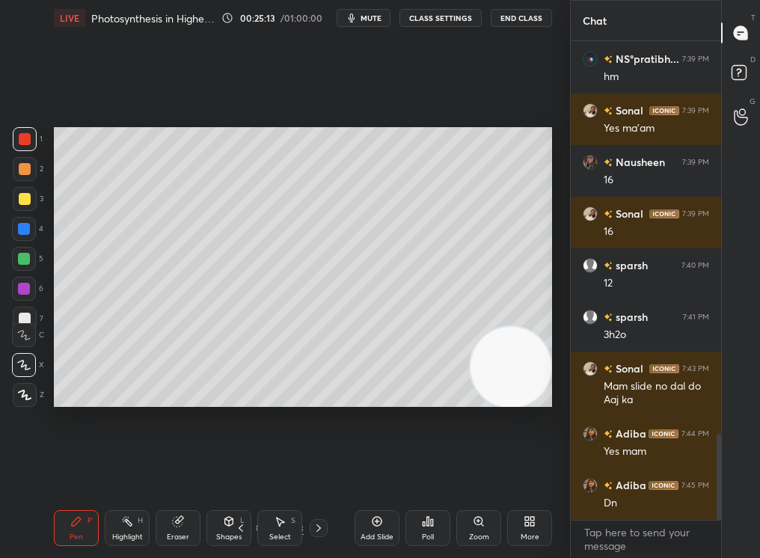
click at [182, 472] on div "Eraser" at bounding box center [178, 528] width 45 height 36
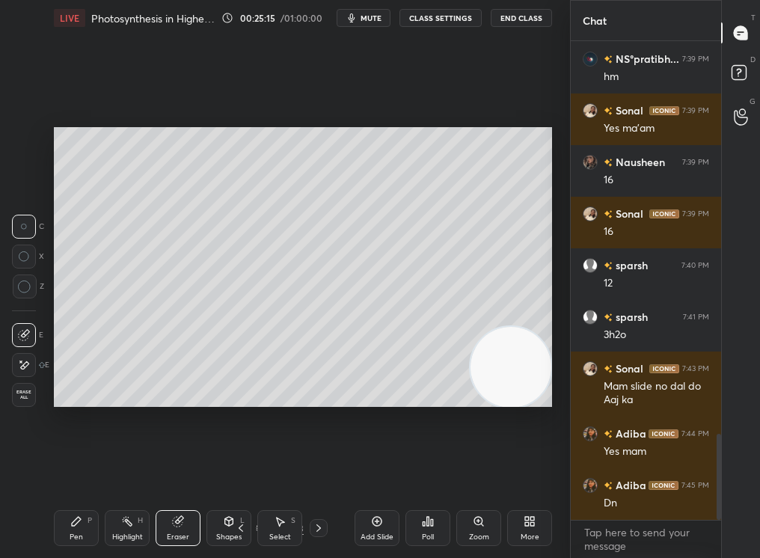
click at [63, 472] on div "Pen P" at bounding box center [76, 528] width 45 height 36
click at [64, 472] on div "Pen P" at bounding box center [76, 528] width 45 height 36
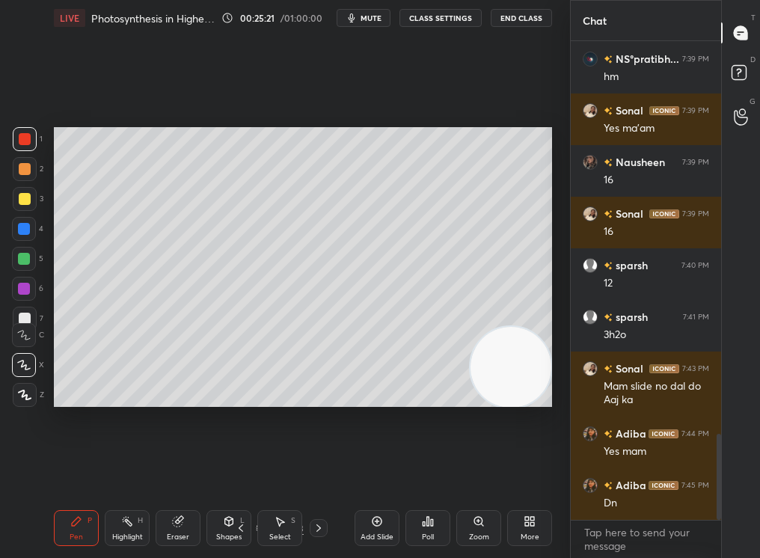
click at [258, 472] on div "Pen P Highlight H Eraser Shapes L Select S 21 / 83 Add Slide Poll Zoom More" at bounding box center [303, 528] width 498 height 60
click at [254, 472] on div "21 / 83" at bounding box center [280, 528] width 96 height 18
click at [256, 472] on icon at bounding box center [260, 528] width 9 height 9
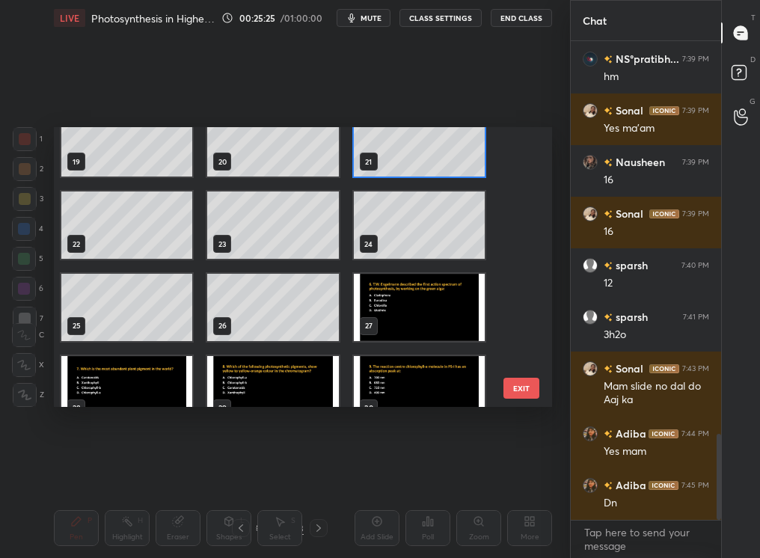
scroll to position [495, 0]
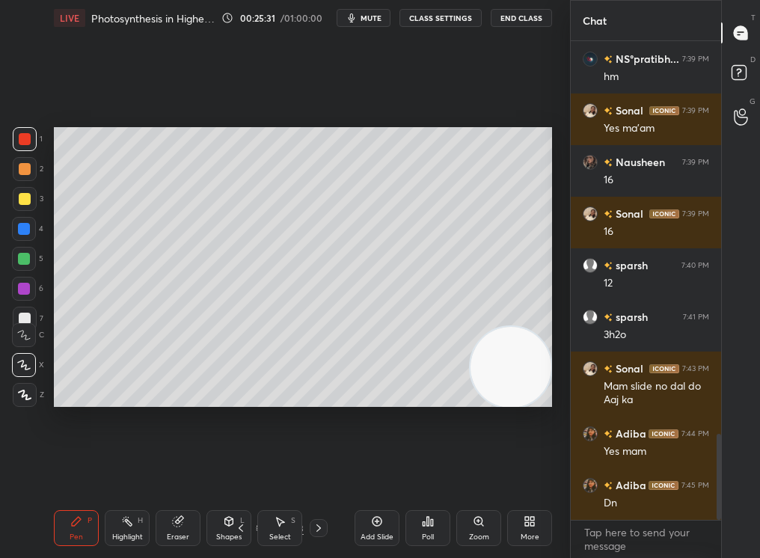
click at [317, 472] on div at bounding box center [319, 528] width 18 height 18
click at [26, 390] on icon at bounding box center [24, 395] width 13 height 10
click at [27, 393] on icon at bounding box center [24, 395] width 13 height 10
click at [318, 472] on icon at bounding box center [319, 528] width 12 height 12
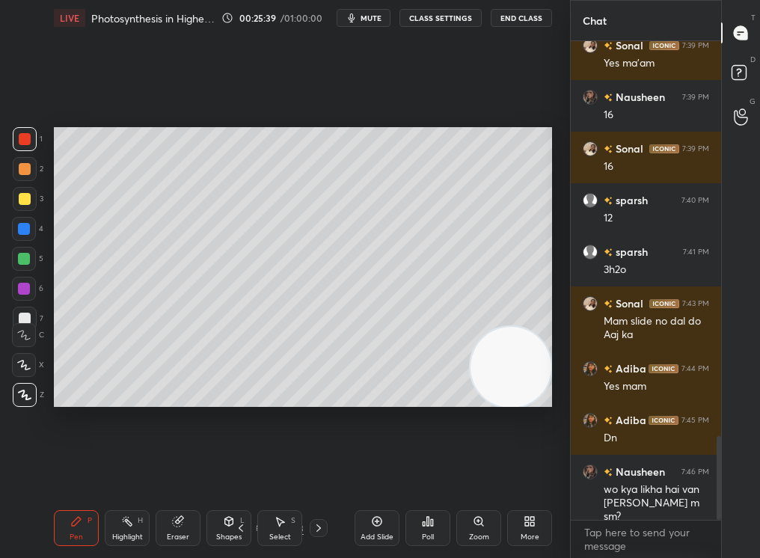
click at [241, 472] on div "Pen P Highlight H Eraser Shapes L Select S 24 / 83 Add Slide Poll Zoom More" at bounding box center [303, 528] width 498 height 60
click at [239, 472] on icon at bounding box center [241, 528] width 4 height 7
click at [185, 472] on div "Eraser" at bounding box center [178, 537] width 22 height 7
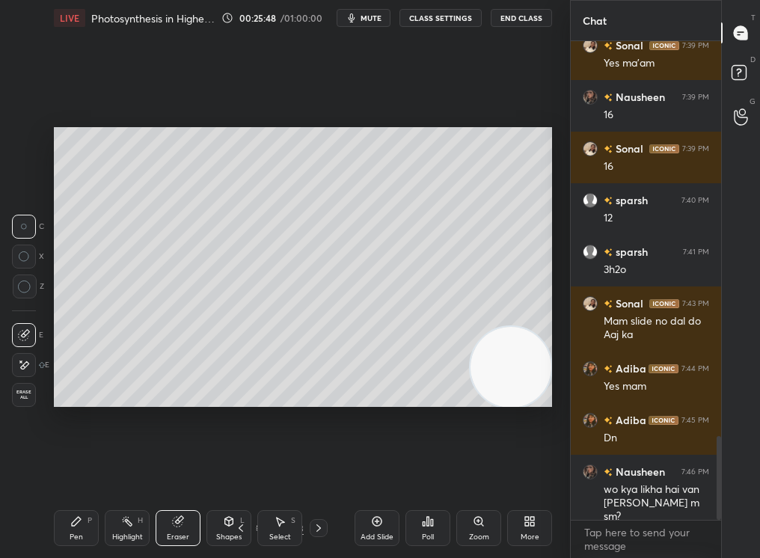
click at [75, 472] on div "Pen" at bounding box center [76, 537] width 13 height 7
click at [78, 472] on div "Pen" at bounding box center [76, 537] width 13 height 7
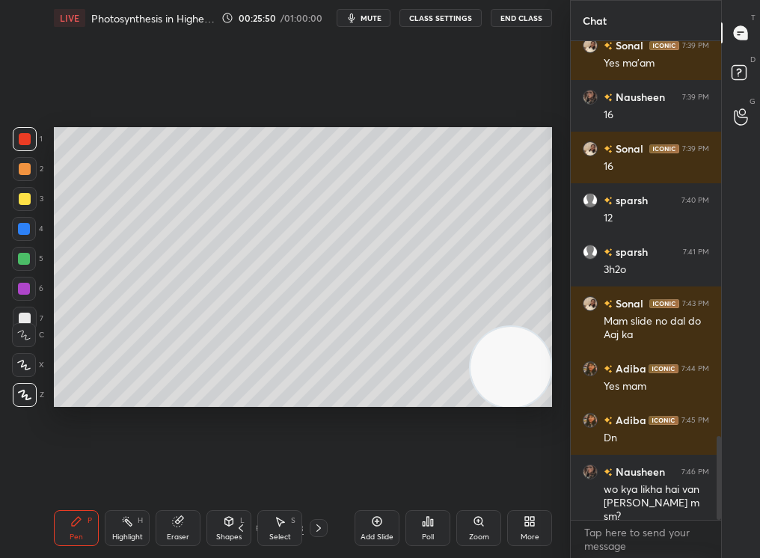
click at [310, 472] on div at bounding box center [319, 528] width 18 height 18
click at [181, 472] on div "Eraser" at bounding box center [178, 528] width 45 height 36
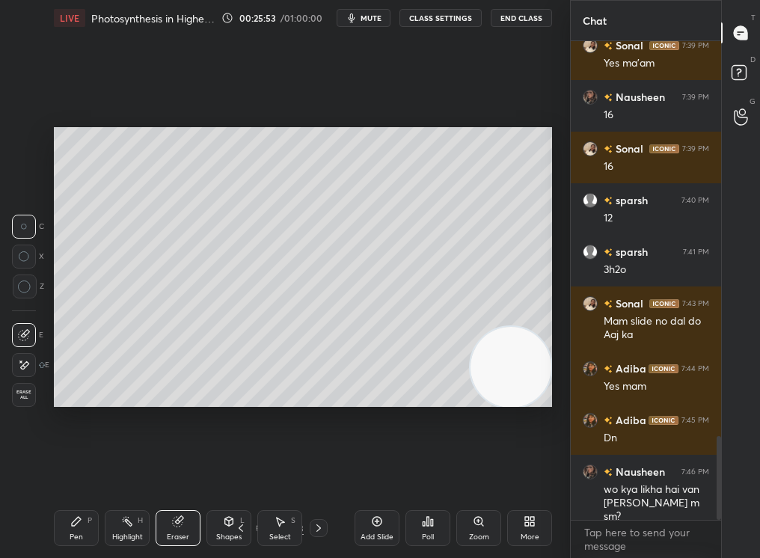
drag, startPoint x: 38, startPoint y: 549, endPoint x: 53, endPoint y: 558, distance: 17.1
click at [47, 472] on div "1 2 3 4 5 6 7 C X Z C X Z E E Erase all H H LIVE Photosynthesis in Higher Plant…" at bounding box center [279, 279] width 558 height 558
click at [52, 472] on div "LIVE Photosynthesis in Higher Plants-II 00:25:53 / 01:00:00 mute CLASS SETTINGS…" at bounding box center [303, 279] width 510 height 558
click at [79, 472] on div "Pen P" at bounding box center [76, 528] width 45 height 36
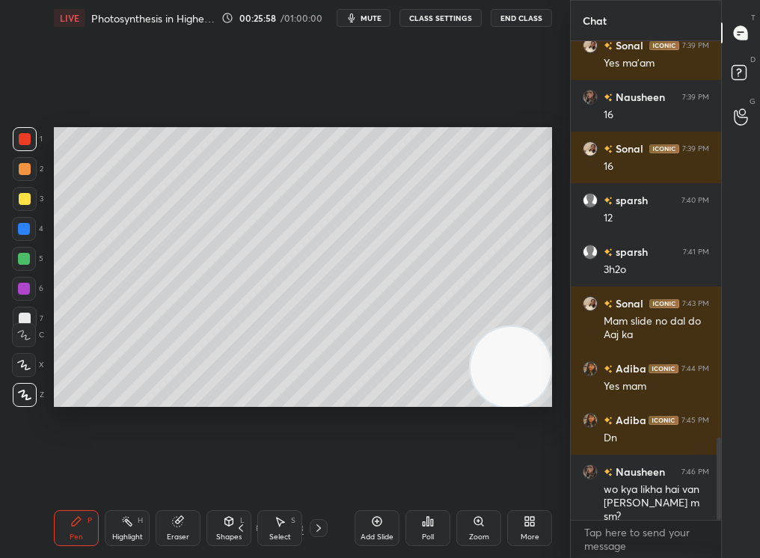
scroll to position [2312, 0]
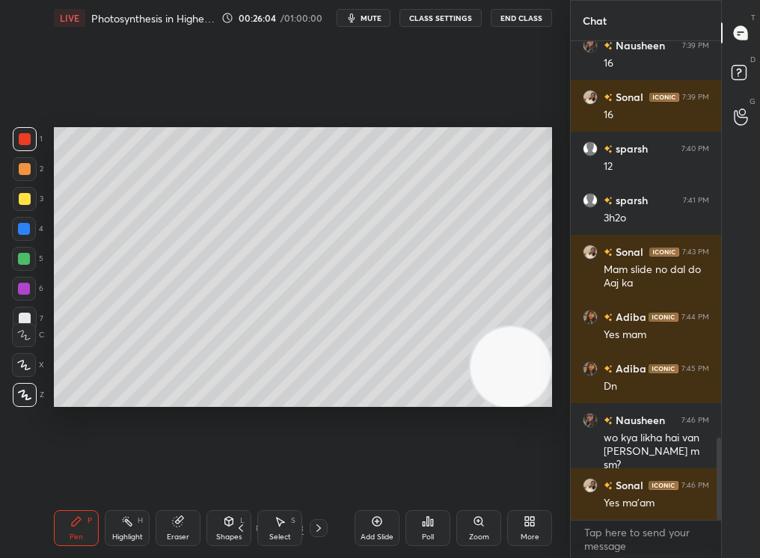
click at [244, 472] on icon at bounding box center [241, 528] width 12 height 12
click at [245, 472] on icon at bounding box center [241, 528] width 12 height 12
click at [158, 472] on div "Pen P Highlight H Eraser Shapes L Select S" at bounding box center [129, 528] width 150 height 36
click at [175, 472] on div "Eraser" at bounding box center [178, 528] width 45 height 36
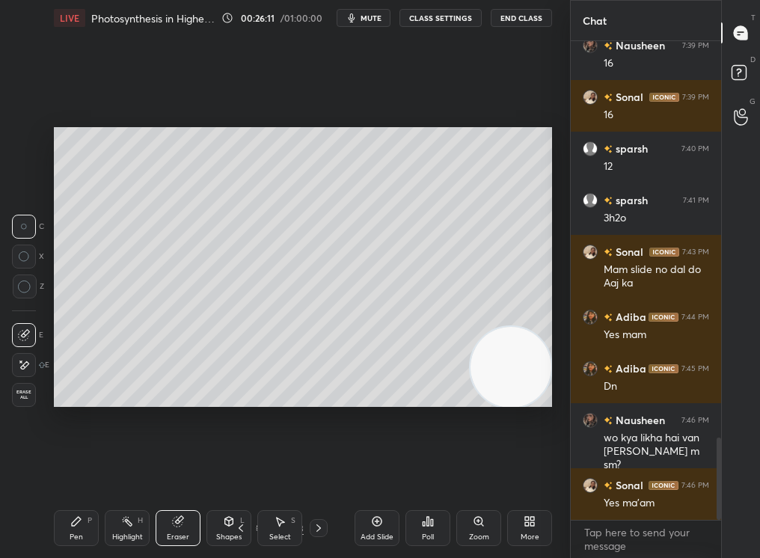
click at [65, 472] on div "Pen P" at bounding box center [76, 528] width 45 height 36
click at [53, 472] on div "LIVE Photosynthesis in Higher Plants-II 00:26:11 / 01:00:00 mute CLASS SETTINGS…" at bounding box center [303, 279] width 510 height 558
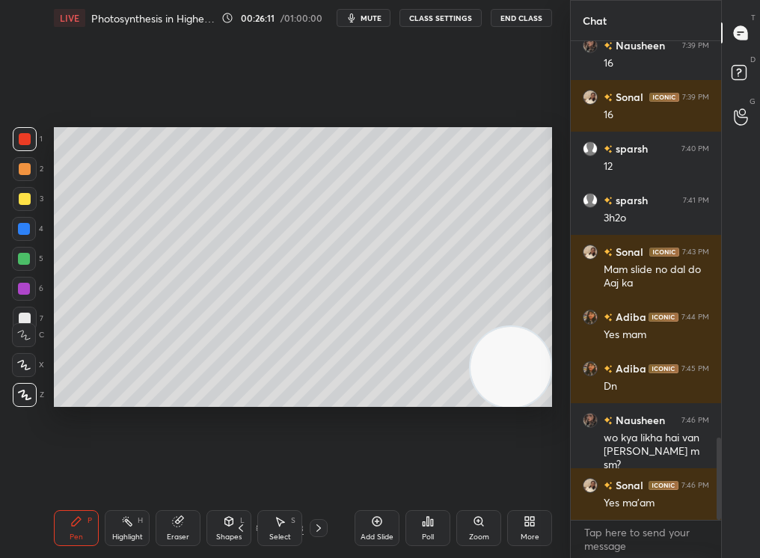
scroll to position [2364, 0]
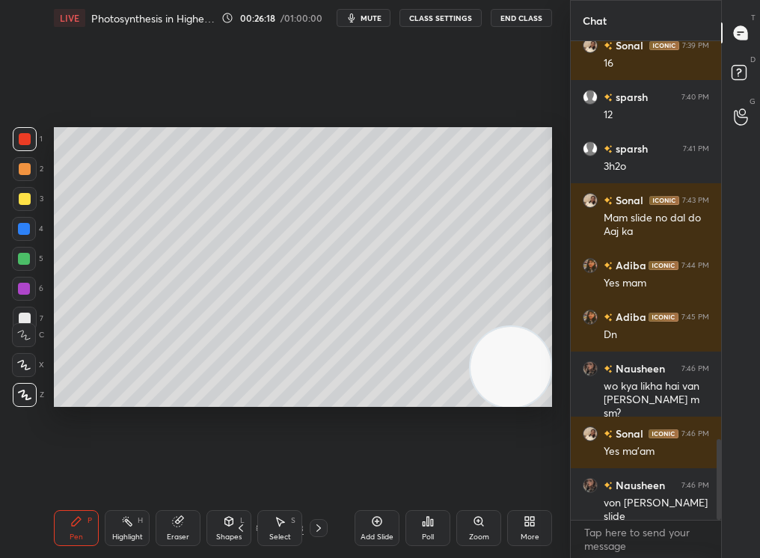
click at [241, 472] on icon at bounding box center [241, 528] width 12 height 12
click at [118, 472] on div "Highlight H" at bounding box center [127, 528] width 45 height 36
click at [124, 472] on div "Highlight H" at bounding box center [127, 528] width 45 height 36
click at [48, 310] on div "Setting up your live class Poll for secs No correct answer Start poll" at bounding box center [303, 267] width 510 height 462
click at [58, 472] on div "Pen P Highlight H Eraser Shapes L Select S 21 / 83 Add Slide Poll Zoom More" at bounding box center [303, 528] width 498 height 60
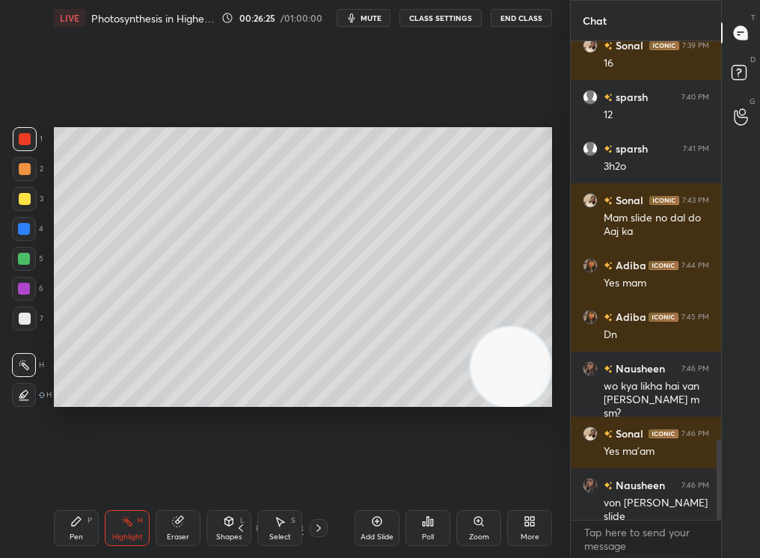
click at [69, 472] on div "Pen P Highlight H Eraser Shapes L Select S 21 / 83 Add Slide Poll Zoom More" at bounding box center [303, 528] width 498 height 60
click at [65, 472] on div "Pen P" at bounding box center [76, 528] width 45 height 36
click at [74, 472] on div "Pen P Highlight H Eraser Shapes L Select S 21 / 83 Add Slide Poll Zoom More" at bounding box center [303, 528] width 498 height 60
click at [70, 472] on div "Pen P" at bounding box center [76, 528] width 45 height 36
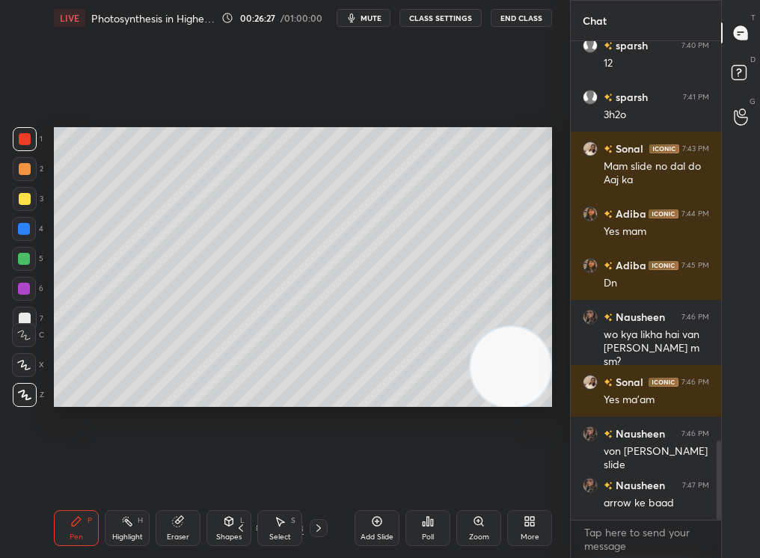
click at [186, 472] on div "Eraser" at bounding box center [178, 528] width 45 height 36
click at [173, 472] on div "Eraser" at bounding box center [178, 528] width 45 height 36
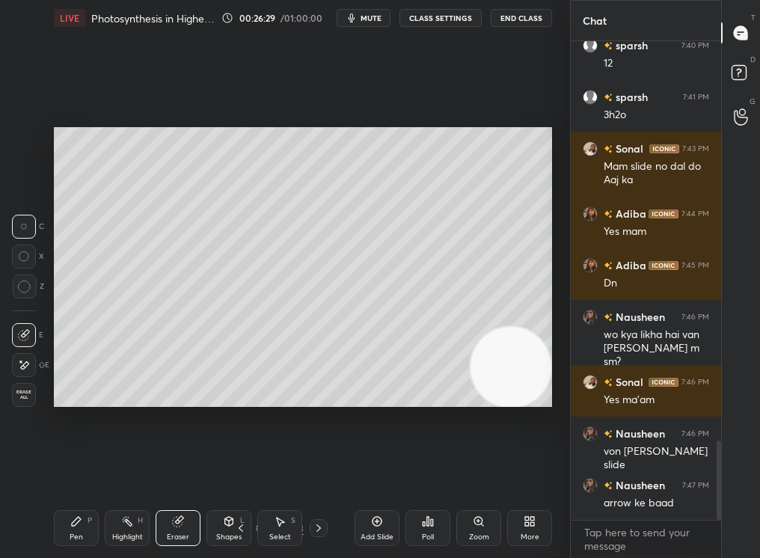
click at [94, 472] on div "Pen P" at bounding box center [76, 528] width 45 height 36
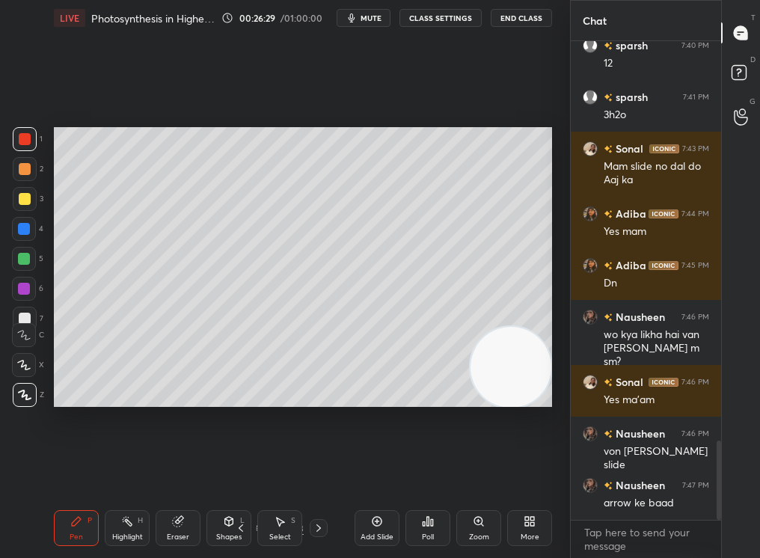
click at [90, 472] on div "Pen P" at bounding box center [76, 528] width 45 height 36
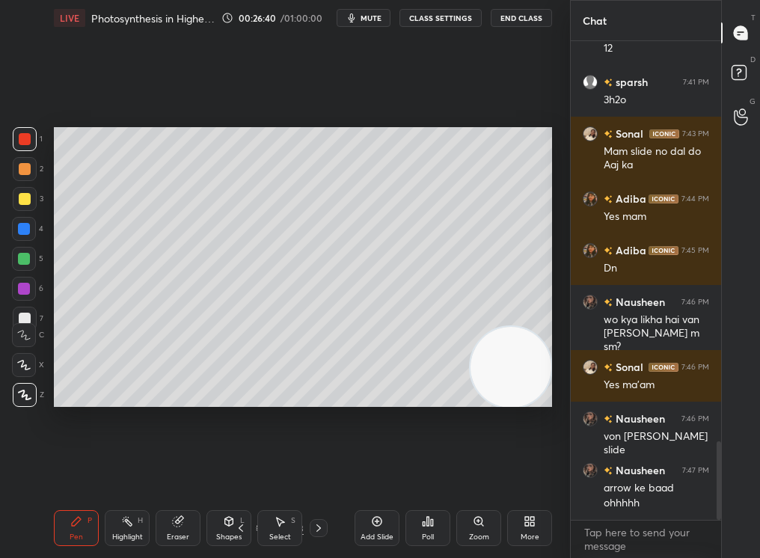
click at [320, 472] on icon at bounding box center [319, 528] width 12 height 12
click at [319, 472] on icon at bounding box center [319, 528] width 12 height 12
click at [318, 472] on icon at bounding box center [319, 528] width 12 height 12
click at [259, 472] on div "Select S" at bounding box center [279, 528] width 45 height 36
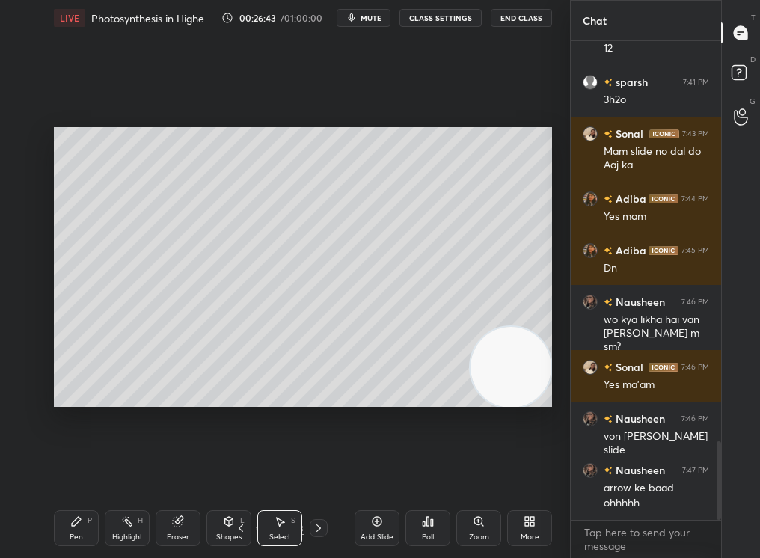
click at [256, 472] on icon at bounding box center [260, 528] width 9 height 9
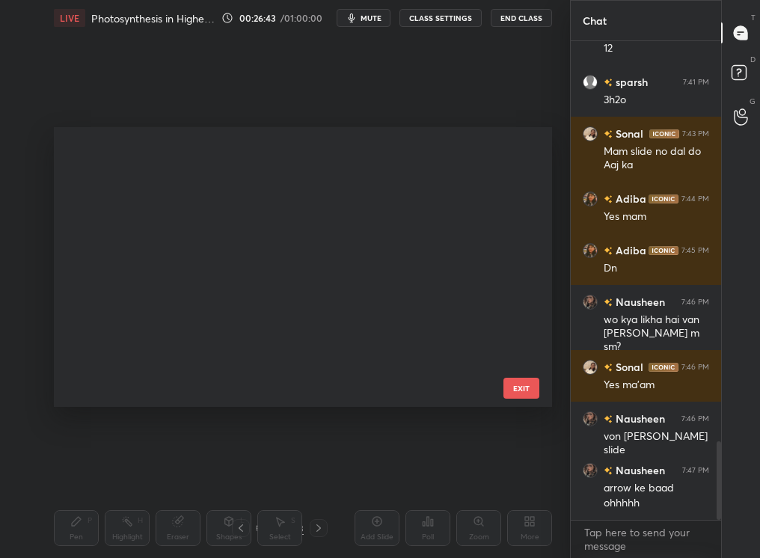
scroll to position [276, 491]
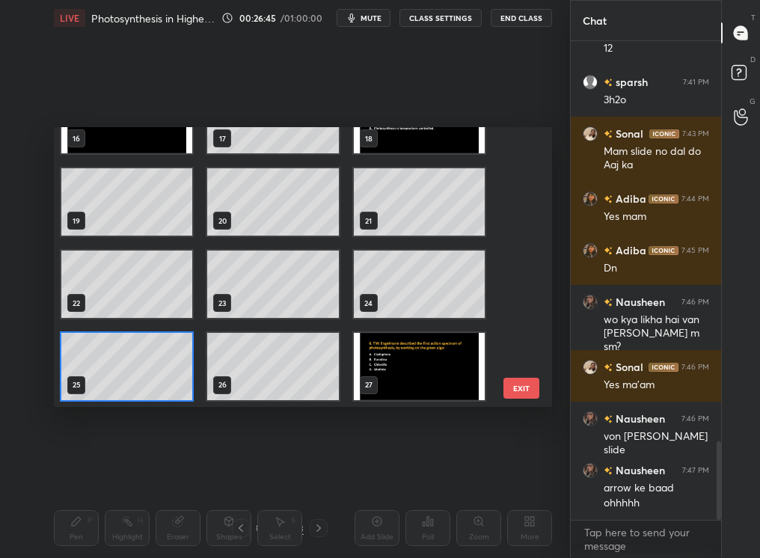
drag, startPoint x: 522, startPoint y: 195, endPoint x: 528, endPoint y: 170, distance: 25.2
click at [528, 171] on div "16 17 18 19 20 21 22 23 24 25 26 27 28 29 30 31 32 33 EXIT" at bounding box center [303, 267] width 498 height 281
drag, startPoint x: 516, startPoint y: 193, endPoint x: 521, endPoint y: 165, distance: 28.8
click at [522, 165] on div "16 17 18 19 20 21 22 23 24 25 26 27 28 29 30 31 32 33" at bounding box center [290, 267] width 472 height 281
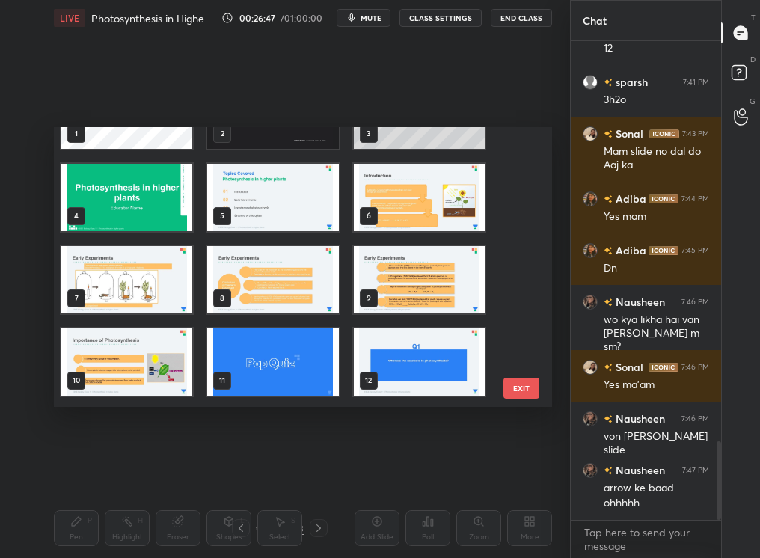
scroll to position [46, 0]
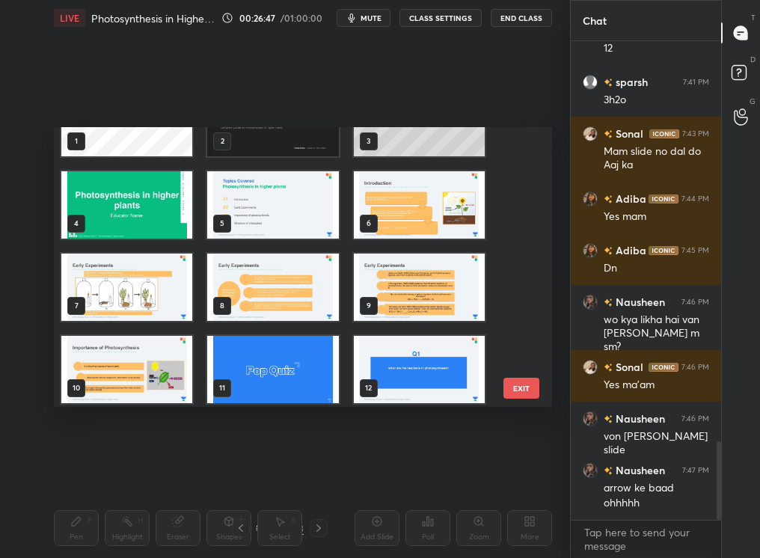
click at [441, 301] on img "grid" at bounding box center [419, 286] width 131 height 67
click at [439, 300] on img "grid" at bounding box center [419, 286] width 131 height 67
click at [444, 299] on img "grid" at bounding box center [419, 286] width 131 height 67
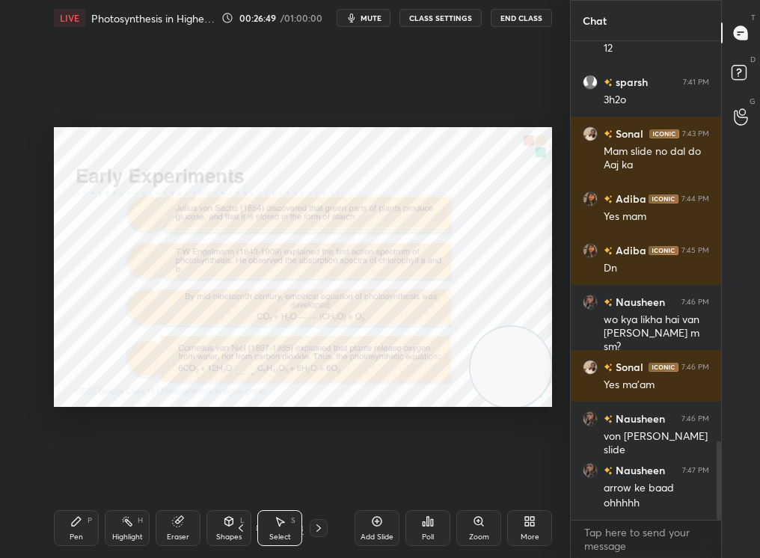
click at [275, 472] on div "Select" at bounding box center [280, 537] width 22 height 7
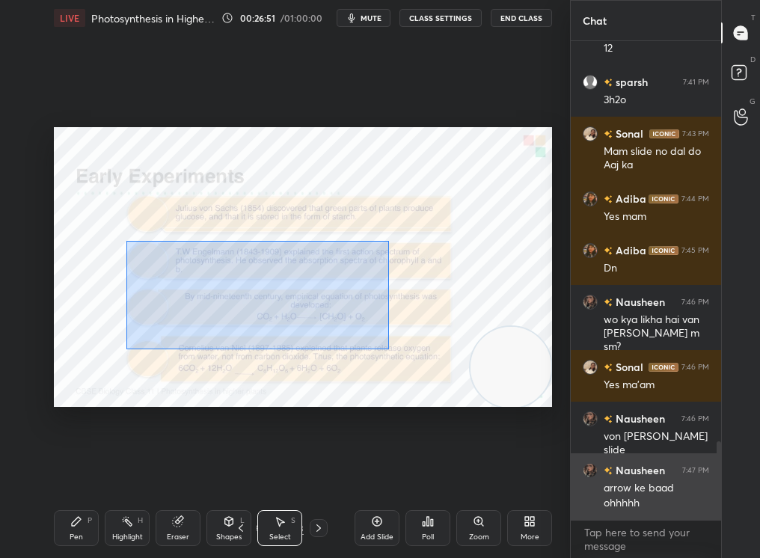
drag, startPoint x: 119, startPoint y: 228, endPoint x: 584, endPoint y: 487, distance: 532.4
click at [581, 472] on div "1 2 3 4 5 6 7 C X Z C X Z E E Erase all H H LIVE Photosynthesis in Higher Plant…" at bounding box center [380, 279] width 760 height 558
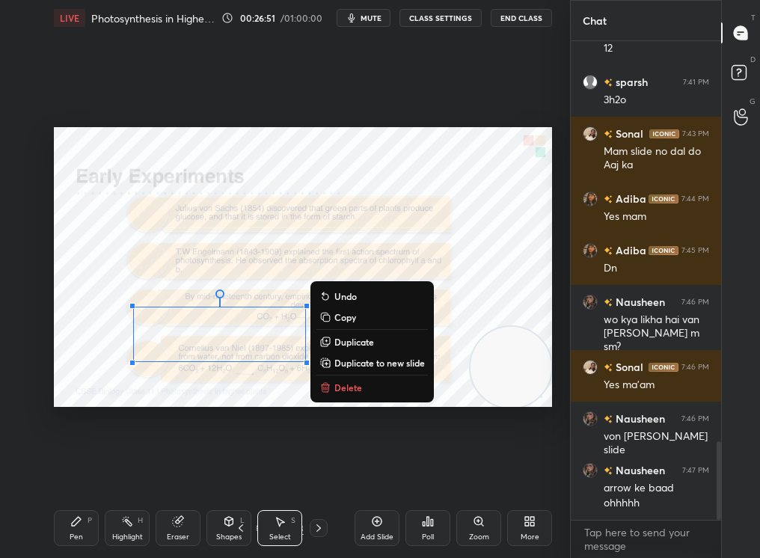
click at [364, 386] on button "Delete" at bounding box center [373, 388] width 112 height 18
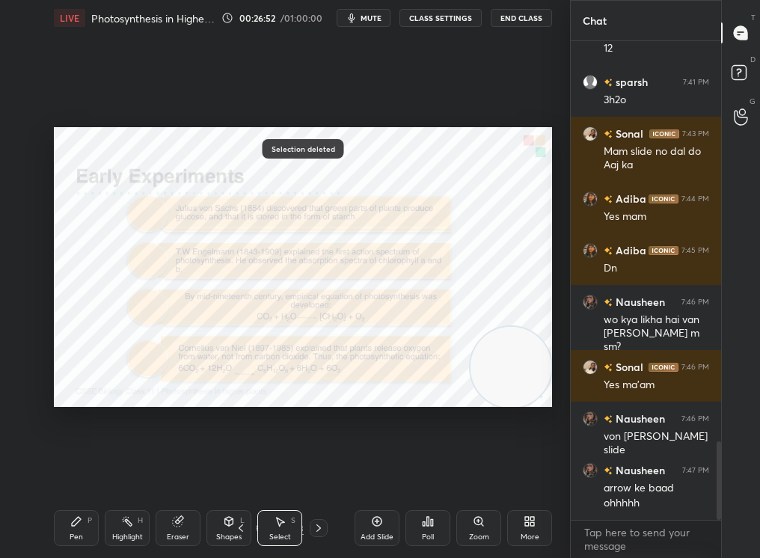
click at [229, 472] on icon at bounding box center [229, 522] width 12 height 12
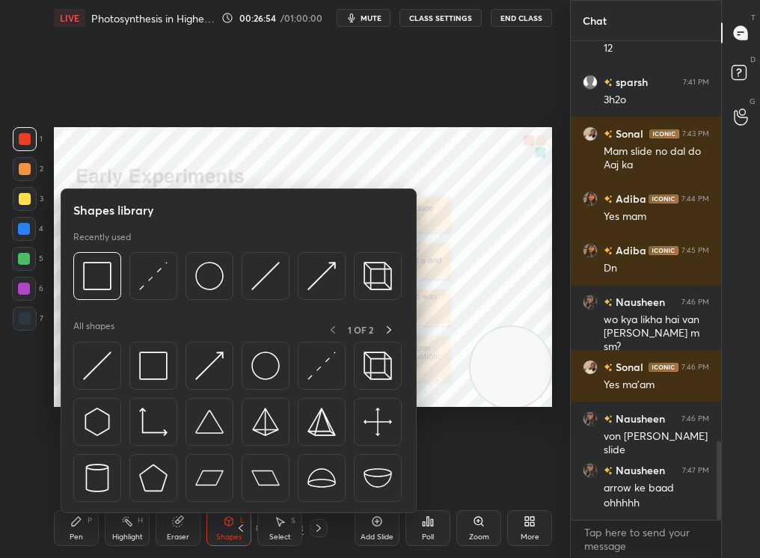
click at [24, 275] on div "5" at bounding box center [27, 262] width 31 height 30
click at [20, 279] on div at bounding box center [24, 289] width 24 height 24
click at [19, 283] on div at bounding box center [24, 289] width 12 height 12
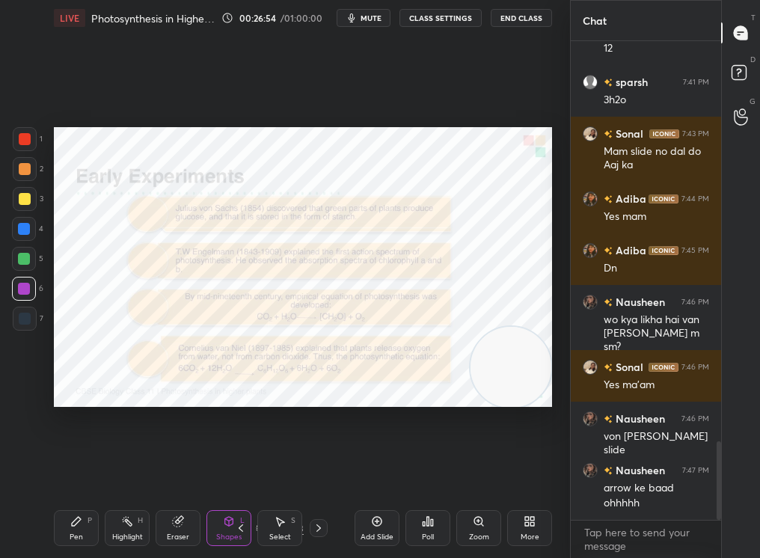
click at [19, 287] on div at bounding box center [24, 289] width 24 height 24
click at [90, 472] on div "Pen P" at bounding box center [76, 528] width 45 height 36
click at [91, 472] on div "Pen P" at bounding box center [76, 528] width 45 height 36
click at [19, 238] on div at bounding box center [24, 229] width 24 height 24
click at [24, 245] on div "1 2 3 4 5 6 7" at bounding box center [27, 232] width 31 height 210
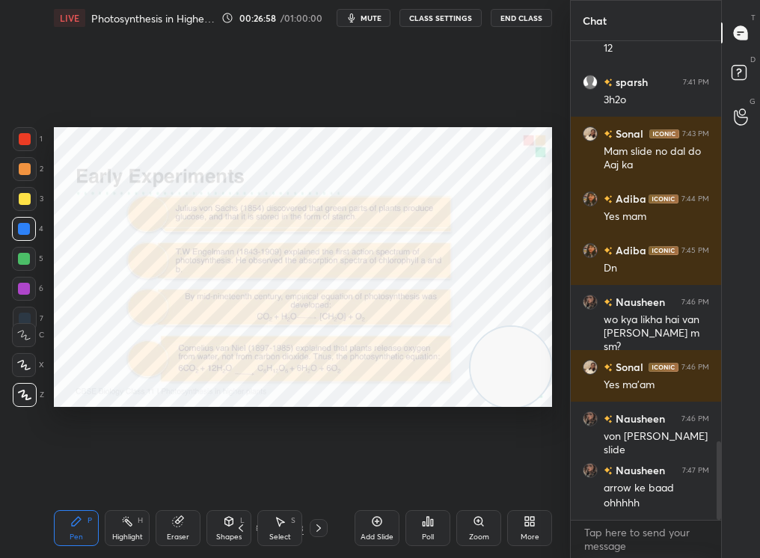
click at [24, 185] on div "2" at bounding box center [28, 172] width 31 height 30
click at [23, 129] on div at bounding box center [25, 139] width 24 height 24
click at [22, 132] on div at bounding box center [25, 139] width 24 height 24
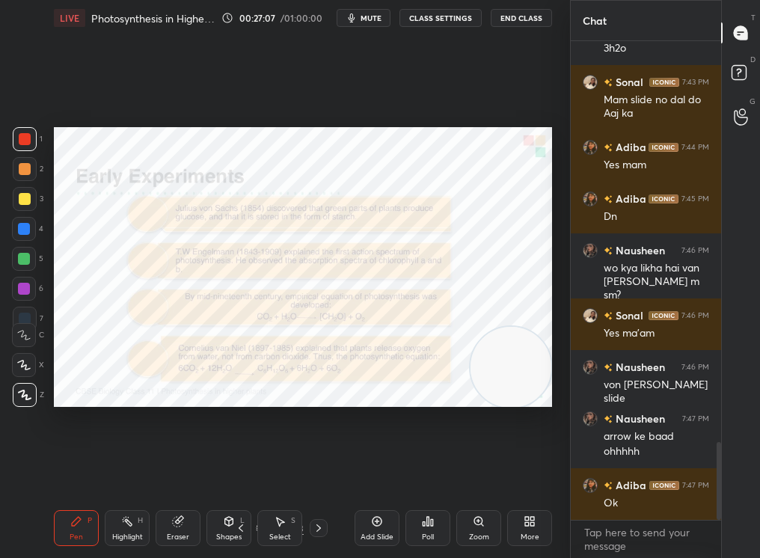
click at [21, 272] on div "1 2 3 4 5 6 7 C X Z C X Z E E Erase all H H LIVE Photosynthesis in Higher Plant…" at bounding box center [279, 279] width 558 height 558
click at [23, 186] on div "1 2 3 4 5 6 7" at bounding box center [27, 232] width 31 height 210
click at [20, 168] on div at bounding box center [25, 169] width 12 height 12
click at [17, 168] on div at bounding box center [25, 169] width 24 height 24
click at [256, 472] on icon at bounding box center [260, 528] width 9 height 9
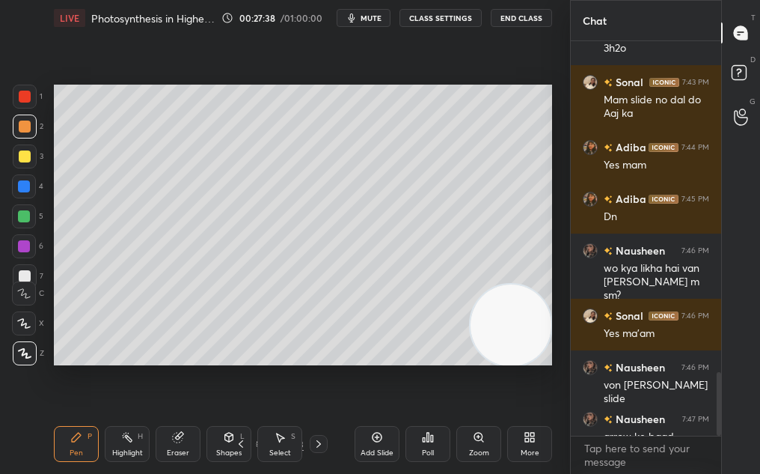
scroll to position [74460, 74327]
type textarea "x"
click at [374, 10] on button "mute" at bounding box center [364, 18] width 54 height 18
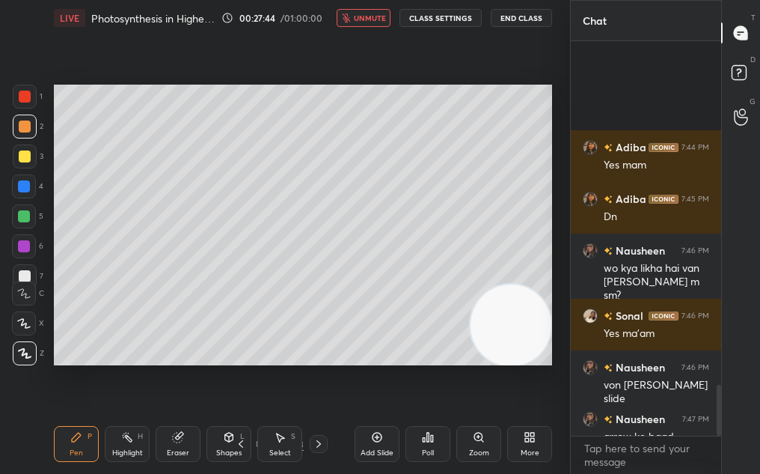
scroll to position [2646, 0]
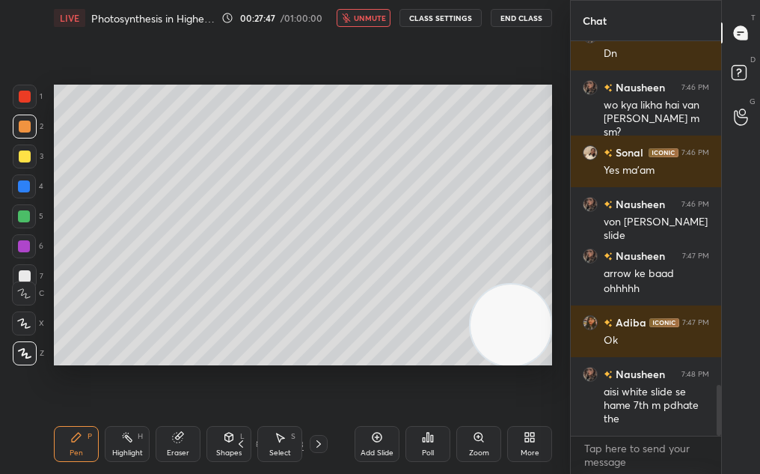
click at [386, 16] on span "unmute" at bounding box center [370, 18] width 32 height 10
click at [315, 438] on icon at bounding box center [319, 444] width 12 height 12
click at [315, 435] on div at bounding box center [319, 444] width 18 height 18
click at [317, 436] on div at bounding box center [319, 444] width 18 height 18
click at [320, 441] on icon at bounding box center [319, 444] width 12 height 12
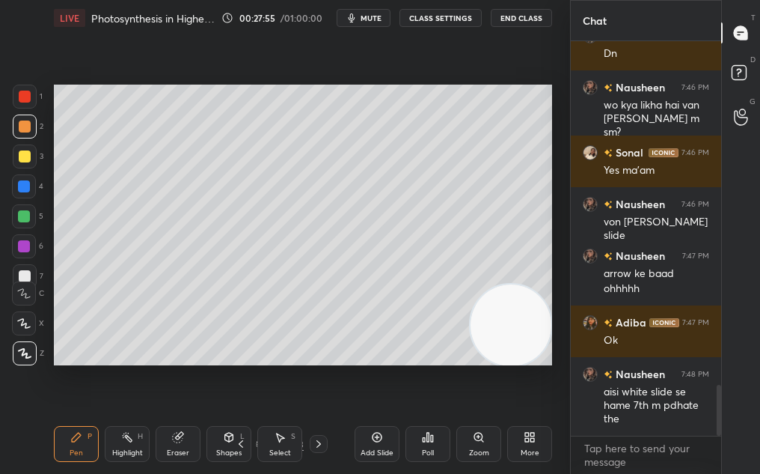
click at [319, 442] on icon at bounding box center [319, 444] width 12 height 12
click at [318, 445] on icon at bounding box center [319, 444] width 12 height 12
click at [318, 448] on icon at bounding box center [319, 444] width 12 height 12
click at [316, 445] on icon at bounding box center [319, 444] width 12 height 12
click at [320, 443] on icon at bounding box center [319, 444] width 12 height 12
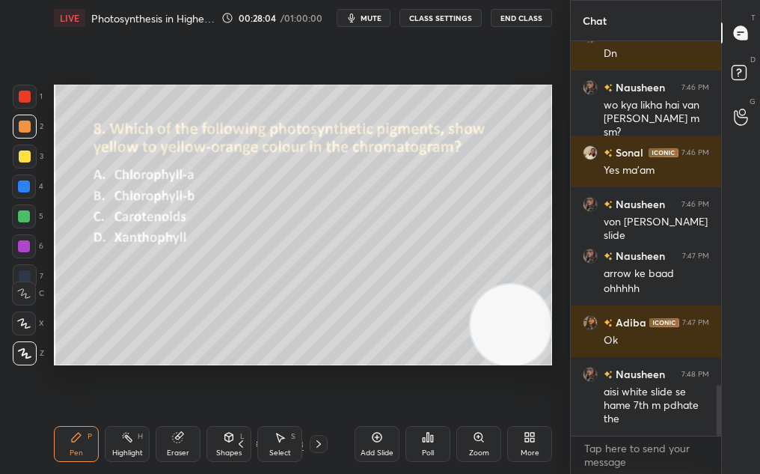
click at [325, 435] on div at bounding box center [319, 444] width 18 height 18
click at [329, 435] on div "30 / 83" at bounding box center [279, 444] width 150 height 18
click at [328, 438] on div "30 / 83" at bounding box center [279, 444] width 150 height 18
click at [320, 443] on icon at bounding box center [319, 444] width 12 height 12
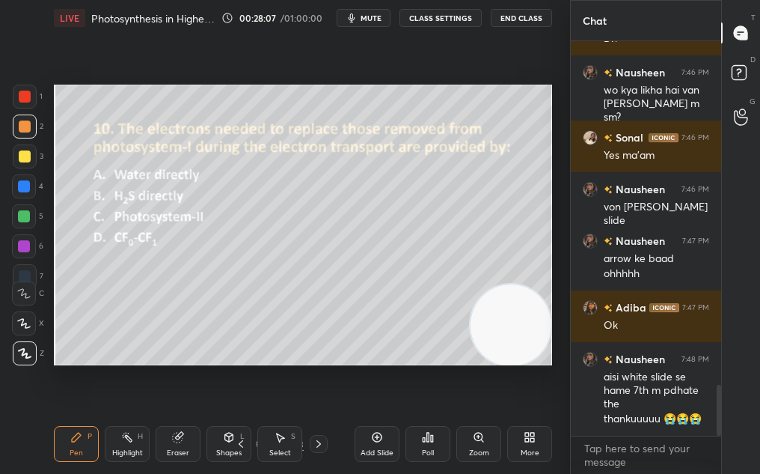
drag, startPoint x: 321, startPoint y: 445, endPoint x: 326, endPoint y: 431, distance: 14.9
click at [326, 432] on div "Pen P Highlight H Eraser Shapes L Select S 31 / 83 Add Slide Poll Zoom More" at bounding box center [303, 444] width 498 height 60
click at [317, 446] on icon at bounding box center [319, 444] width 12 height 12
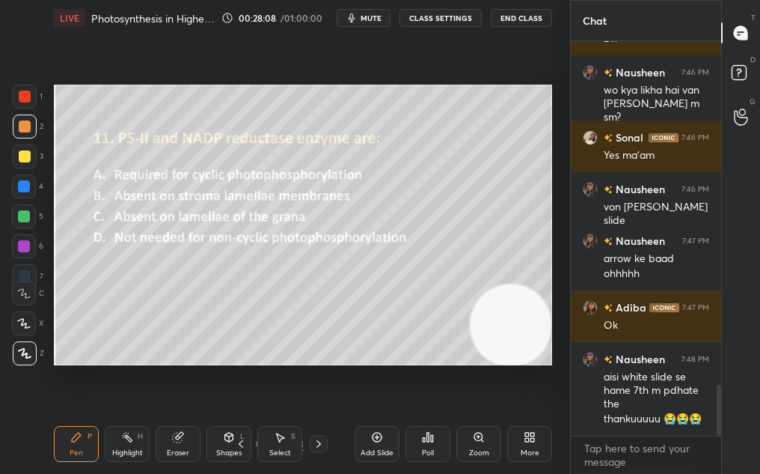
click at [316, 447] on icon at bounding box center [319, 444] width 12 height 12
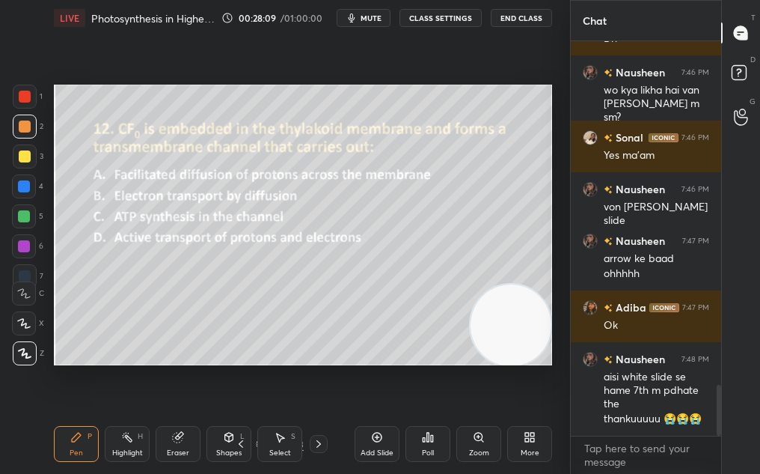
click at [320, 443] on icon at bounding box center [319, 444] width 12 height 12
click at [322, 444] on icon at bounding box center [319, 444] width 12 height 12
click at [322, 446] on icon at bounding box center [319, 444] width 12 height 12
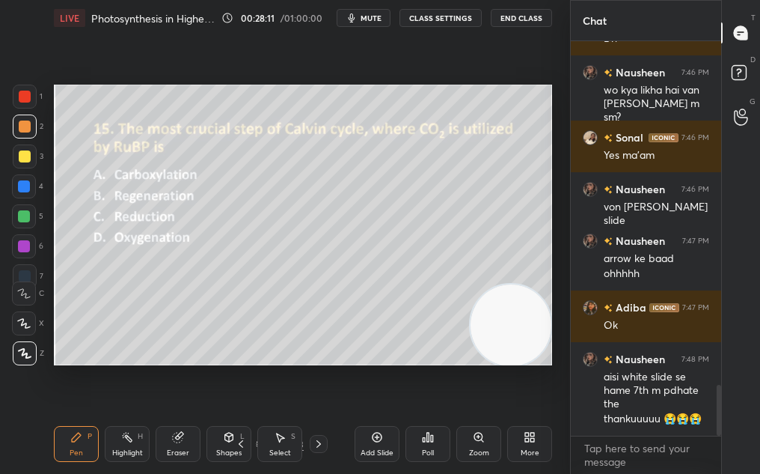
click at [318, 448] on icon at bounding box center [319, 444] width 12 height 12
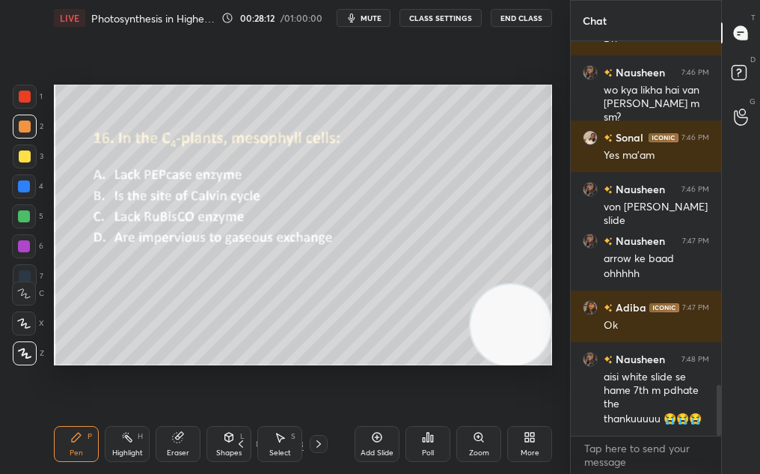
click at [243, 448] on icon at bounding box center [241, 444] width 12 height 12
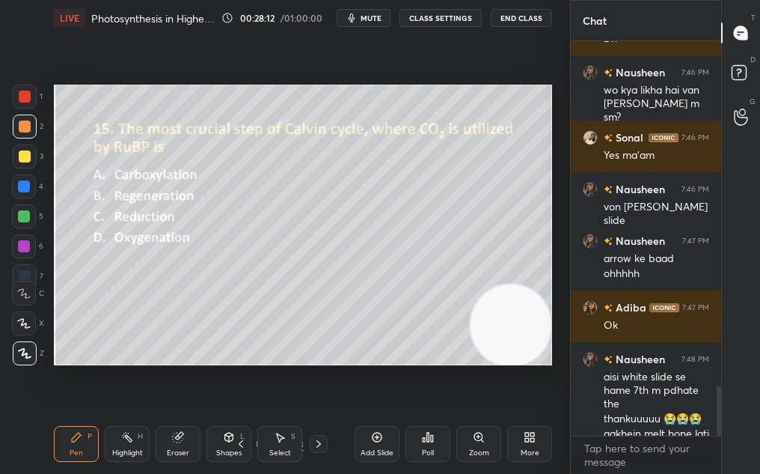
scroll to position [2689, 0]
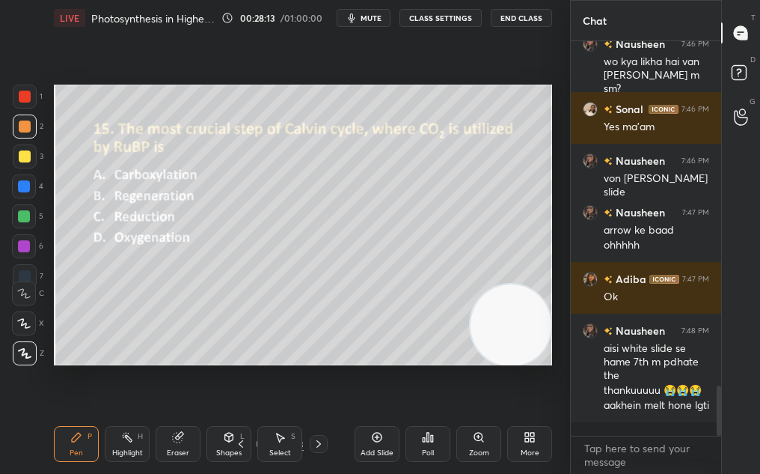
click at [322, 448] on div at bounding box center [319, 444] width 18 height 18
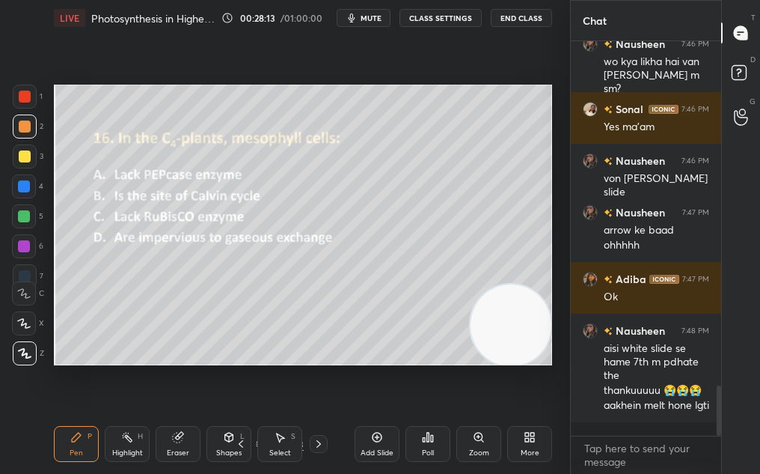
click at [316, 446] on icon at bounding box center [319, 444] width 12 height 12
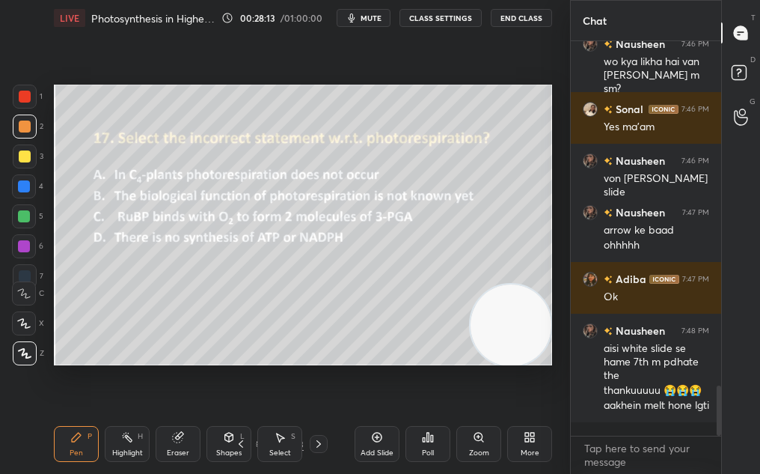
click at [319, 445] on icon at bounding box center [319, 444] width 12 height 12
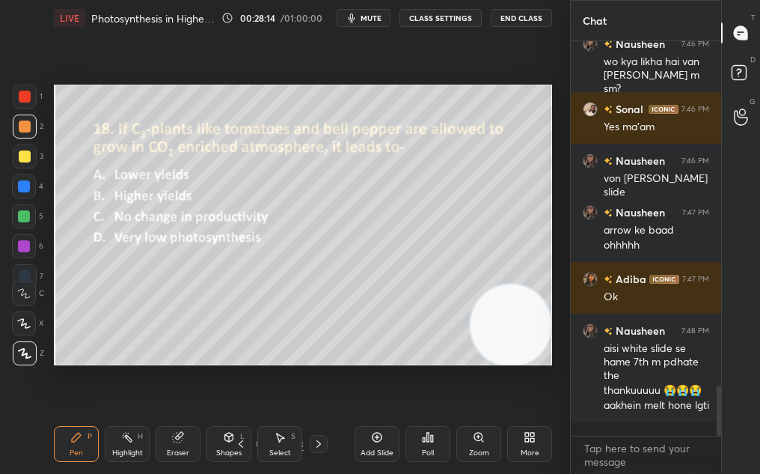
click at [317, 446] on icon at bounding box center [319, 444] width 12 height 12
click at [318, 446] on icon at bounding box center [319, 444] width 12 height 12
click at [319, 445] on icon at bounding box center [319, 444] width 12 height 12
click at [318, 446] on icon at bounding box center [319, 444] width 12 height 12
click at [317, 446] on icon at bounding box center [319, 444] width 12 height 12
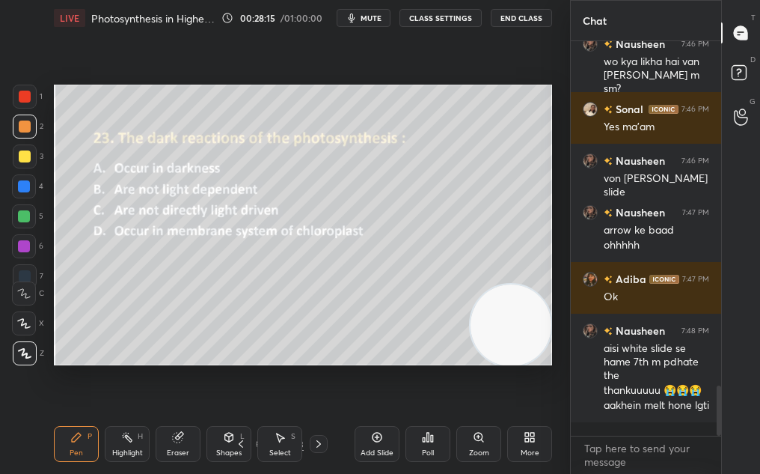
click at [369, 445] on div "Add Slide" at bounding box center [377, 444] width 45 height 36
click at [530, 444] on div "More" at bounding box center [529, 444] width 45 height 36
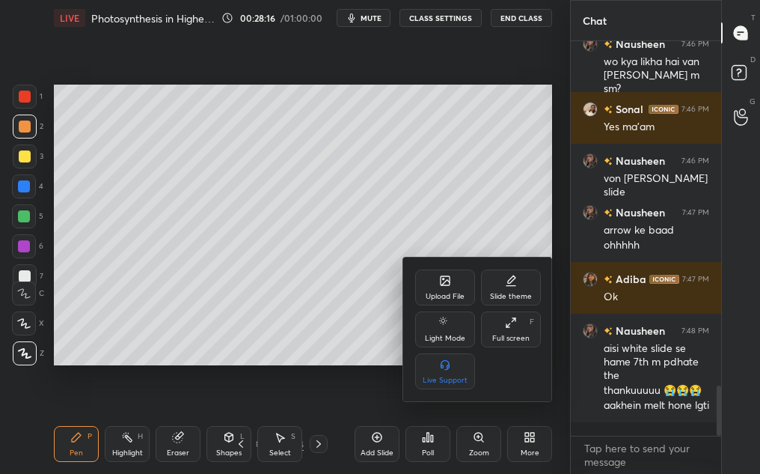
click at [452, 293] on div "Upload File" at bounding box center [445, 296] width 39 height 7
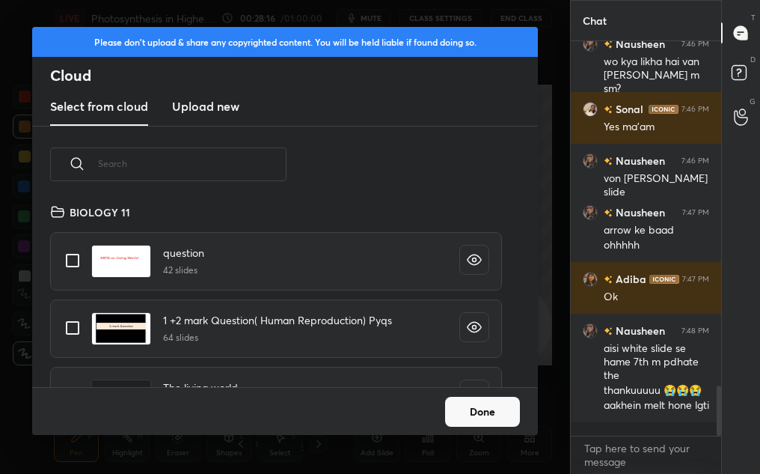
scroll to position [184, 480]
drag, startPoint x: 385, startPoint y: 255, endPoint x: 0, endPoint y: 132, distance: 403.8
click at [0, 136] on div "Please don't upload & share any copyrighted content. You will be held liable if…" at bounding box center [285, 237] width 570 height 474
click at [112, 174] on input "text" at bounding box center [192, 164] width 189 height 64
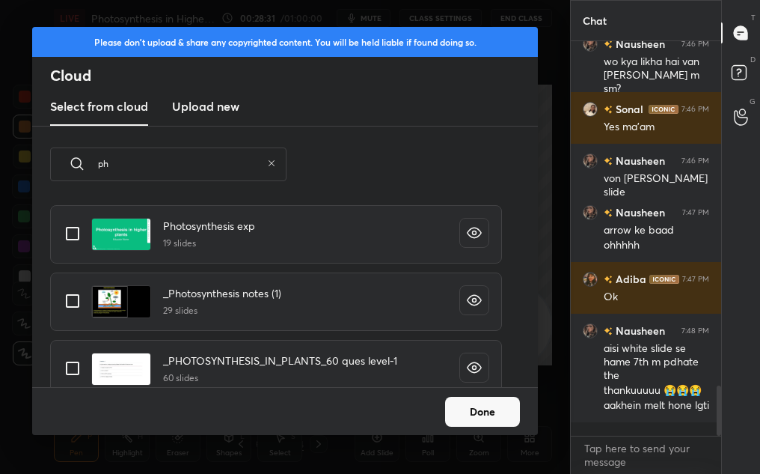
scroll to position [594, 0]
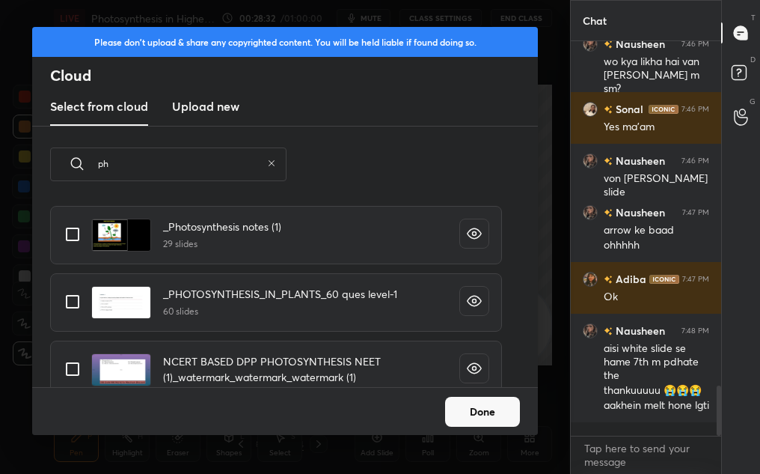
type input "ph"
click at [82, 301] on input "grid" at bounding box center [72, 301] width 31 height 31
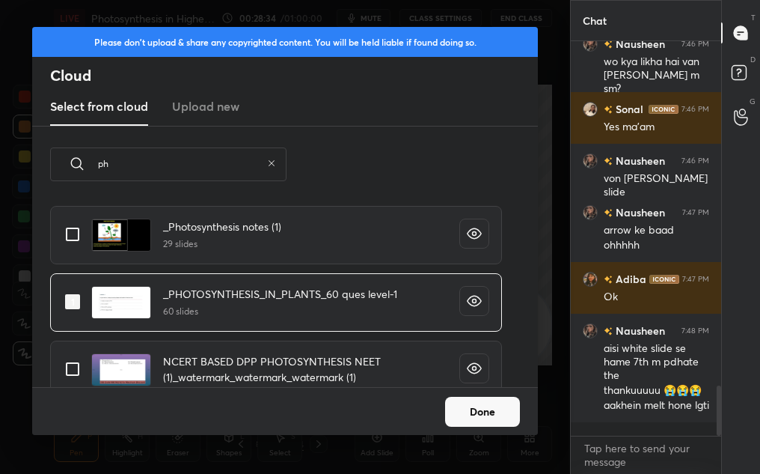
click at [74, 311] on input "grid" at bounding box center [72, 301] width 31 height 31
checkbox input "false"
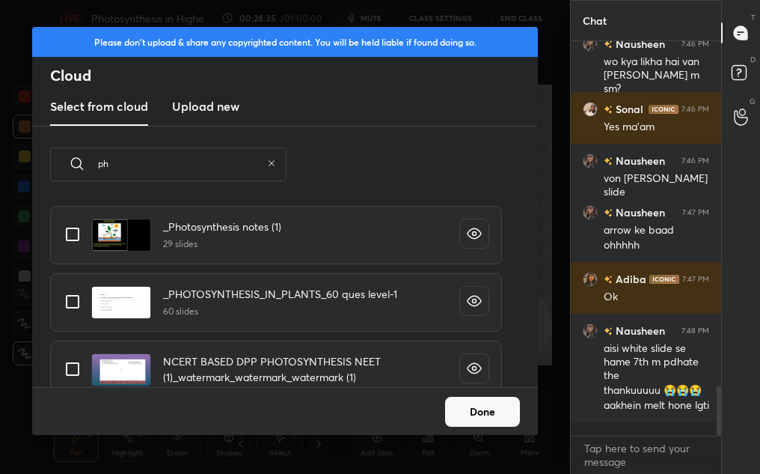
click at [60, 367] on input "grid" at bounding box center [72, 368] width 31 height 31
checkbox input "true"
click at [489, 409] on button "Done" at bounding box center [482, 412] width 75 height 30
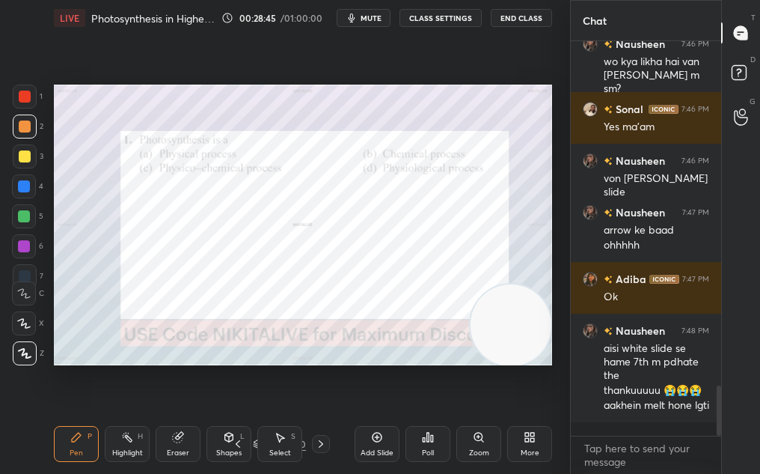
click at [319, 446] on icon at bounding box center [321, 444] width 12 height 12
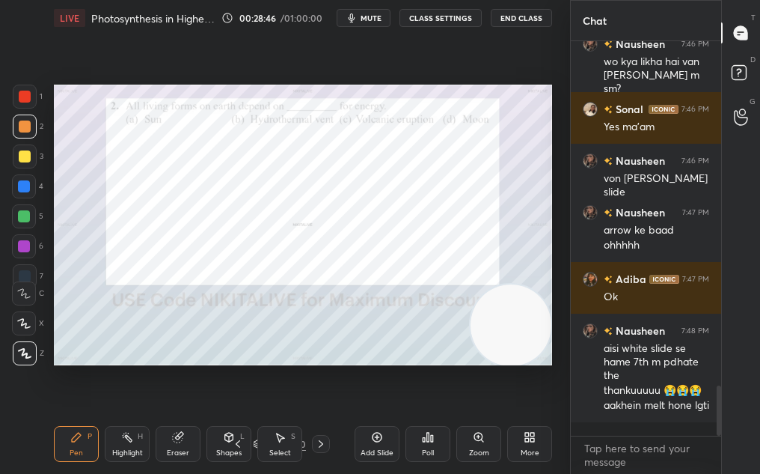
click at [318, 445] on icon at bounding box center [321, 444] width 12 height 12
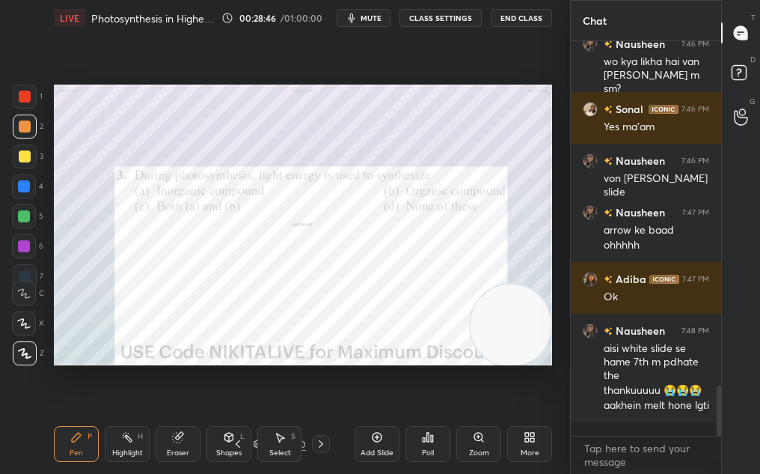
click at [314, 447] on div at bounding box center [321, 444] width 18 height 18
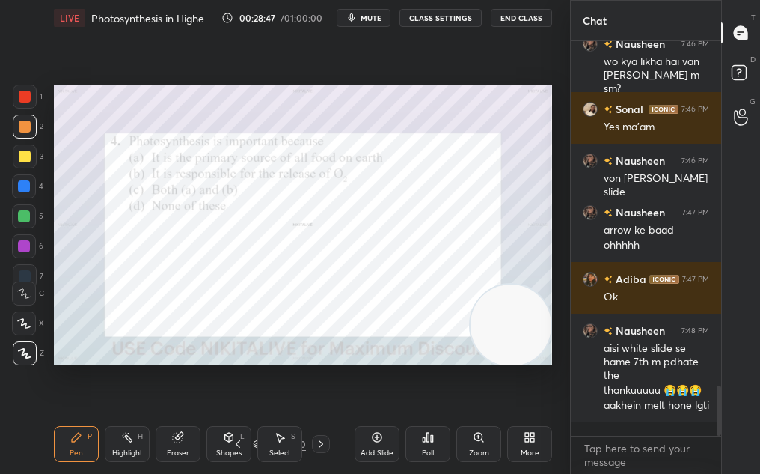
click at [320, 447] on icon at bounding box center [321, 444] width 12 height 12
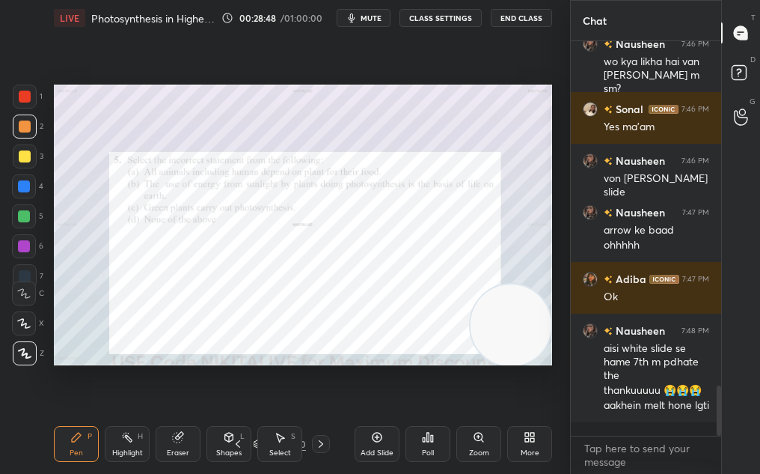
click at [319, 448] on icon at bounding box center [321, 444] width 12 height 12
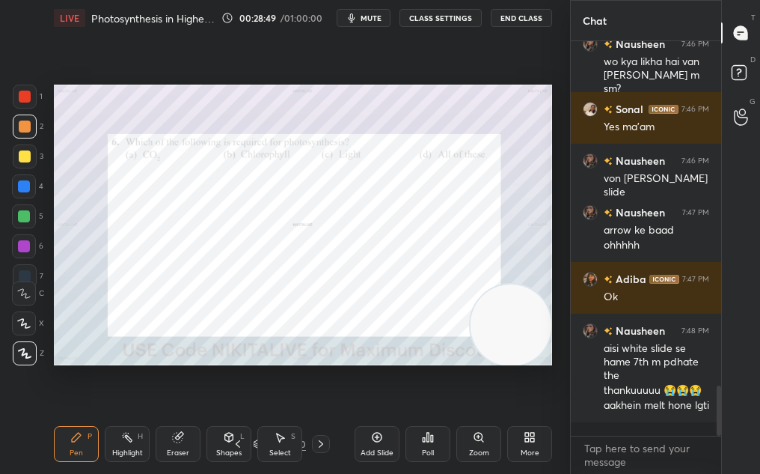
click at [317, 447] on icon at bounding box center [321, 444] width 12 height 12
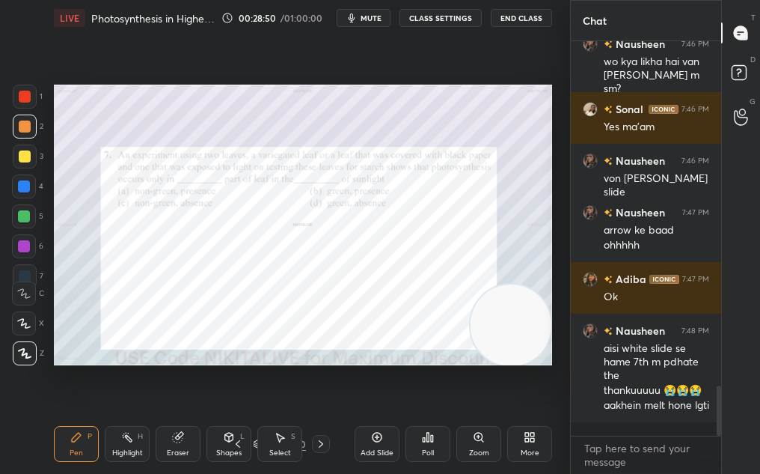
click at [318, 448] on icon at bounding box center [321, 444] width 12 height 12
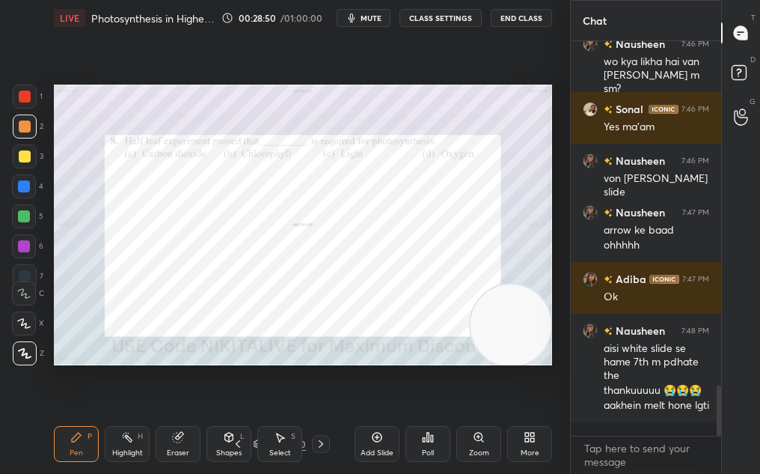
click at [318, 449] on div at bounding box center [321, 444] width 18 height 18
click at [534, 450] on div "More" at bounding box center [530, 452] width 19 height 7
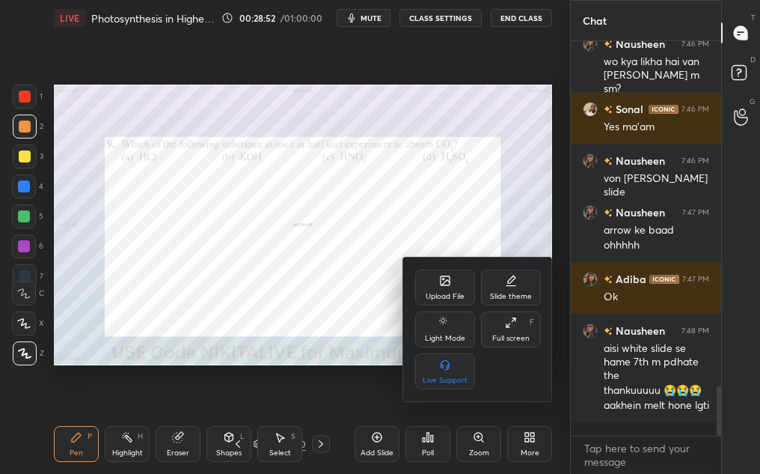
click at [513, 323] on icon at bounding box center [511, 323] width 12 height 12
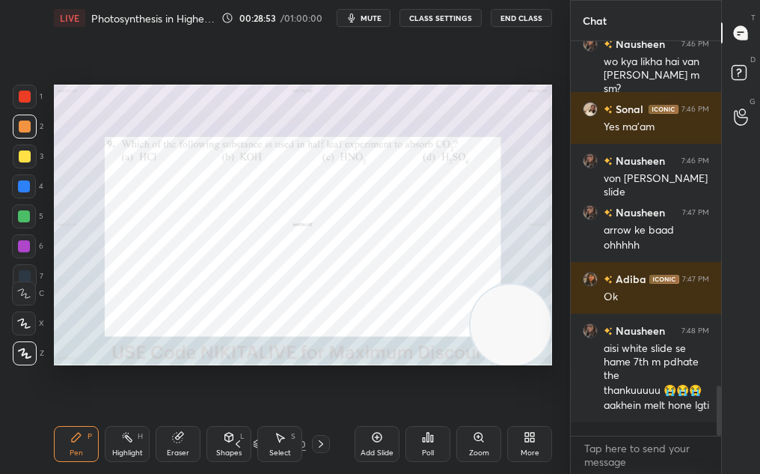
click at [429, 450] on div "Poll" at bounding box center [428, 452] width 12 height 7
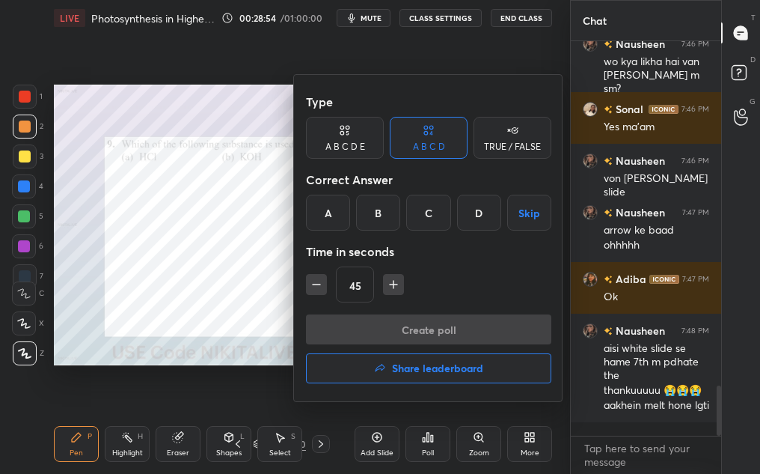
click at [244, 311] on div at bounding box center [380, 237] width 760 height 474
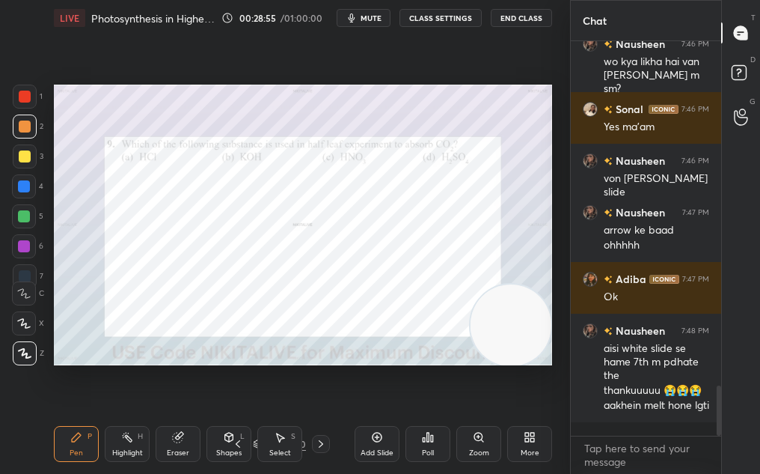
click at [33, 78] on div "1 2 3 4 5 6 7 C X Z C X Z E E Erase all H H LIVE Photosynthesis in Higher Plant…" at bounding box center [279, 237] width 558 height 474
click at [27, 93] on div at bounding box center [25, 97] width 24 height 24
click at [439, 438] on div "Poll" at bounding box center [428, 444] width 45 height 36
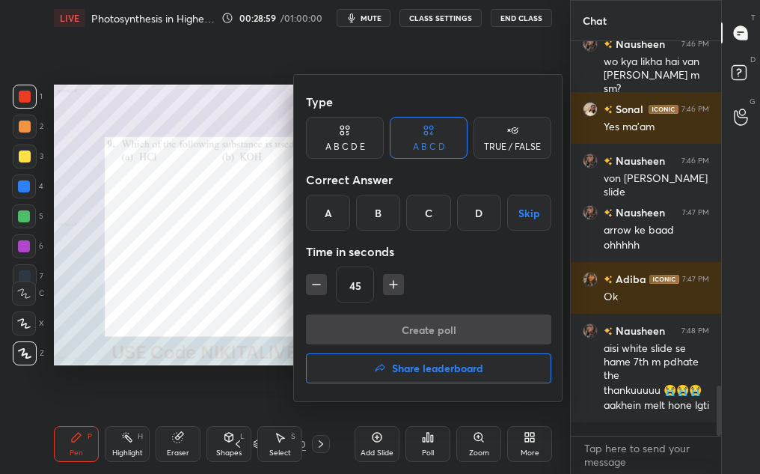
click at [363, 246] on div "Time in seconds" at bounding box center [428, 251] width 245 height 30
click at [379, 216] on div "B" at bounding box center [378, 213] width 44 height 36
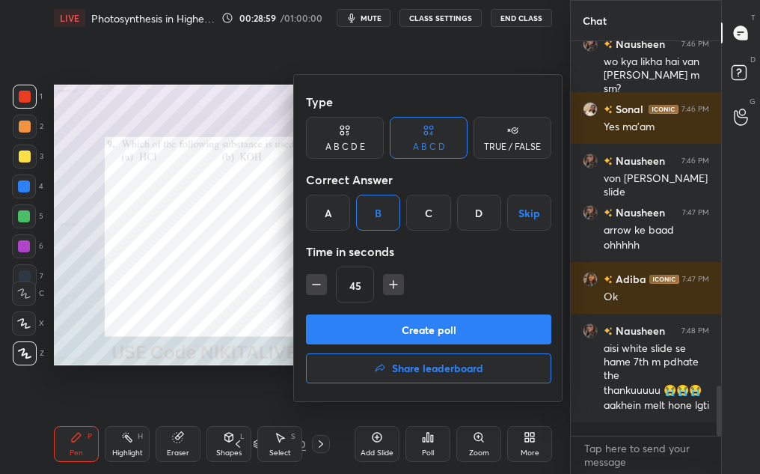
click at [392, 329] on button "Create poll" at bounding box center [428, 329] width 245 height 30
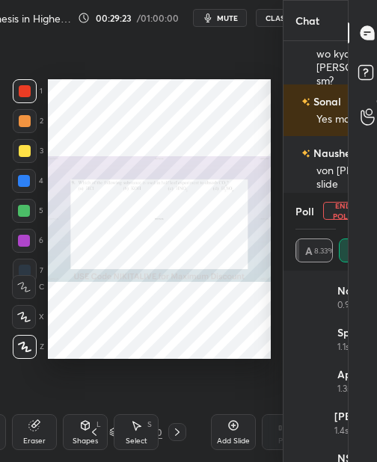
scroll to position [296, 83]
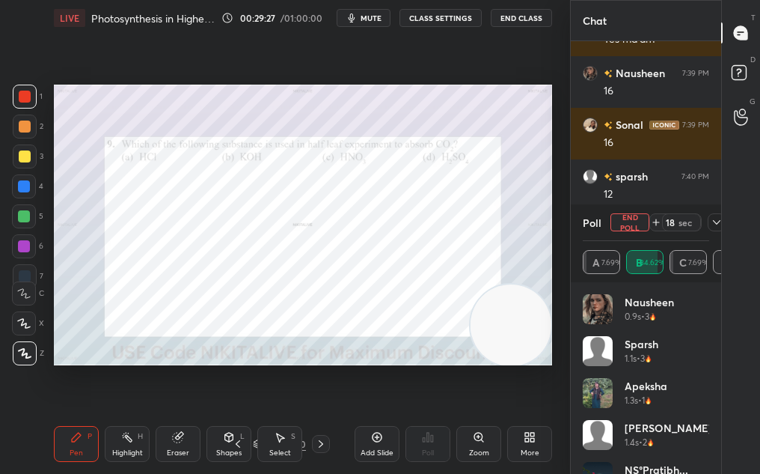
click at [630, 228] on button "End Poll" at bounding box center [630, 222] width 39 height 18
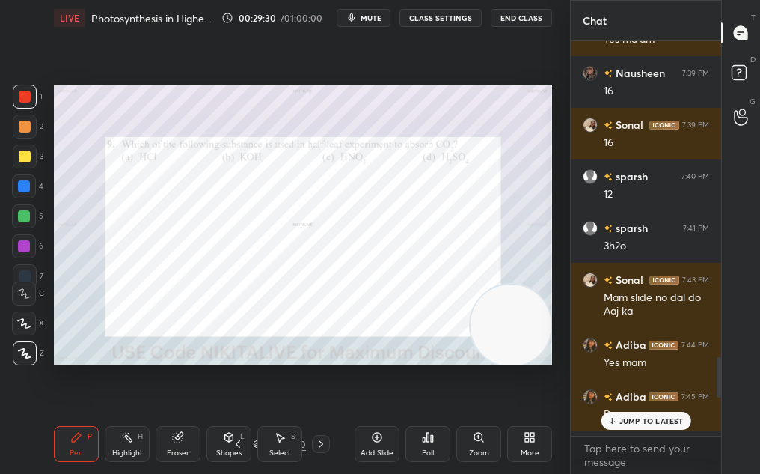
click at [318, 448] on icon at bounding box center [321, 444] width 12 height 12
click at [325, 440] on div "55 / 230" at bounding box center [279, 444] width 150 height 18
click at [320, 445] on icon at bounding box center [321, 444] width 12 height 12
click at [318, 444] on icon at bounding box center [321, 444] width 12 height 12
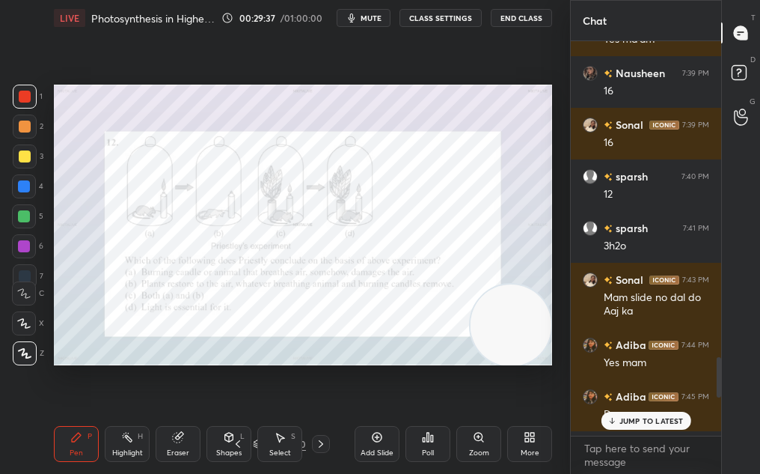
click at [318, 445] on icon at bounding box center [321, 444] width 12 height 12
click at [318, 446] on icon at bounding box center [321, 444] width 12 height 12
click at [317, 445] on icon at bounding box center [321, 444] width 12 height 12
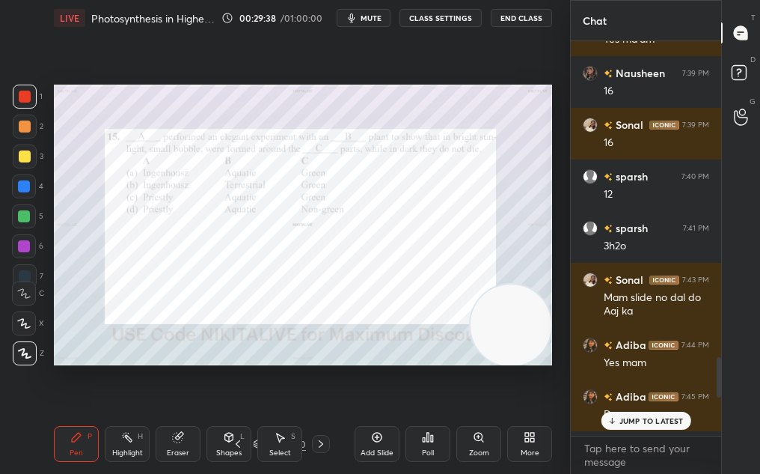
click at [320, 445] on icon at bounding box center [321, 444] width 12 height 12
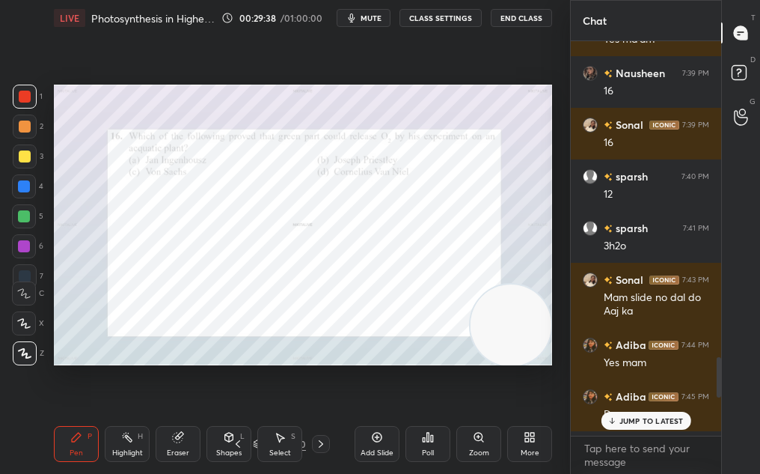
click at [315, 457] on div "Pen P Highlight H Eraser Shapes L Select S 61 / 230 Add Slide Poll Zoom More" at bounding box center [303, 444] width 498 height 60
click at [315, 449] on div at bounding box center [321, 444] width 18 height 18
click at [314, 451] on div at bounding box center [321, 444] width 18 height 18
click at [317, 441] on div at bounding box center [321, 444] width 18 height 18
click at [326, 448] on icon at bounding box center [321, 444] width 12 height 12
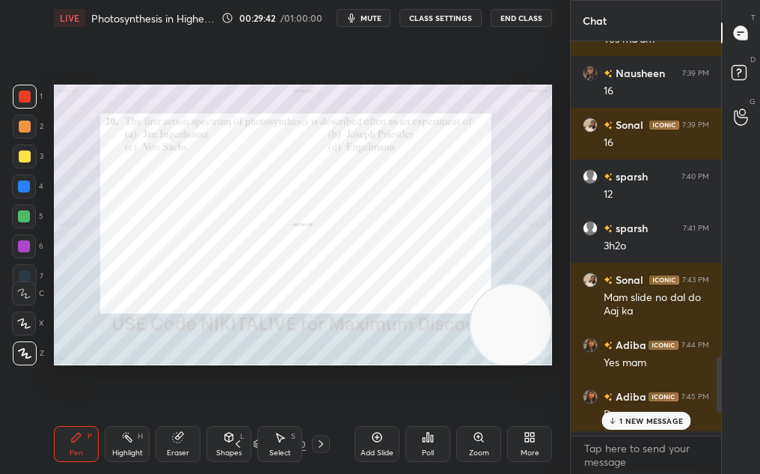
click at [332, 439] on div "65 / 230" at bounding box center [279, 444] width 150 height 18
click at [332, 456] on div "Pen P Highlight H Eraser Shapes L Select S 65 / 230 Add Slide Poll Zoom More" at bounding box center [303, 444] width 498 height 60
click at [321, 445] on icon at bounding box center [321, 444] width 12 height 12
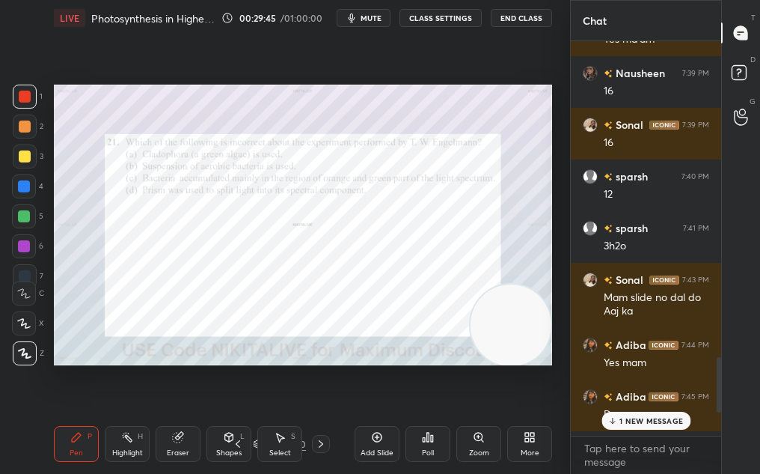
click at [122, 121] on div "Setting up your live class Poll for secs No correct answer Start poll" at bounding box center [303, 225] width 510 height 378
click at [114, 463] on div "Pen P Highlight H Eraser Shapes L Select S 66 / 230 Add Slide Poll Zoom More" at bounding box center [303, 444] width 498 height 60
click at [129, 439] on div "Highlight H" at bounding box center [127, 444] width 45 height 36
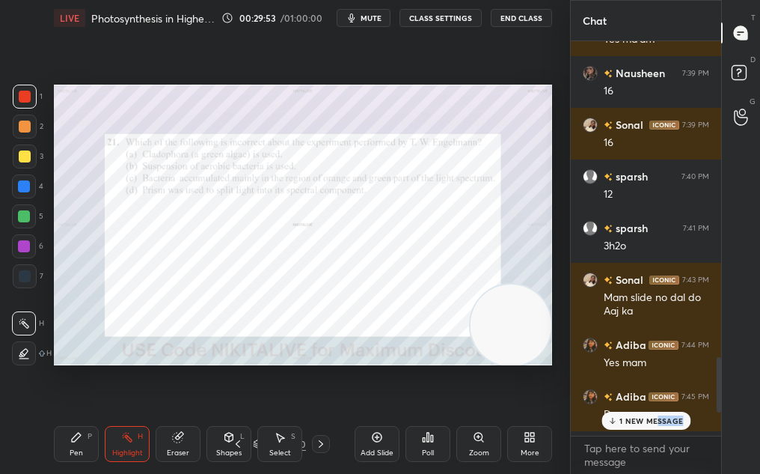
click at [658, 424] on div "1 NEW MESSAGE" at bounding box center [646, 421] width 89 height 18
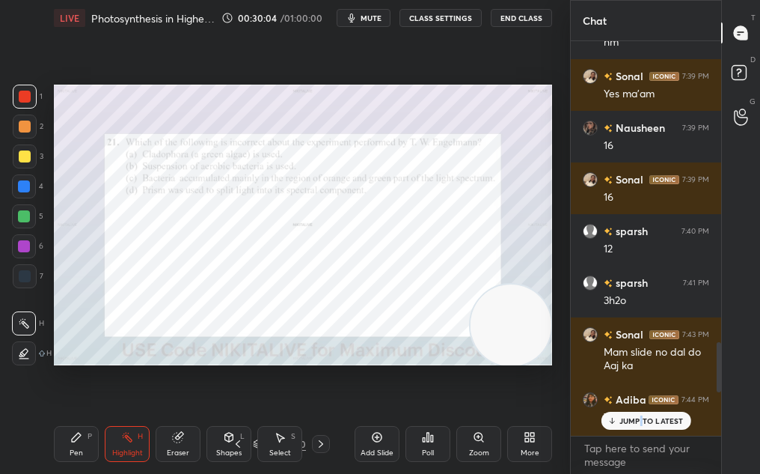
click at [641, 424] on p "JUMP TO LATEST" at bounding box center [652, 420] width 64 height 9
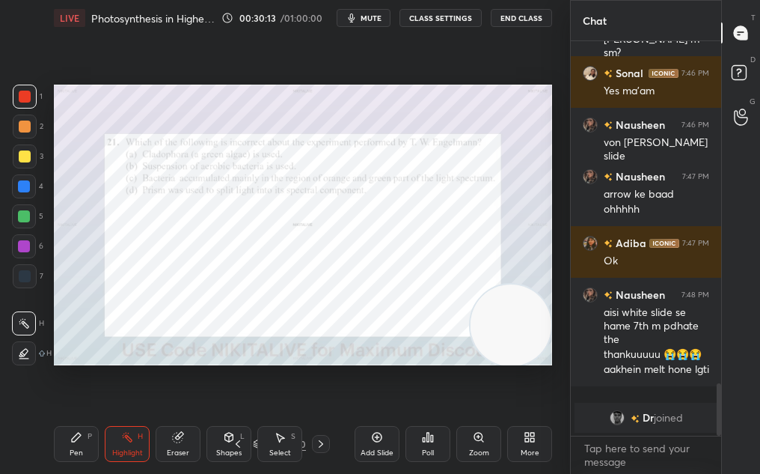
click at [433, 438] on icon at bounding box center [428, 437] width 12 height 12
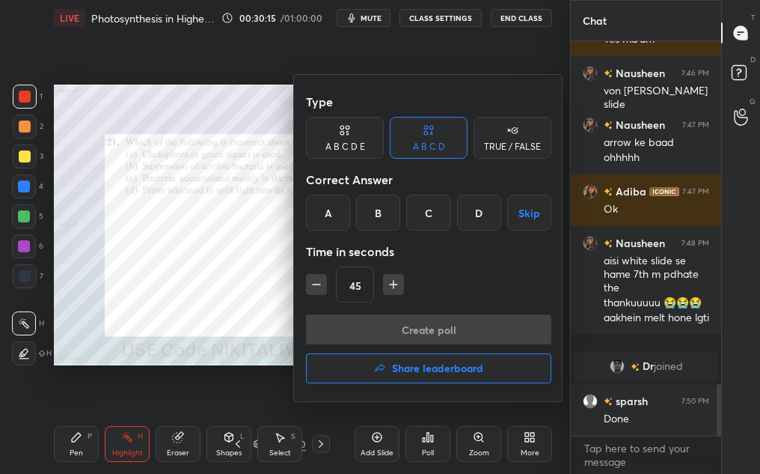
click at [432, 214] on div "C" at bounding box center [428, 213] width 44 height 36
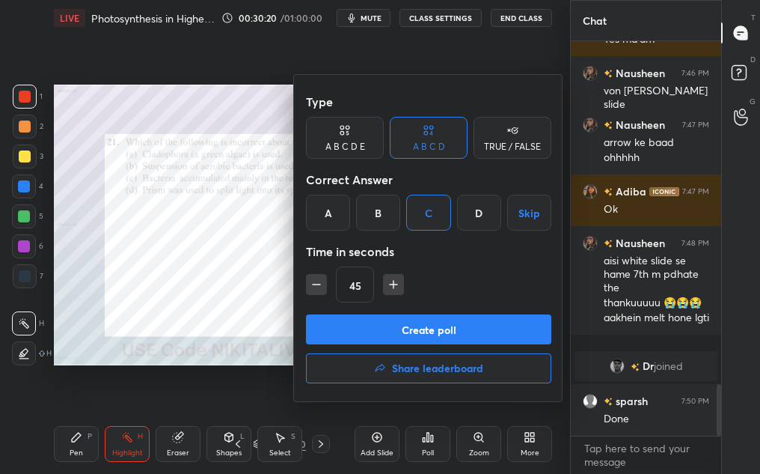
drag, startPoint x: 485, startPoint y: 315, endPoint x: 489, endPoint y: 305, distance: 10.4
click at [489, 304] on div "Type A B C D E A B C D TRUE / FALSE Correct Answer A B C D Skip Time in seconds…" at bounding box center [428, 238] width 269 height 326
click at [495, 293] on div "45" at bounding box center [428, 284] width 245 height 36
click at [510, 328] on button "Create poll" at bounding box center [428, 329] width 245 height 30
click at [504, 324] on div "Create poll Share leaderboard" at bounding box center [428, 351] width 245 height 75
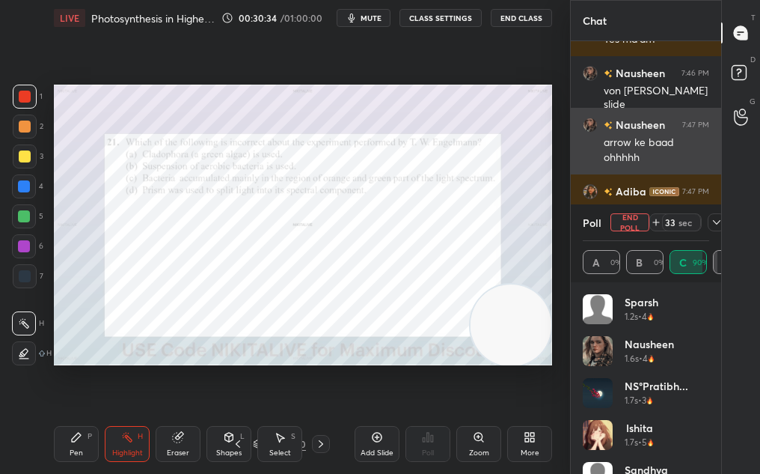
click at [674, 110] on div "Nausheen 7:47 PM arrow ke baad ohhhhh" at bounding box center [646, 141] width 150 height 67
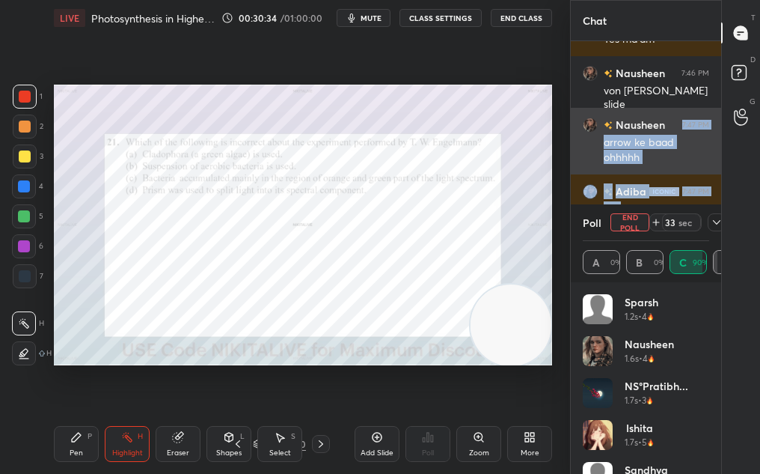
click at [692, 113] on body "1 2 3 4 5 6 7 C X Z C X Z E E Erase all H H LIVE Photosynthesis in Higher Plant…" at bounding box center [380, 237] width 760 height 474
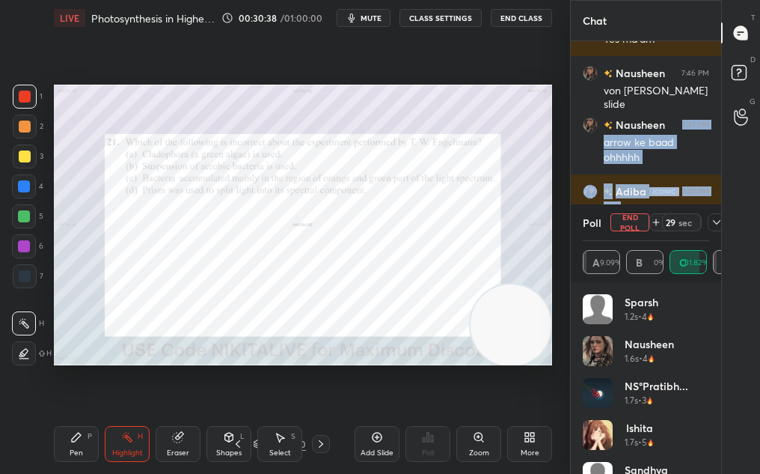
click at [380, 4] on div "LIVE Photosynthesis in Higher Plants-II 00:30:38 / 01:00:00 mute CLASS SETTINGS…" at bounding box center [303, 18] width 498 height 36
click at [370, 25] on button "mute" at bounding box center [364, 18] width 54 height 18
click at [525, 109] on div "Setting up your live class Poll for secs No correct answer Start poll" at bounding box center [303, 225] width 510 height 378
click at [356, 19] on span "unmute" at bounding box center [370, 18] width 32 height 10
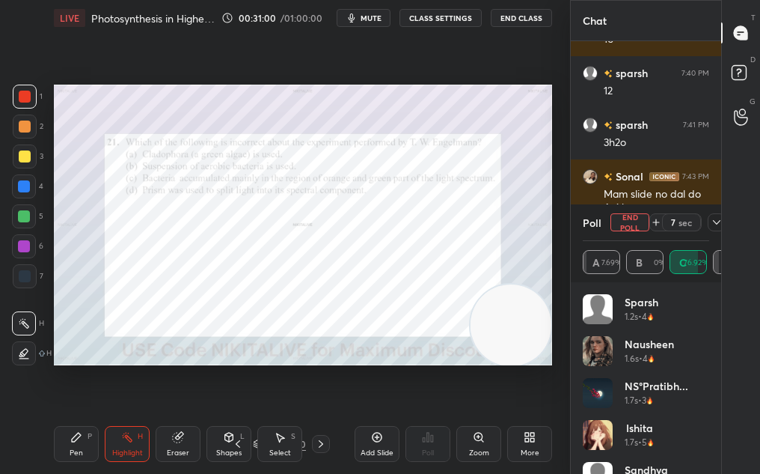
click at [534, 433] on icon at bounding box center [530, 437] width 12 height 12
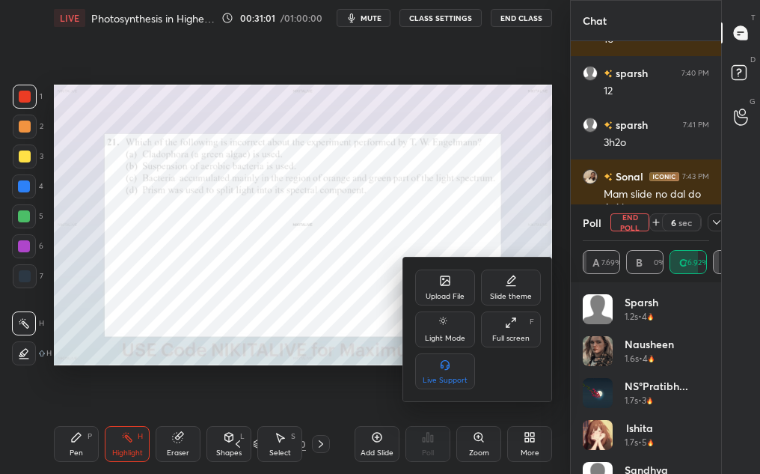
click at [502, 324] on div "Full screen F" at bounding box center [511, 329] width 60 height 36
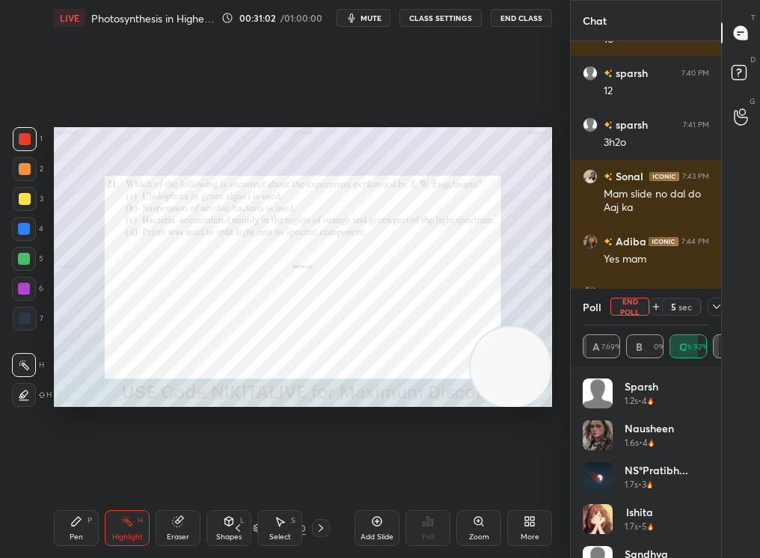
click at [716, 308] on icon at bounding box center [716, 307] width 7 height 4
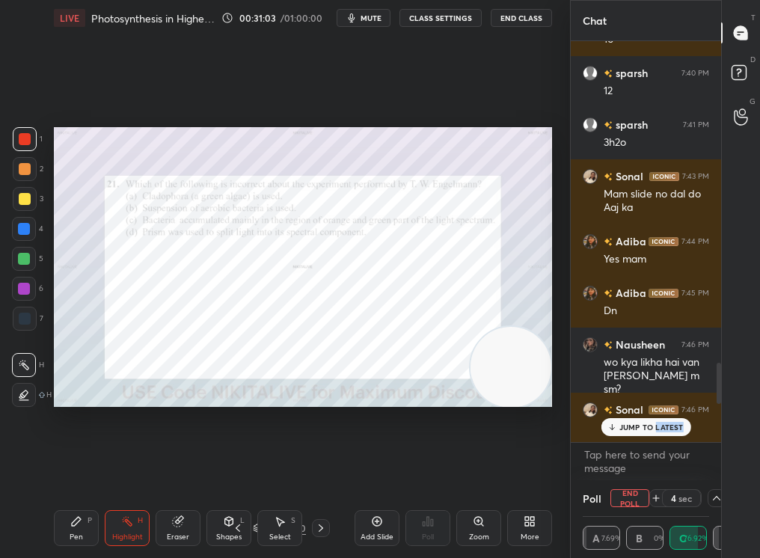
click at [674, 433] on div "JUMP TO LATEST" at bounding box center [646, 427] width 90 height 18
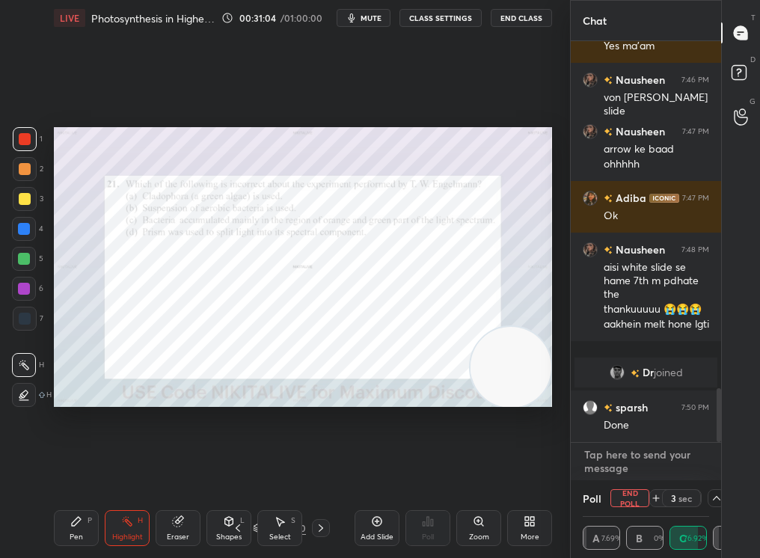
click at [662, 462] on textarea at bounding box center [646, 461] width 126 height 37
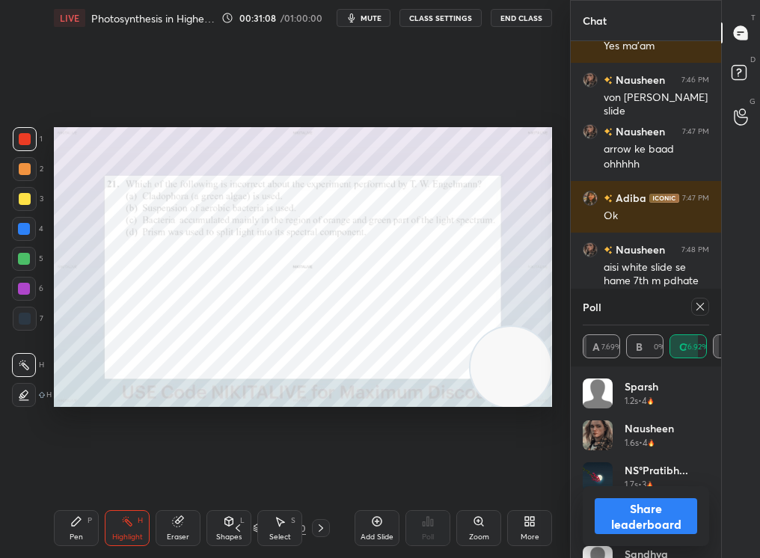
click at [673, 472] on button "Share leaderboard" at bounding box center [646, 516] width 103 height 36
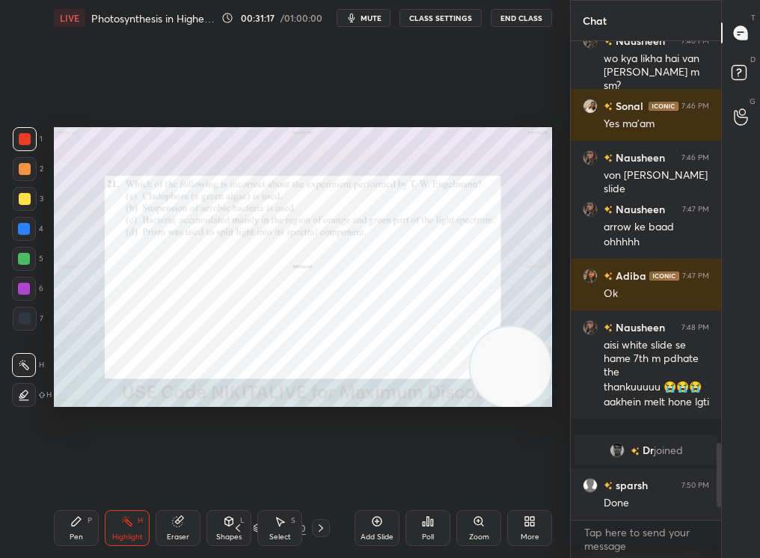
click at [57, 472] on div "Pen P Highlight H Eraser Shapes L Select S 66 / 230 Add Slide Poll Zoom More" at bounding box center [303, 528] width 498 height 60
click at [73, 472] on icon at bounding box center [76, 521] width 9 height 9
click at [74, 472] on div "Pen P" at bounding box center [76, 528] width 45 height 36
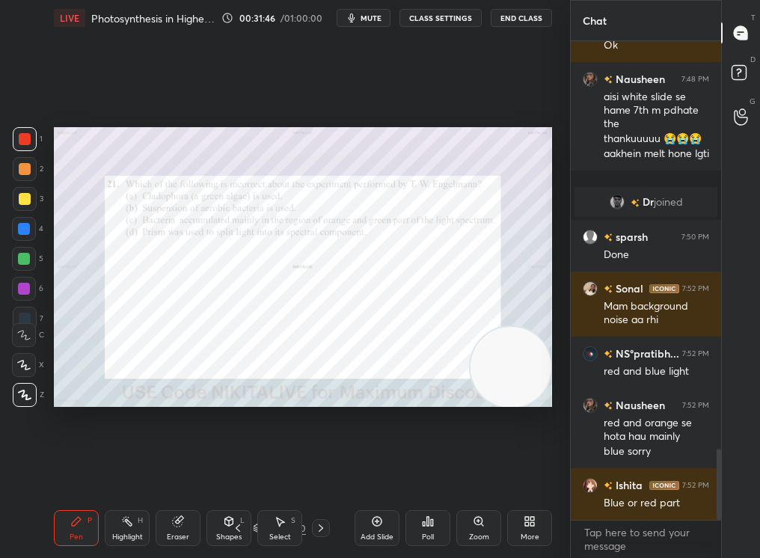
drag, startPoint x: 73, startPoint y: 517, endPoint x: 331, endPoint y: 125, distance: 469.5
click at [331, 125] on div "Setting up your live class Poll for secs No correct answer Start poll" at bounding box center [303, 267] width 510 height 462
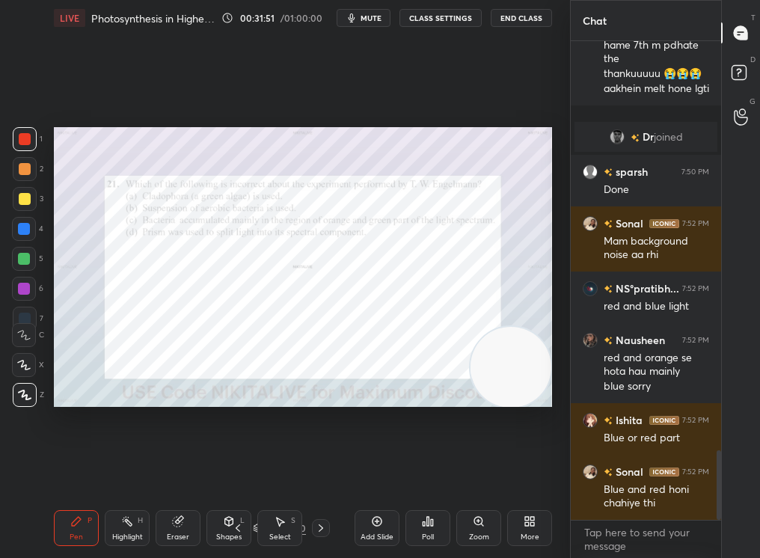
click at [329, 472] on div "66 / 230" at bounding box center [279, 528] width 150 height 18
click at [316, 472] on div "Pen P Highlight H Eraser Shapes L Select S 66 / 230 Add Slide Poll Zoom More" at bounding box center [303, 528] width 498 height 60
click at [320, 472] on icon at bounding box center [321, 528] width 12 height 12
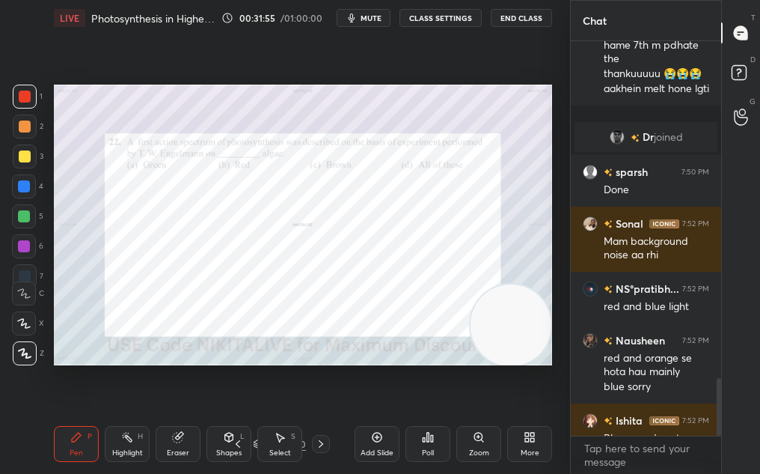
click at [372, 22] on button "mute" at bounding box center [364, 18] width 54 height 18
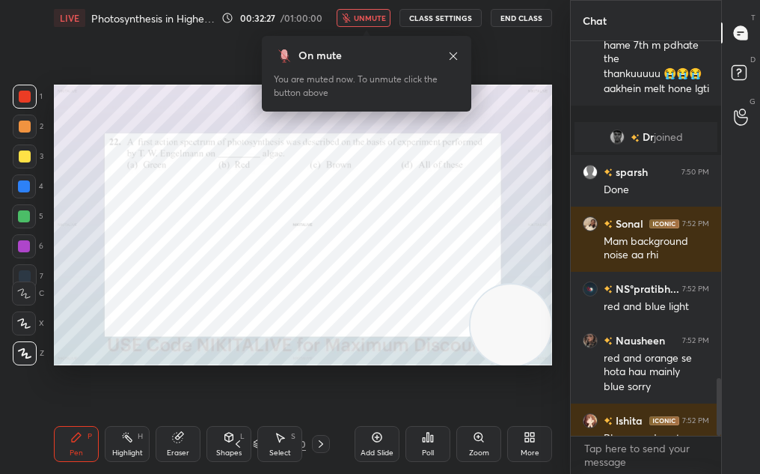
scroll to position [2944, 0]
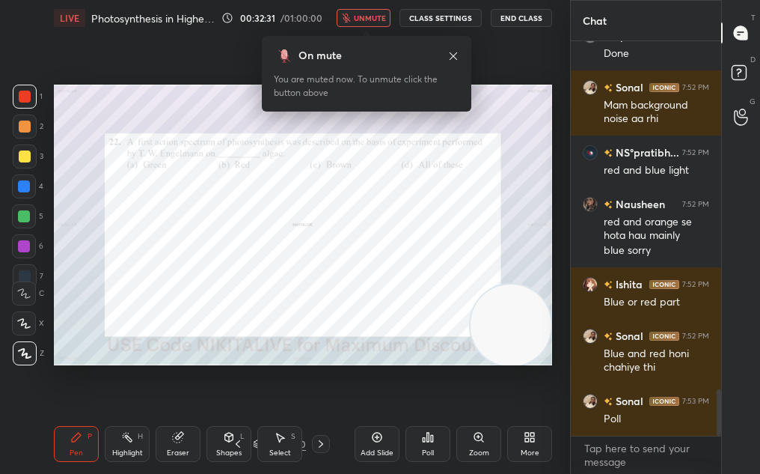
click at [370, 16] on span "unmute" at bounding box center [370, 18] width 32 height 10
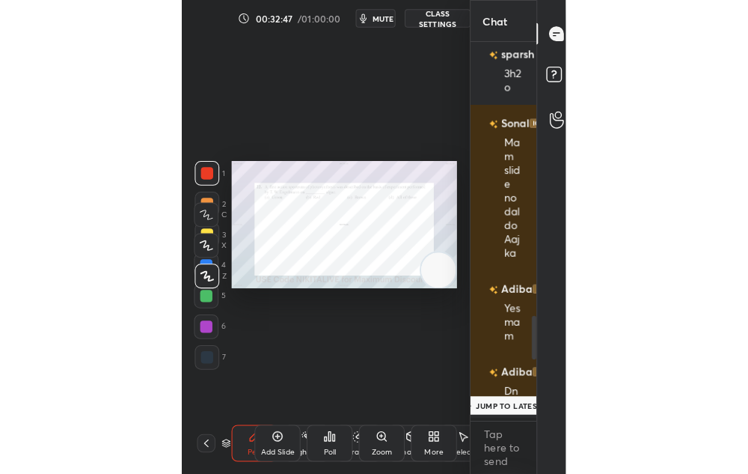
scroll to position [419, 66]
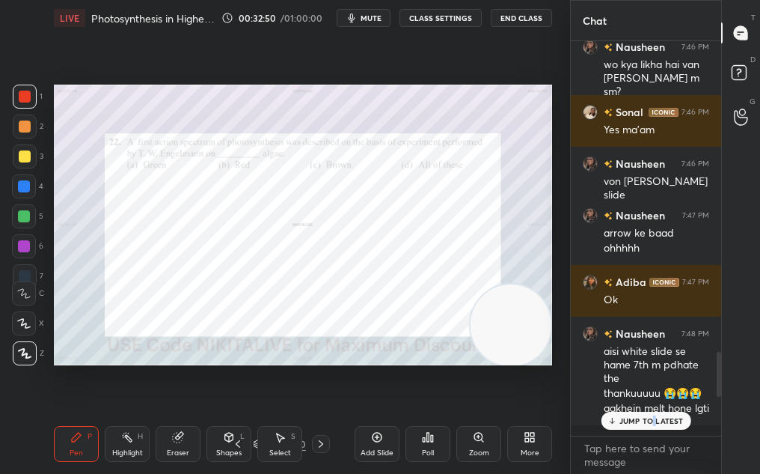
click at [654, 418] on p "JUMP TO LATEST" at bounding box center [652, 420] width 64 height 9
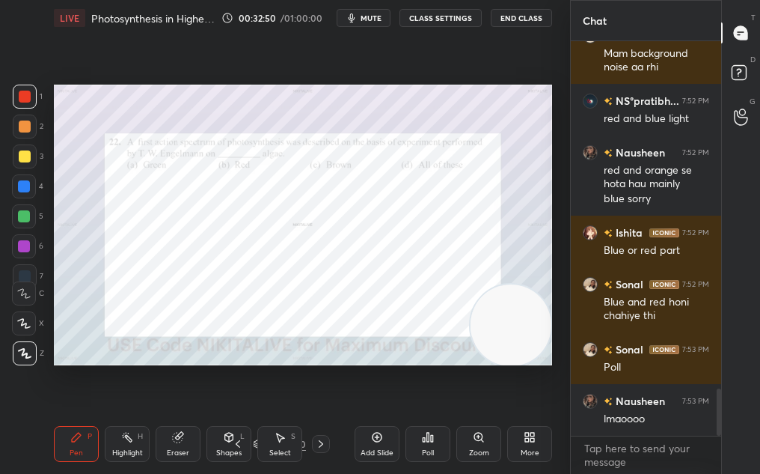
click at [525, 442] on icon at bounding box center [530, 437] width 12 height 12
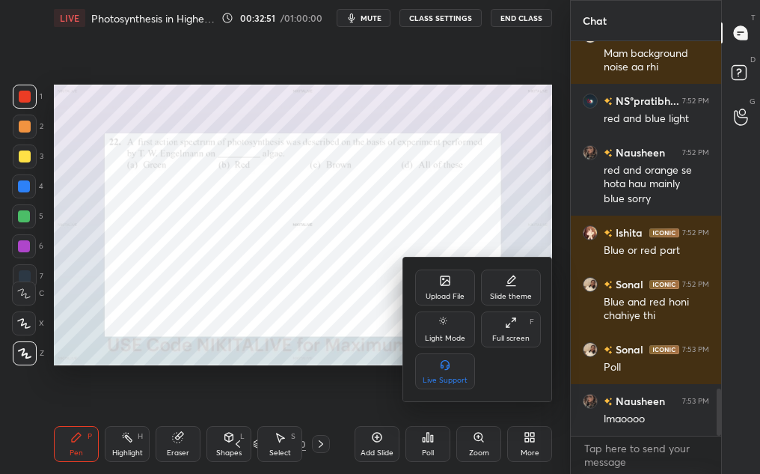
click at [507, 339] on div "Full screen" at bounding box center [510, 338] width 37 height 7
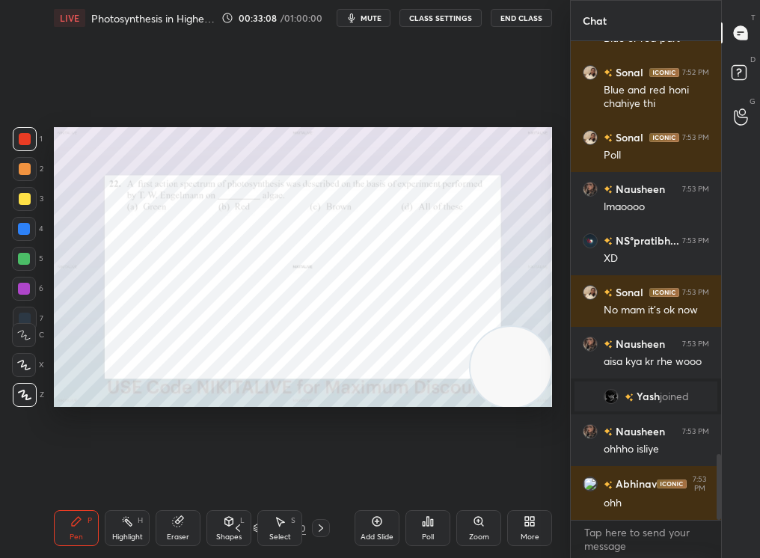
click at [440, 472] on div "Poll" at bounding box center [428, 528] width 45 height 36
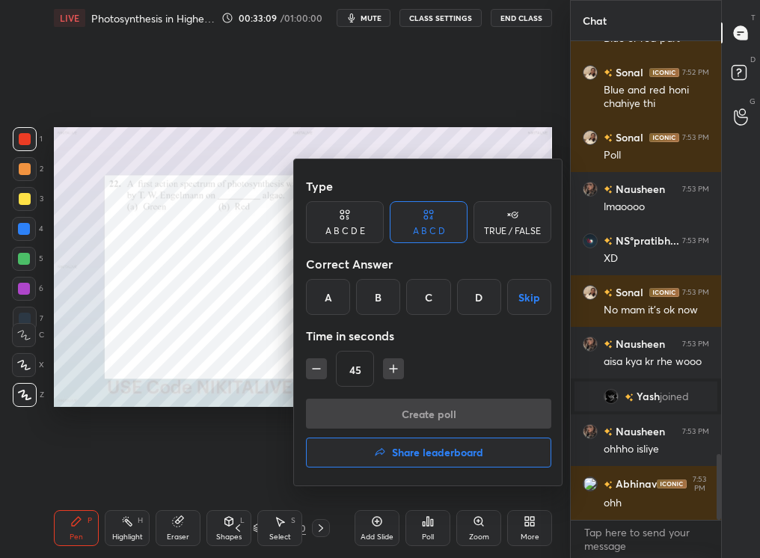
drag, startPoint x: 309, startPoint y: 275, endPoint x: 313, endPoint y: 284, distance: 9.7
click at [314, 286] on div "Type A B C D E A B C D TRUE / FALSE Correct Answer A B C D Skip Time in seconds…" at bounding box center [428, 285] width 245 height 228
click at [326, 304] on div "A" at bounding box center [328, 297] width 44 height 36
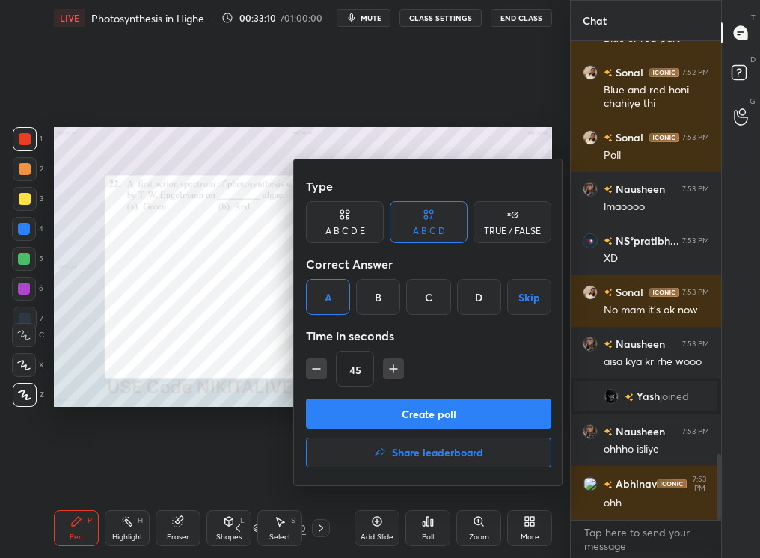
click at [527, 406] on button "Create poll" at bounding box center [428, 414] width 245 height 30
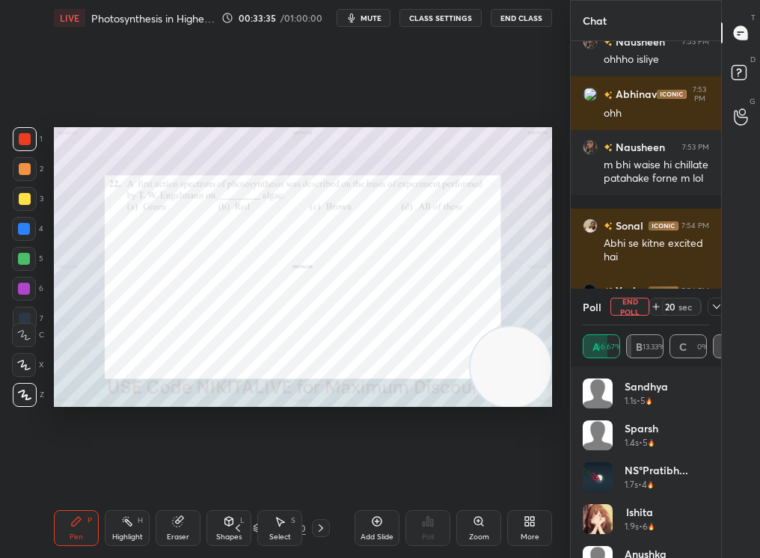
click at [717, 304] on icon at bounding box center [717, 307] width 12 height 12
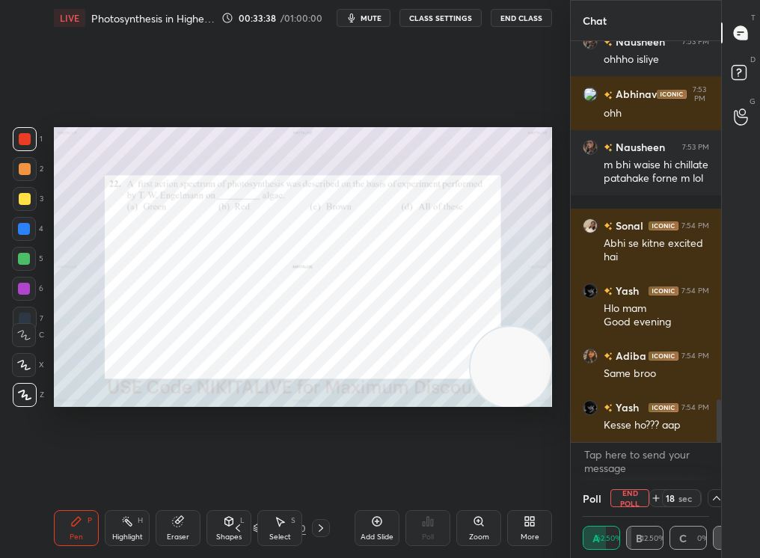
drag, startPoint x: 727, startPoint y: 427, endPoint x: 760, endPoint y: 471, distance: 54.5
click at [760, 471] on div "1 2 3 4 5 6 7 C X Z C X Z E E Erase all H H LIVE Photosynthesis in Higher Plant…" at bounding box center [380, 279] width 760 height 558
click at [635, 472] on button "End Poll" at bounding box center [630, 498] width 39 height 18
type textarea "x"
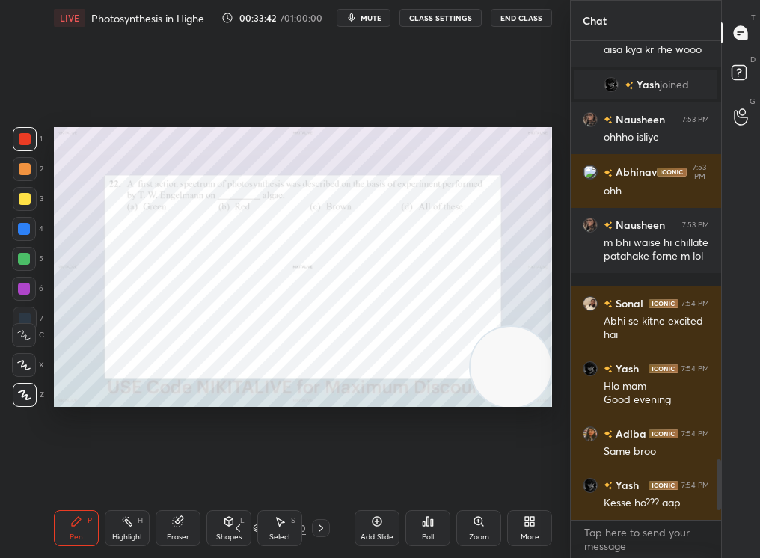
click at [324, 472] on icon at bounding box center [321, 528] width 12 height 12
click at [376, 472] on div "Add Slide" at bounding box center [377, 528] width 45 height 36
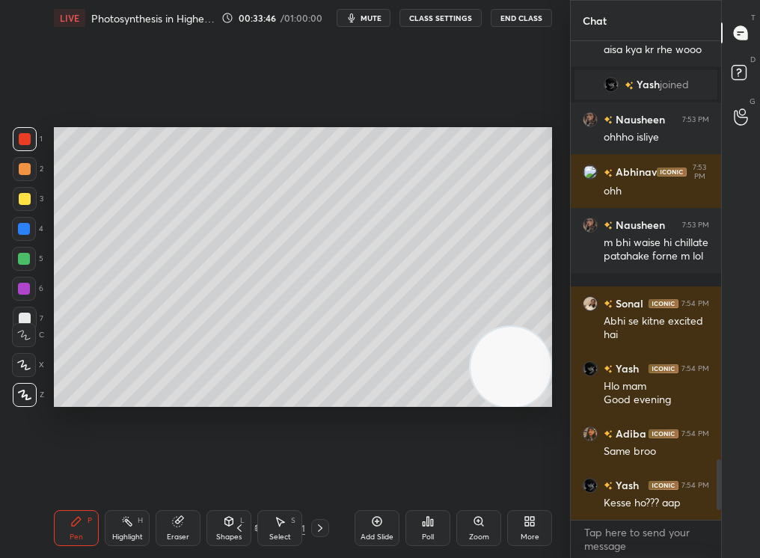
click at [468, 472] on div "Zoom" at bounding box center [479, 528] width 45 height 36
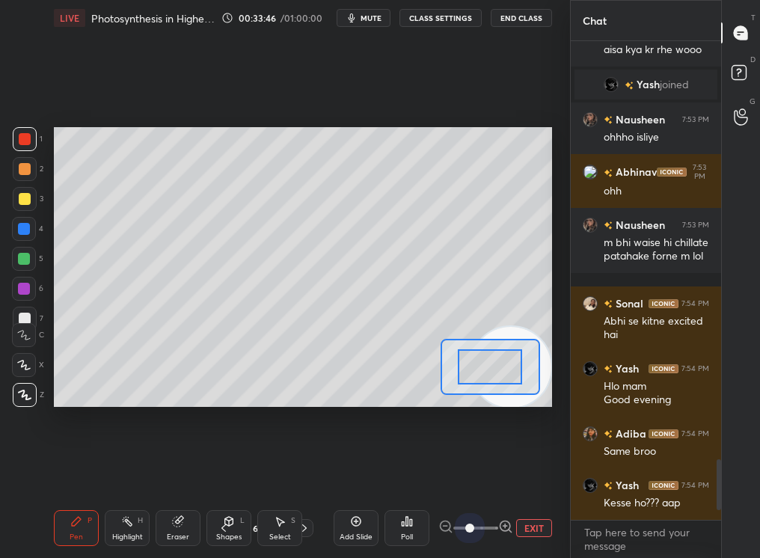
click at [626, 472] on div "1 2 3 4 5 6 7 C X Z C X Z E E Erase all H H LIVE Photosynthesis in Higher Plant…" at bounding box center [380, 279] width 760 height 558
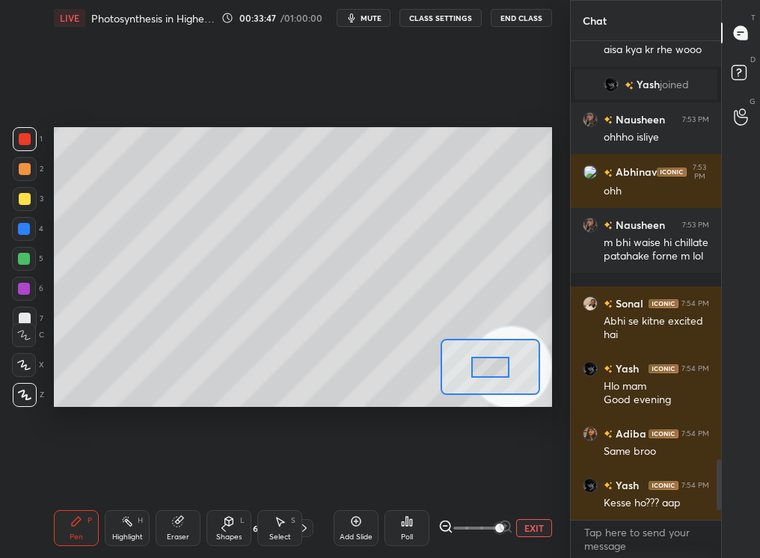
click at [531, 472] on button "EXIT" at bounding box center [534, 528] width 36 height 18
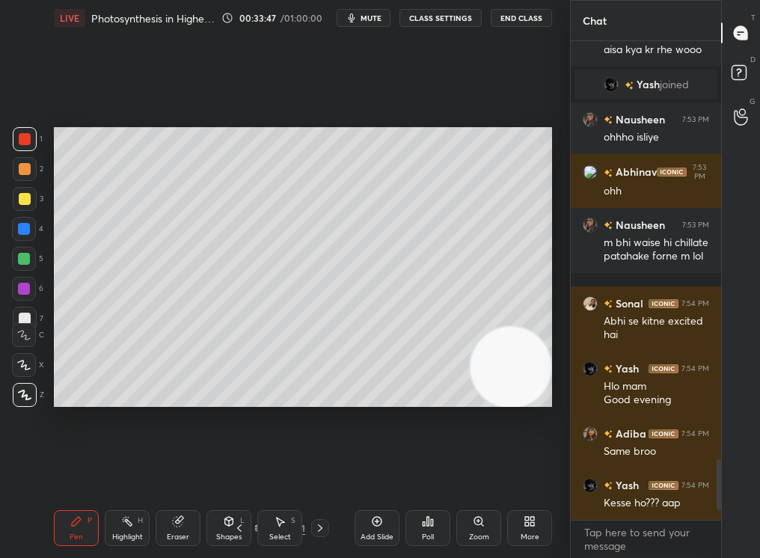
click at [528, 472] on icon at bounding box center [530, 522] width 12 height 12
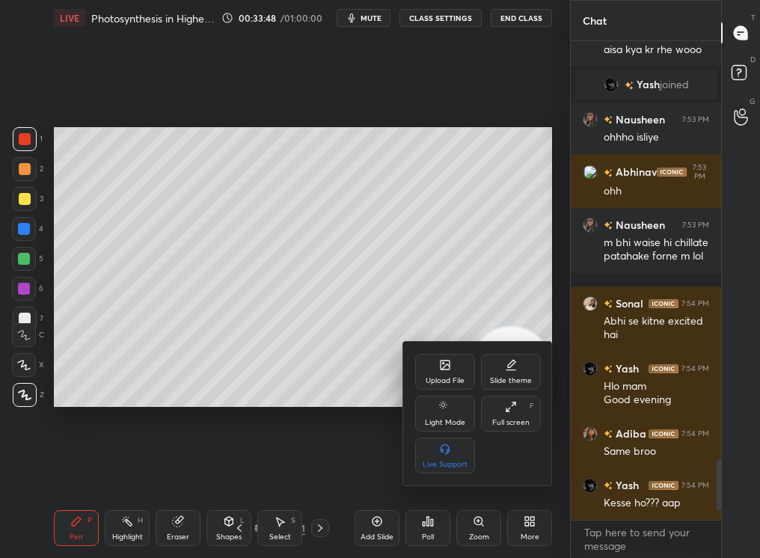
click at [523, 472] on div at bounding box center [380, 279] width 760 height 558
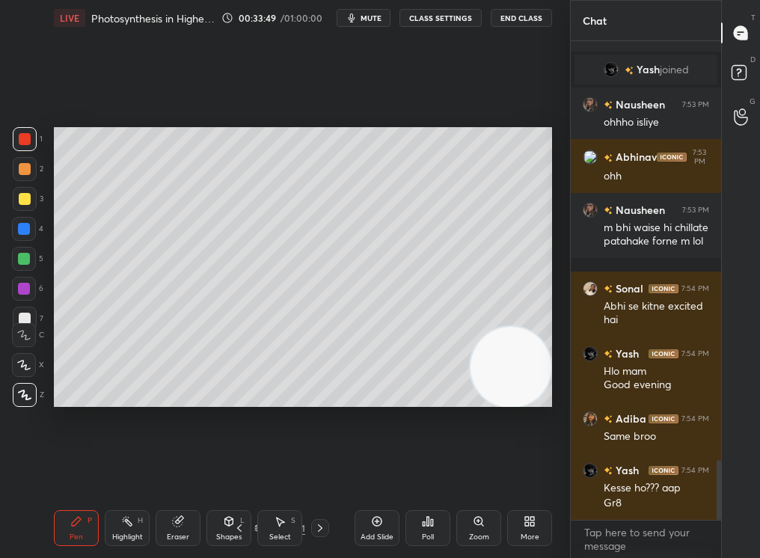
click at [522, 472] on div "More" at bounding box center [529, 528] width 45 height 36
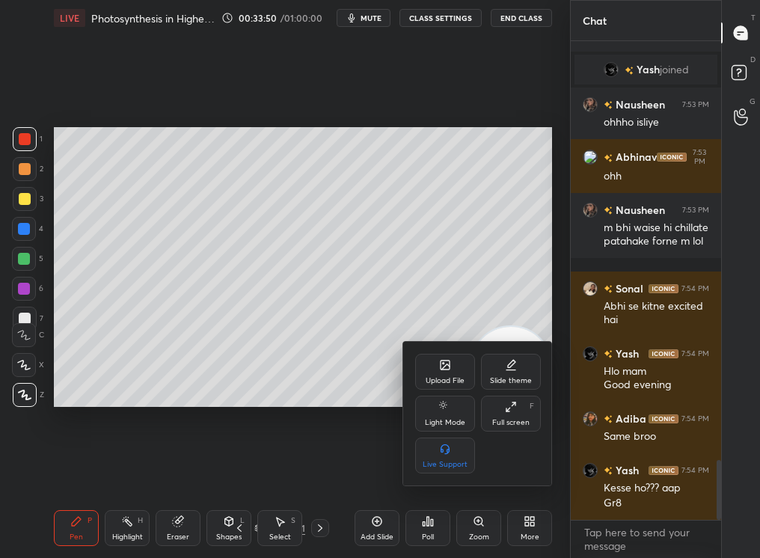
click at [435, 368] on div "Upload File" at bounding box center [445, 372] width 60 height 36
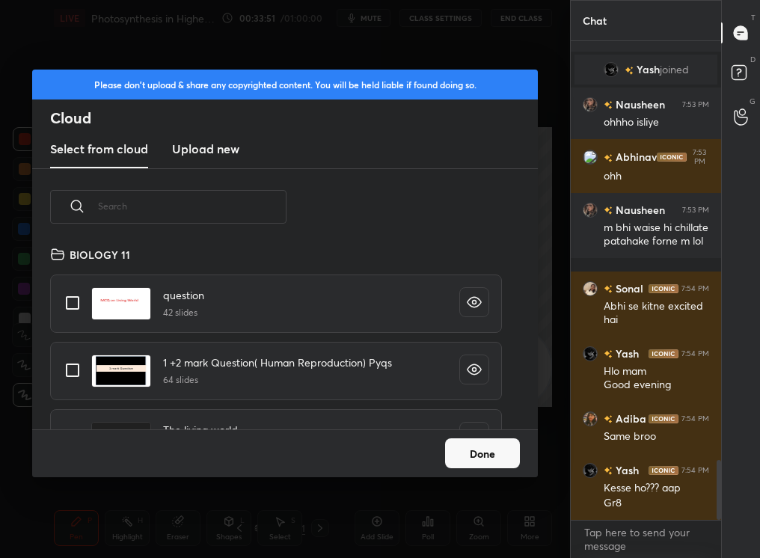
click at [223, 197] on input "text" at bounding box center [192, 206] width 189 height 64
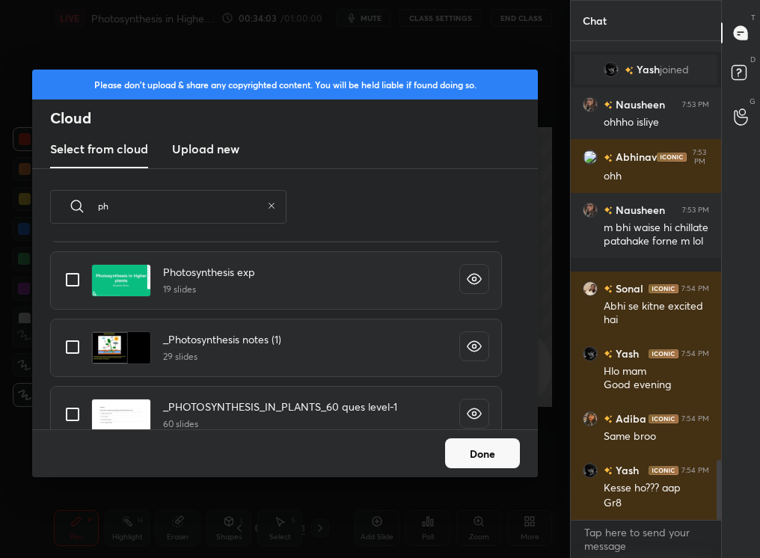
type input "ph"
click at [79, 359] on input "grid" at bounding box center [72, 347] width 31 height 31
checkbox input "true"
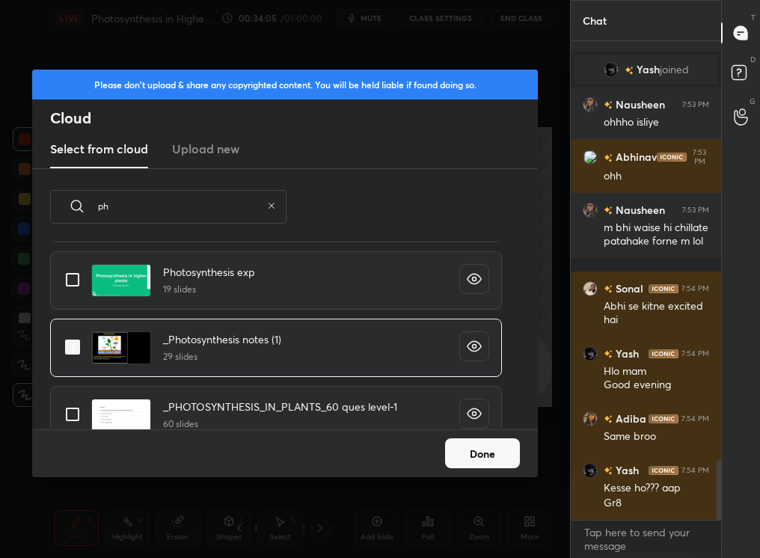
click at [476, 449] on button "Done" at bounding box center [482, 454] width 75 height 30
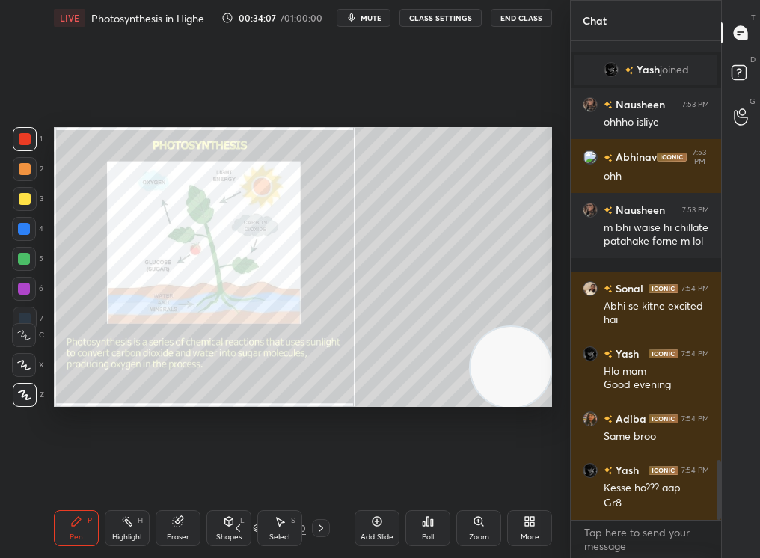
click at [322, 472] on icon at bounding box center [321, 528] width 12 height 12
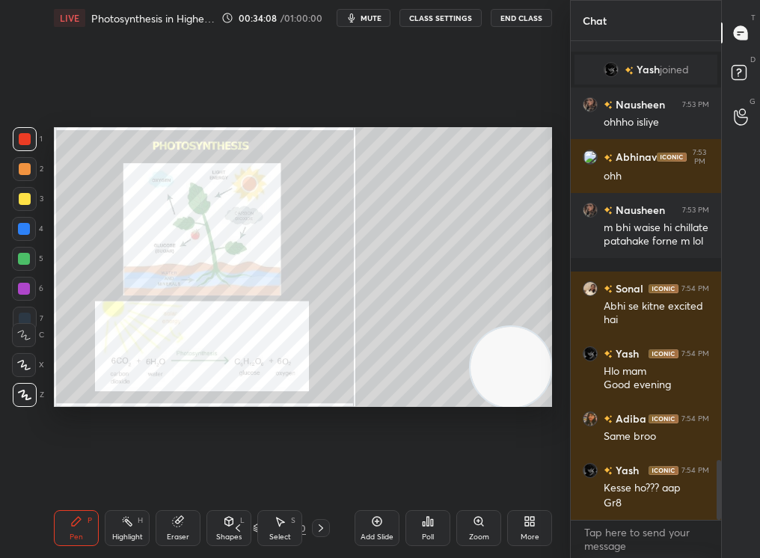
click at [331, 472] on div "71 / 260" at bounding box center [279, 528] width 150 height 18
click at [322, 472] on icon at bounding box center [321, 528] width 12 height 12
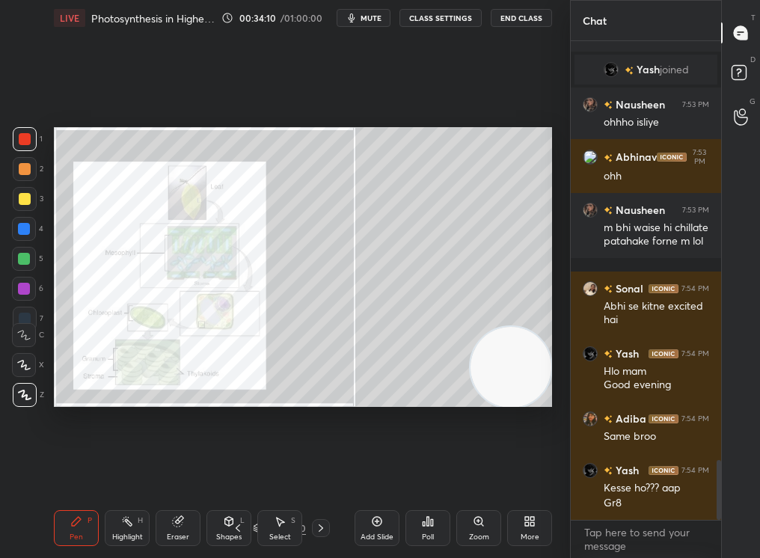
click at [325, 472] on icon at bounding box center [321, 528] width 12 height 12
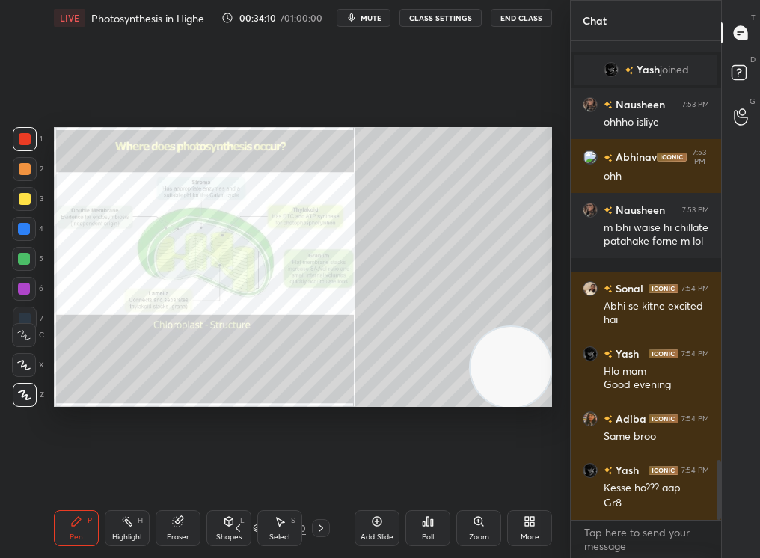
click at [324, 472] on icon at bounding box center [321, 528] width 12 height 12
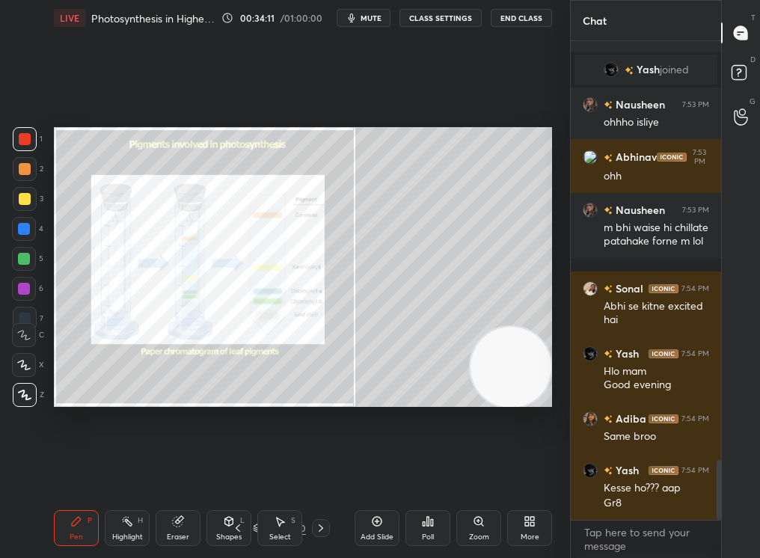
click at [326, 472] on div at bounding box center [321, 528] width 18 height 18
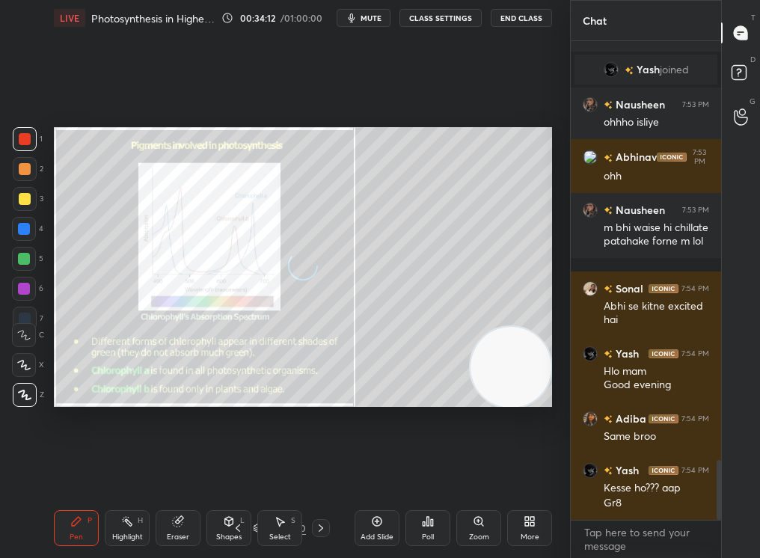
click at [319, 472] on icon at bounding box center [321, 528] width 12 height 12
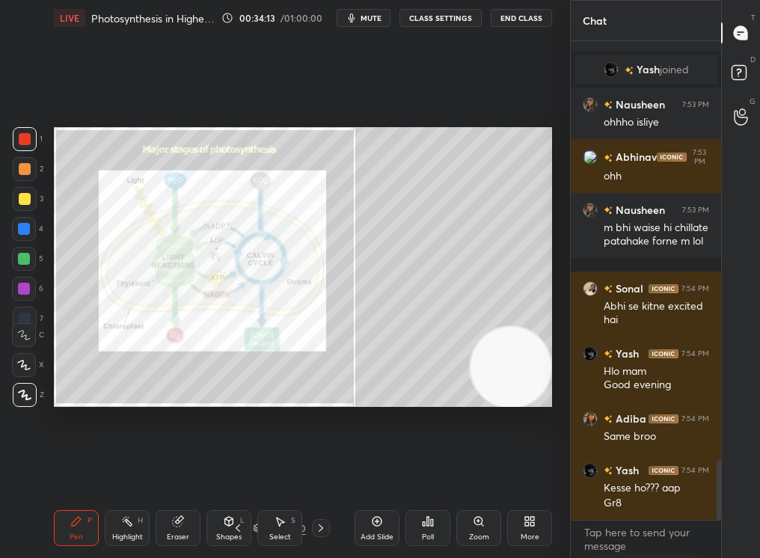
click at [315, 472] on icon at bounding box center [321, 528] width 12 height 12
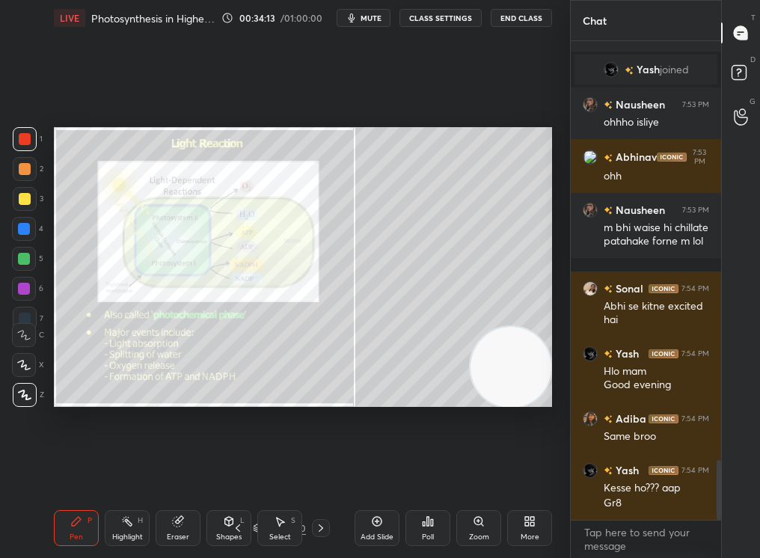
click at [314, 472] on div at bounding box center [321, 528] width 18 height 18
click at [370, 472] on div "Add Slide" at bounding box center [377, 528] width 45 height 36
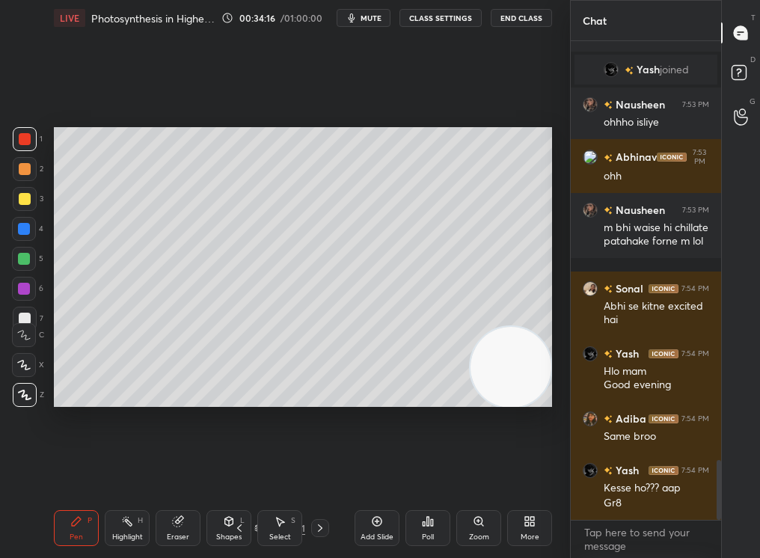
click at [485, 472] on div "Zoom" at bounding box center [479, 528] width 45 height 36
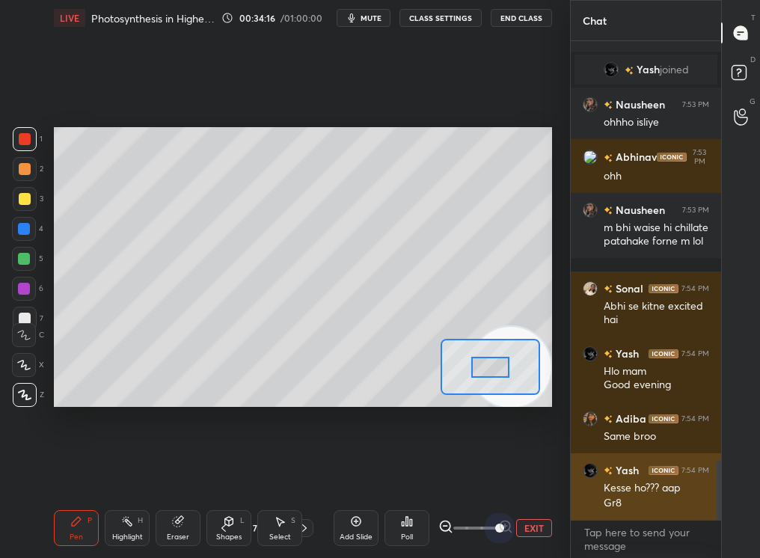
click at [604, 472] on div "1 2 3 4 5 6 7 C X Z C X Z E E Erase all H H LIVE Photosynthesis in Higher Plant…" at bounding box center [380, 279] width 760 height 558
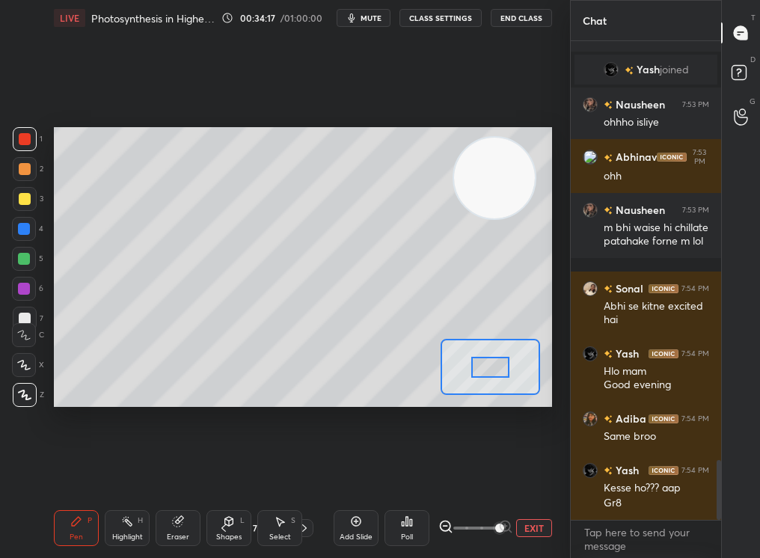
drag, startPoint x: 512, startPoint y: 310, endPoint x: 495, endPoint y: 109, distance: 202.0
click at [495, 109] on div "Setting up your live class Poll for secs No correct answer Start poll" at bounding box center [303, 267] width 510 height 462
click at [219, 472] on div "Shapes L" at bounding box center [229, 528] width 45 height 36
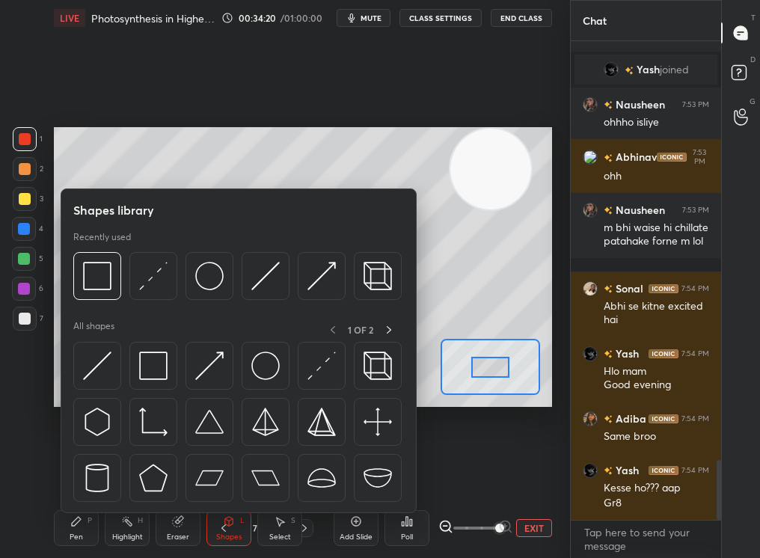
click at [25, 165] on div at bounding box center [25, 169] width 12 height 12
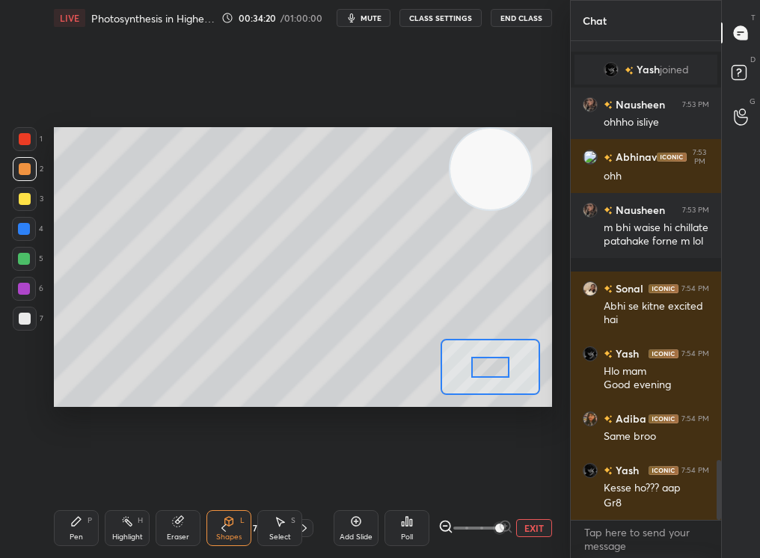
click at [26, 167] on div at bounding box center [25, 169] width 12 height 12
click at [86, 472] on div "Pen P" at bounding box center [76, 528] width 45 height 36
click at [82, 472] on div "Pen P" at bounding box center [76, 528] width 45 height 36
click at [81, 472] on div "Pen P" at bounding box center [76, 528] width 45 height 36
click at [22, 260] on div at bounding box center [24, 259] width 12 height 12
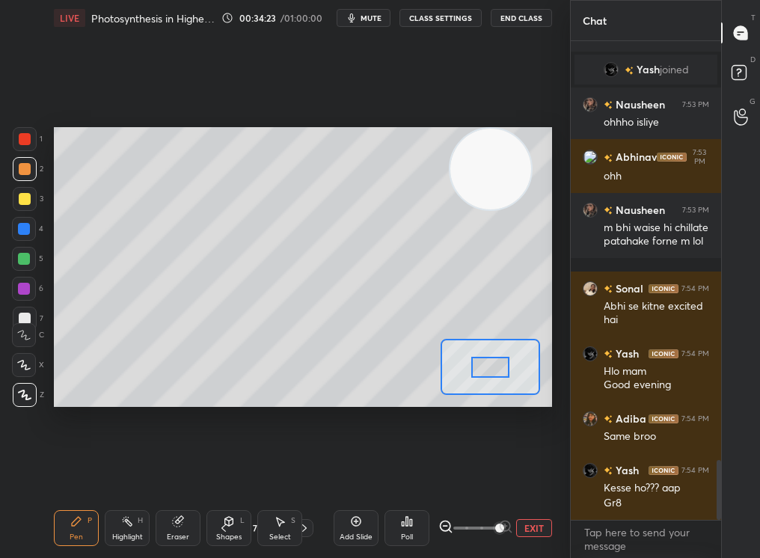
click at [20, 260] on div at bounding box center [24, 259] width 12 height 12
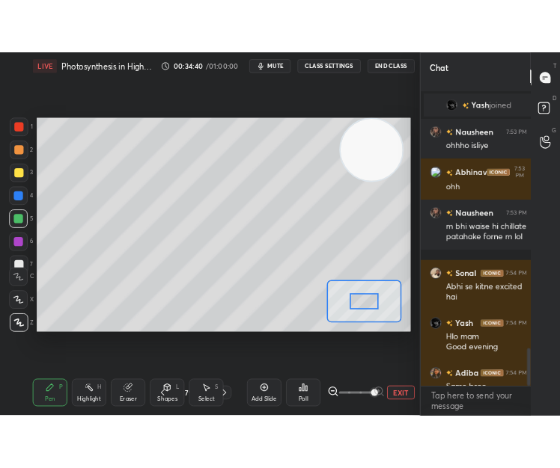
scroll to position [380, 118]
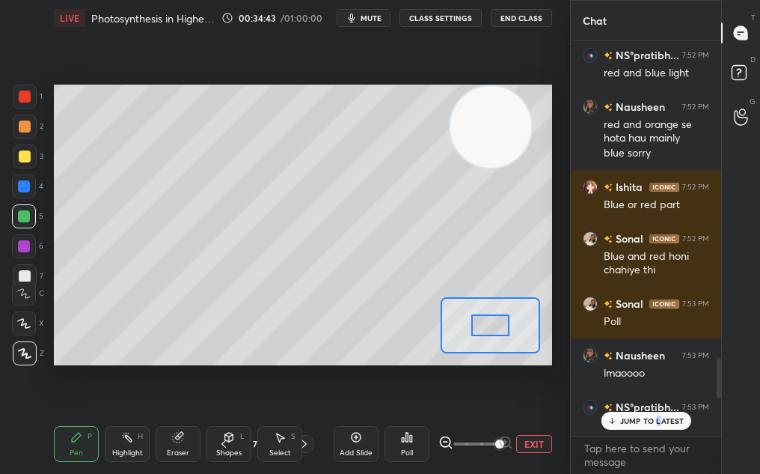
click at [658, 423] on p "JUMP TO LATEST" at bounding box center [652, 420] width 64 height 9
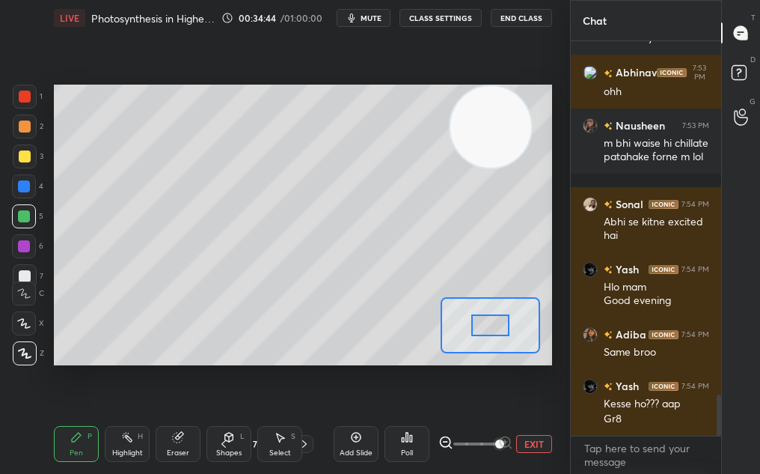
click at [521, 443] on button "EXIT" at bounding box center [534, 444] width 36 height 18
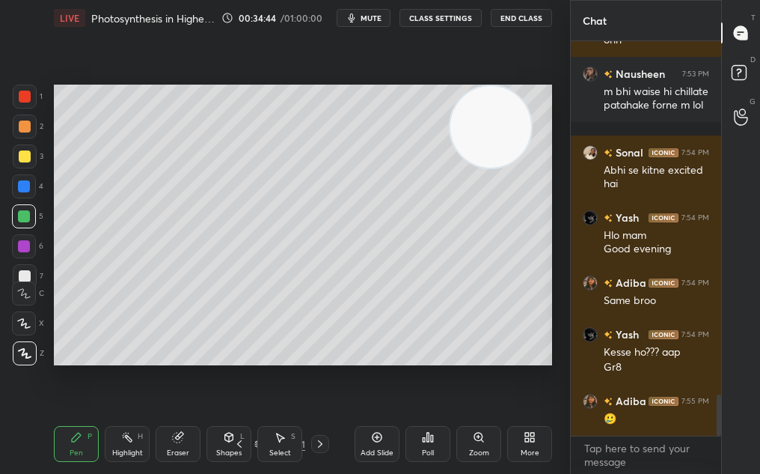
click at [522, 449] on div "More" at bounding box center [530, 452] width 19 height 7
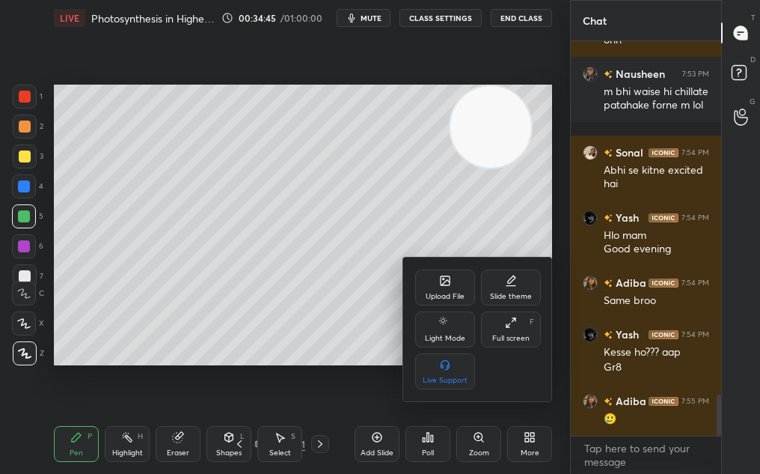
click at [498, 325] on div "Full screen F" at bounding box center [511, 329] width 60 height 36
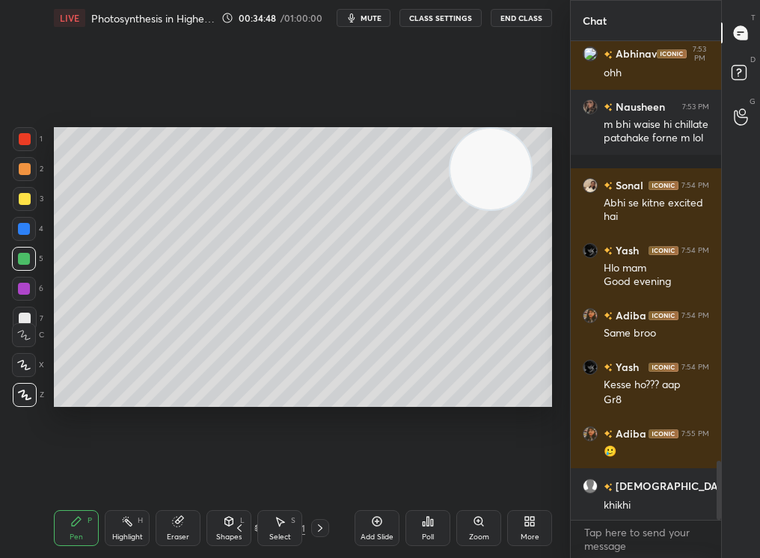
click at [470, 472] on div "Zoom" at bounding box center [479, 528] width 45 height 36
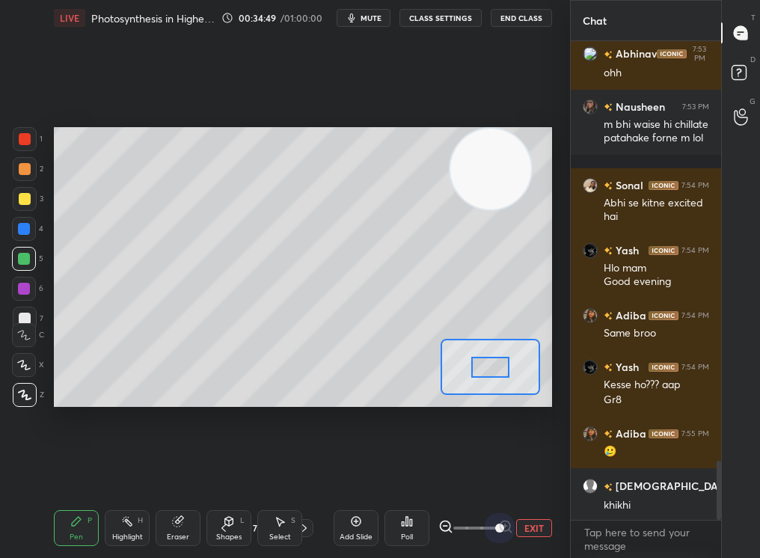
drag, startPoint x: 535, startPoint y: 525, endPoint x: 573, endPoint y: 523, distance: 38.2
click at [573, 472] on div "1 2 3 4 5 6 7 C X Z C X Z E E Erase all H H LIVE Photosynthesis in Higher Plant…" at bounding box center [380, 279] width 760 height 558
click at [72, 472] on div "Pen P" at bounding box center [76, 528] width 45 height 36
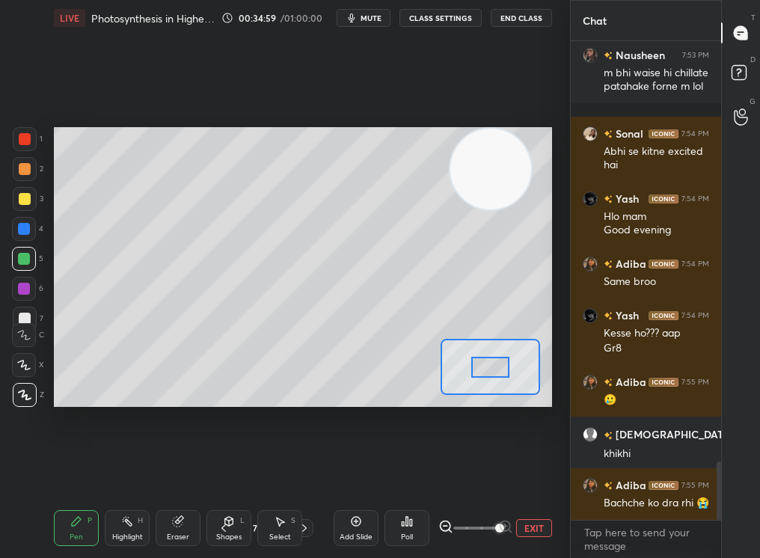
click at [19, 201] on div at bounding box center [25, 199] width 12 height 12
click at [19, 200] on div at bounding box center [25, 199] width 12 height 12
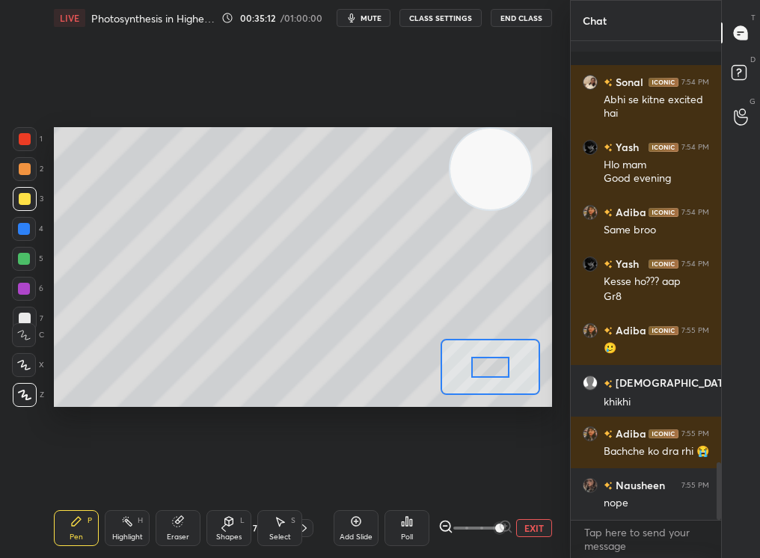
click at [175, 472] on div "Eraser" at bounding box center [178, 528] width 45 height 36
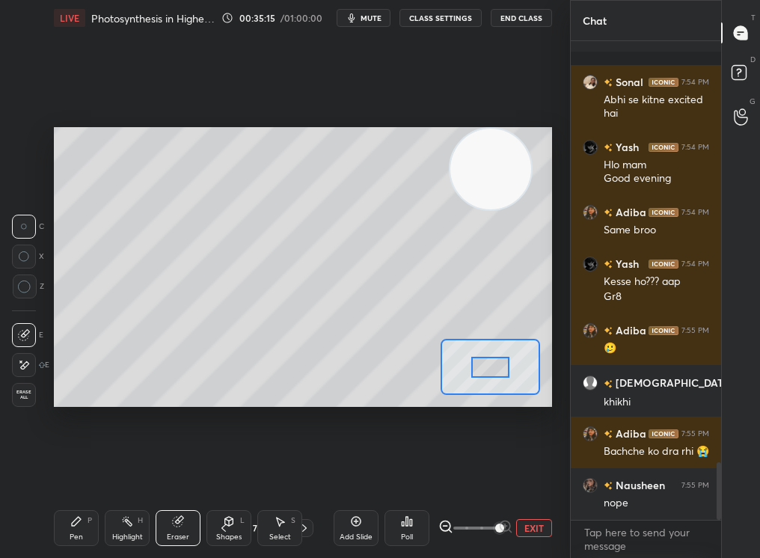
click at [75, 472] on div "Pen P" at bounding box center [76, 528] width 45 height 36
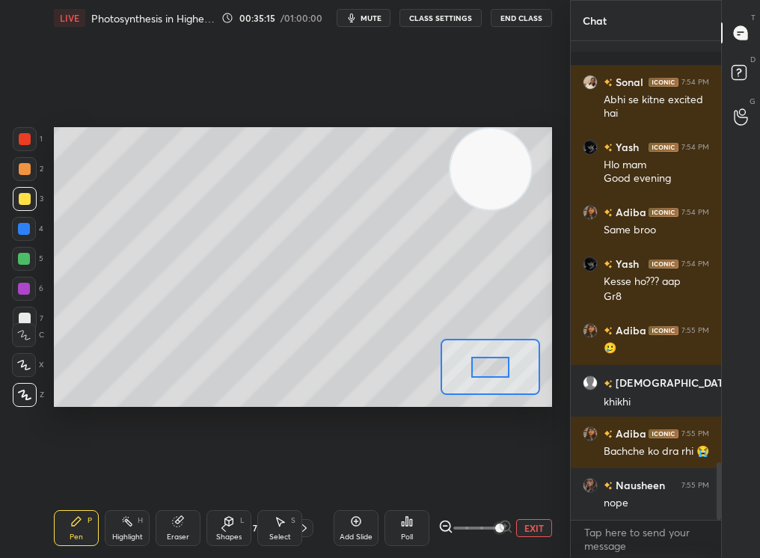
click at [72, 472] on div "Pen P" at bounding box center [76, 528] width 45 height 36
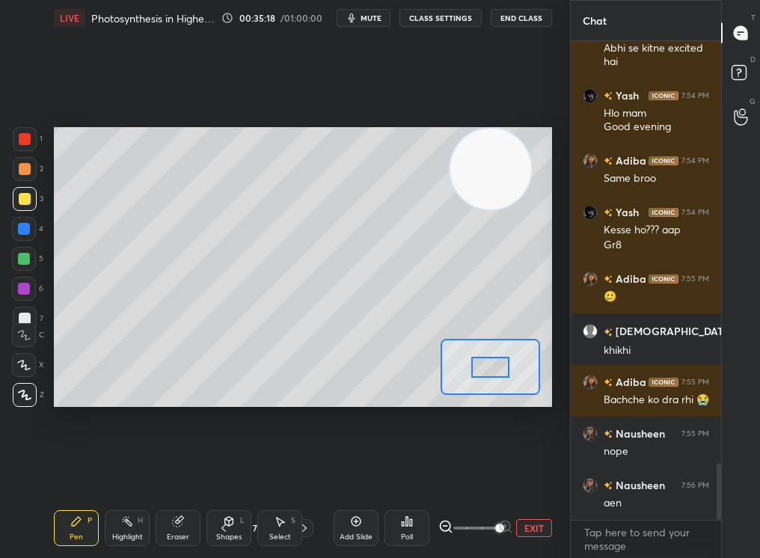
click at [173, 472] on icon at bounding box center [178, 522] width 10 height 10
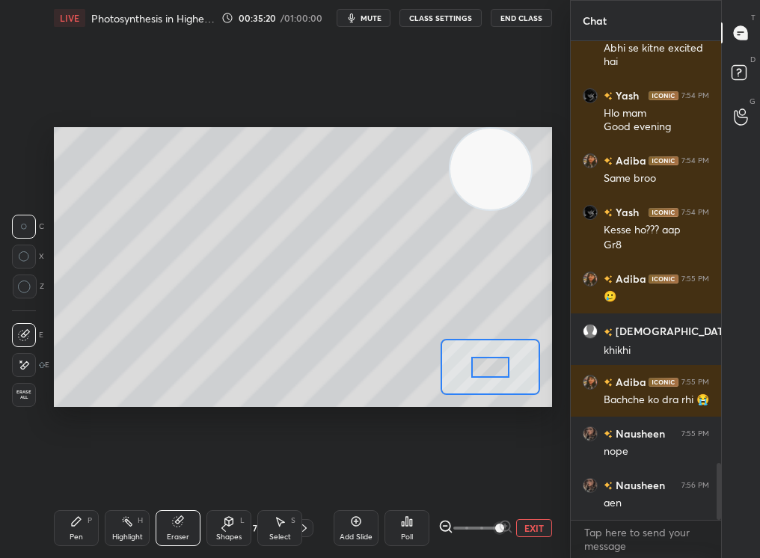
click at [68, 472] on div "Pen P" at bounding box center [76, 528] width 45 height 36
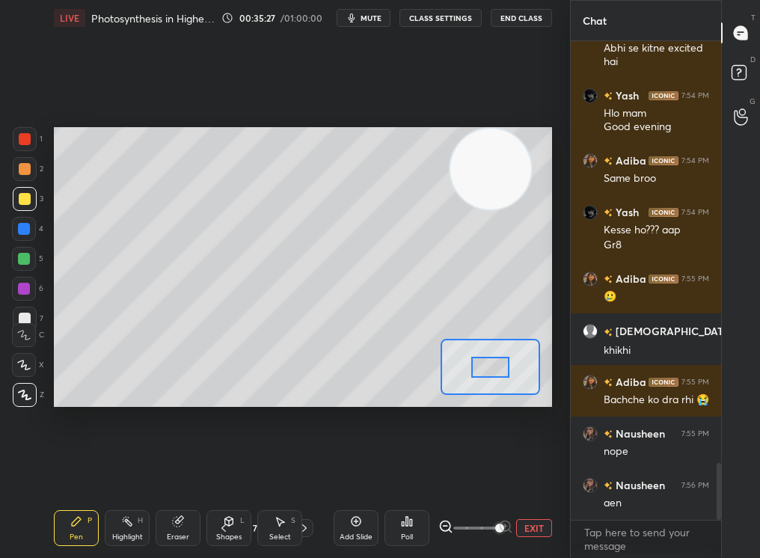
click at [20, 291] on div at bounding box center [24, 289] width 12 height 12
click at [23, 305] on div "6" at bounding box center [27, 292] width 31 height 30
click at [23, 310] on div at bounding box center [25, 319] width 24 height 24
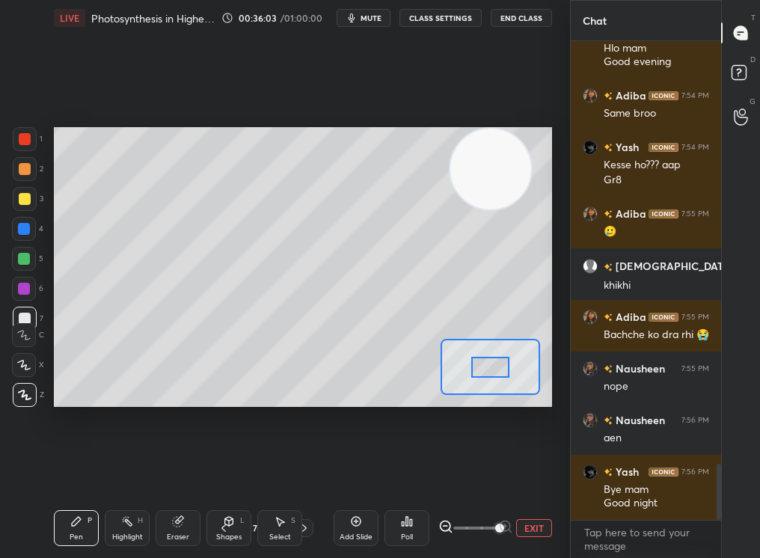
click at [281, 472] on div "Select S" at bounding box center [279, 528] width 45 height 36
click at [276, 472] on icon at bounding box center [280, 522] width 12 height 12
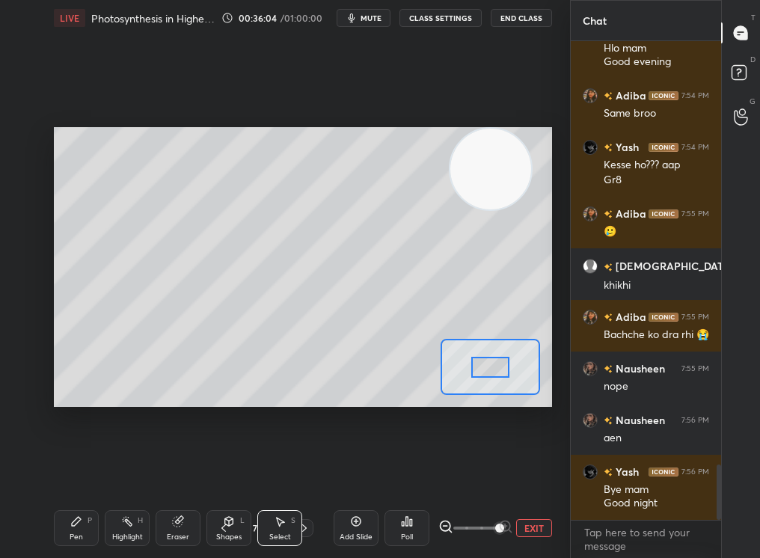
scroll to position [3654, 0]
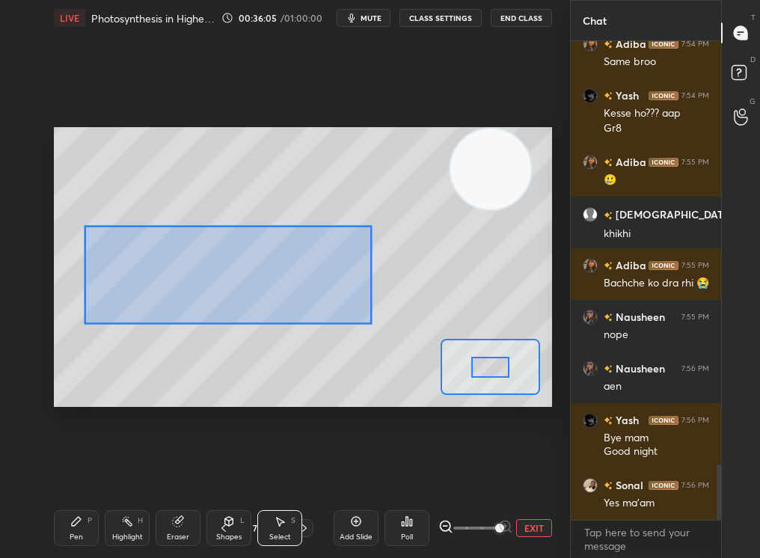
drag, startPoint x: 81, startPoint y: 225, endPoint x: 406, endPoint y: 330, distance: 341.5
click at [406, 331] on div "0 ° Undo Copy Duplicate Duplicate to new slide Delete" at bounding box center [303, 267] width 1246 height 702
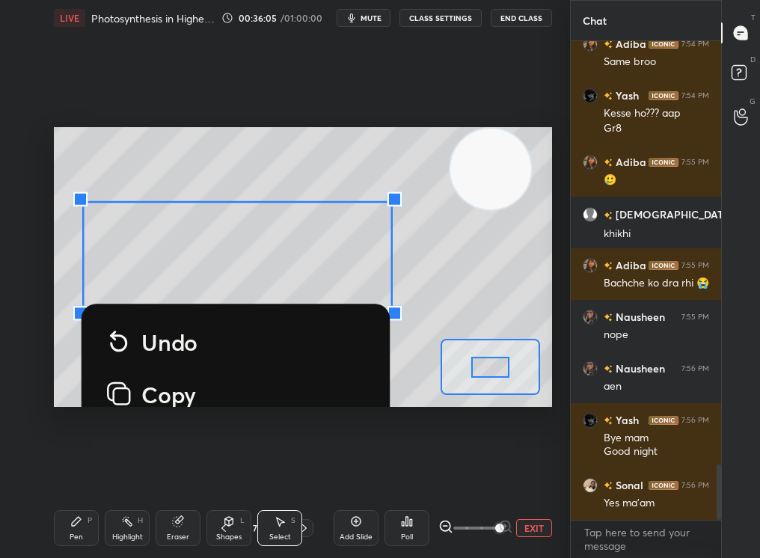
click at [334, 431] on div "0 ° Undo Copy Duplicate Duplicate to new slide Delete Setting up your live clas…" at bounding box center [303, 267] width 510 height 462
click at [460, 277] on div "0 ° Undo Copy Duplicate Duplicate to new slide Delete" at bounding box center [303, 267] width 1246 height 702
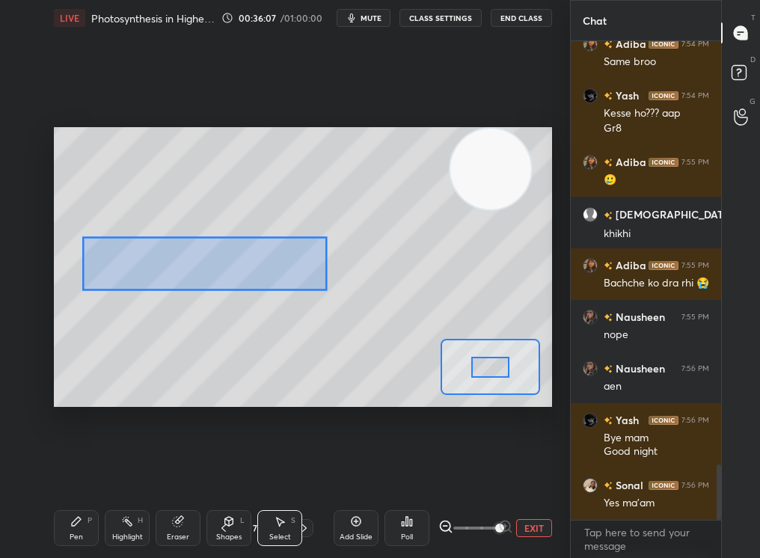
click at [462, 368] on div "0 ° Undo Copy Duplicate Duplicate to new slide Delete Setting up your live clas…" at bounding box center [303, 267] width 498 height 281
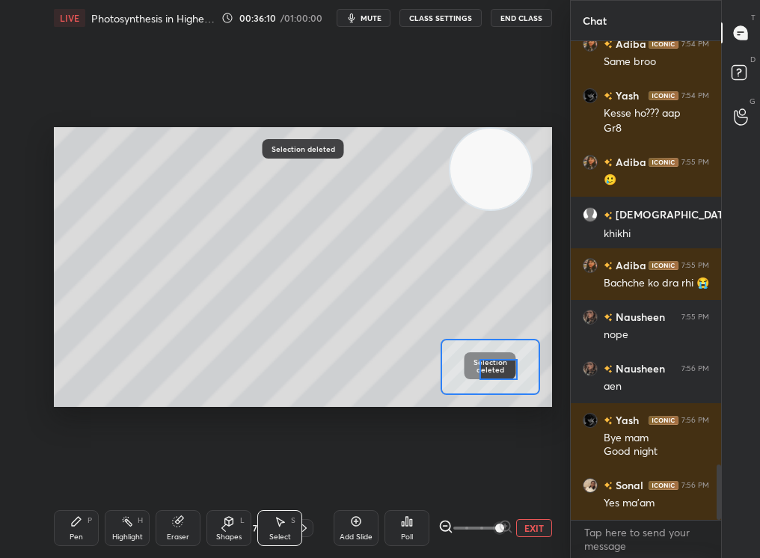
click at [503, 367] on div at bounding box center [499, 369] width 39 height 21
click at [179, 472] on div "Eraser" at bounding box center [178, 537] width 22 height 7
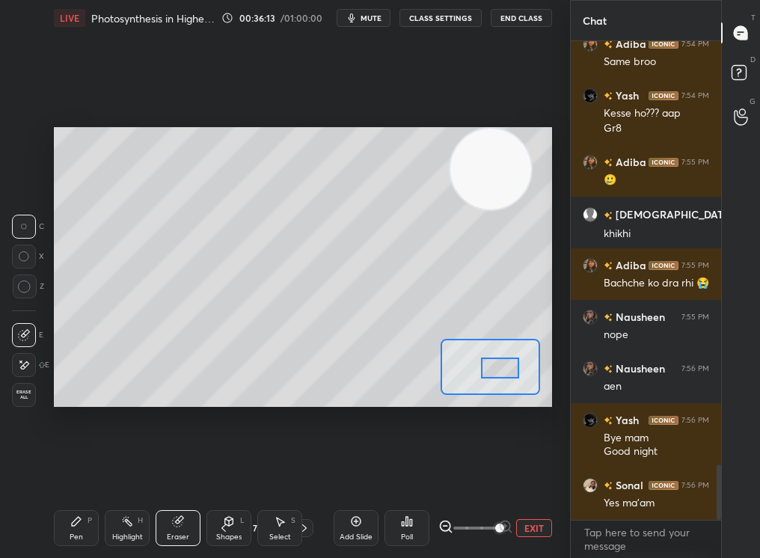
click at [67, 472] on div "Pen P" at bounding box center [76, 528] width 45 height 36
click at [70, 472] on div "Pen" at bounding box center [76, 537] width 13 height 7
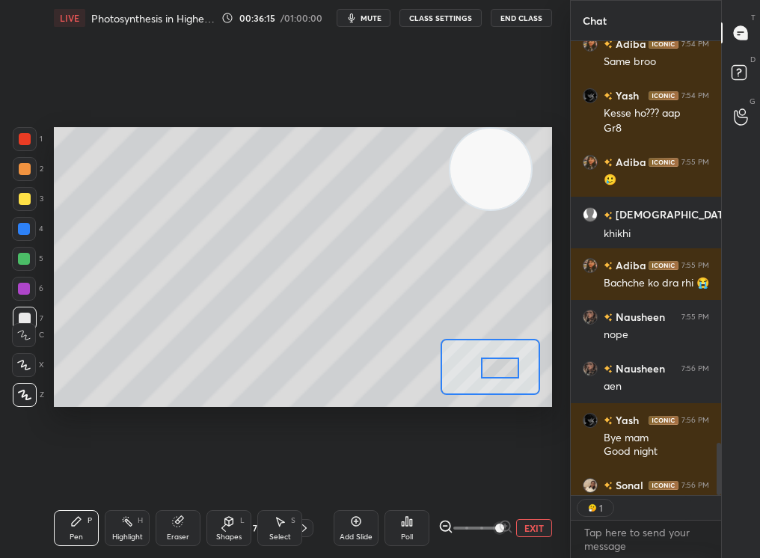
scroll to position [3731, 0]
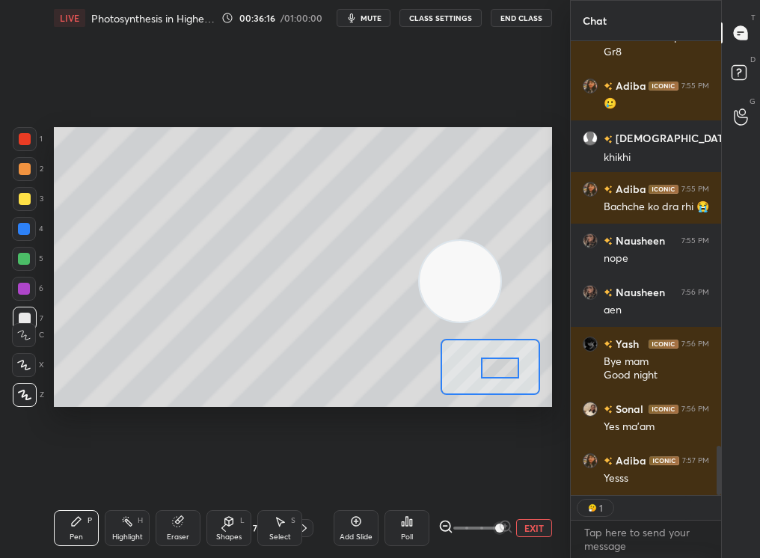
drag, startPoint x: 486, startPoint y: 290, endPoint x: 480, endPoint y: 304, distance: 14.5
click at [480, 305] on video at bounding box center [460, 281] width 81 height 81
click at [176, 472] on div "Eraser" at bounding box center [178, 528] width 45 height 36
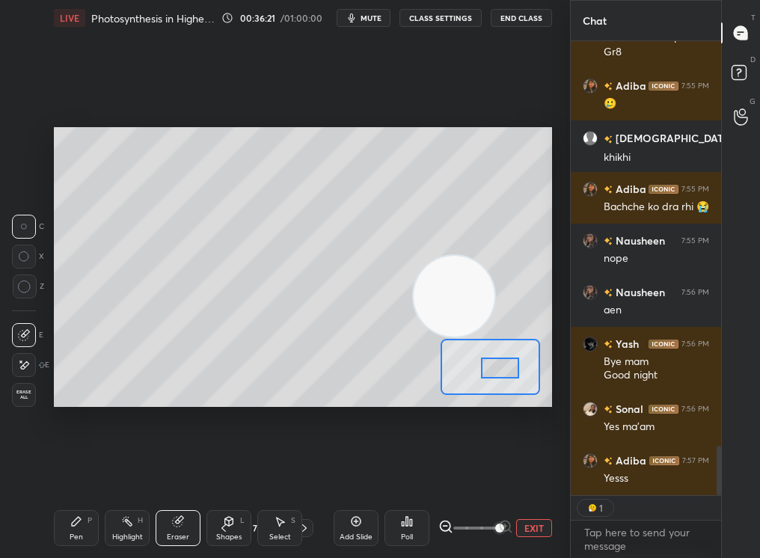
click at [56, 472] on div "Pen P" at bounding box center [76, 528] width 45 height 36
click at [66, 472] on div "Pen P" at bounding box center [76, 528] width 45 height 36
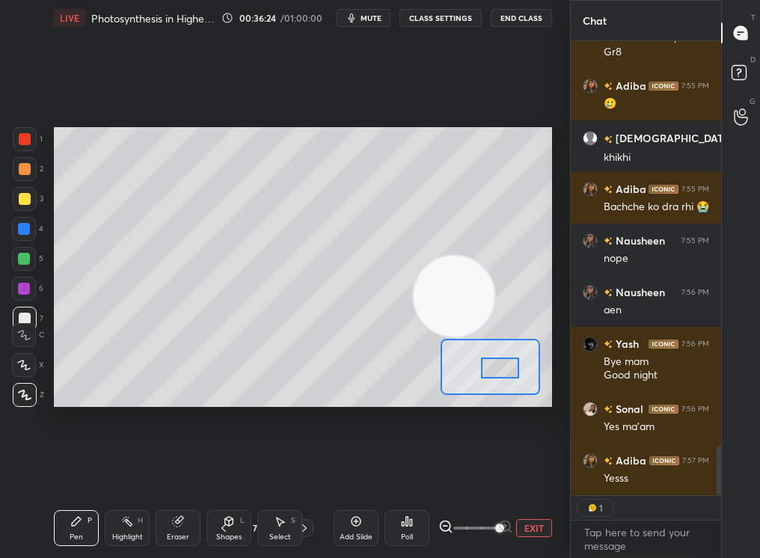
scroll to position [3706, 0]
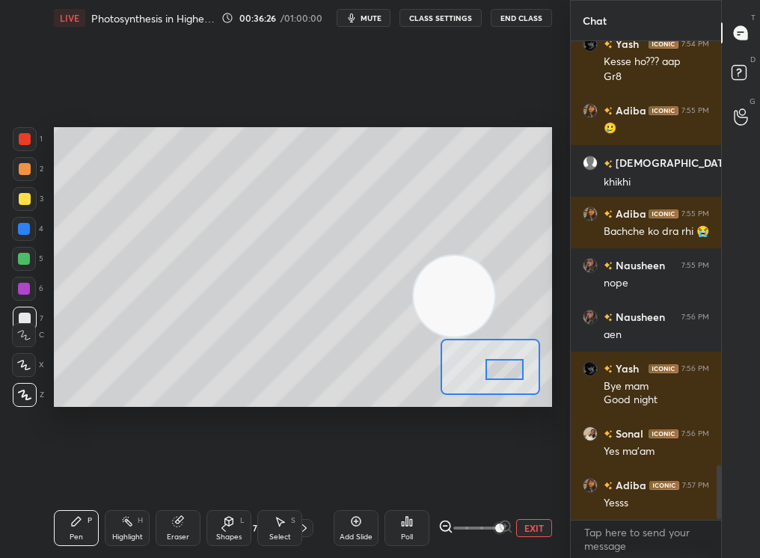
click at [504, 370] on div at bounding box center [505, 369] width 39 height 21
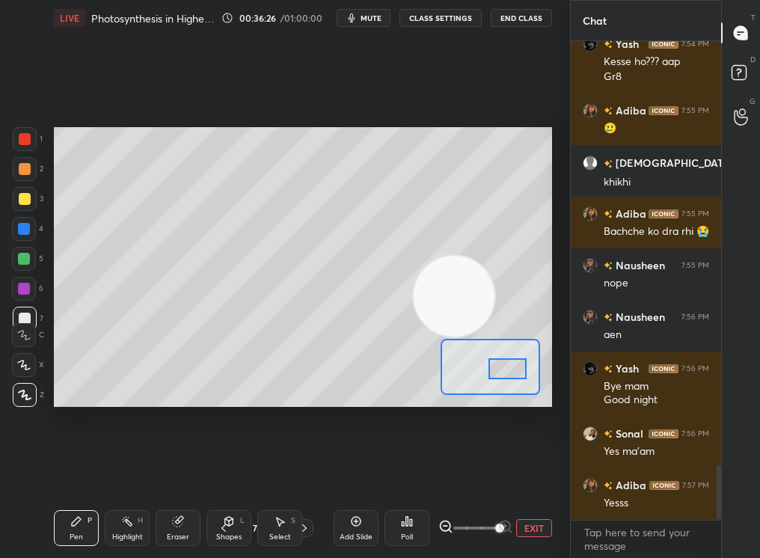
click at [181, 472] on div "Eraser" at bounding box center [178, 537] width 22 height 7
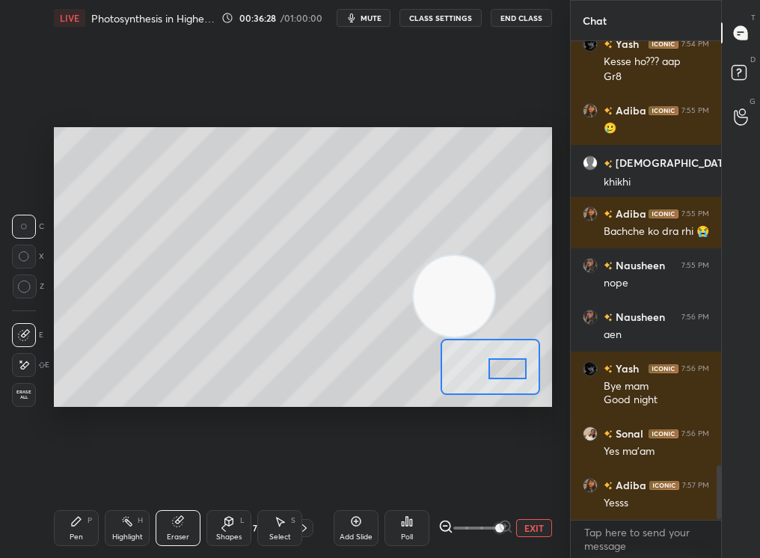
click at [101, 472] on div "Pen P Highlight H Eraser Shapes L Select S 79 / 261 Add Slide Poll EXIT" at bounding box center [303, 528] width 498 height 60
click at [99, 472] on div "Pen P Highlight H Eraser Shapes L Select S" at bounding box center [124, 528] width 140 height 36
click at [91, 472] on div "Pen P" at bounding box center [76, 528] width 45 height 36
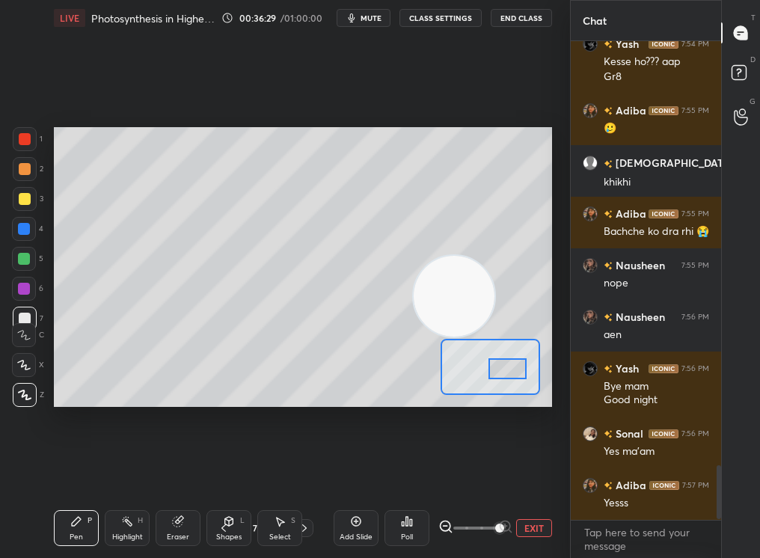
click at [87, 472] on div "Pen P" at bounding box center [76, 528] width 45 height 36
click at [498, 367] on div at bounding box center [509, 368] width 39 height 21
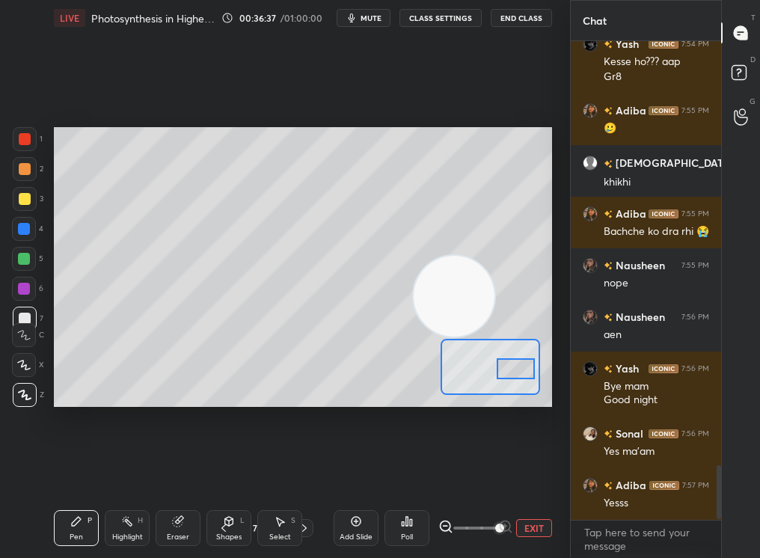
click at [170, 472] on div "Eraser" at bounding box center [178, 528] width 45 height 36
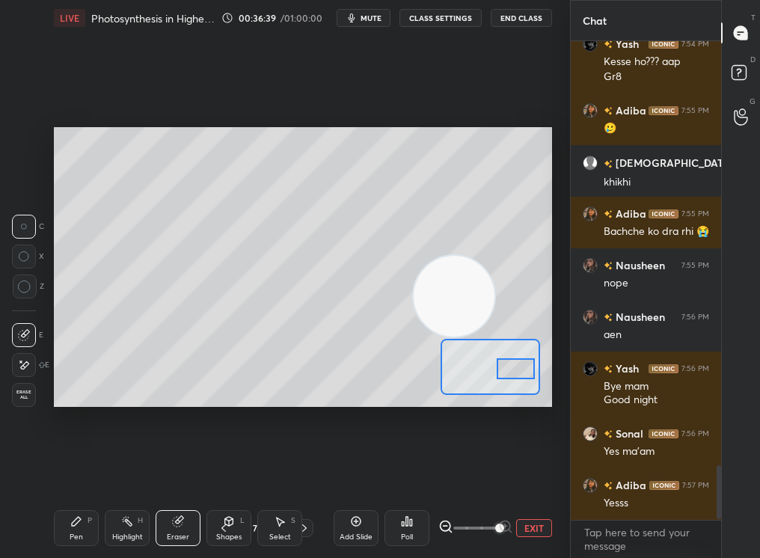
click at [72, 472] on div "Pen P" at bounding box center [76, 528] width 45 height 36
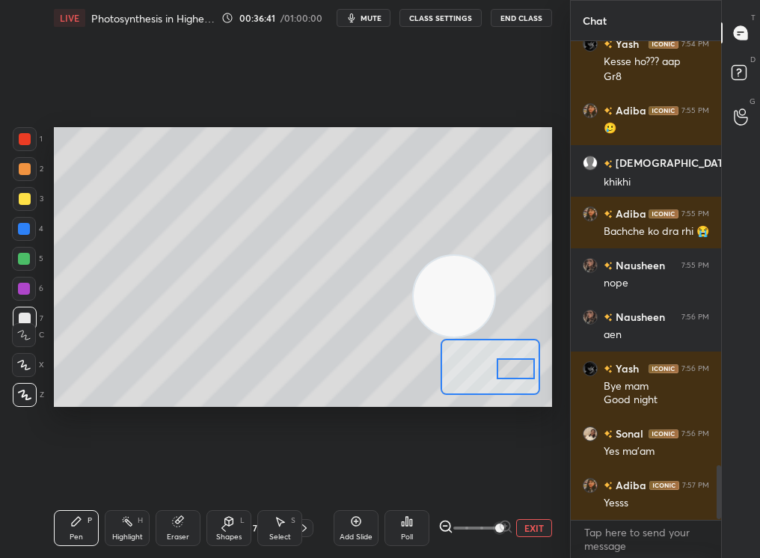
click at [27, 191] on div "1 2 3 4 5 6 7" at bounding box center [27, 232] width 31 height 210
click at [32, 196] on div at bounding box center [25, 199] width 24 height 24
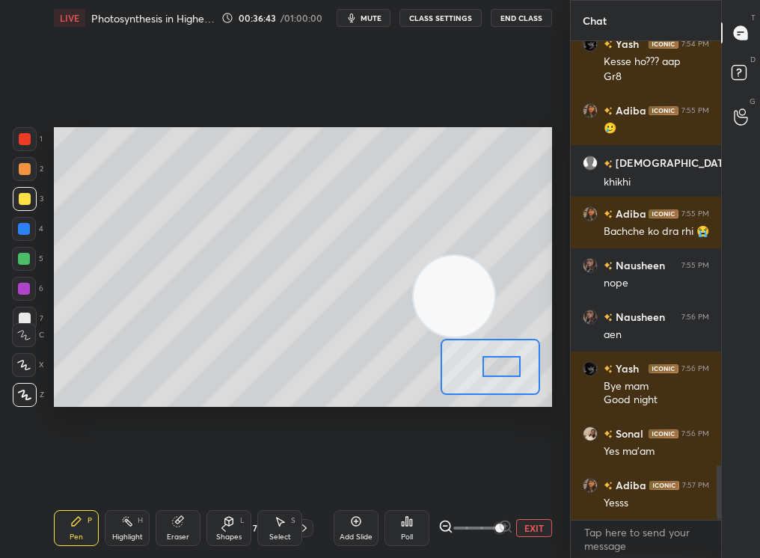
drag, startPoint x: 497, startPoint y: 371, endPoint x: 486, endPoint y: 371, distance: 10.5
click at [486, 371] on div at bounding box center [502, 366] width 39 height 21
click at [477, 472] on span at bounding box center [476, 528] width 45 height 22
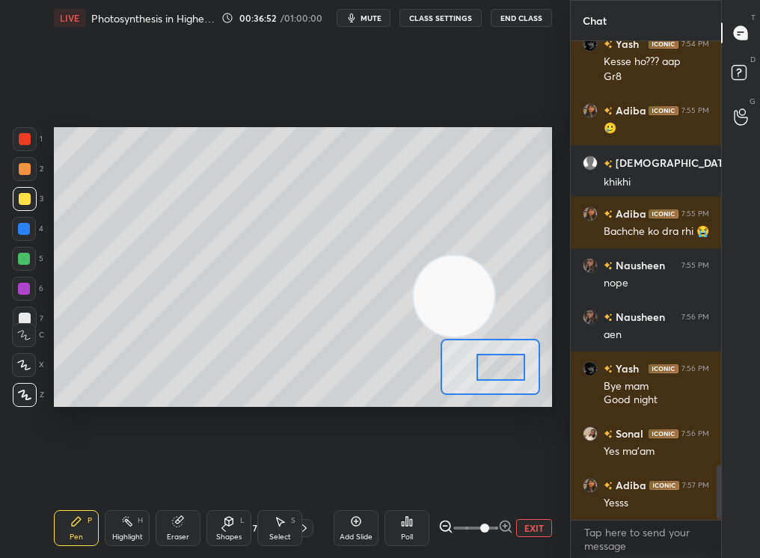
drag, startPoint x: 318, startPoint y: 362, endPoint x: 198, endPoint y: 416, distance: 131.3
click at [188, 420] on div "Setting up your live class Poll for secs No correct answer Start poll" at bounding box center [303, 267] width 510 height 462
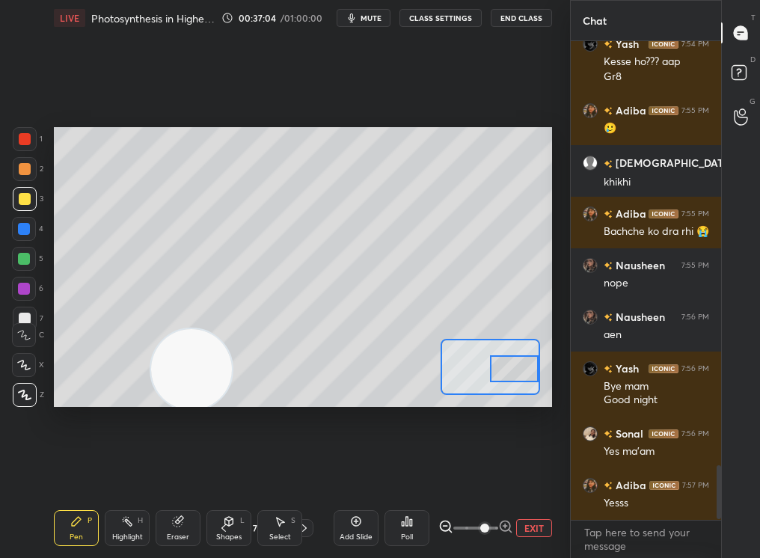
drag, startPoint x: 518, startPoint y: 373, endPoint x: 527, endPoint y: 373, distance: 9.0
click at [527, 372] on div at bounding box center [514, 368] width 49 height 26
click at [520, 367] on div at bounding box center [514, 368] width 49 height 26
click at [534, 472] on button "EXIT" at bounding box center [534, 528] width 36 height 18
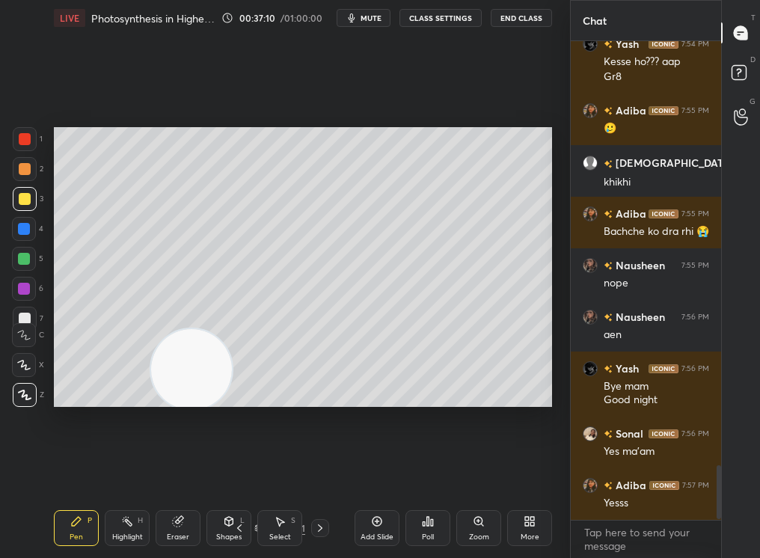
click at [281, 472] on div "Select S" at bounding box center [279, 528] width 45 height 36
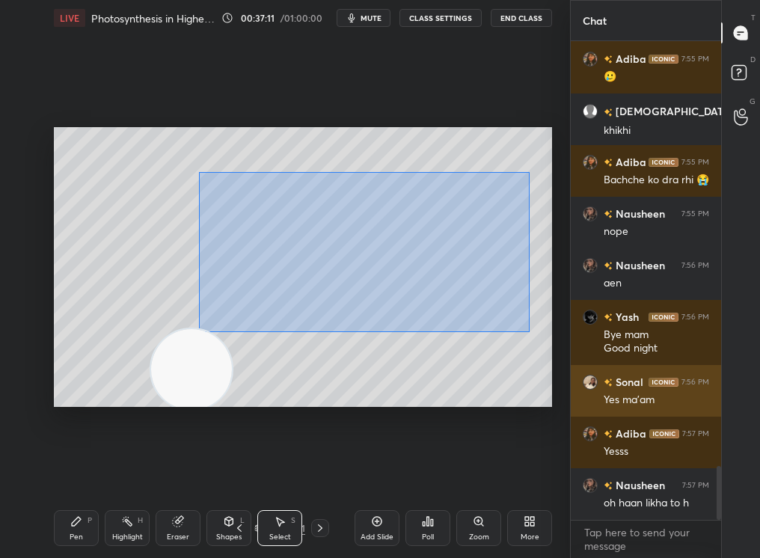
drag, startPoint x: 198, startPoint y: 171, endPoint x: 599, endPoint y: 406, distance: 463.9
click at [599, 406] on div "1 2 3 4 5 6 7 C X Z C X Z E E Erase all H H LIVE Photosynthesis in Higher Plant…" at bounding box center [380, 279] width 760 height 558
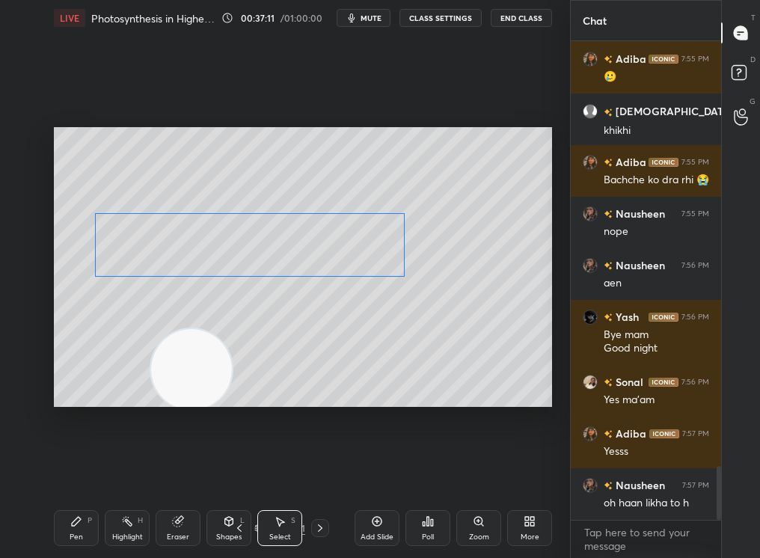
drag, startPoint x: 443, startPoint y: 266, endPoint x: 335, endPoint y: 262, distance: 108.6
click at [336, 262] on div "0 ° Undo Copy Duplicate Duplicate to new slide Delete" at bounding box center [303, 267] width 498 height 281
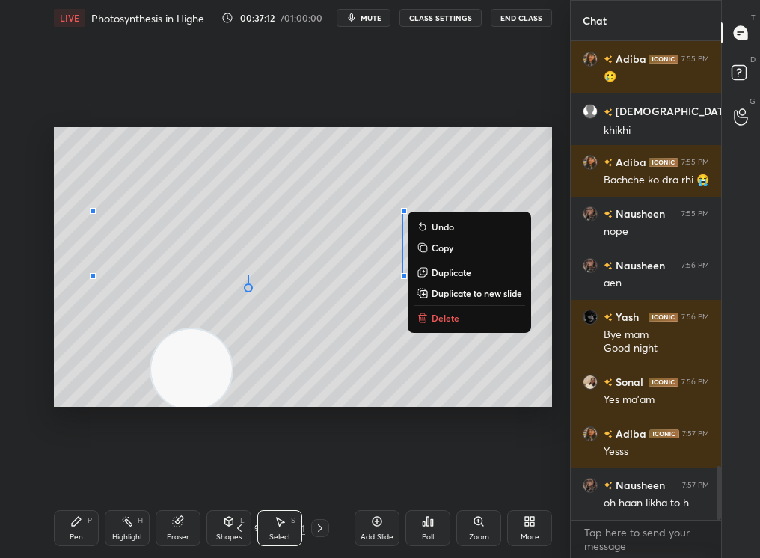
click at [317, 381] on div "0 ° Undo Copy Duplicate Duplicate to new slide Delete" at bounding box center [303, 267] width 498 height 281
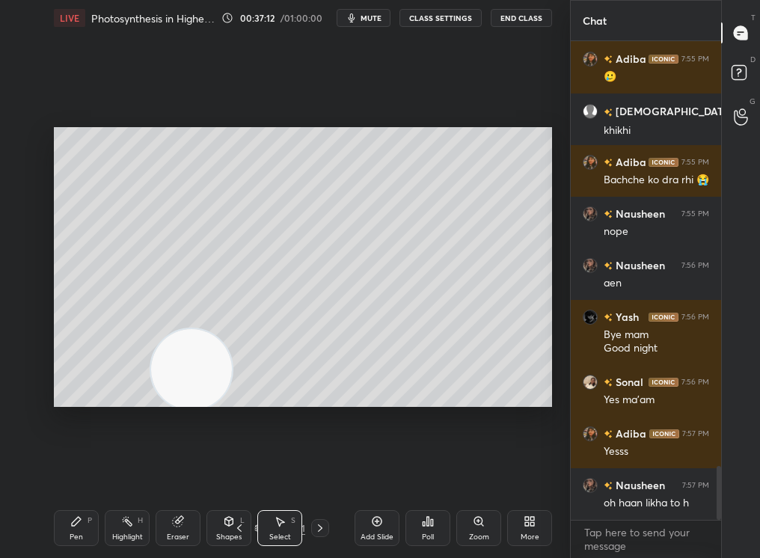
click at [74, 472] on icon at bounding box center [76, 522] width 12 height 12
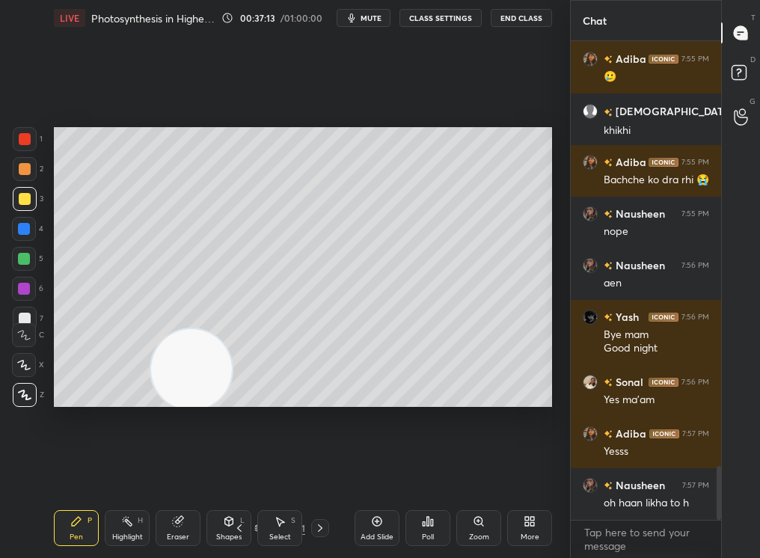
click at [480, 472] on div "Zoom" at bounding box center [479, 528] width 45 height 36
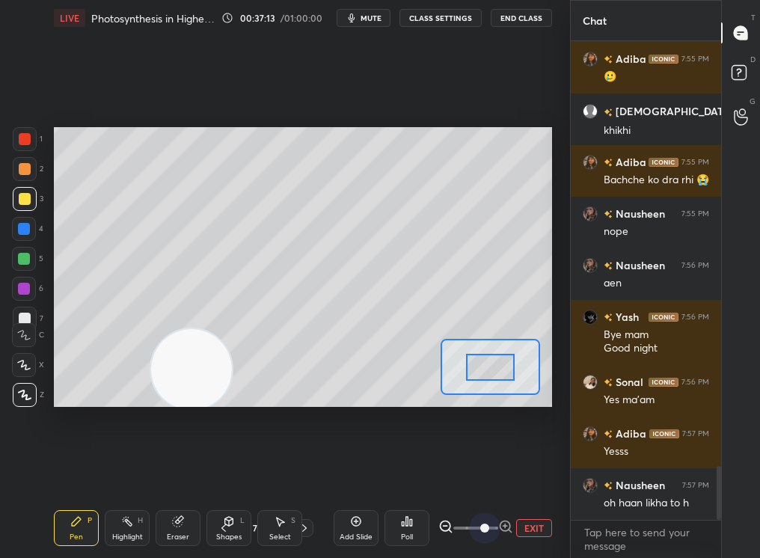
click at [534, 472] on div "EXIT" at bounding box center [496, 528] width 114 height 18
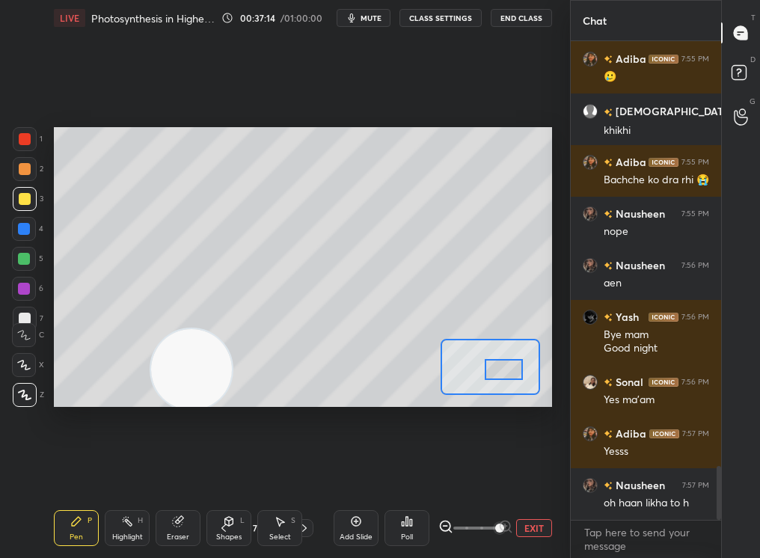
drag, startPoint x: 501, startPoint y: 373, endPoint x: 510, endPoint y: 371, distance: 9.1
click at [509, 371] on div at bounding box center [504, 369] width 39 height 21
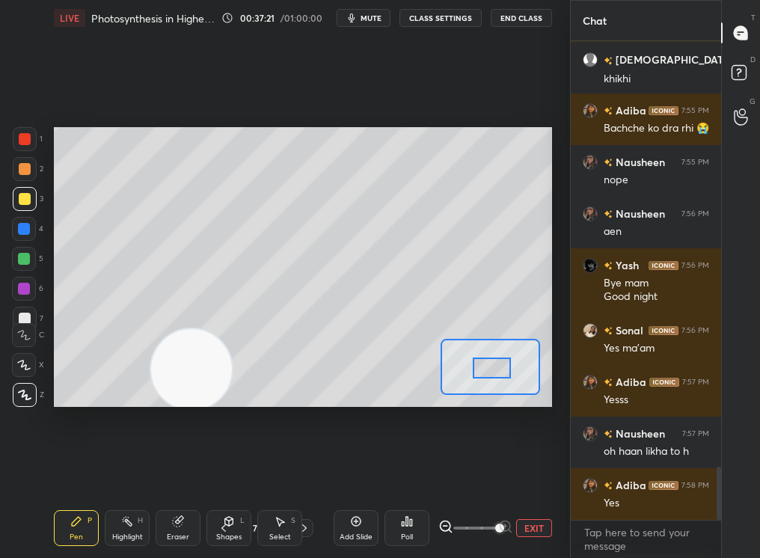
drag, startPoint x: 486, startPoint y: 371, endPoint x: 444, endPoint y: 368, distance: 42.0
click at [473, 367] on div at bounding box center [492, 368] width 39 height 21
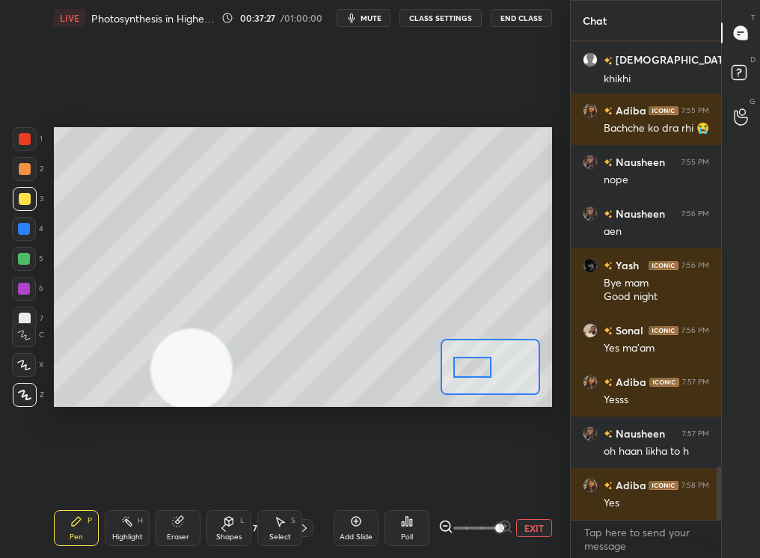
drag, startPoint x: 465, startPoint y: 364, endPoint x: 477, endPoint y: 367, distance: 11.6
click at [477, 367] on div at bounding box center [473, 367] width 39 height 21
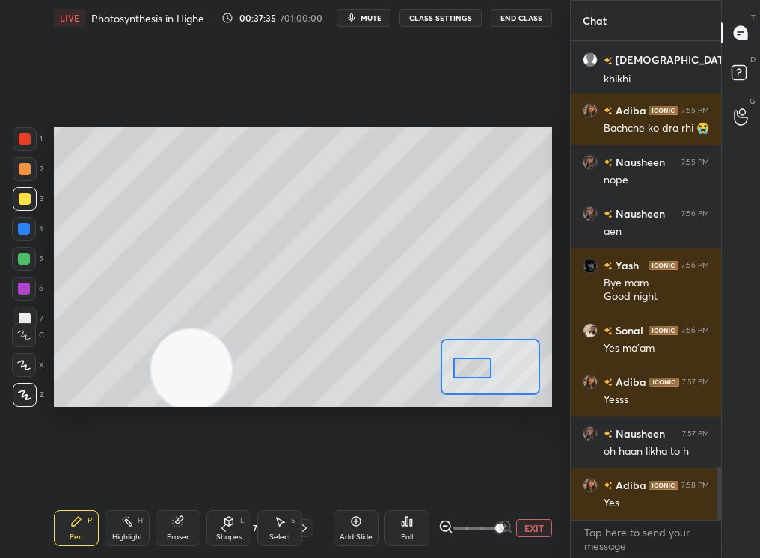
drag, startPoint x: 471, startPoint y: 376, endPoint x: 483, endPoint y: 378, distance: 12.8
click at [483, 379] on div at bounding box center [473, 368] width 39 height 21
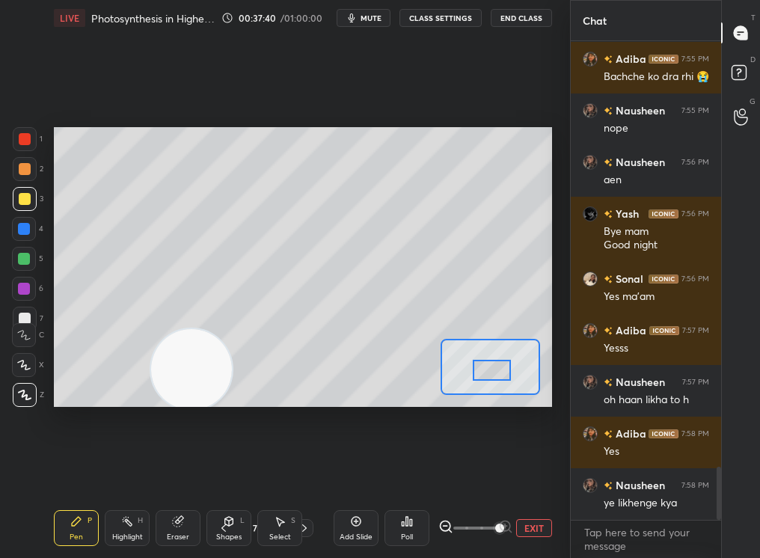
drag, startPoint x: 492, startPoint y: 378, endPoint x: 506, endPoint y: 378, distance: 14.2
click at [506, 378] on div at bounding box center [492, 370] width 39 height 21
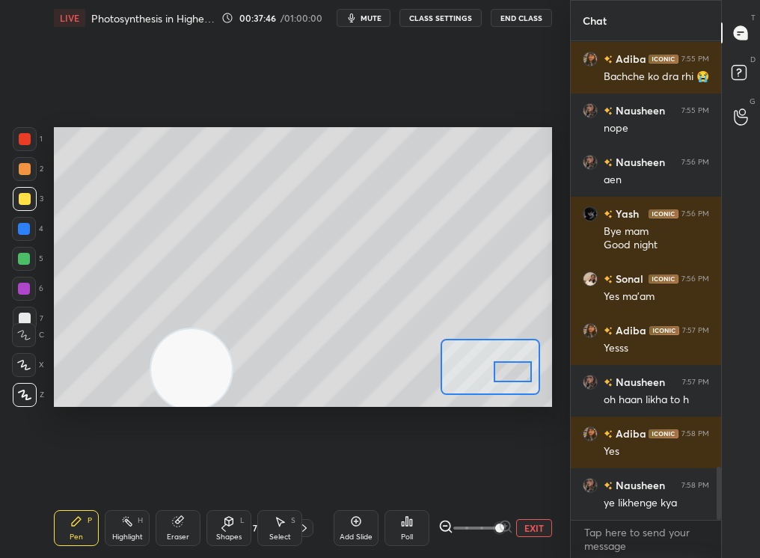
drag, startPoint x: 508, startPoint y: 374, endPoint x: 524, endPoint y: 378, distance: 16.2
click at [524, 378] on div at bounding box center [513, 371] width 39 height 21
click at [461, 472] on span at bounding box center [476, 528] width 45 height 22
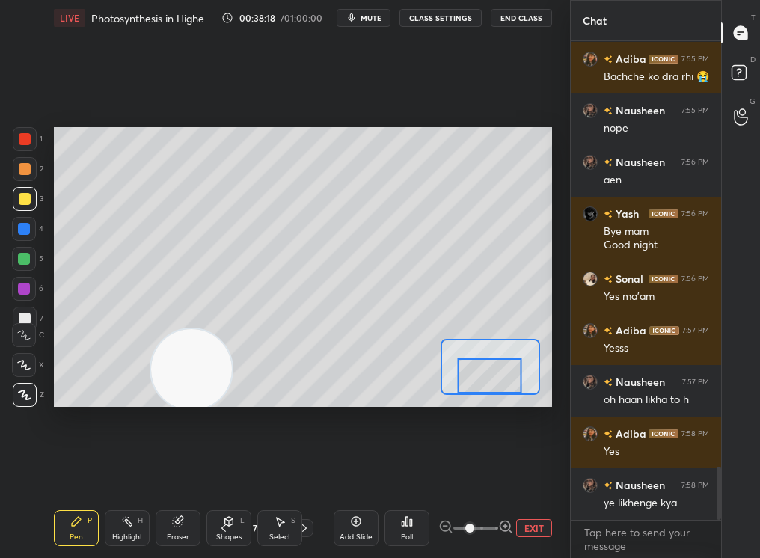
click at [479, 396] on div "Setting up your live class Poll for secs No correct answer Start poll" at bounding box center [303, 267] width 498 height 281
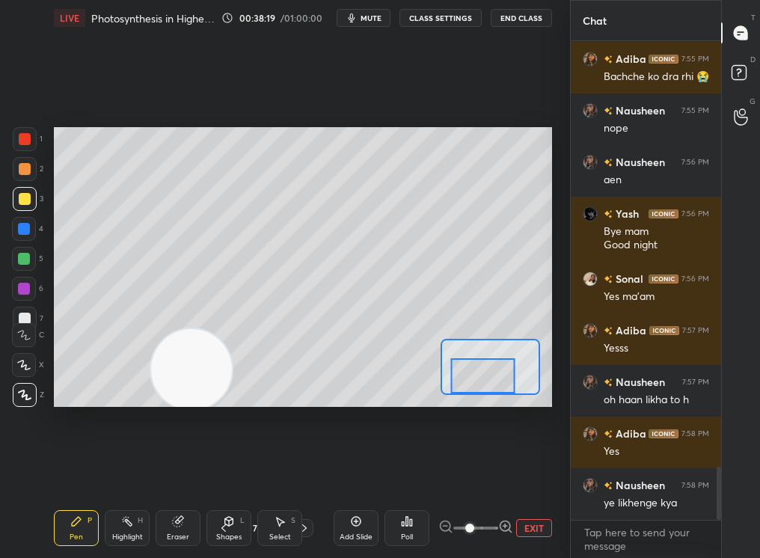
click at [24, 173] on div at bounding box center [25, 169] width 12 height 12
drag, startPoint x: 210, startPoint y: 364, endPoint x: 486, endPoint y: 233, distance: 305.0
click at [254, 322] on video at bounding box center [214, 362] width 81 height 81
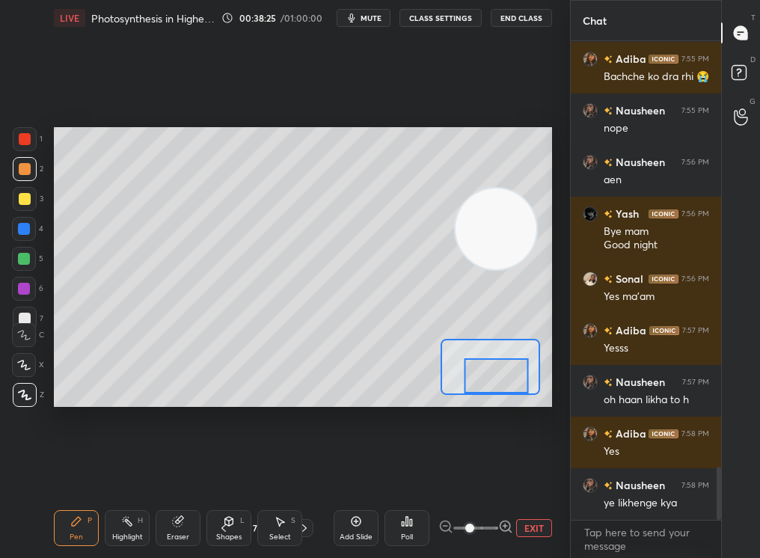
click at [501, 370] on div at bounding box center [497, 375] width 64 height 35
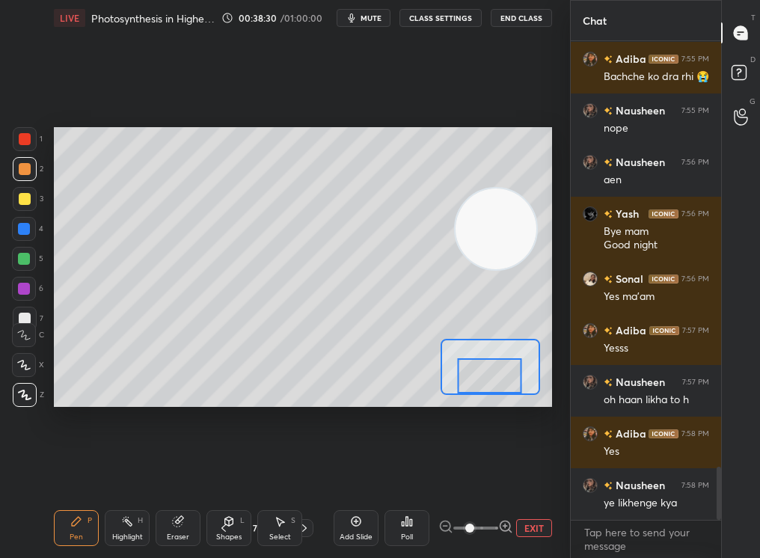
click at [486, 396] on div "Setting up your live class Poll for secs No correct answer Start poll" at bounding box center [303, 267] width 498 height 281
click at [522, 472] on button "EXIT" at bounding box center [534, 528] width 36 height 18
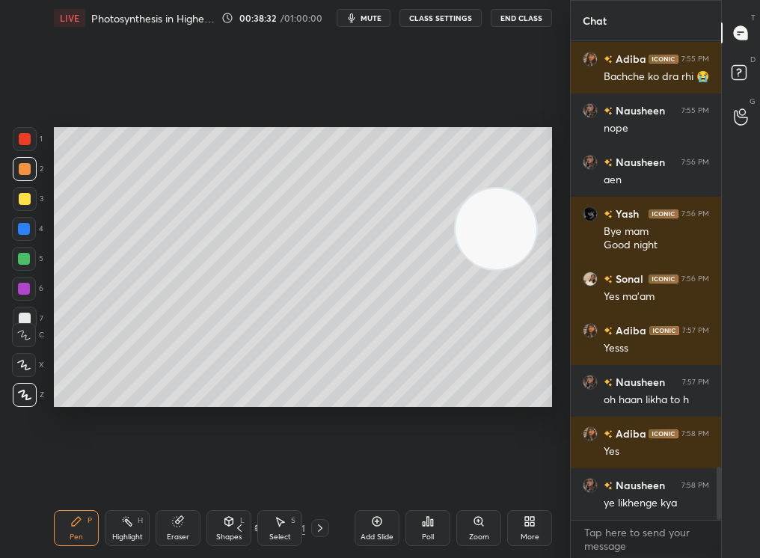
click at [279, 472] on div "Select S" at bounding box center [279, 528] width 45 height 36
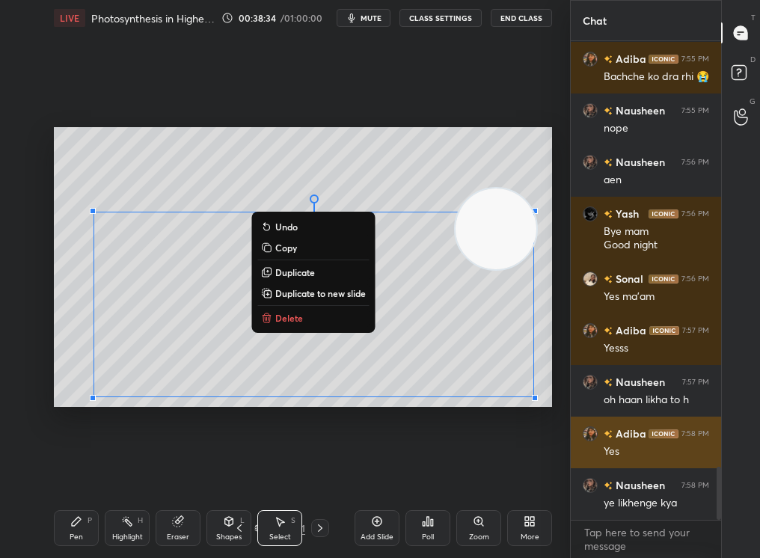
drag, startPoint x: 123, startPoint y: 225, endPoint x: 581, endPoint y: 432, distance: 503.4
click at [581, 431] on div "1 2 3 4 5 6 7 C X Z C X Z E E Erase all H H LIVE Photosynthesis in Higher Plant…" at bounding box center [380, 279] width 760 height 558
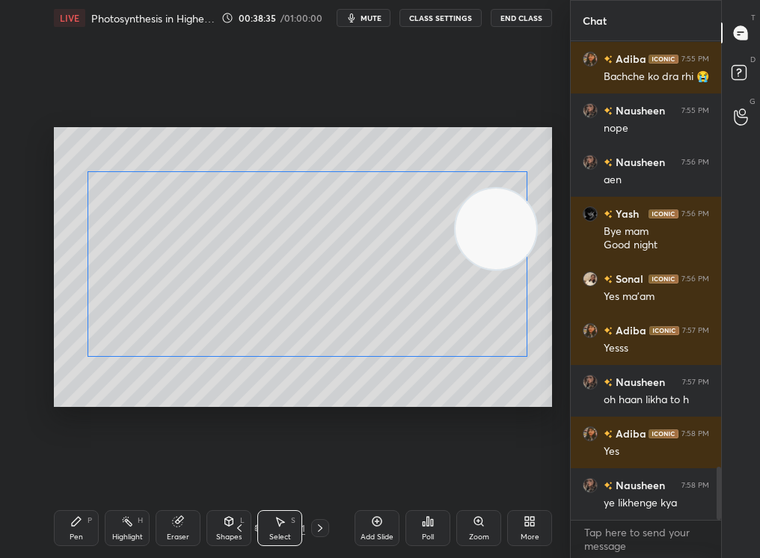
drag, startPoint x: 486, startPoint y: 334, endPoint x: 483, endPoint y: 308, distance: 25.6
click at [485, 308] on div "0 ° Undo Copy Duplicate Duplicate to new slide Delete" at bounding box center [303, 267] width 498 height 281
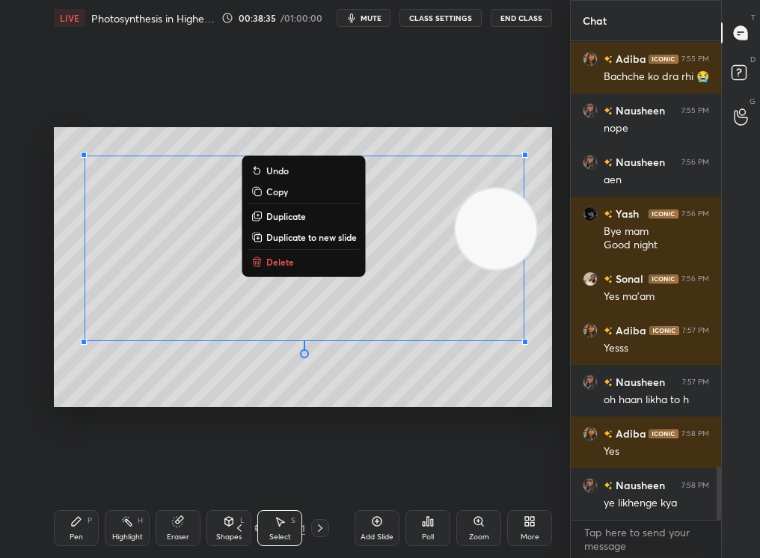
click at [305, 392] on div "0 ° Undo Copy Duplicate Duplicate to new slide Delete" at bounding box center [303, 267] width 498 height 281
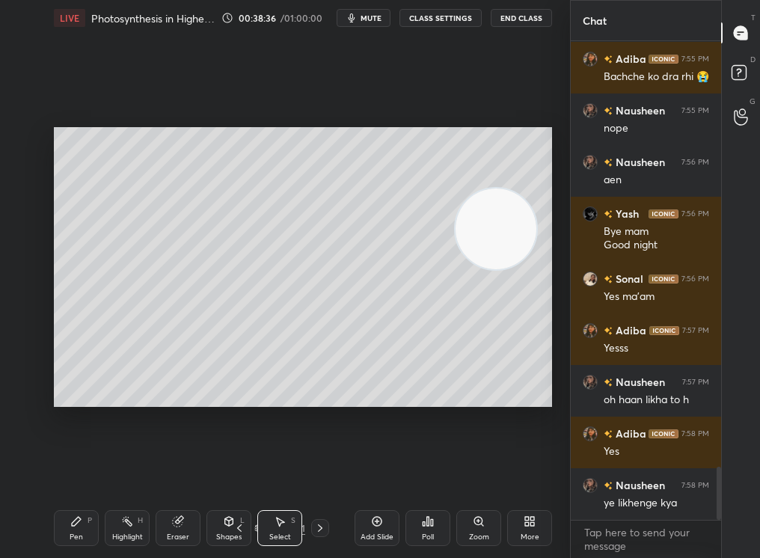
click at [65, 472] on div "Pen P" at bounding box center [76, 528] width 45 height 36
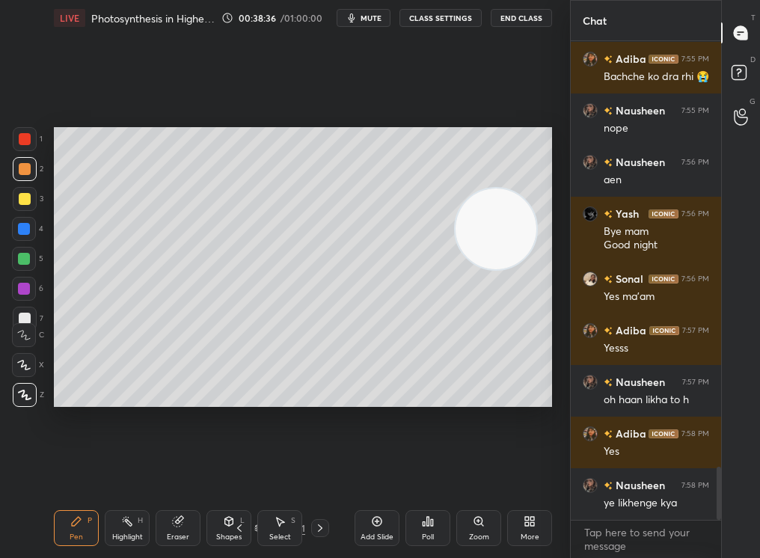
click at [64, 472] on div "Pen P" at bounding box center [76, 528] width 45 height 36
click at [176, 472] on div "Eraser" at bounding box center [178, 528] width 45 height 36
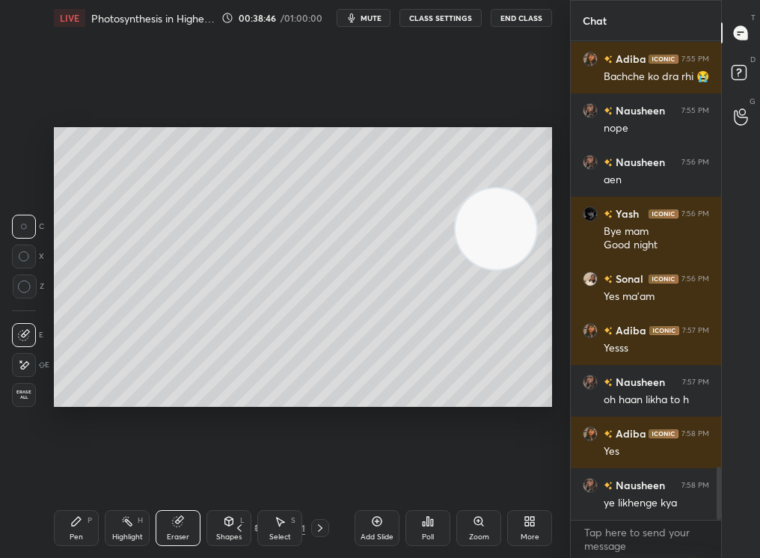
click at [81, 472] on div "Pen P" at bounding box center [76, 528] width 45 height 36
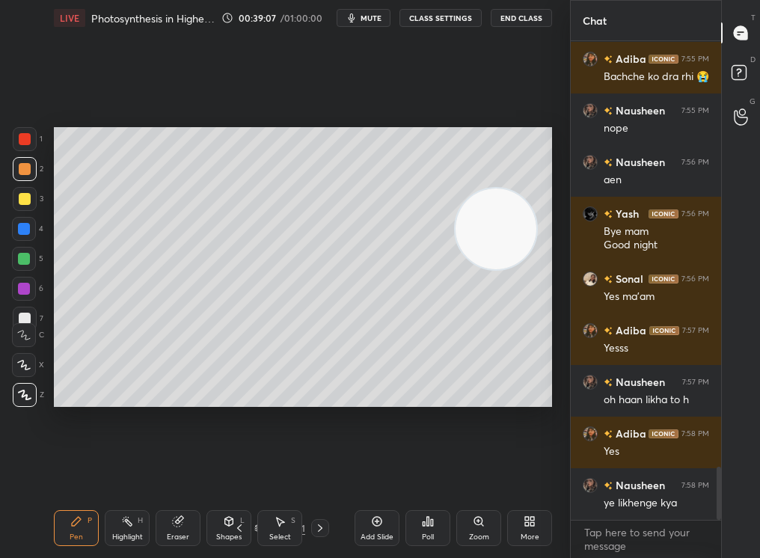
click at [367, 472] on div "Add Slide" at bounding box center [377, 528] width 45 height 36
click at [22, 202] on div at bounding box center [25, 199] width 12 height 12
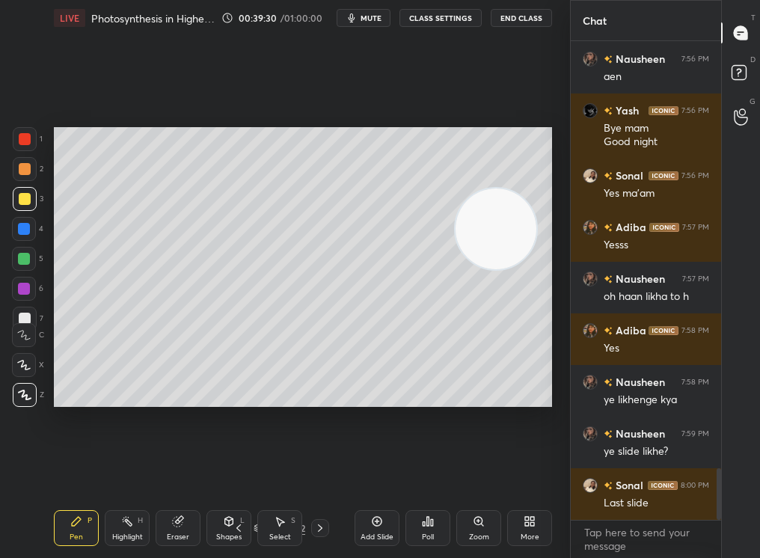
scroll to position [4016, 0]
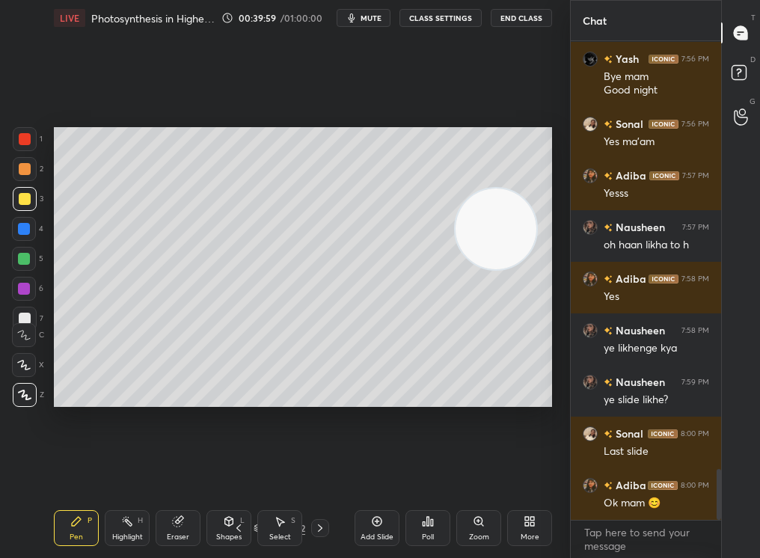
click at [318, 472] on icon at bounding box center [320, 528] width 12 height 12
click at [238, 472] on icon at bounding box center [239, 528] width 12 height 12
click at [237, 472] on icon at bounding box center [239, 528] width 12 height 12
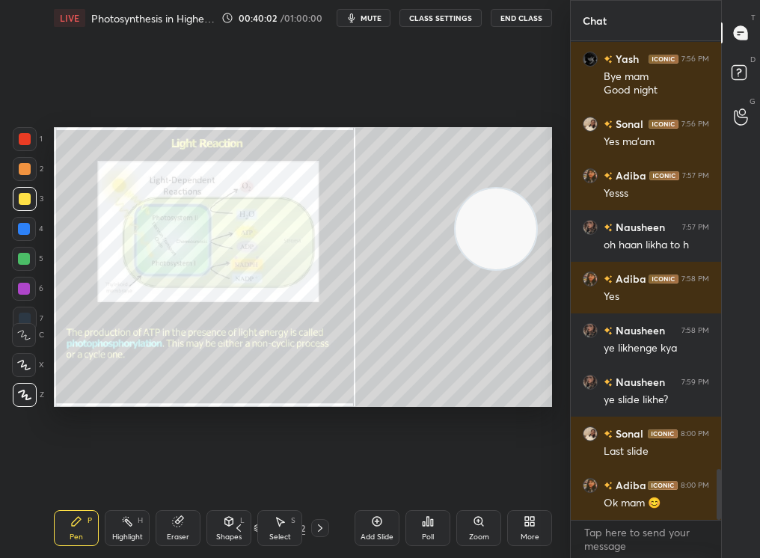
click at [319, 472] on icon at bounding box center [320, 528] width 12 height 12
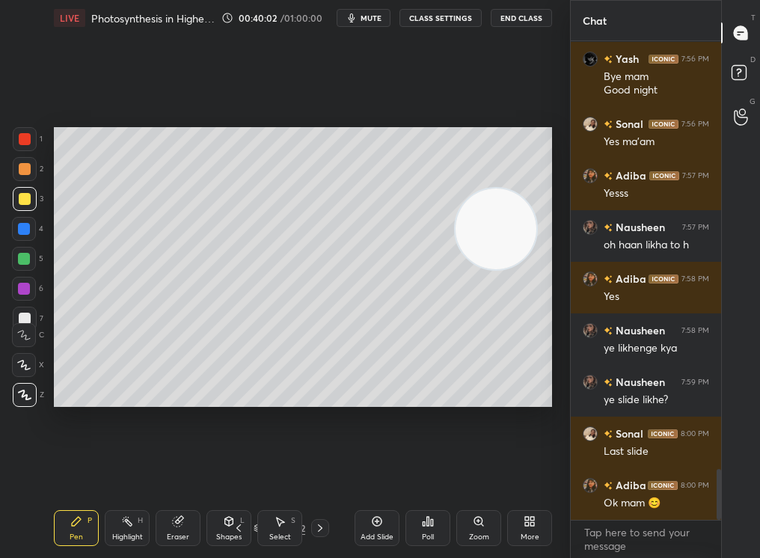
click at [312, 472] on div at bounding box center [320, 528] width 18 height 18
click at [236, 472] on icon at bounding box center [239, 528] width 12 height 12
click at [163, 472] on div "Eraser" at bounding box center [178, 528] width 45 height 36
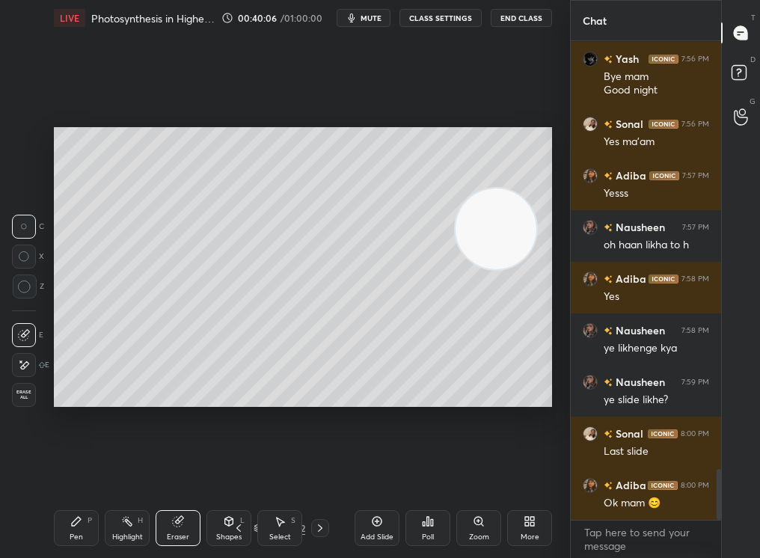
click at [320, 472] on icon at bounding box center [320, 528] width 12 height 12
click at [75, 472] on div "Pen P" at bounding box center [76, 528] width 45 height 36
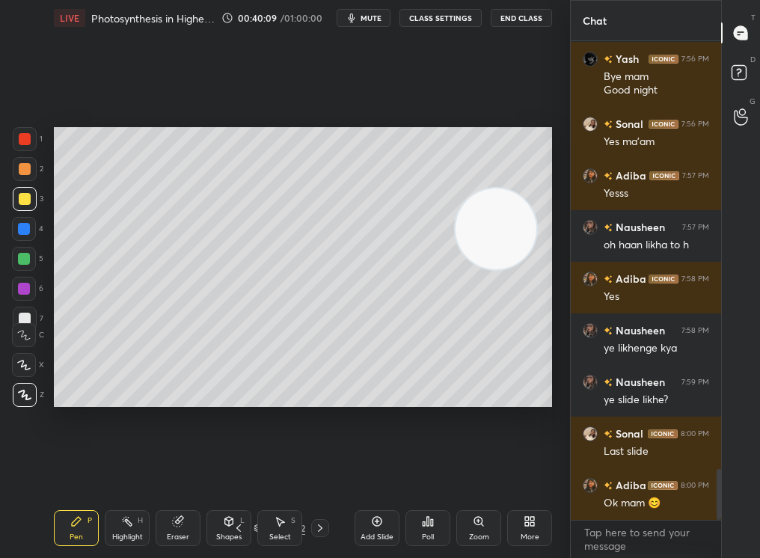
click at [70, 472] on div "Pen P" at bounding box center [76, 528] width 45 height 36
click at [25, 367] on div at bounding box center [24, 365] width 24 height 24
click at [27, 368] on icon at bounding box center [23, 365] width 13 height 10
click at [26, 367] on icon at bounding box center [23, 365] width 13 height 10
click at [24, 392] on icon at bounding box center [24, 395] width 13 height 10
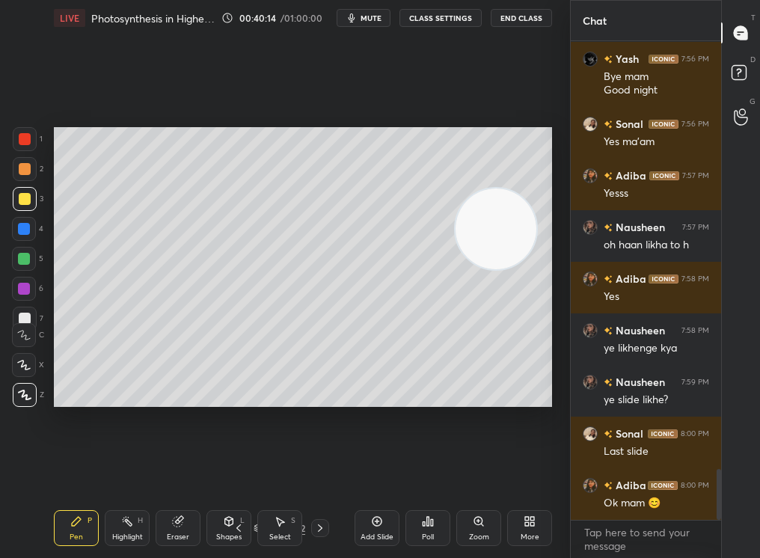
click at [31, 373] on div "C X Z" at bounding box center [28, 362] width 32 height 90
click at [29, 365] on icon at bounding box center [23, 365] width 13 height 10
click at [28, 363] on icon at bounding box center [23, 365] width 13 height 10
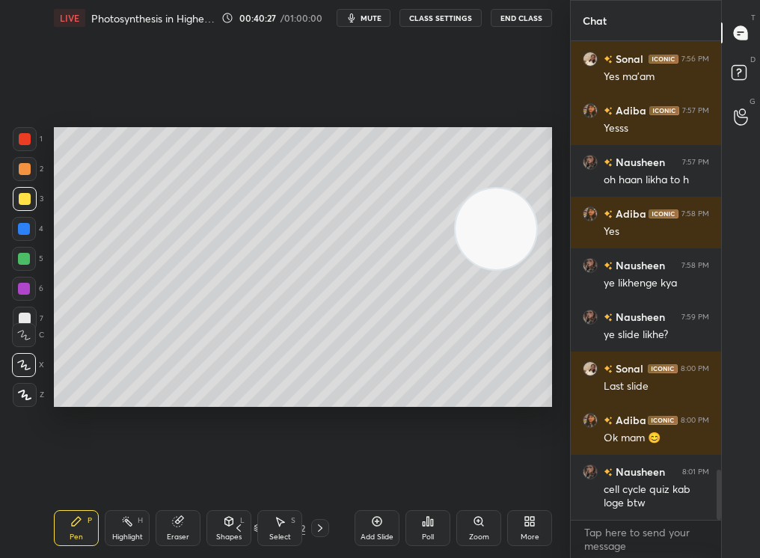
click at [29, 229] on div at bounding box center [24, 229] width 12 height 12
click at [24, 232] on div at bounding box center [24, 229] width 24 height 24
click at [489, 269] on video at bounding box center [496, 229] width 81 height 81
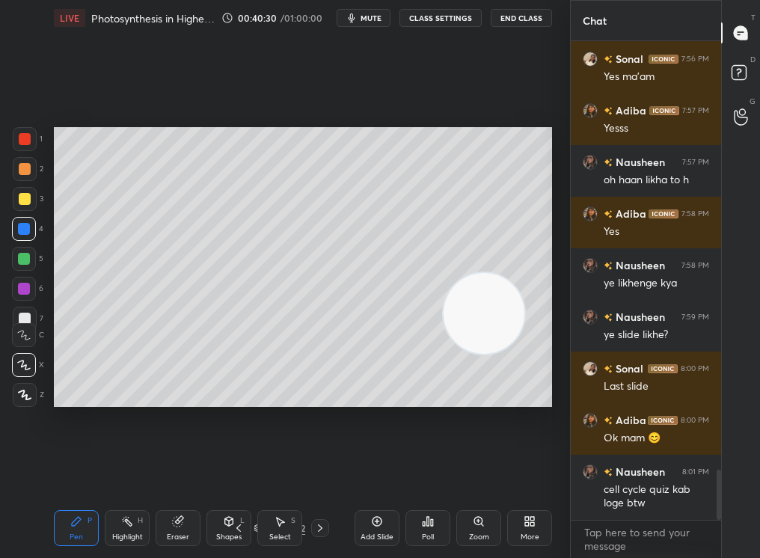
click at [552, 204] on div "Setting up your live class Poll for secs No correct answer Start poll" at bounding box center [303, 267] width 510 height 462
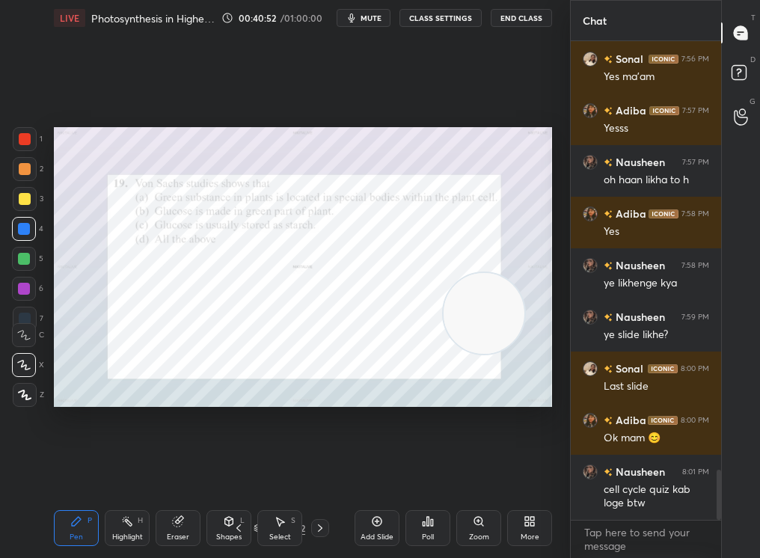
click at [303, 472] on div "262" at bounding box center [298, 528] width 14 height 13
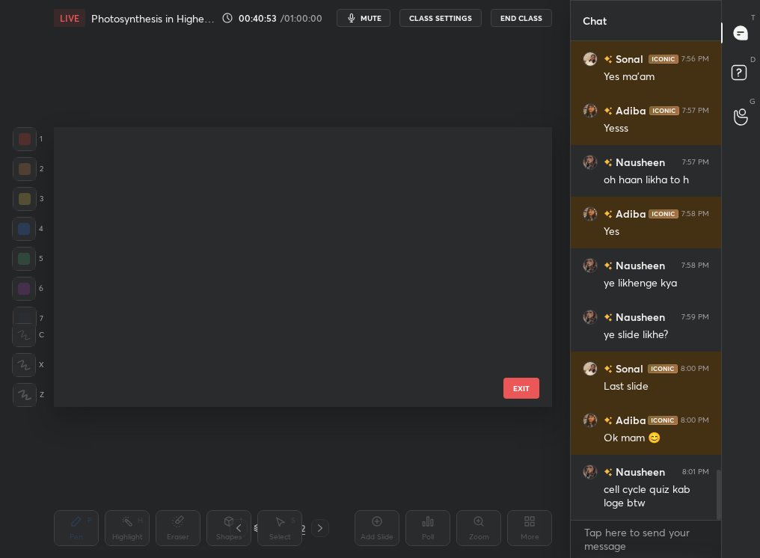
scroll to position [276, 491]
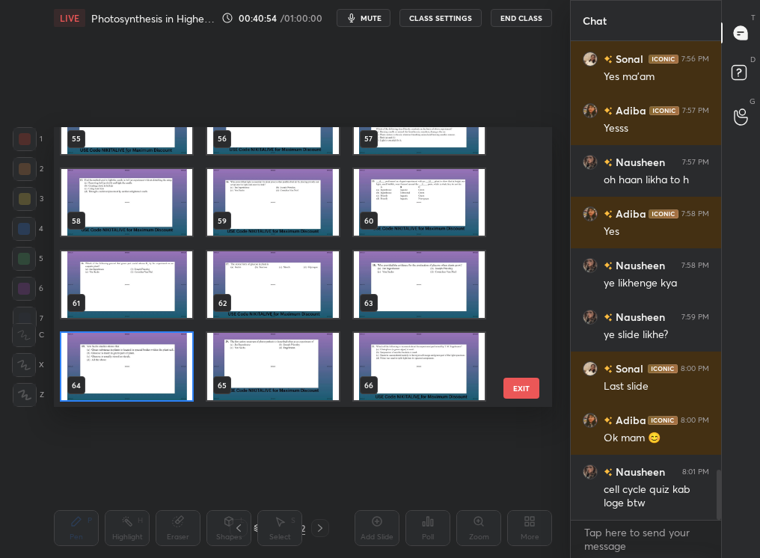
drag, startPoint x: 525, startPoint y: 187, endPoint x: 532, endPoint y: 120, distance: 67.0
click at [532, 120] on div "Setting up your live class 55 56 57 58 59 60 61 62 63 64 65 66 67 68 69 70 71 7…" at bounding box center [303, 267] width 510 height 462
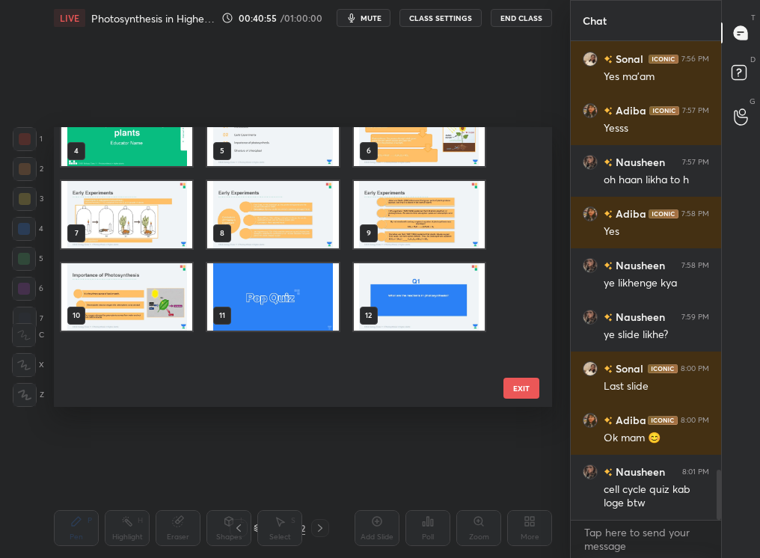
scroll to position [0, 0]
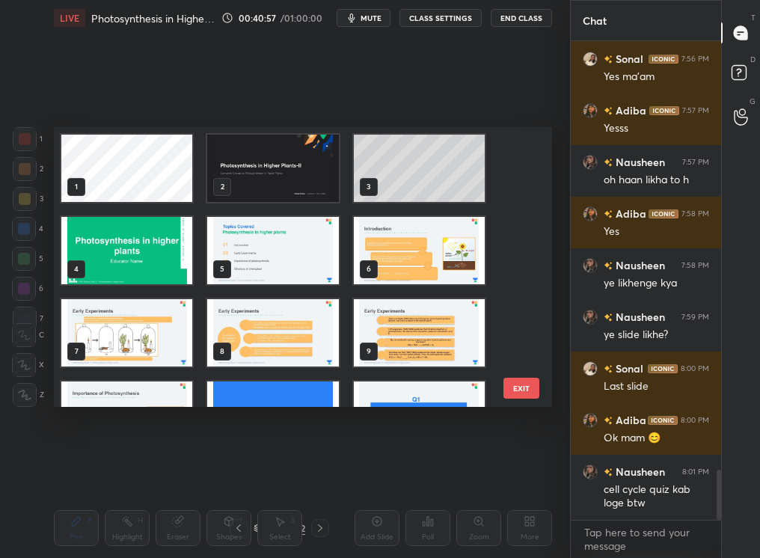
click at [433, 249] on img "grid" at bounding box center [419, 250] width 131 height 67
click at [464, 257] on img "grid" at bounding box center [419, 250] width 131 height 67
click at [465, 259] on img "grid" at bounding box center [419, 250] width 131 height 67
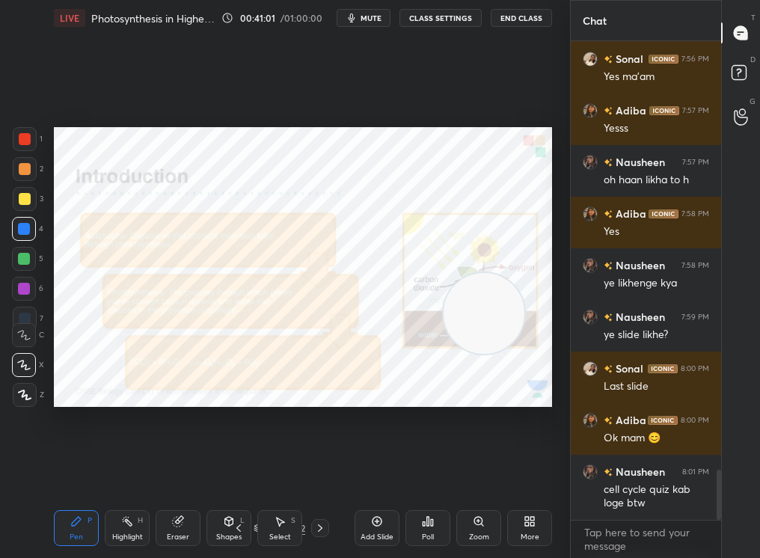
click at [327, 472] on div at bounding box center [320, 528] width 18 height 18
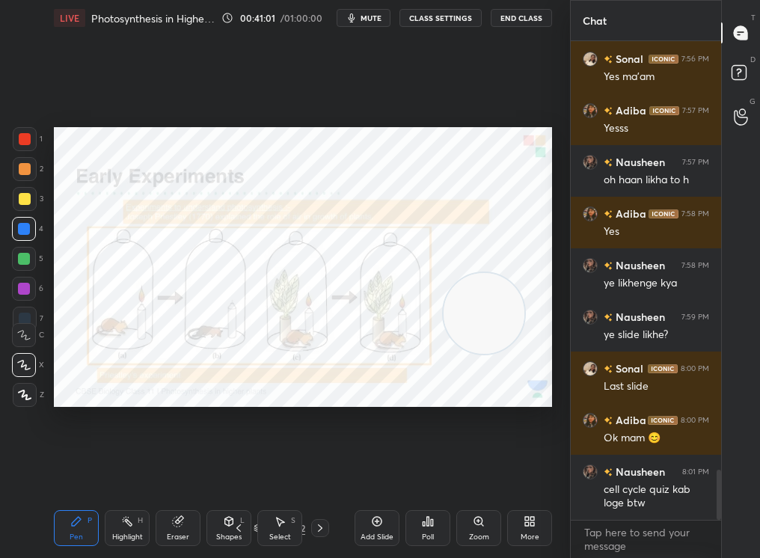
click at [327, 472] on div at bounding box center [320, 528] width 18 height 18
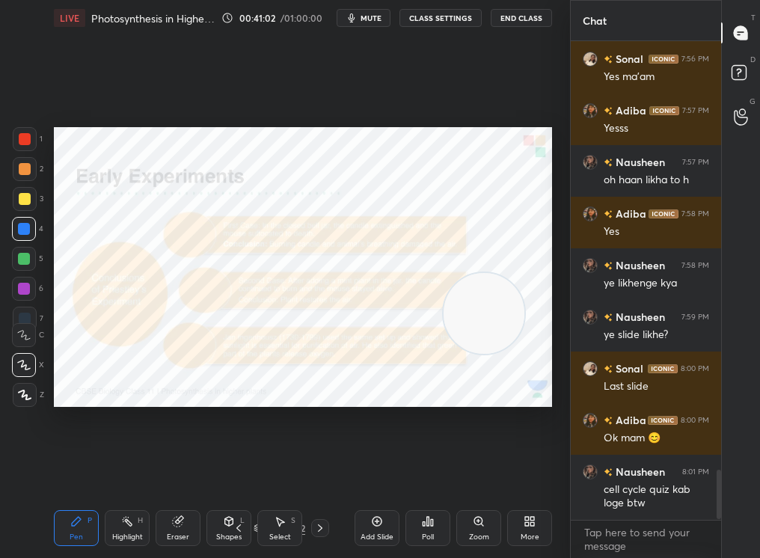
scroll to position [4133, 0]
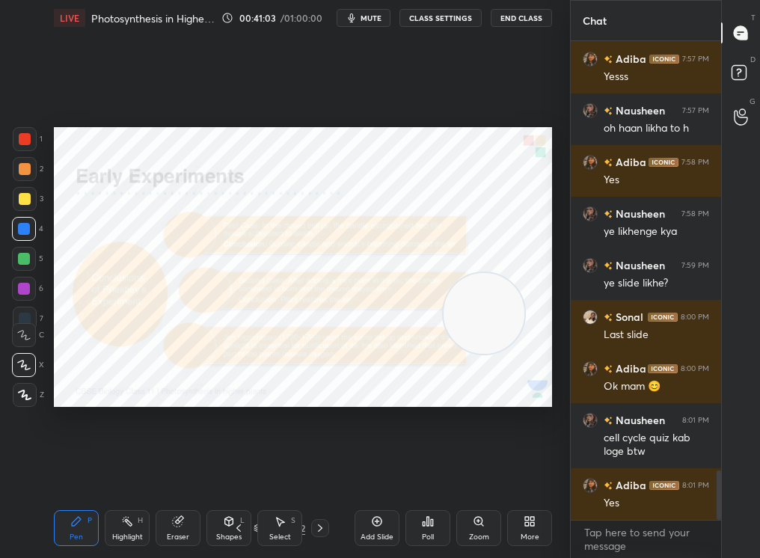
click at [332, 472] on div "Pen P Highlight H Eraser Shapes L Select S 8 / 262 Add Slide Poll Zoom More" at bounding box center [303, 528] width 498 height 60
click at [322, 472] on div at bounding box center [320, 528] width 18 height 18
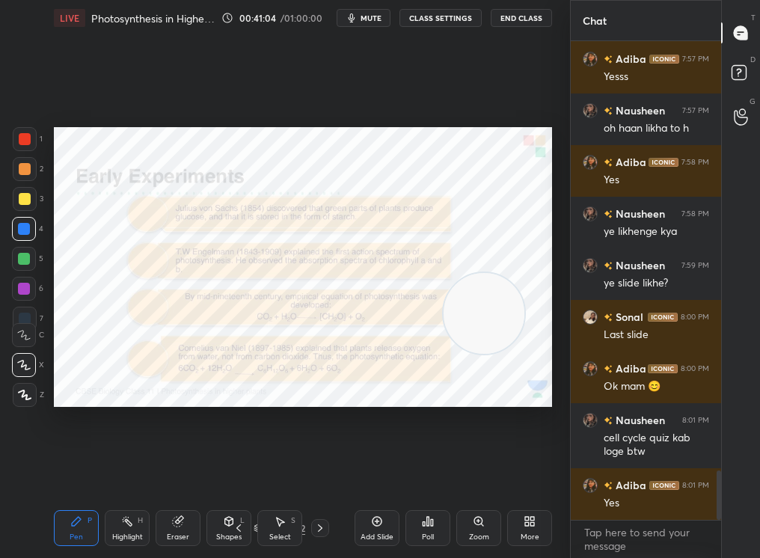
click at [322, 472] on div at bounding box center [320, 528] width 18 height 18
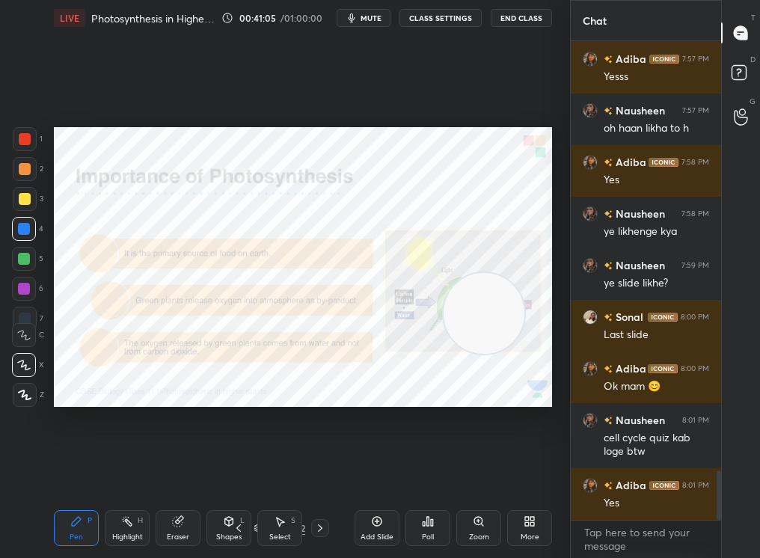
drag, startPoint x: 321, startPoint y: 537, endPoint x: 299, endPoint y: 61, distance: 476.5
click at [298, 62] on div "LIVE Photosynthesis in Higher Plants-II 00:41:05 / 01:00:00 mute CLASS SETTINGS…" at bounding box center [303, 279] width 510 height 558
click at [6, 143] on div "1 2 3 4 5 6 7 C X Z C X Z E E Erase all H H" at bounding box center [24, 267] width 48 height 281
click at [14, 135] on div at bounding box center [25, 139] width 24 height 24
click at [23, 204] on div at bounding box center [25, 199] width 12 height 12
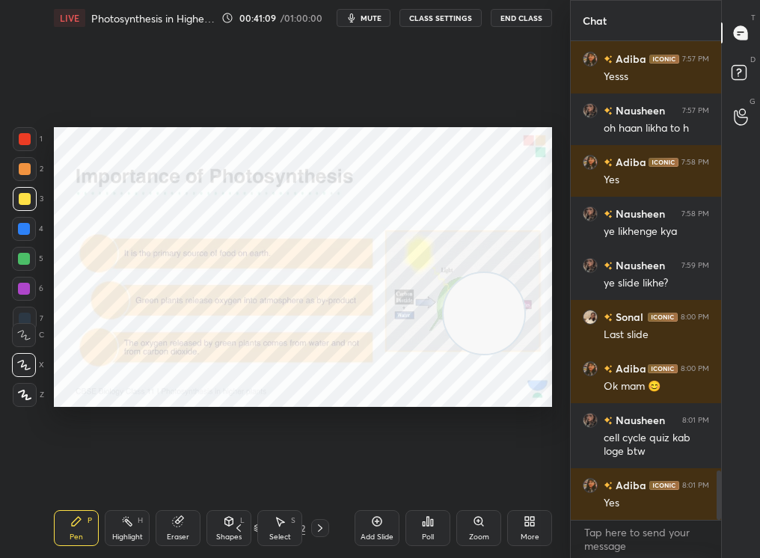
click at [25, 286] on div at bounding box center [24, 289] width 12 height 12
click at [18, 287] on div at bounding box center [24, 289] width 12 height 12
click at [27, 394] on icon at bounding box center [24, 395] width 13 height 10
click at [17, 403] on div at bounding box center [25, 395] width 24 height 24
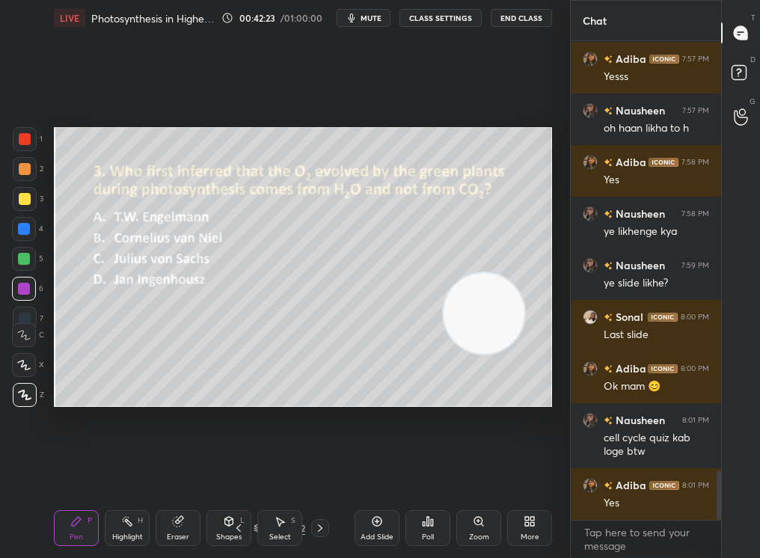
scroll to position [4198, 0]
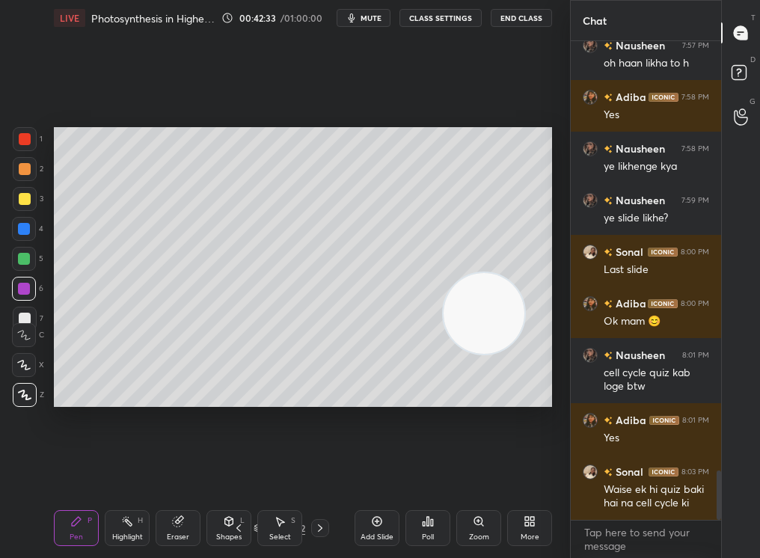
click at [257, 472] on div "Select S" at bounding box center [279, 528] width 45 height 36
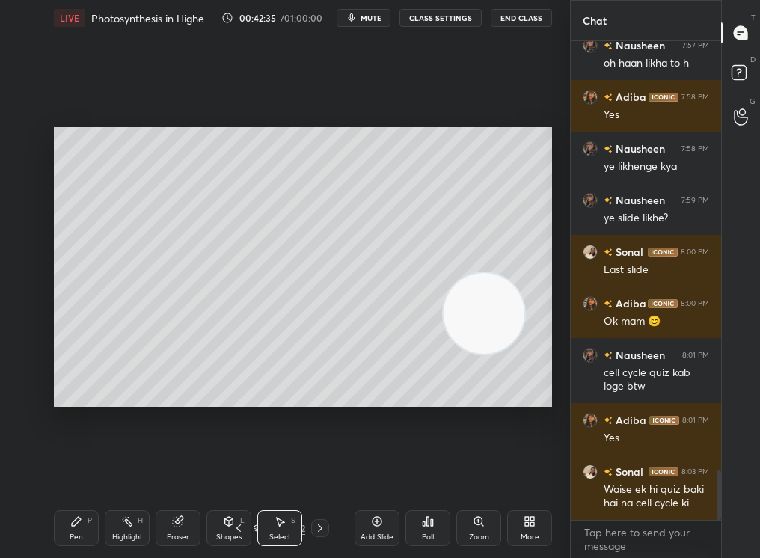
click at [254, 472] on icon at bounding box center [258, 528] width 9 height 9
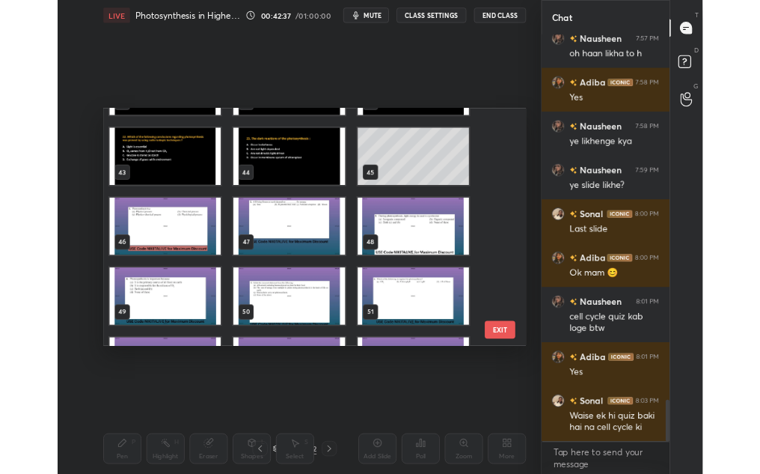
scroll to position [1138, 0]
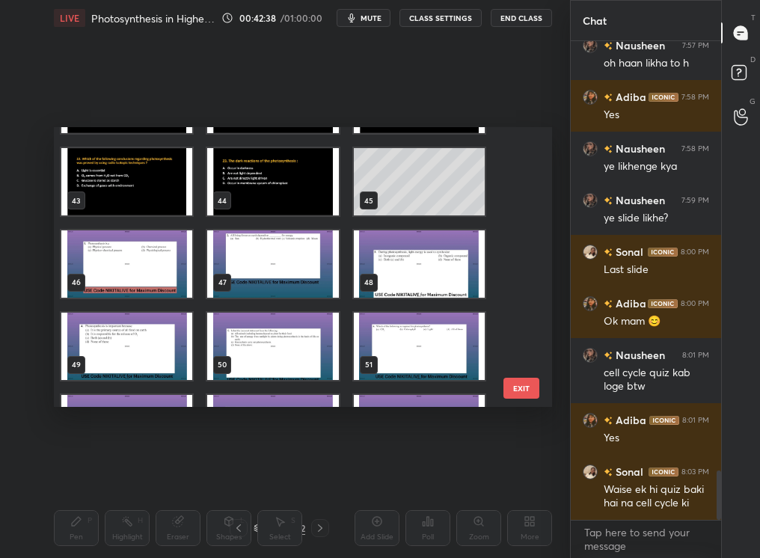
click at [141, 253] on img "grid" at bounding box center [126, 264] width 131 height 67
click at [141, 252] on img "grid" at bounding box center [126, 264] width 131 height 67
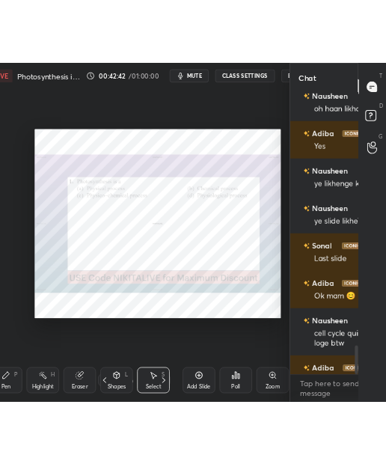
scroll to position [5, 4]
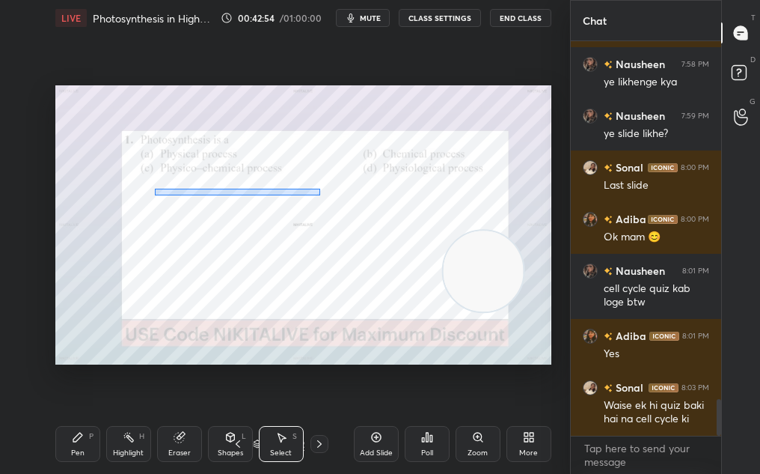
drag, startPoint x: 154, startPoint y: 188, endPoint x: 322, endPoint y: 195, distance: 167.8
click at [322, 195] on div "0 ° Undo Copy Duplicate Duplicate to new slide Delete" at bounding box center [303, 224] width 496 height 279
click at [429, 436] on icon at bounding box center [427, 437] width 12 height 12
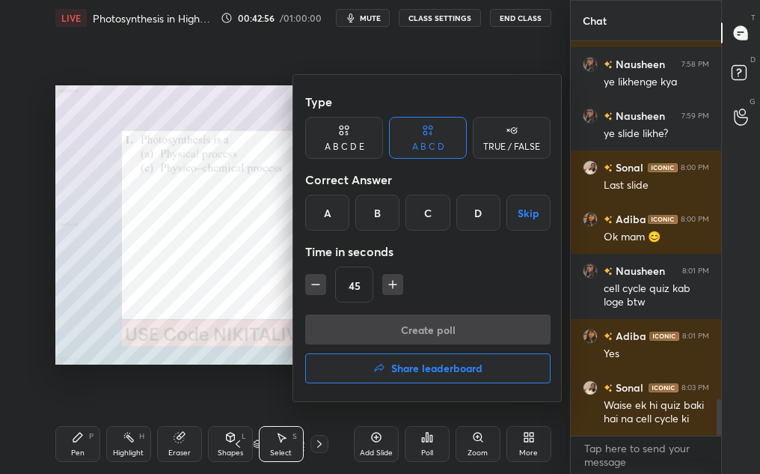
click at [441, 207] on div "C" at bounding box center [428, 213] width 44 height 36
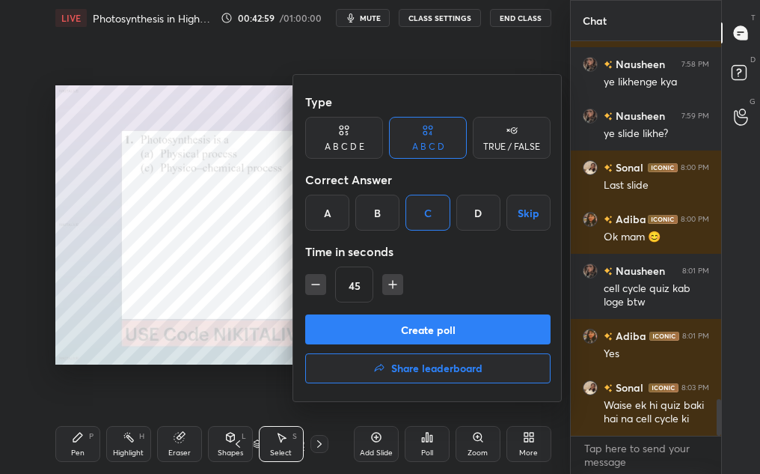
click at [272, 250] on div at bounding box center [380, 237] width 760 height 474
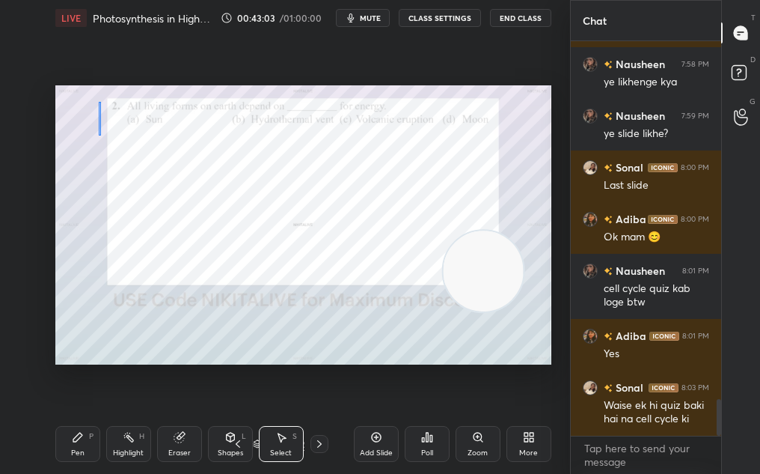
drag, startPoint x: 98, startPoint y: 102, endPoint x: 207, endPoint y: 72, distance: 112.6
click at [207, 72] on div "0 ° Undo Copy Duplicate Duplicate to new slide Delete Setting up your live clas…" at bounding box center [303, 225] width 510 height 378
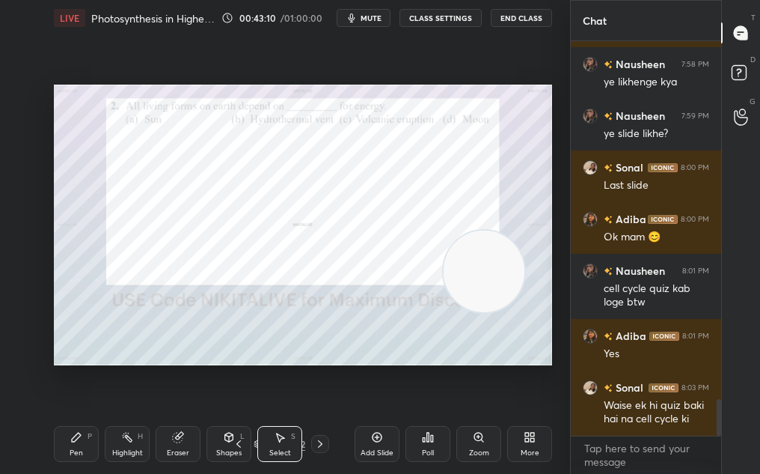
click at [418, 431] on div "Poll" at bounding box center [428, 444] width 45 height 36
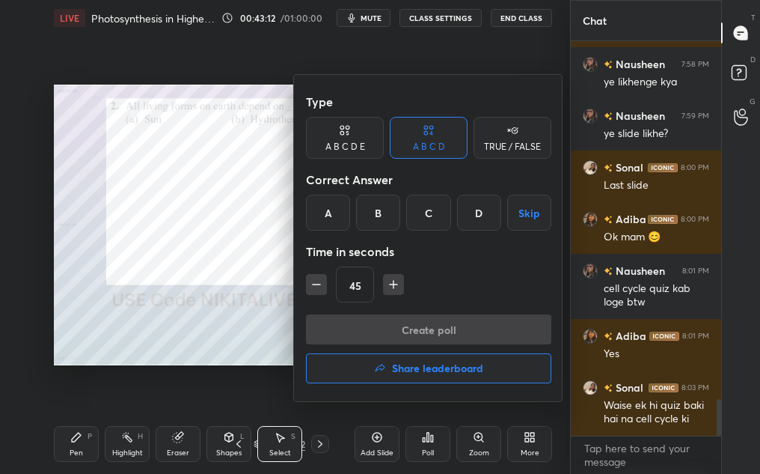
click at [332, 217] on div "A" at bounding box center [328, 213] width 44 height 36
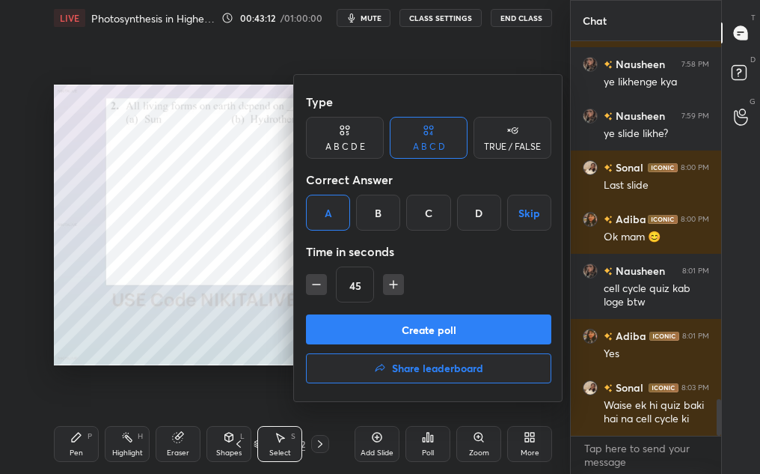
click at [389, 324] on button "Create poll" at bounding box center [428, 329] width 245 height 30
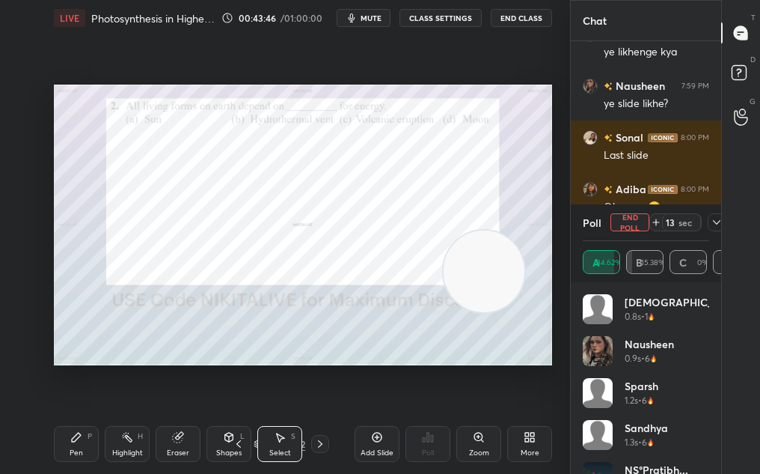
click at [645, 219] on button "End Poll" at bounding box center [630, 222] width 39 height 18
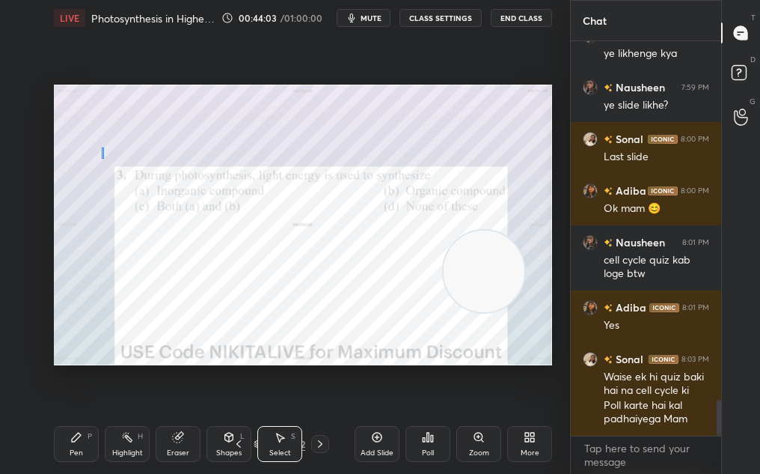
drag, startPoint x: 102, startPoint y: 147, endPoint x: 210, endPoint y: 120, distance: 111.3
click at [210, 120] on div "0 ° Undo Copy Duplicate Duplicate to new slide Delete" at bounding box center [303, 225] width 498 height 281
drag, startPoint x: 116, startPoint y: 177, endPoint x: 249, endPoint y: 151, distance: 135.8
click at [249, 151] on div "0 ° Undo Copy Duplicate Duplicate to new slide Delete" at bounding box center [303, 225] width 498 height 281
click at [428, 436] on icon at bounding box center [428, 437] width 2 height 9
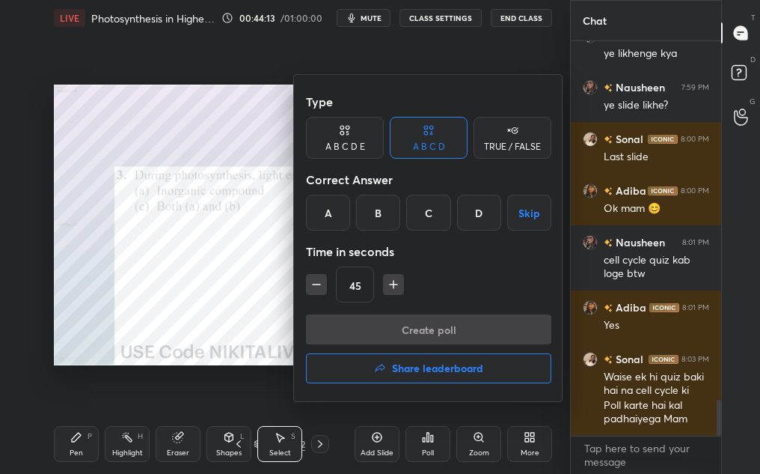
click at [379, 216] on div "B" at bounding box center [378, 213] width 44 height 36
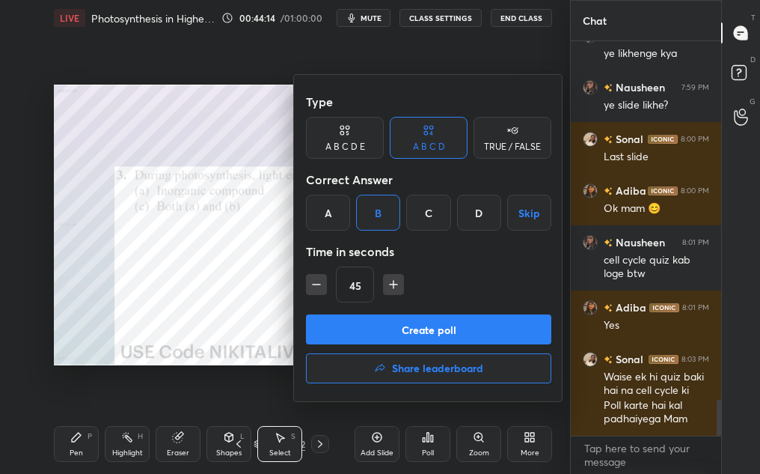
click at [222, 244] on div at bounding box center [380, 237] width 760 height 474
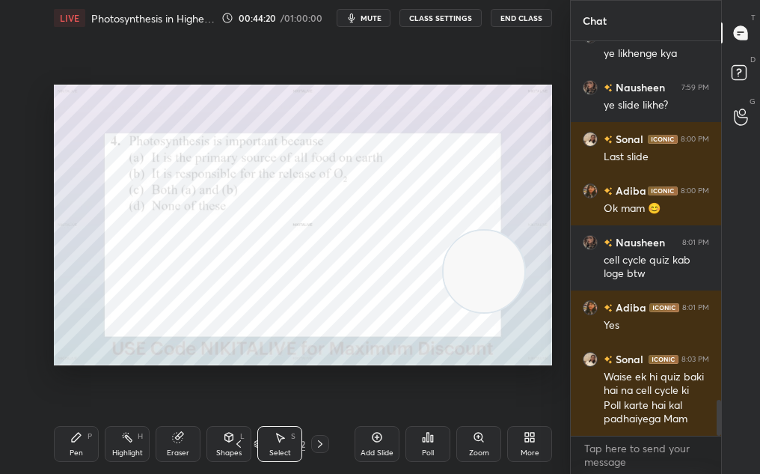
click at [76, 434] on icon at bounding box center [76, 437] width 9 height 9
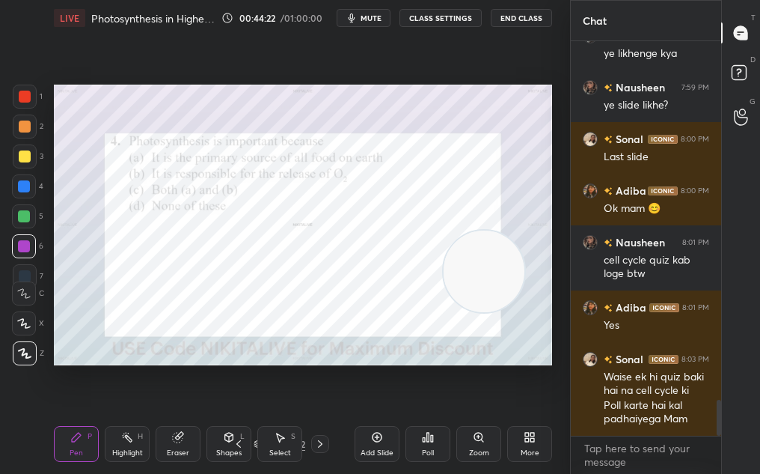
click at [425, 443] on div "Poll" at bounding box center [428, 444] width 45 height 36
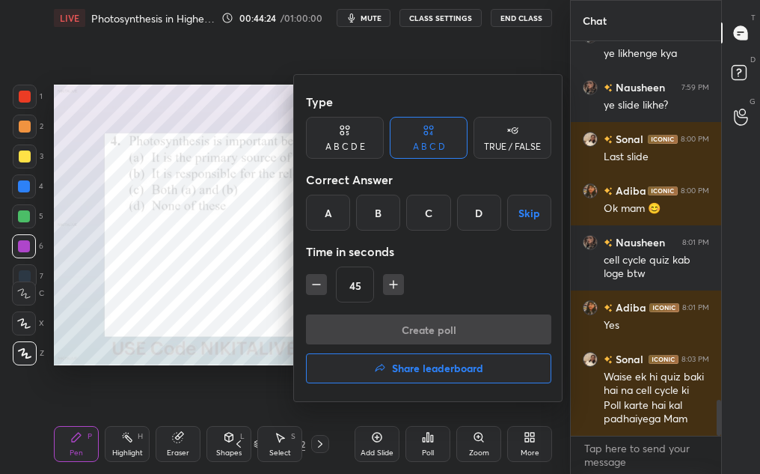
click at [470, 213] on div "D" at bounding box center [479, 213] width 44 height 36
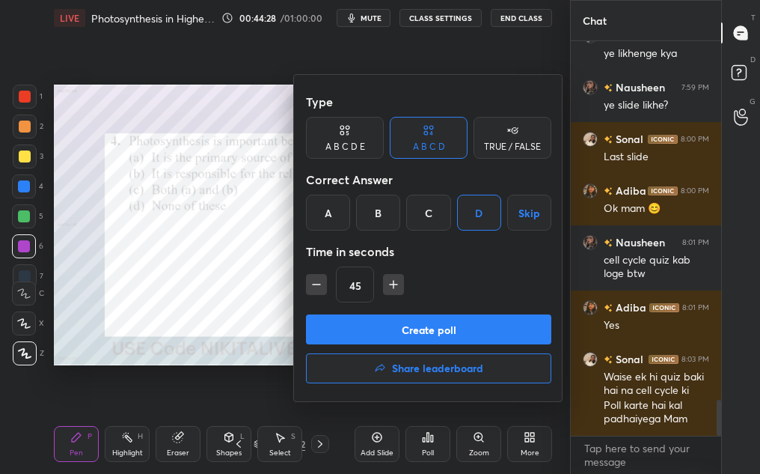
click at [438, 214] on div "C" at bounding box center [428, 213] width 44 height 36
click at [438, 318] on button "Create poll" at bounding box center [428, 329] width 245 height 30
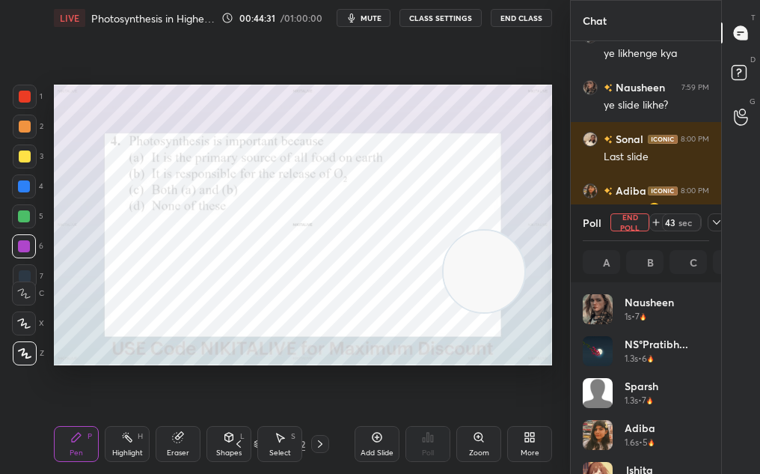
scroll to position [175, 122]
click at [642, 217] on button "End Poll" at bounding box center [630, 222] width 39 height 18
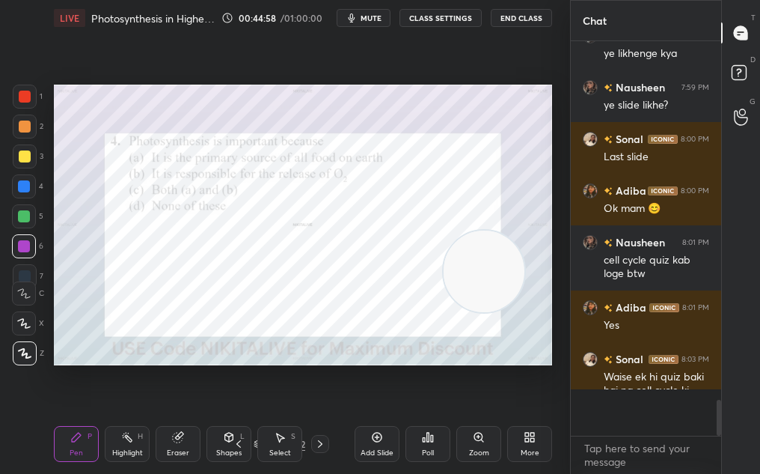
scroll to position [372, 146]
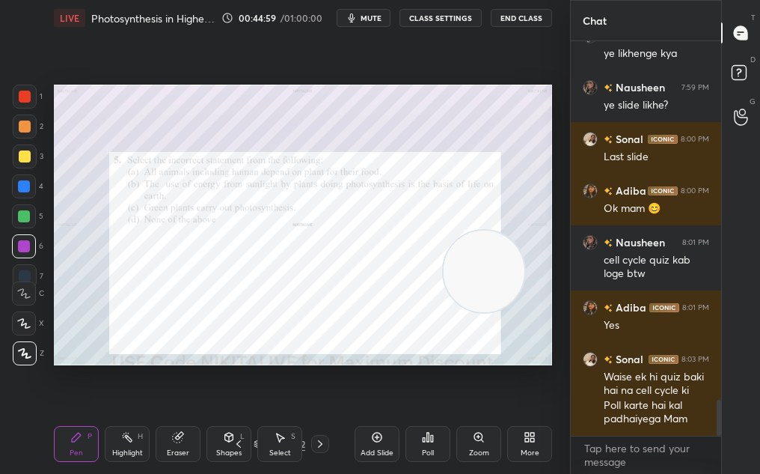
click at [283, 83] on div "Setting up your live class Poll for secs No correct answer Start poll" at bounding box center [303, 225] width 510 height 378
click at [437, 452] on div "Poll" at bounding box center [428, 444] width 45 height 36
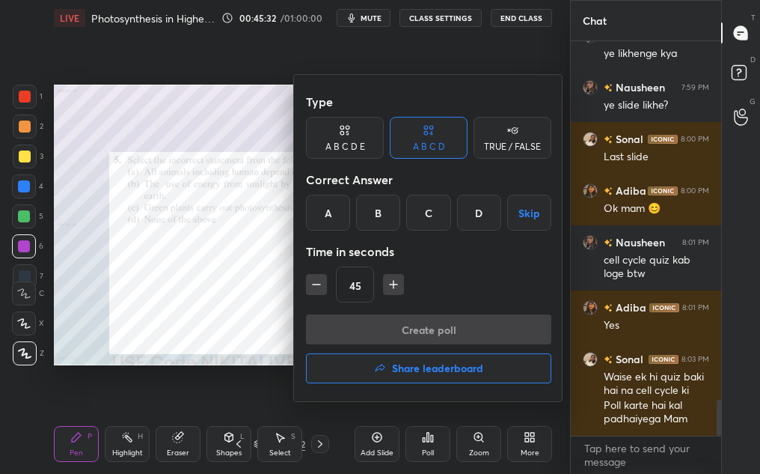
click at [474, 210] on div "D" at bounding box center [479, 213] width 44 height 36
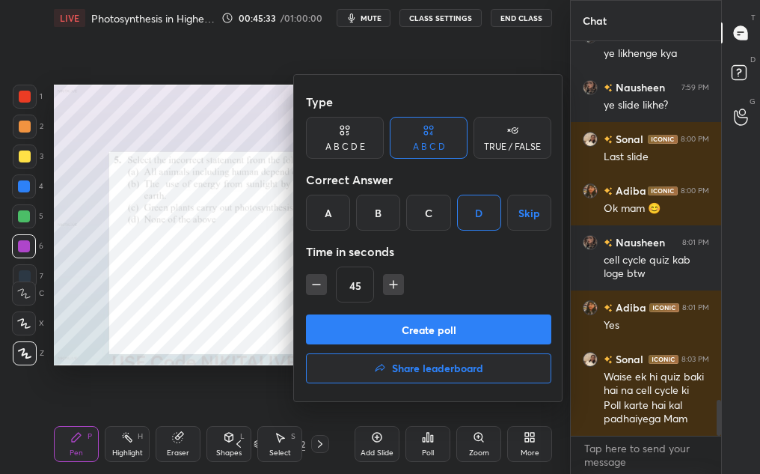
click at [443, 320] on button "Create poll" at bounding box center [428, 329] width 245 height 30
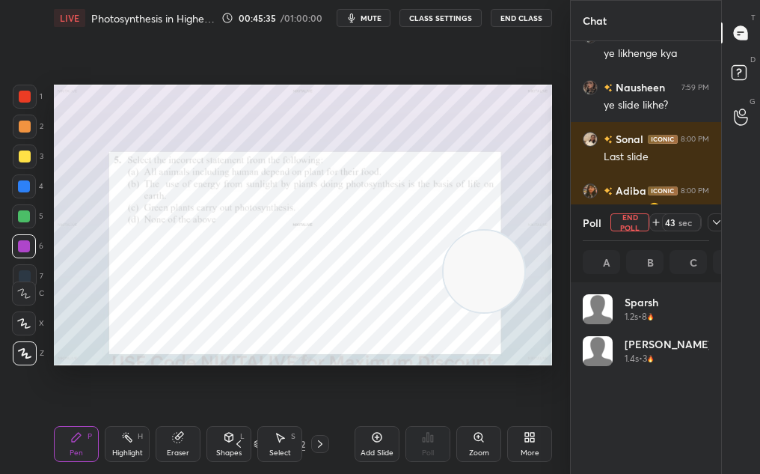
scroll to position [175, 122]
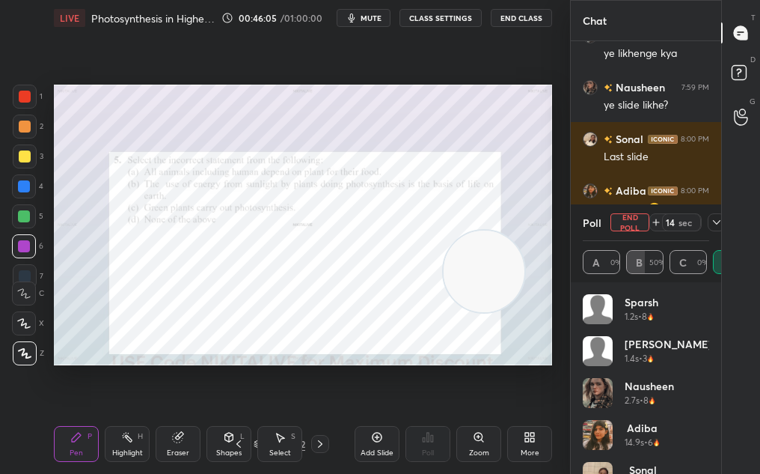
click at [382, 425] on div "Add Slide Poll Zoom More" at bounding box center [454, 444] width 198 height 84
click at [373, 438] on icon at bounding box center [378, 438] width 10 height 10
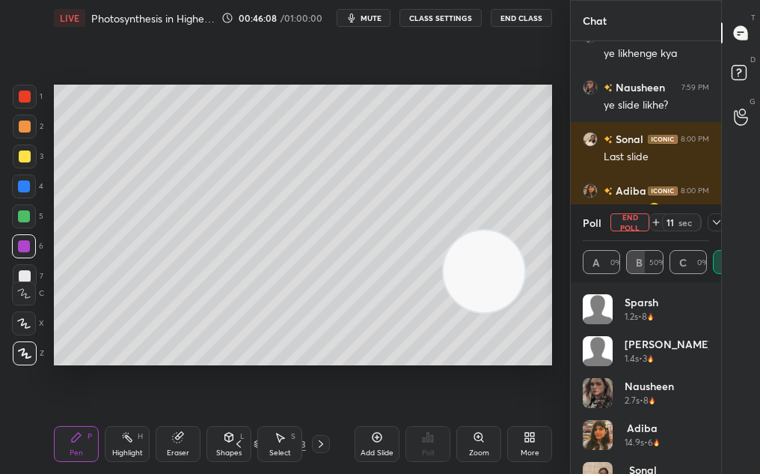
click at [450, 262] on div "Setting up your live class Poll for secs No correct answer Start poll" at bounding box center [303, 225] width 498 height 281
click at [445, 263] on div "Setting up your live class Poll for secs No correct answer Start poll" at bounding box center [303, 225] width 498 height 281
click at [636, 216] on button "End Poll" at bounding box center [630, 222] width 39 height 18
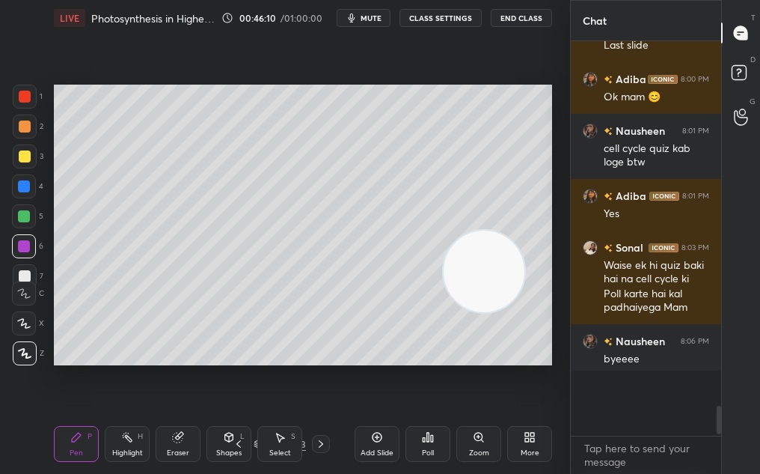
scroll to position [415, 146]
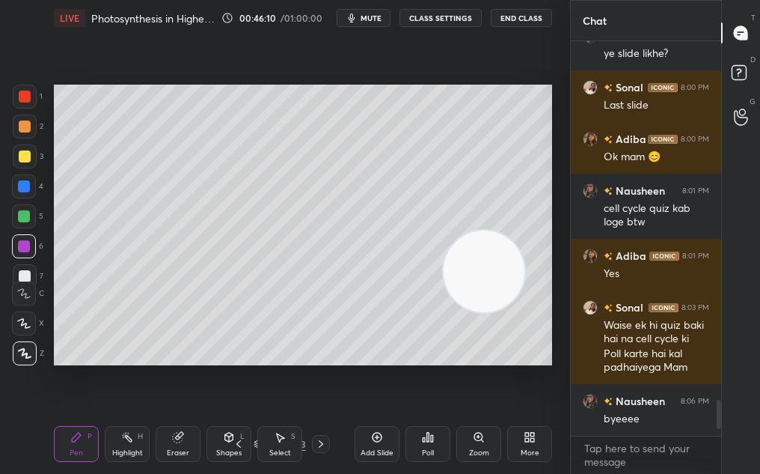
click at [417, 446] on div "Poll" at bounding box center [428, 444] width 45 height 36
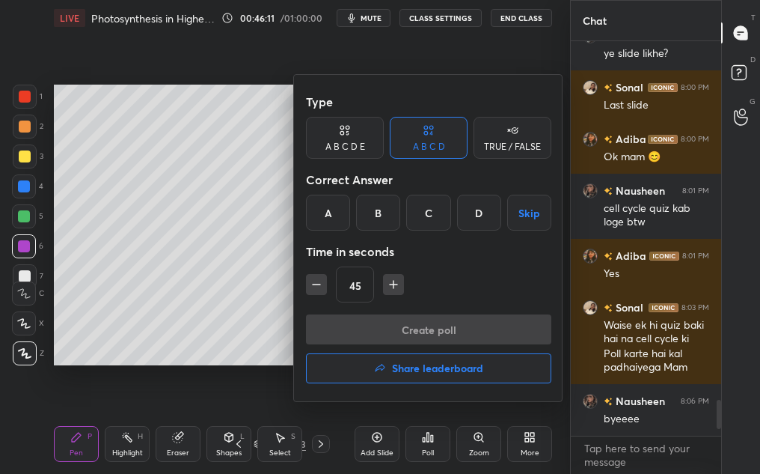
click at [420, 386] on div "Create poll Share leaderboard" at bounding box center [428, 351] width 245 height 75
click at [419, 356] on button "Share leaderboard" at bounding box center [428, 368] width 245 height 30
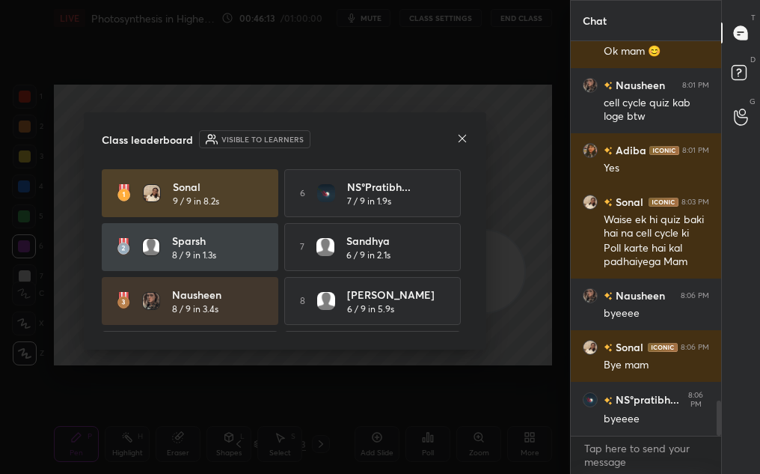
click at [470, 139] on div "Class leaderboard Visible to learners [PERSON_NAME] 9 / 9 in 8.2s 6 NS°[PERSON_…" at bounding box center [285, 230] width 403 height 237
click at [462, 144] on div at bounding box center [463, 140] width 12 height 16
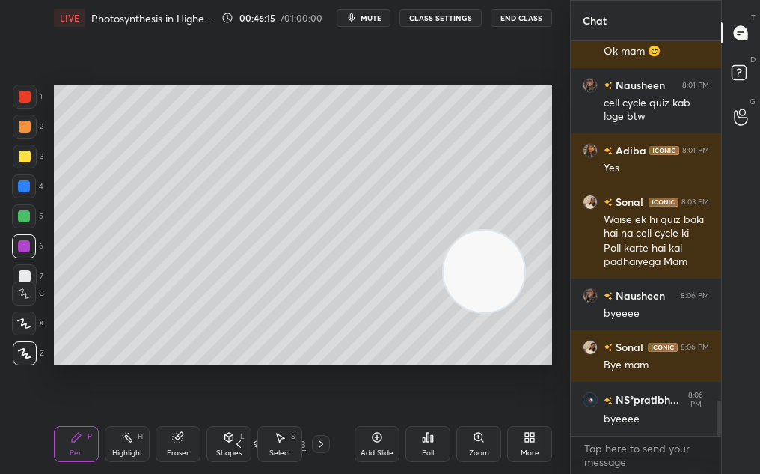
click at [519, 20] on button "End Class" at bounding box center [521, 18] width 61 height 18
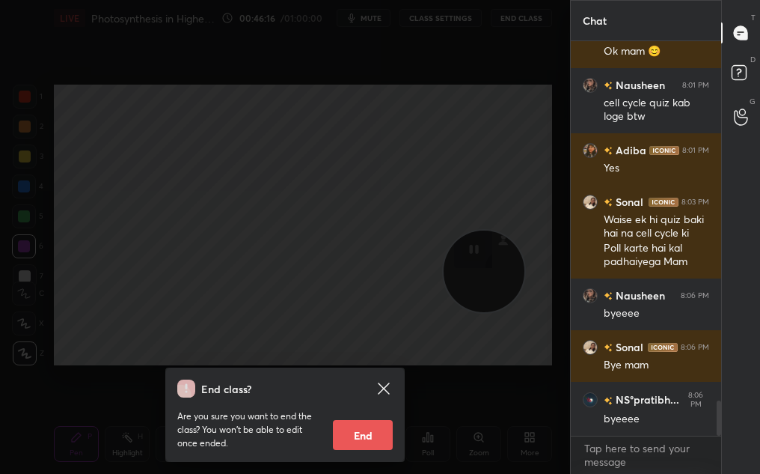
click at [372, 442] on button "End" at bounding box center [363, 435] width 60 height 30
type textarea "x"
